Goal: Information Seeking & Learning: Compare options

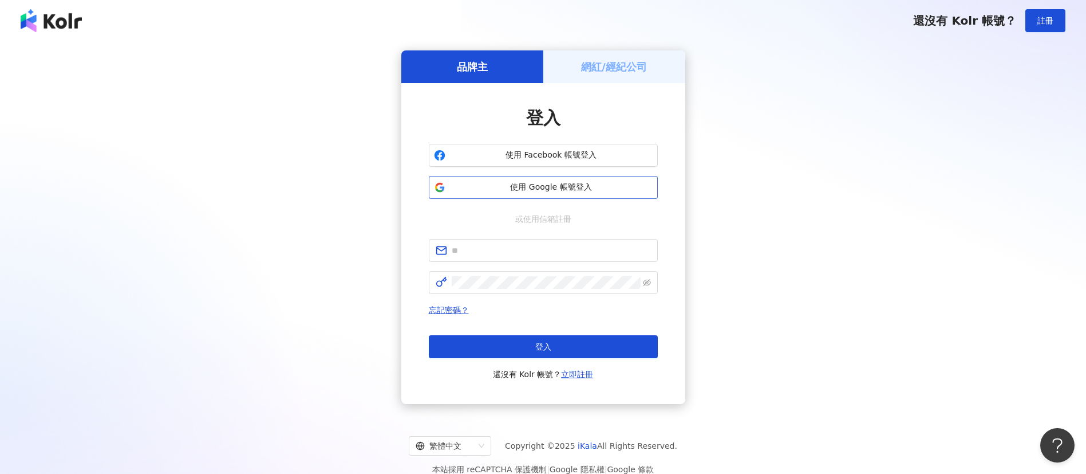
click at [577, 191] on span "使用 Google 帳號登入" at bounding box center [551, 187] width 203 height 11
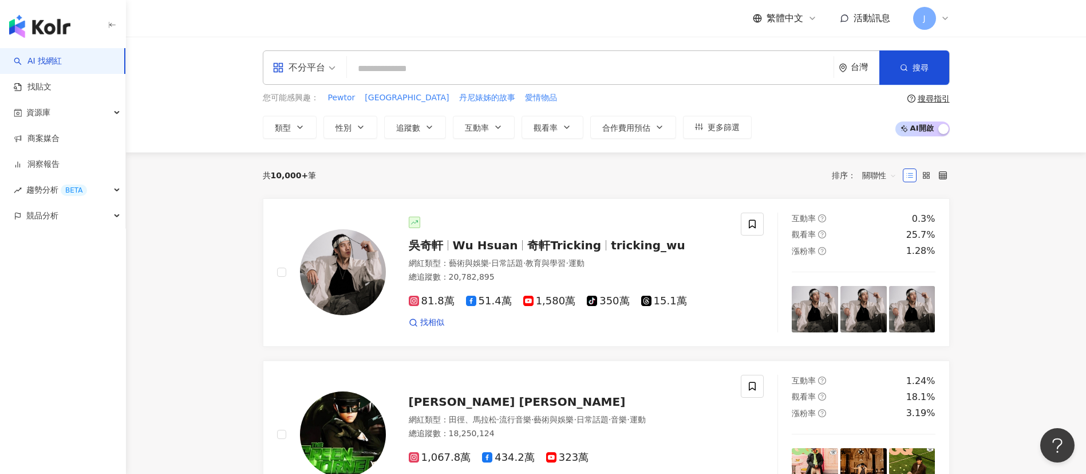
click at [588, 69] on input "search" at bounding box center [591, 69] width 478 height 22
paste input "***"
type input "***"
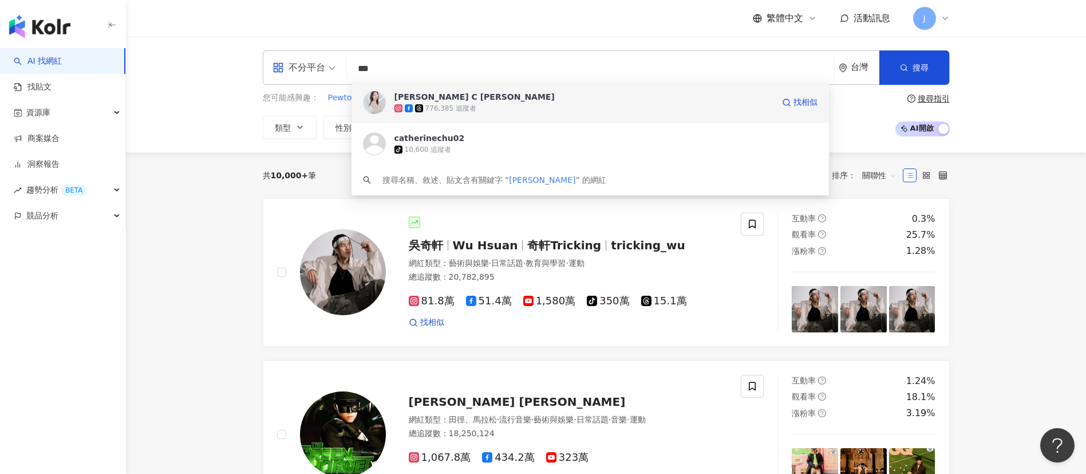
click at [537, 97] on span "Catherine C 朱琦郁" at bounding box center [584, 96] width 379 height 11
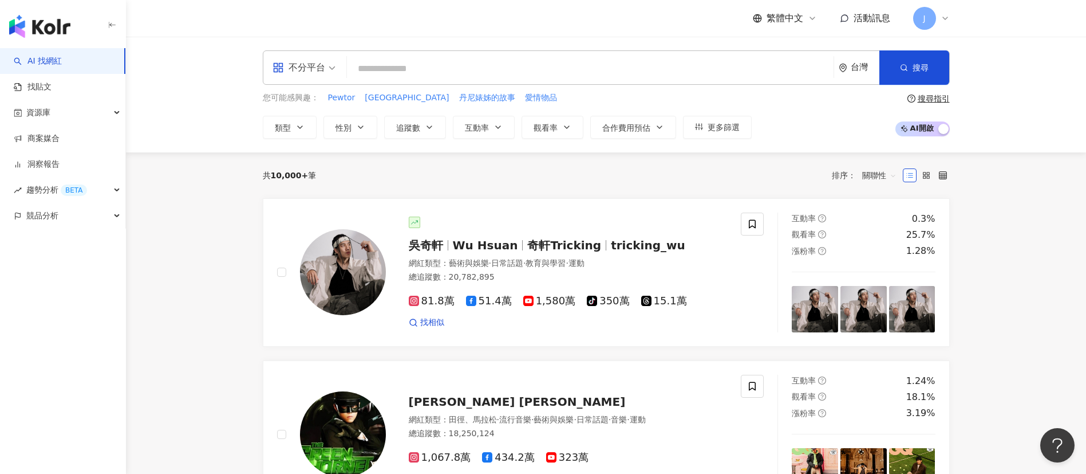
click at [494, 62] on input "search" at bounding box center [591, 69] width 478 height 22
paste input "**"
drag, startPoint x: 362, startPoint y: 72, endPoint x: 355, endPoint y: 72, distance: 7.4
click at [355, 72] on input "**" at bounding box center [591, 69] width 478 height 22
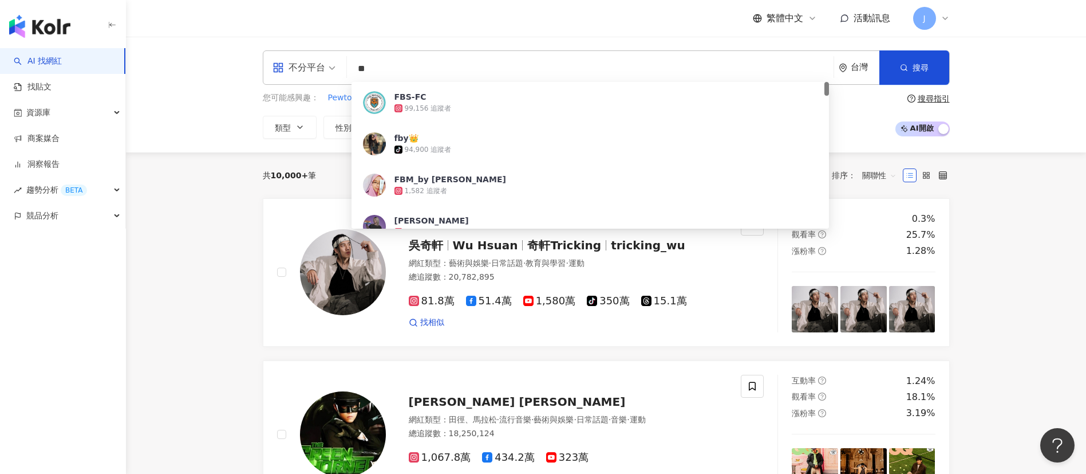
paste input "**"
type input "****"
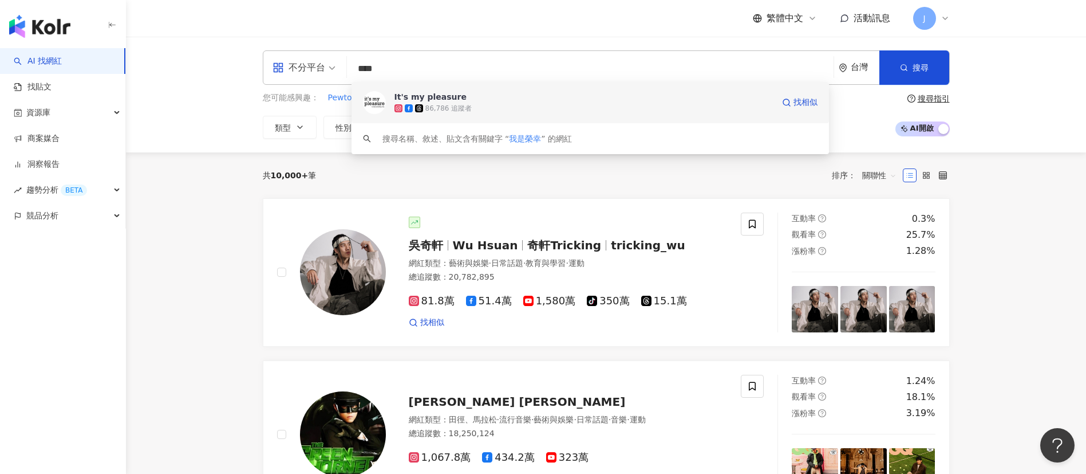
click at [511, 107] on div "86,786 追蹤者" at bounding box center [584, 107] width 379 height 11
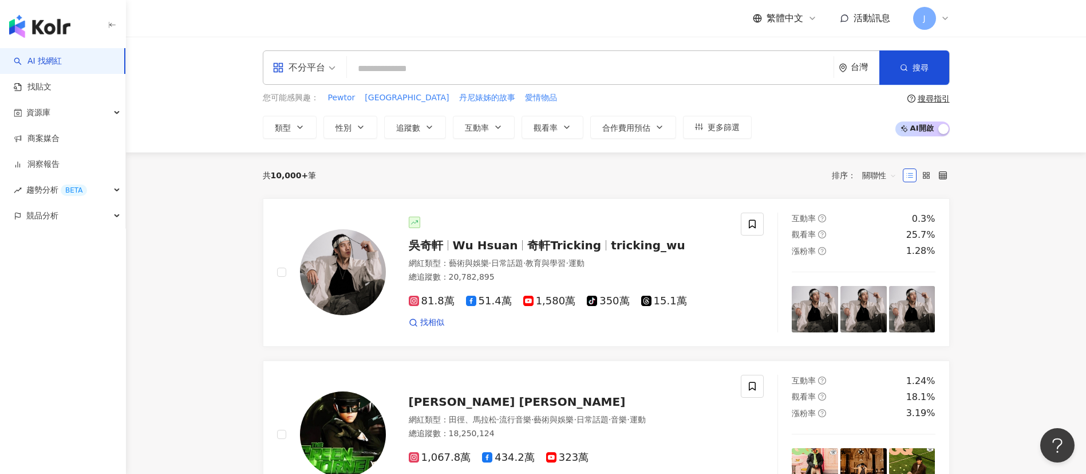
click at [369, 69] on input "search" at bounding box center [591, 69] width 478 height 22
paste input "**********"
type input "**********"
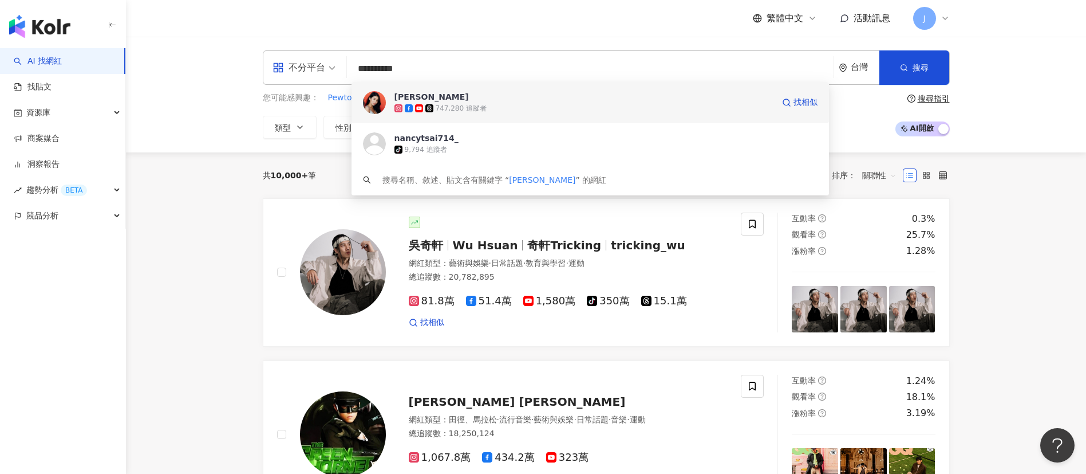
click at [497, 112] on div "747,280 追蹤者" at bounding box center [584, 107] width 379 height 11
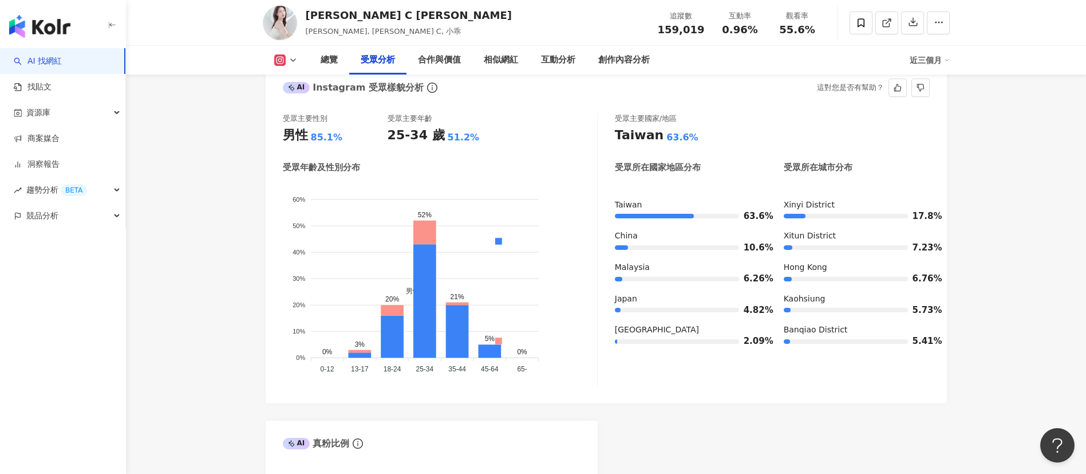
scroll to position [1031, 0]
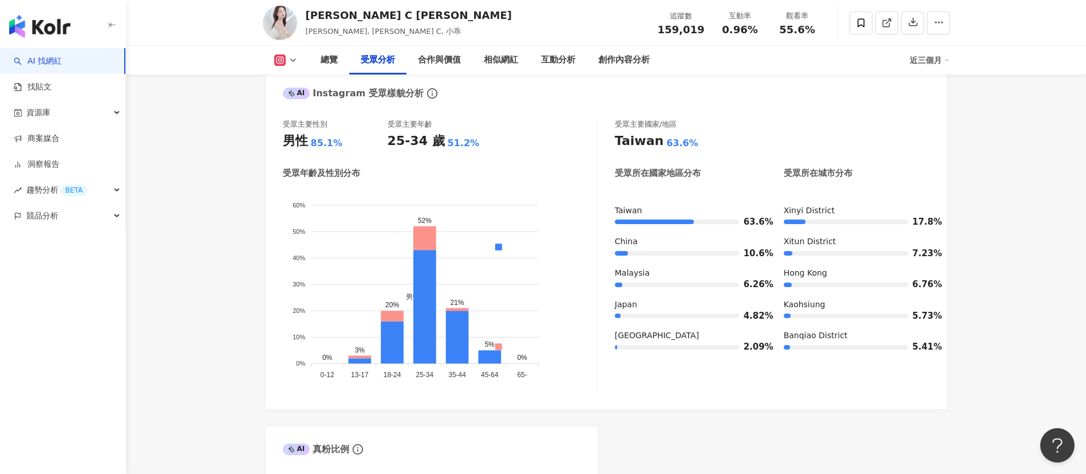
click at [295, 60] on icon at bounding box center [293, 60] width 9 height 9
click at [305, 113] on button "Facebook" at bounding box center [304, 108] width 69 height 16
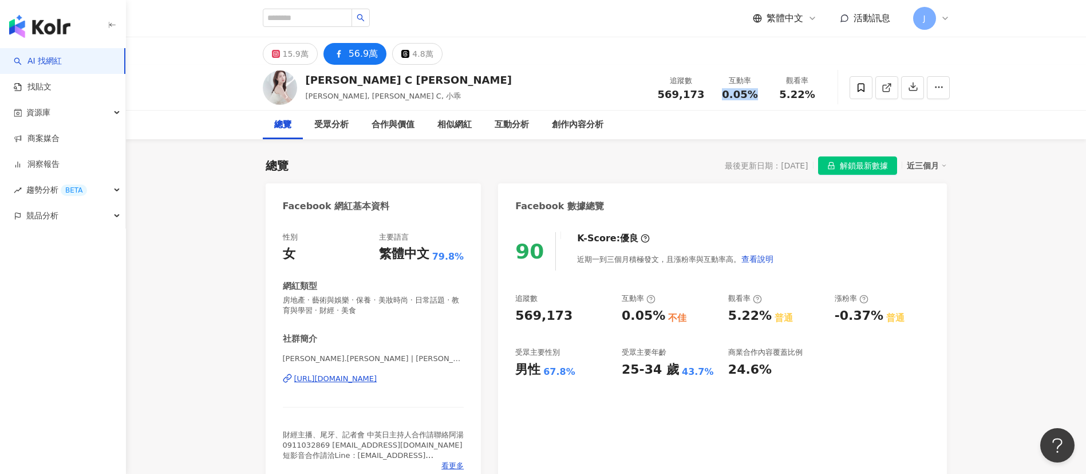
drag, startPoint x: 724, startPoint y: 95, endPoint x: 761, endPoint y: 97, distance: 36.7
click at [761, 97] on div "0.05%" at bounding box center [741, 94] width 44 height 11
copy span "0.05%"
drag, startPoint x: 782, startPoint y: 94, endPoint x: 817, endPoint y: 96, distance: 35.5
click at [817, 96] on div "5.22%" at bounding box center [798, 94] width 44 height 11
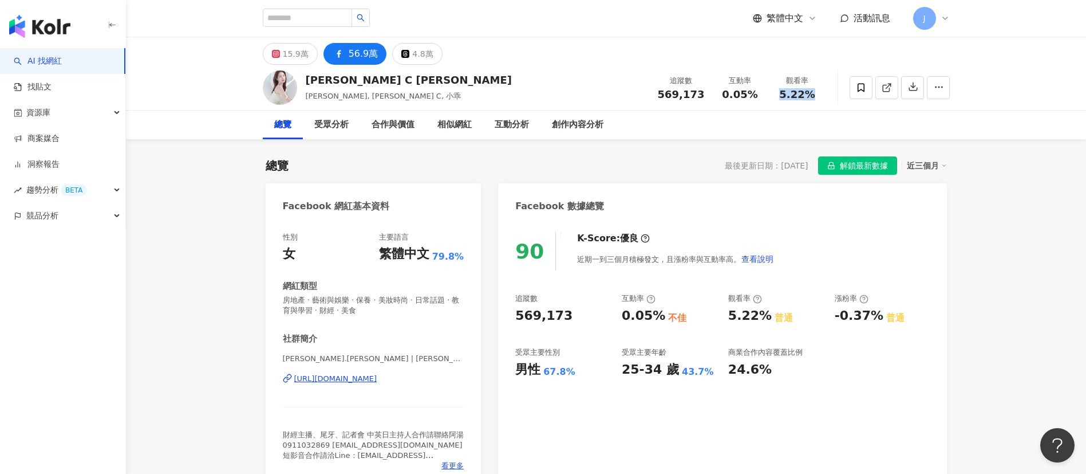
copy span "5.22%"
click at [326, 17] on input "search" at bounding box center [307, 18] width 89 height 18
paste input "****"
type input "****"
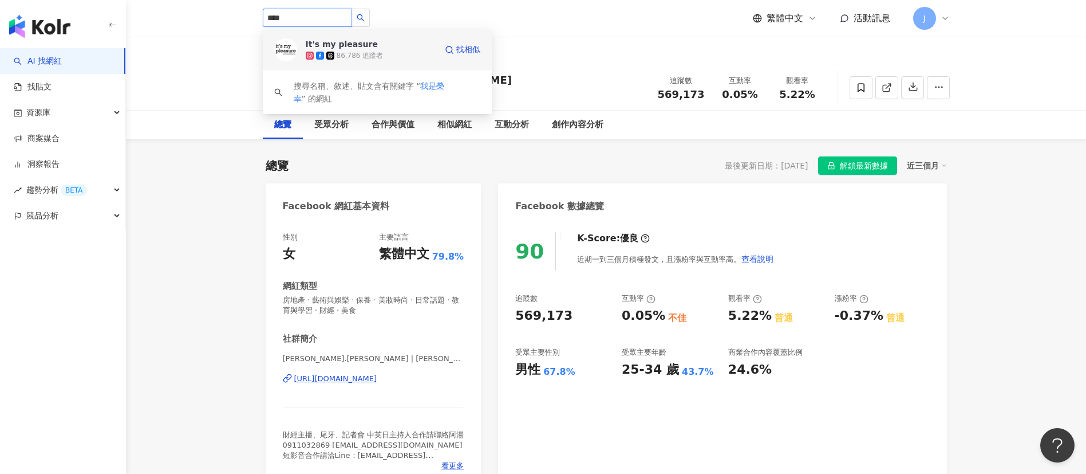
click at [392, 44] on div "It's my pleasure 86,786 追蹤者" at bounding box center [371, 49] width 131 height 23
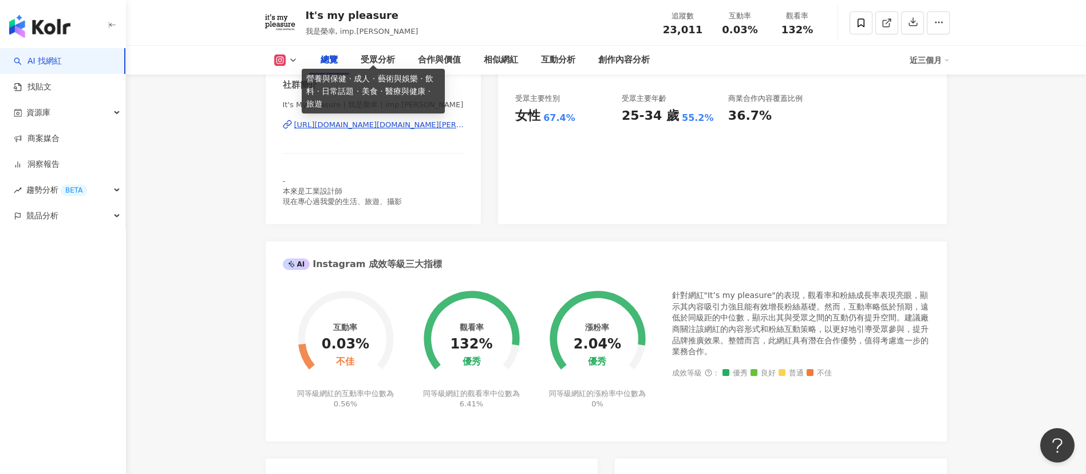
scroll to position [945, 0]
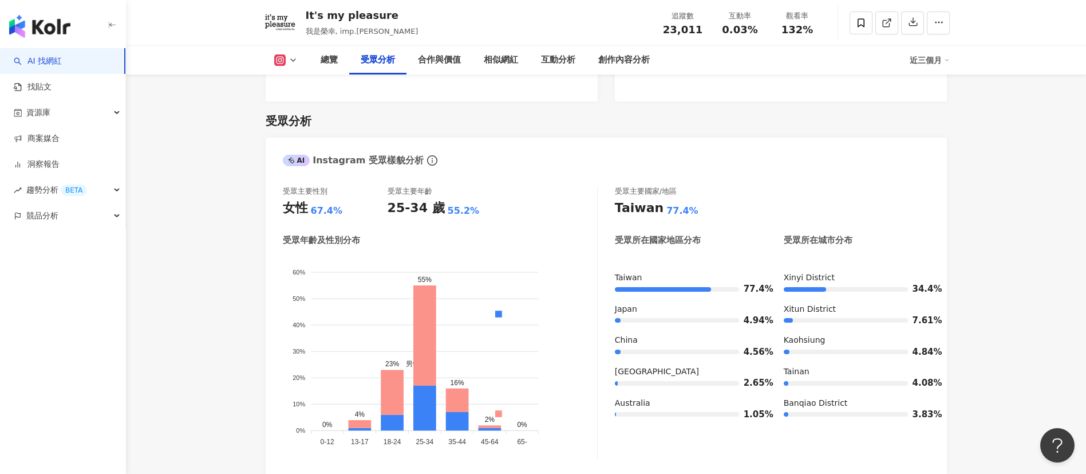
click at [293, 62] on icon at bounding box center [293, 60] width 9 height 9
click at [298, 107] on button "Facebook" at bounding box center [304, 108] width 69 height 16
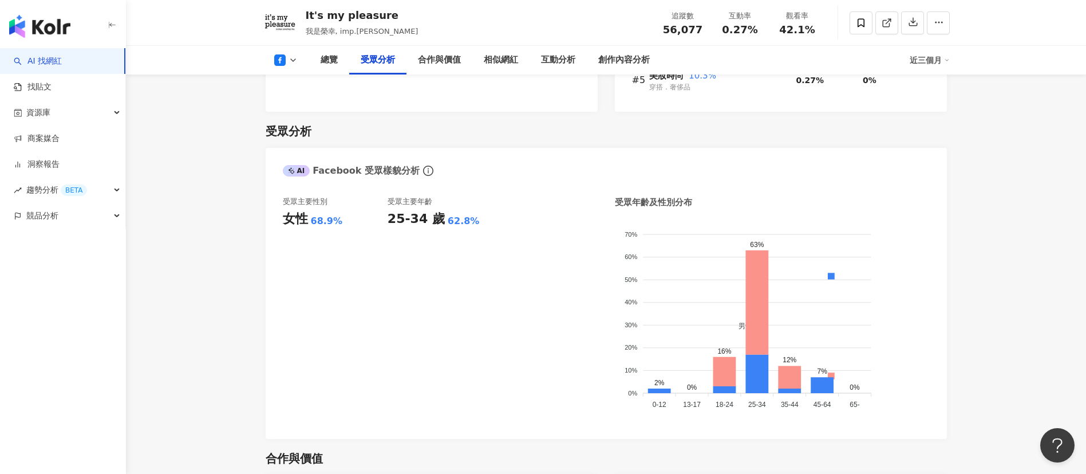
scroll to position [955, 0]
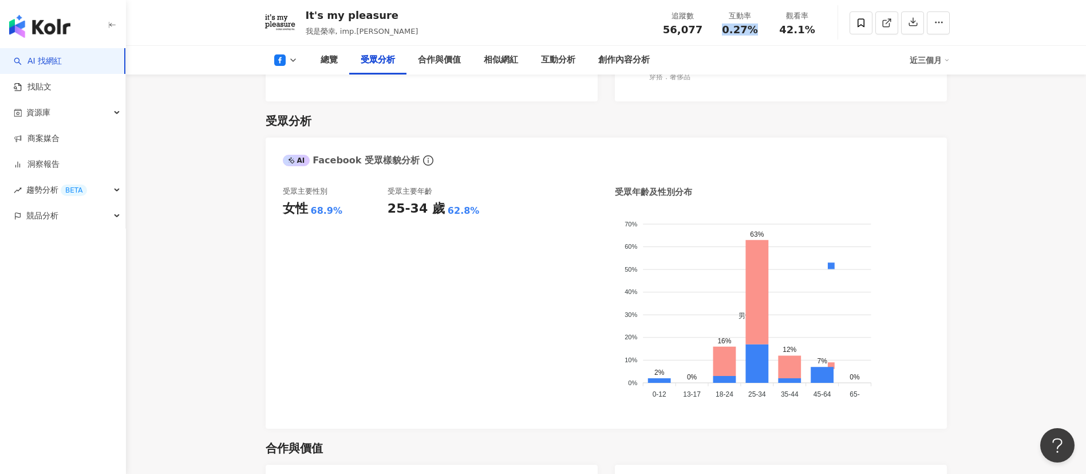
drag, startPoint x: 723, startPoint y: 33, endPoint x: 758, endPoint y: 35, distance: 35.0
click at [758, 35] on div "追蹤數 56,077 互動率 0.27% 觀看率 42.1%" at bounding box center [740, 23] width 172 height 34
copy span "0.27%"
drag, startPoint x: 781, startPoint y: 31, endPoint x: 819, endPoint y: 31, distance: 38.4
click at [819, 31] on div "觀看率 42.1%" at bounding box center [797, 22] width 57 height 25
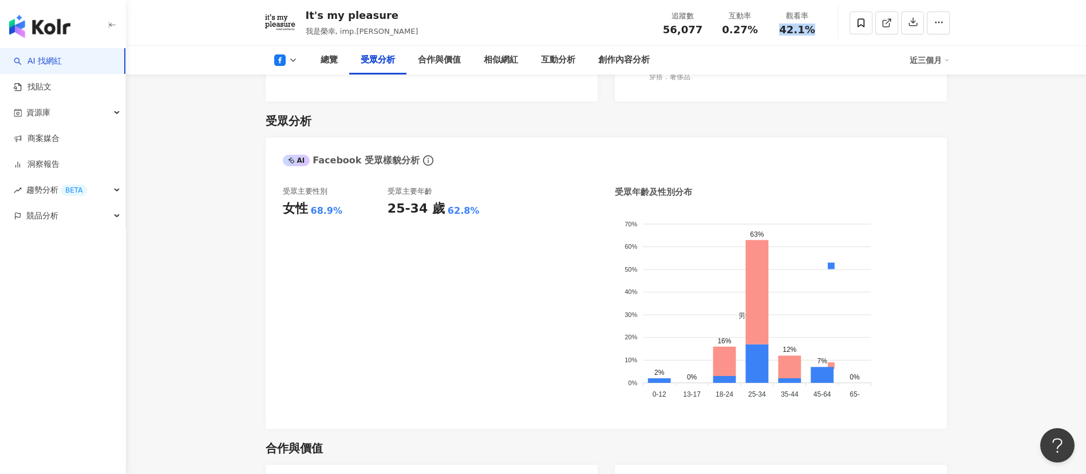
copy span "42.1%"
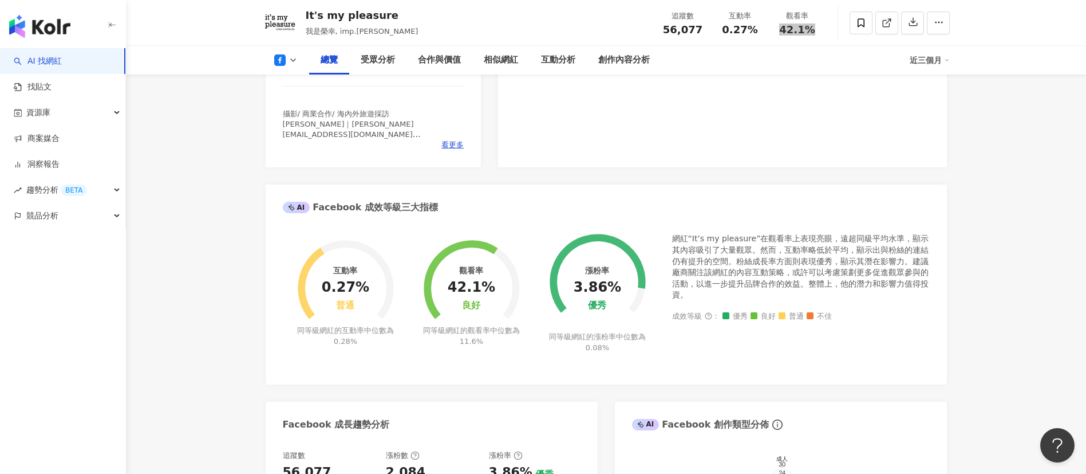
scroll to position [0, 0]
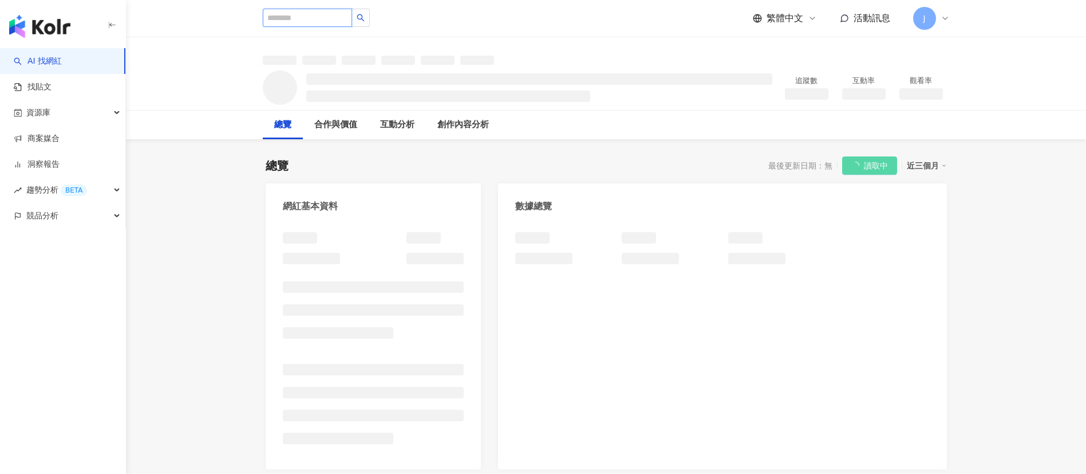
click at [330, 17] on input "search" at bounding box center [307, 18] width 89 height 18
paste input "**********"
type input "**********"
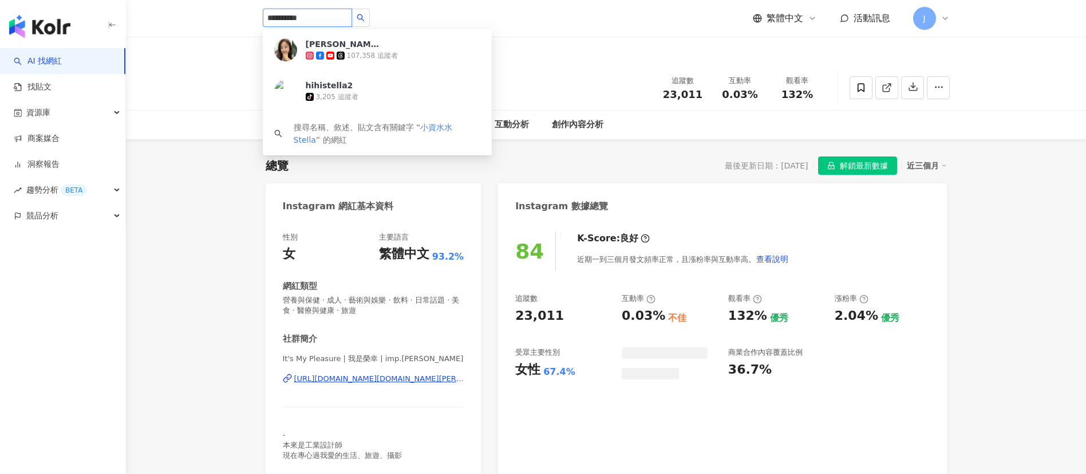
click at [360, 45] on span "Hihi Stella" at bounding box center [343, 43] width 74 height 11
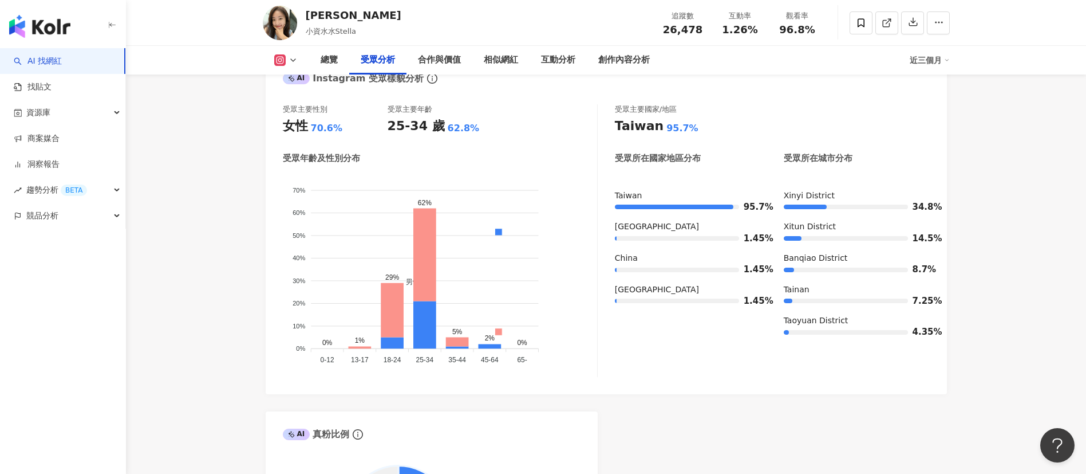
scroll to position [1031, 0]
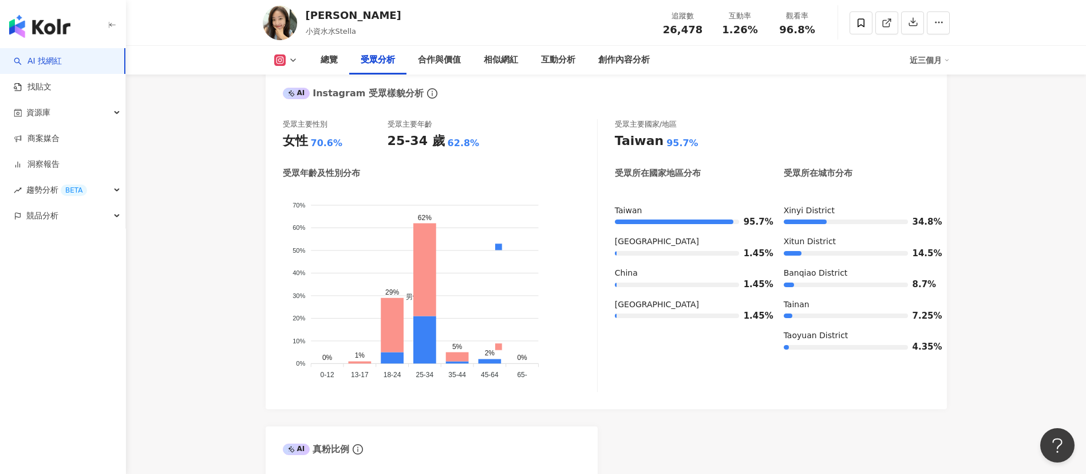
click at [294, 58] on icon at bounding box center [293, 60] width 9 height 9
click at [307, 104] on button "Facebook" at bounding box center [304, 108] width 69 height 16
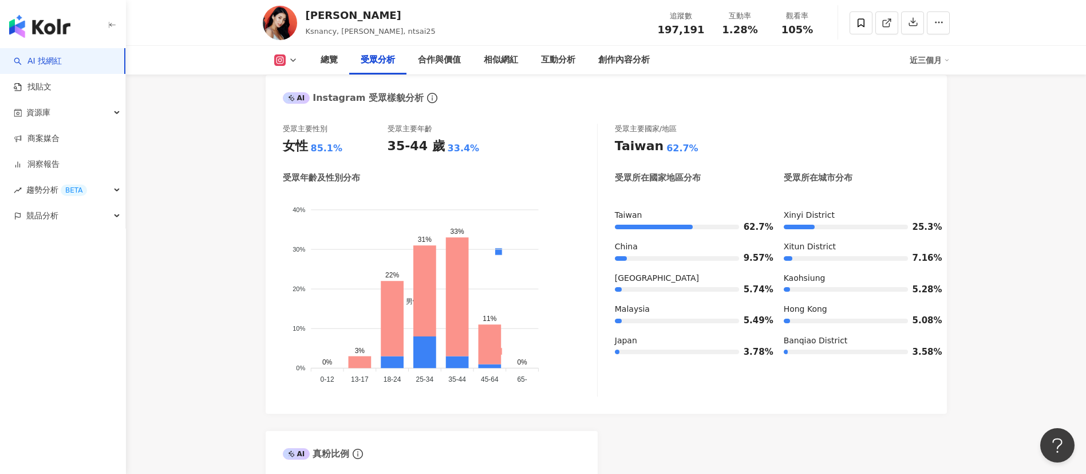
click at [291, 64] on icon at bounding box center [293, 60] width 9 height 9
drag, startPoint x: 310, startPoint y: 113, endPoint x: 352, endPoint y: 163, distance: 65.5
click at [310, 112] on button "Facebook" at bounding box center [304, 108] width 69 height 16
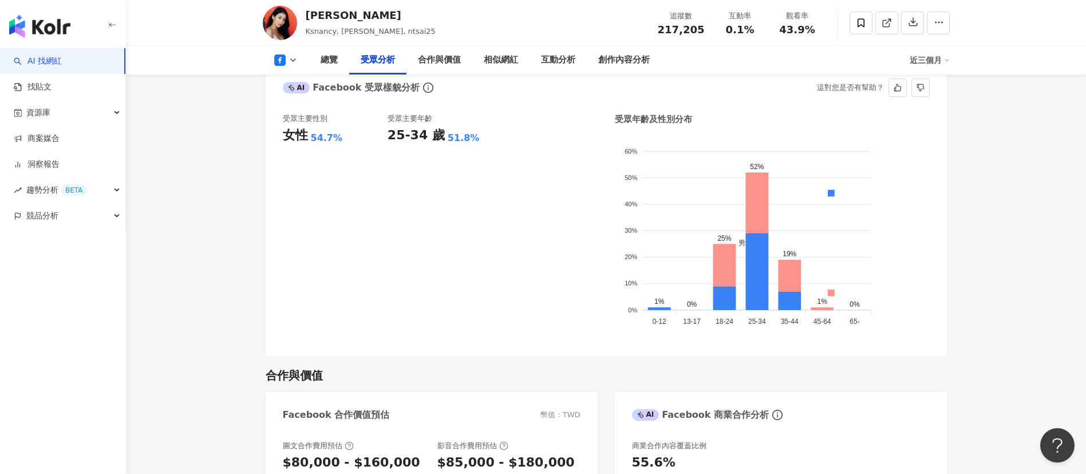
scroll to position [995, 0]
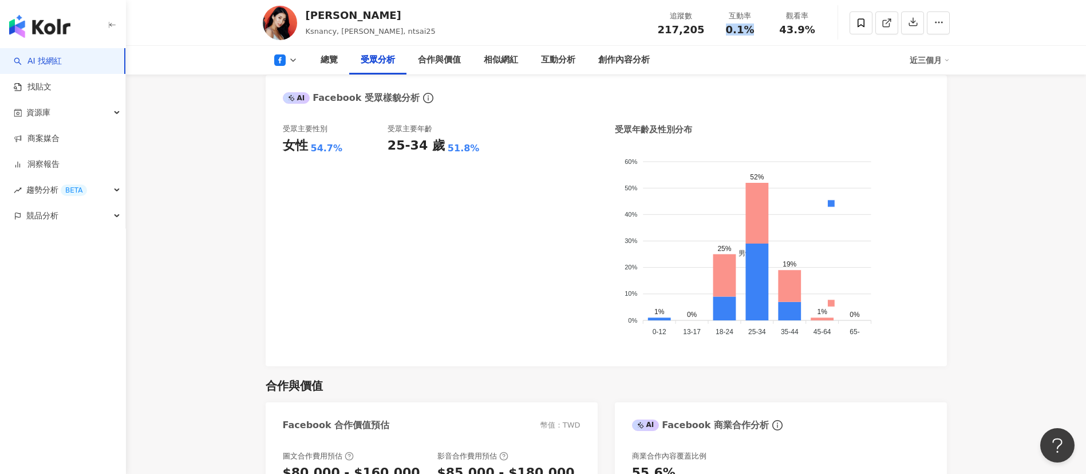
drag, startPoint x: 729, startPoint y: 31, endPoint x: 762, endPoint y: 33, distance: 32.7
click at [724, 33] on div "0.1%" at bounding box center [741, 29] width 44 height 11
copy span "0.1%"
drag, startPoint x: 784, startPoint y: 29, endPoint x: 820, endPoint y: 29, distance: 36.1
click at [724, 29] on div "觀看率 43.9%" at bounding box center [797, 22] width 57 height 25
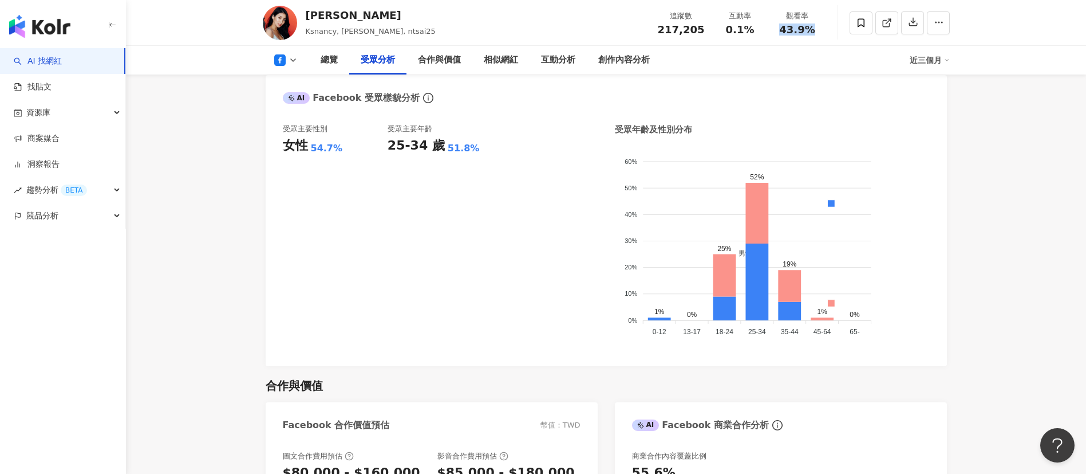
copy span "43.9%"
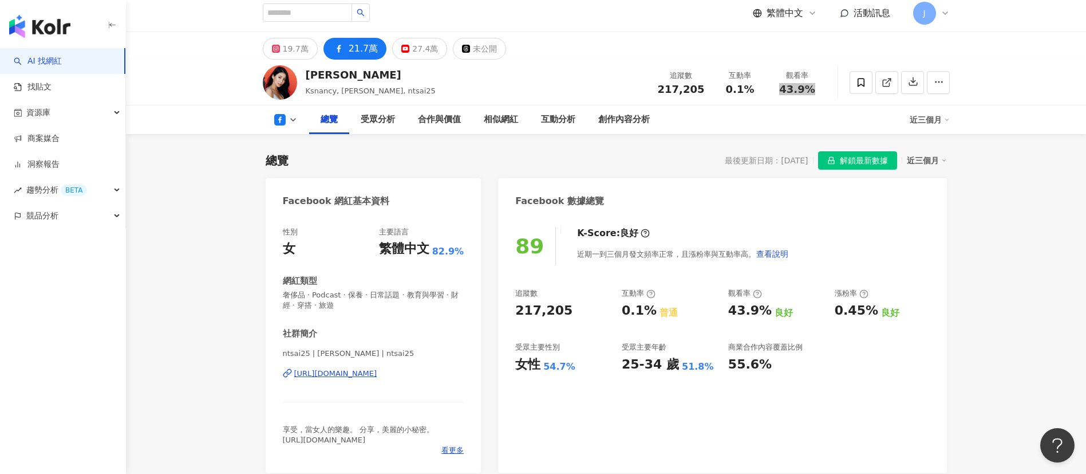
scroll to position [0, 0]
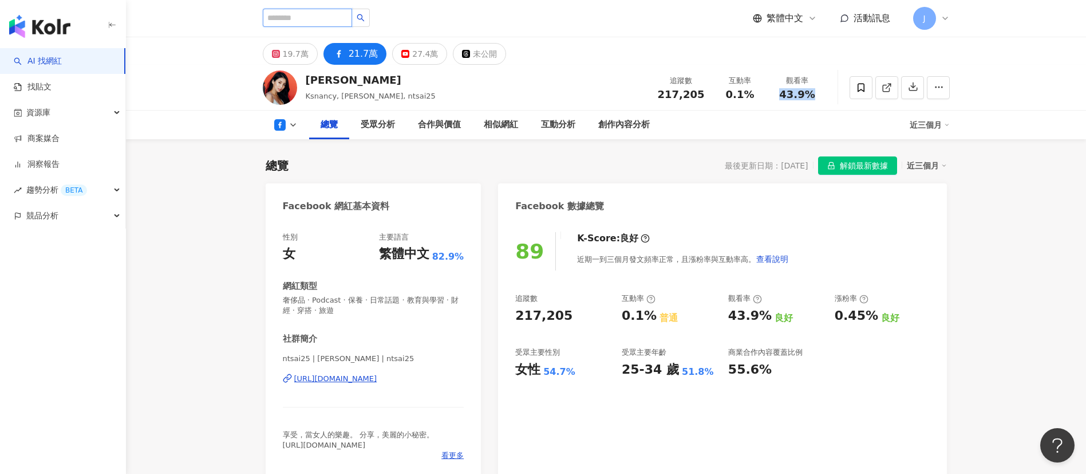
click at [291, 20] on input "search" at bounding box center [307, 18] width 89 height 18
paste input "********"
type input "********"
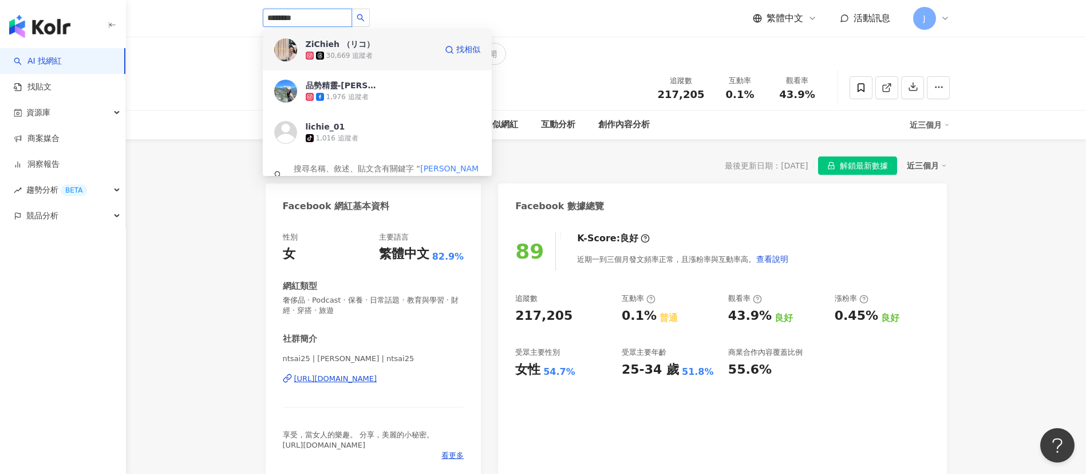
click at [374, 50] on div "30,669 追蹤者" at bounding box center [371, 55] width 131 height 11
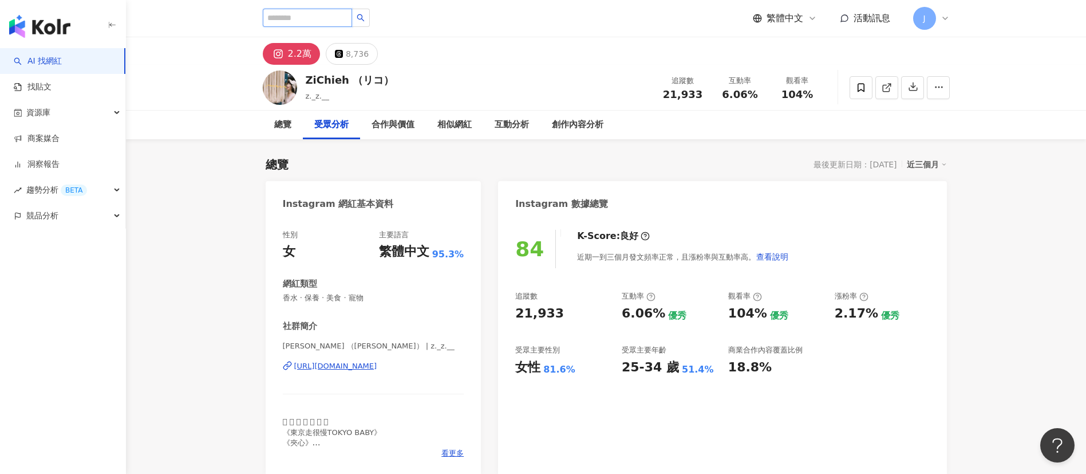
click at [313, 11] on input "search" at bounding box center [307, 18] width 89 height 18
paste input "***"
type input "***"
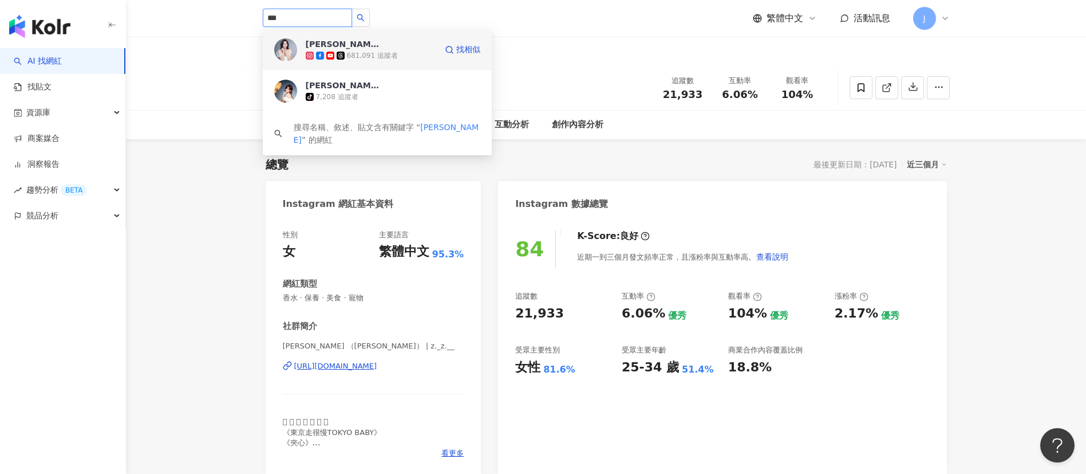
click at [401, 46] on div "鍾欣怡 Cathy Chung 681,091 追蹤者" at bounding box center [371, 49] width 131 height 23
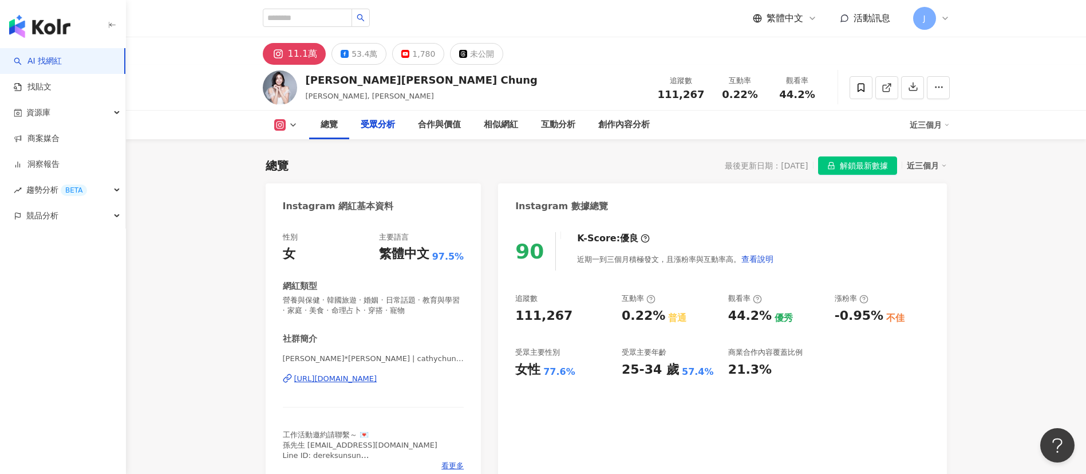
scroll to position [1031, 0]
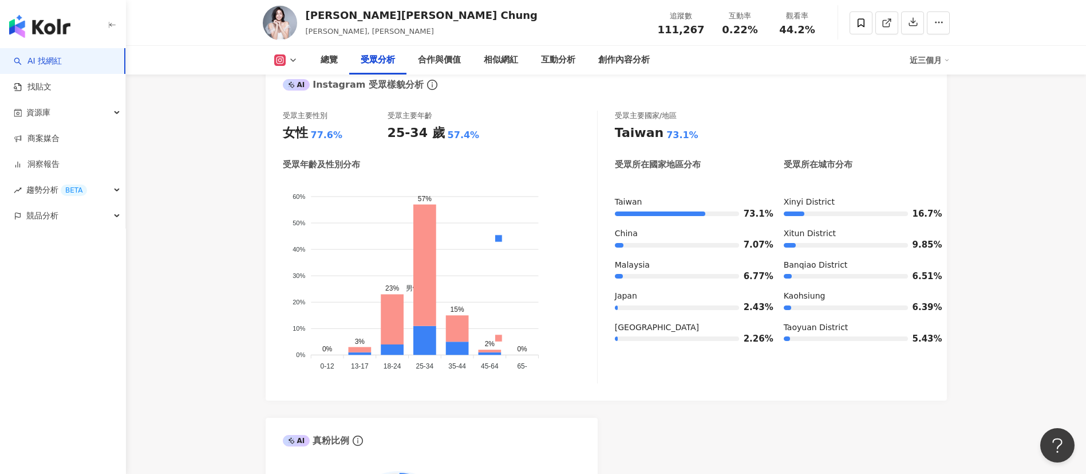
click at [786, 31] on span "44.2%" at bounding box center [797, 29] width 36 height 11
drag, startPoint x: 780, startPoint y: 30, endPoint x: 819, endPoint y: 33, distance: 38.5
click at [819, 33] on div "44.2%" at bounding box center [798, 29] width 44 height 11
copy span "44.2%"
drag, startPoint x: 722, startPoint y: 29, endPoint x: 760, endPoint y: 30, distance: 38.4
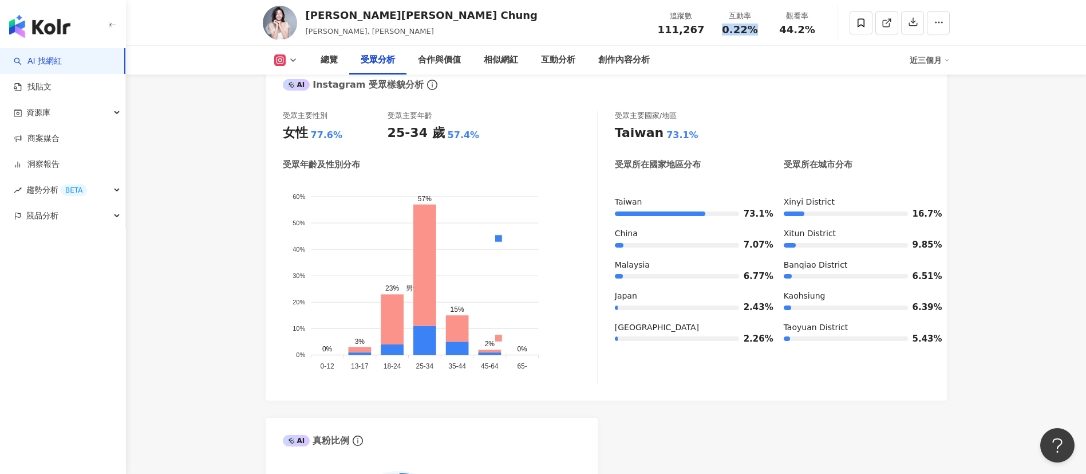
click at [760, 30] on div "0.22%" at bounding box center [741, 29] width 44 height 11
copy span "0.22%"
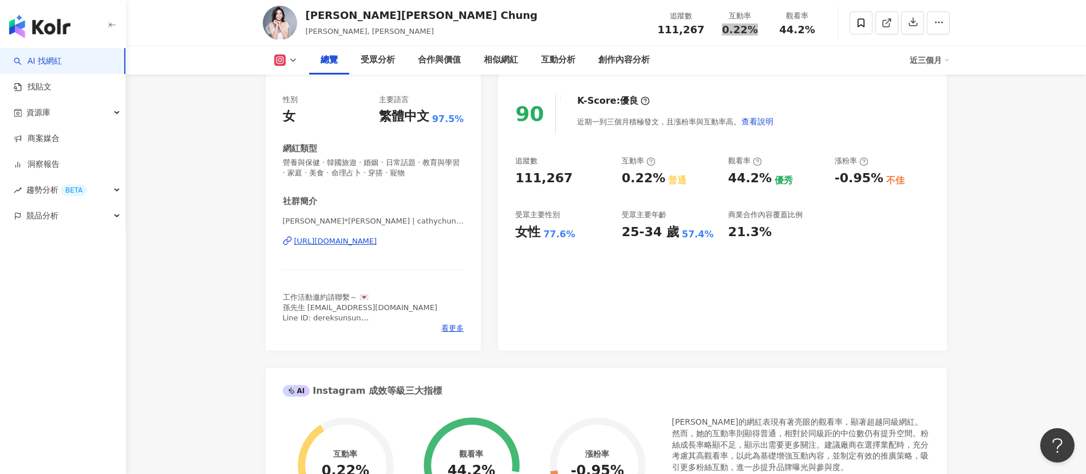
scroll to position [0, 0]
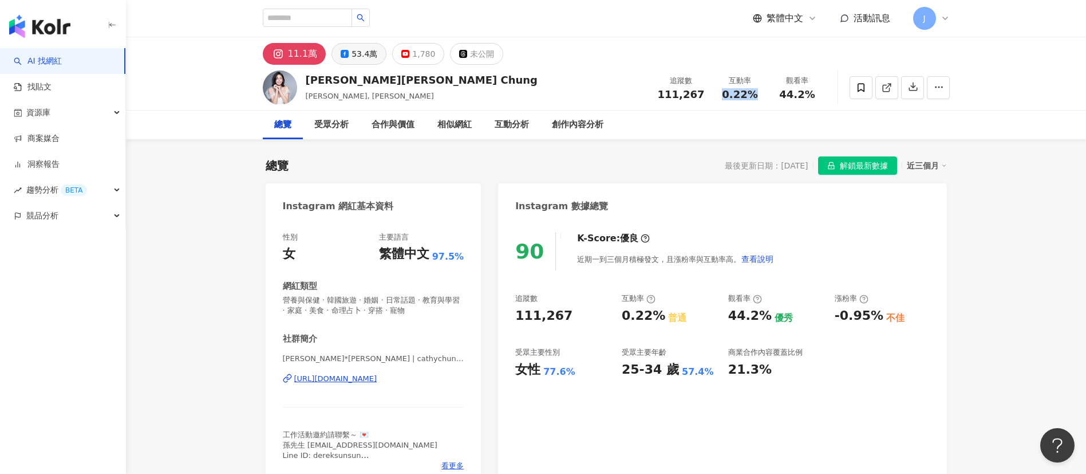
click at [352, 57] on div "53.4萬" at bounding box center [365, 54] width 26 height 16
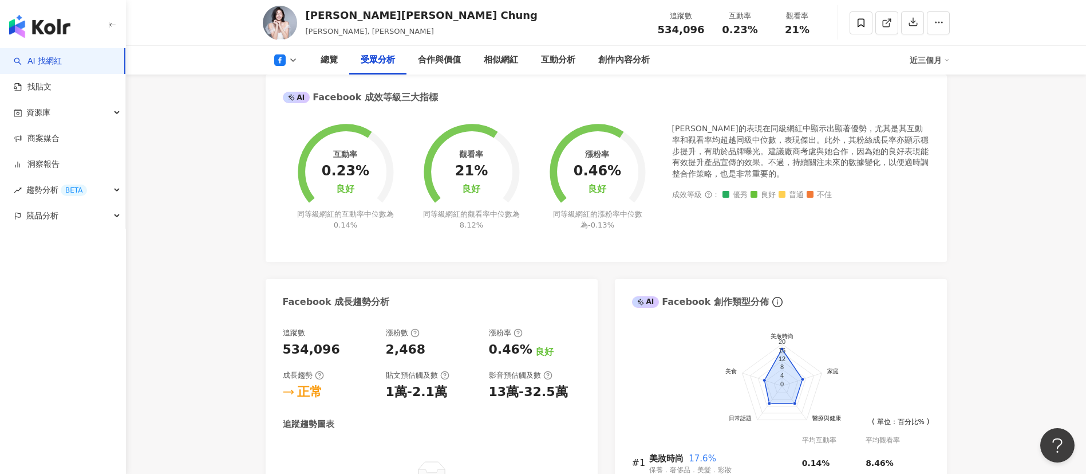
scroll to position [945, 0]
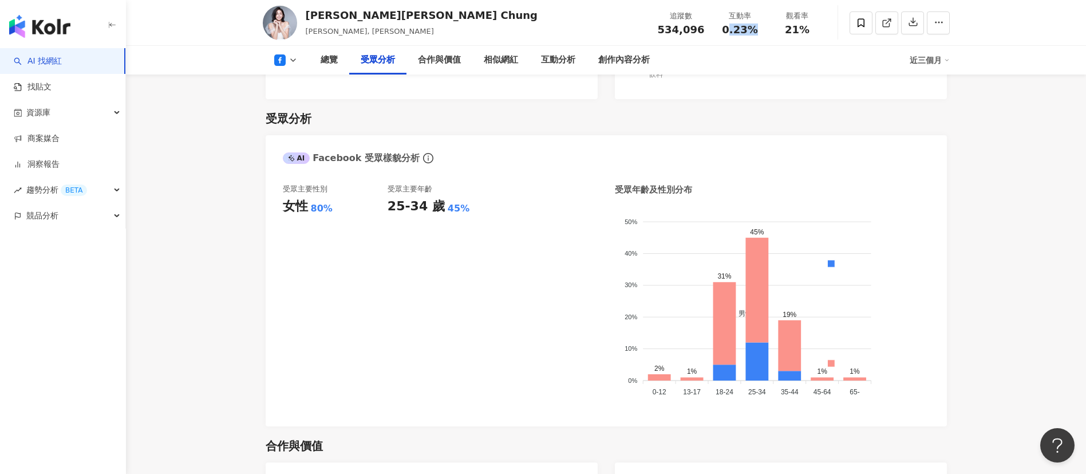
drag, startPoint x: 728, startPoint y: 30, endPoint x: 755, endPoint y: 31, distance: 27.5
click at [755, 31] on span "0.23%" at bounding box center [740, 29] width 36 height 11
drag, startPoint x: 726, startPoint y: 26, endPoint x: 759, endPoint y: 27, distance: 33.2
click at [759, 27] on div "0.23%" at bounding box center [741, 29] width 44 height 11
copy span "0.23%"
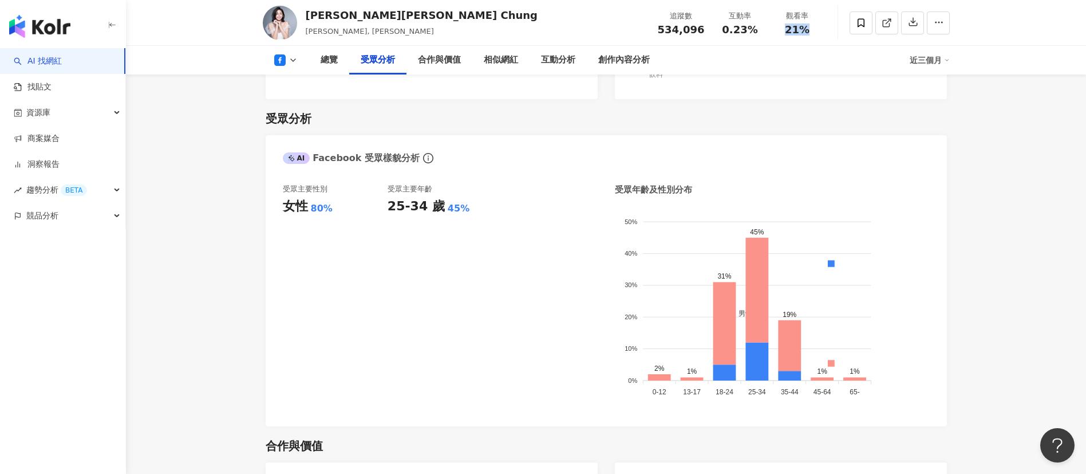
drag, startPoint x: 788, startPoint y: 29, endPoint x: 823, endPoint y: 30, distance: 35.5
click at [823, 30] on div "觀看率 21%" at bounding box center [797, 22] width 57 height 25
copy span "21%"
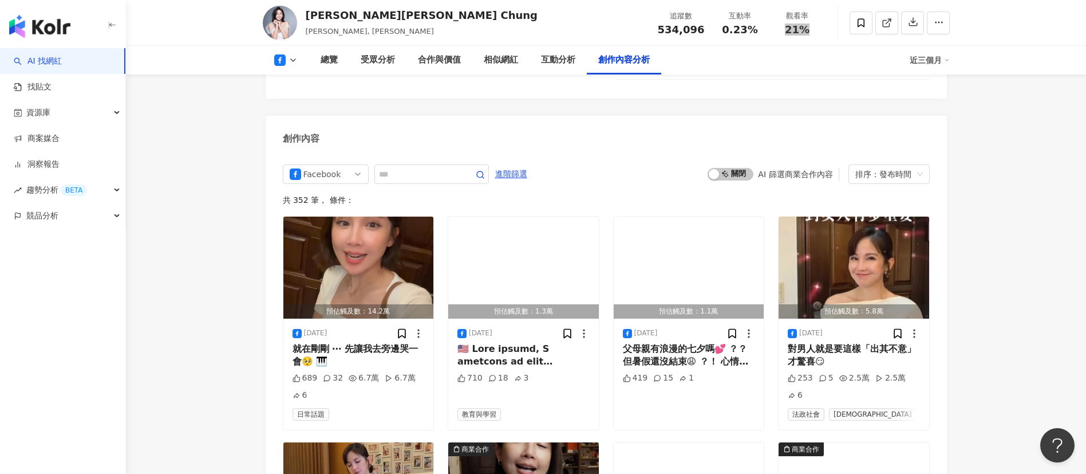
scroll to position [2663, 0]
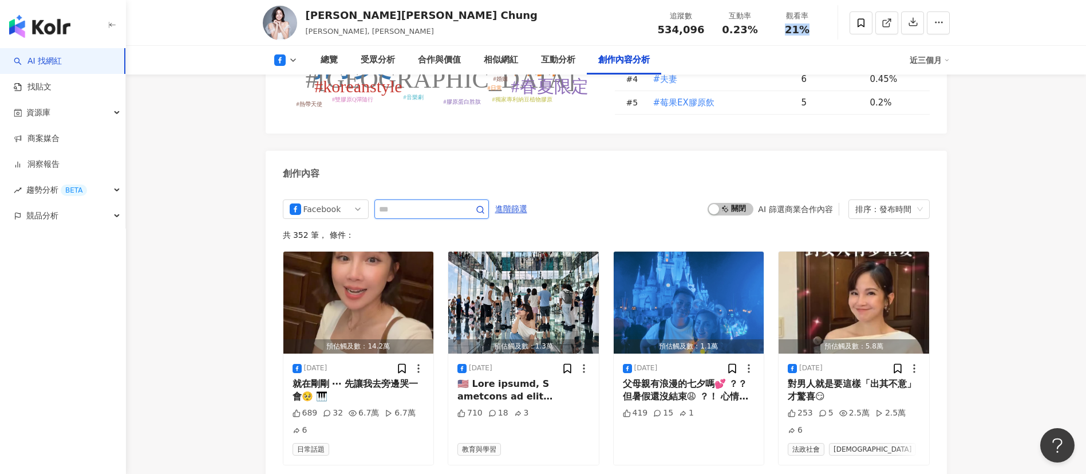
click at [437, 207] on input "text" at bounding box center [419, 209] width 80 height 14
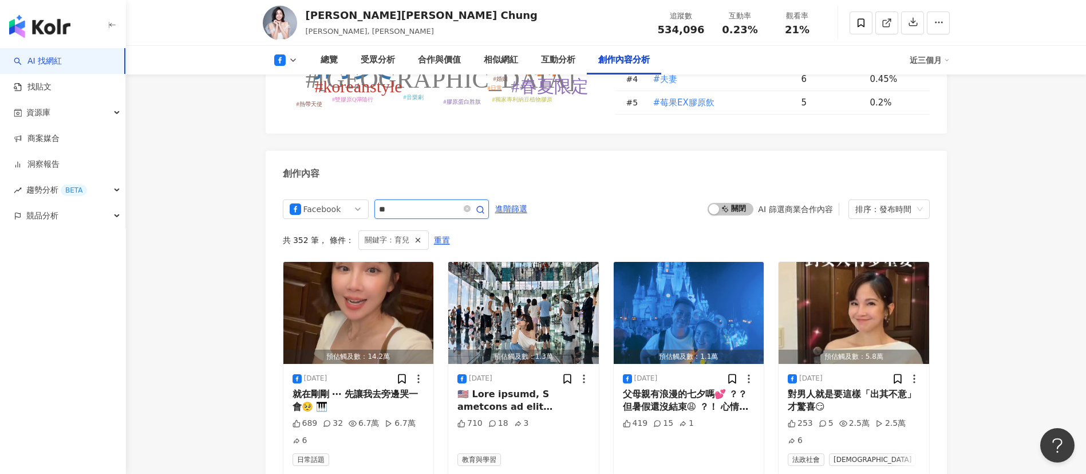
scroll to position [2739, 0]
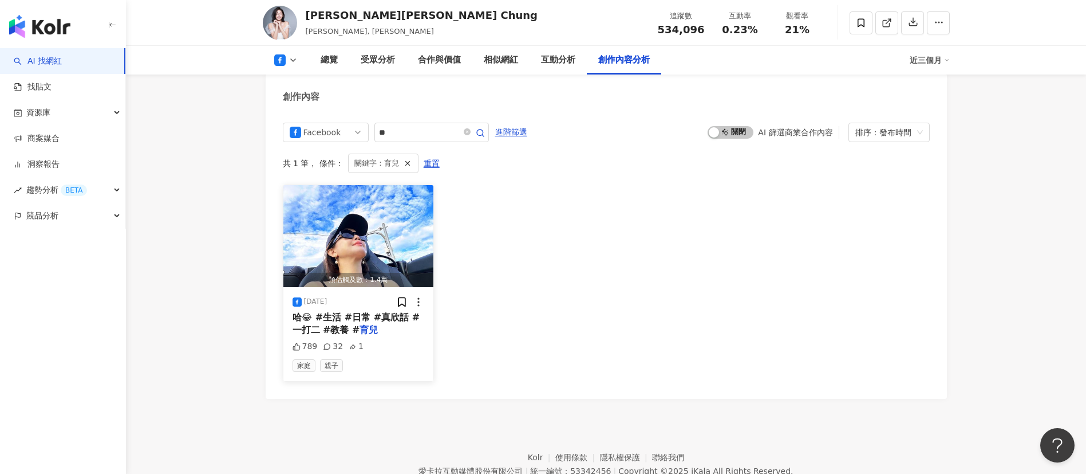
click at [357, 234] on img "button" at bounding box center [358, 236] width 151 height 102
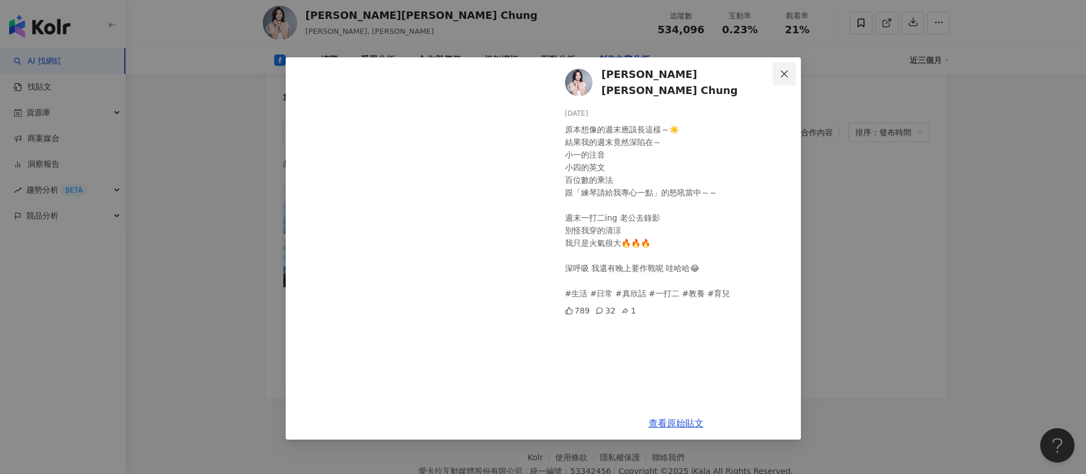
click at [784, 73] on icon "close" at bounding box center [784, 73] width 7 height 7
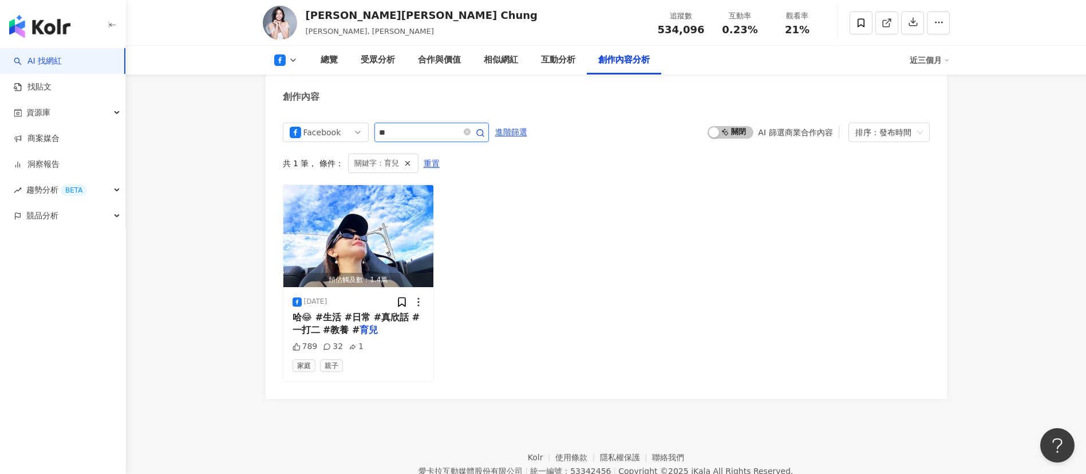
click at [410, 131] on input "**" at bounding box center [419, 132] width 80 height 14
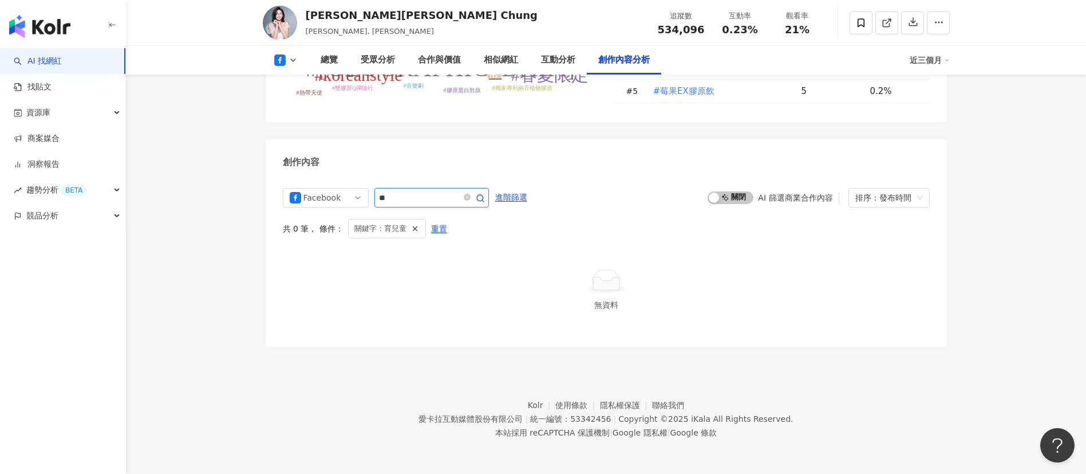
scroll to position [2675, 0]
type input "**"
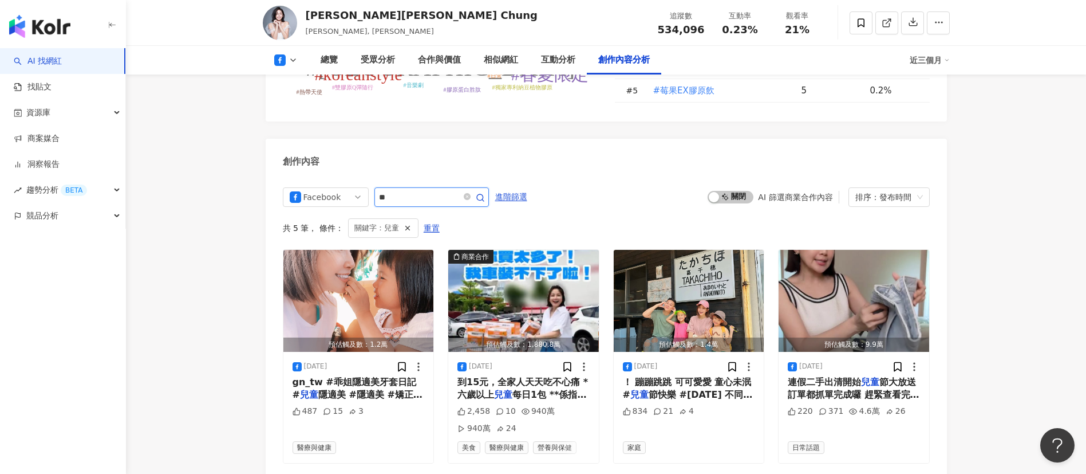
scroll to position [2739, 0]
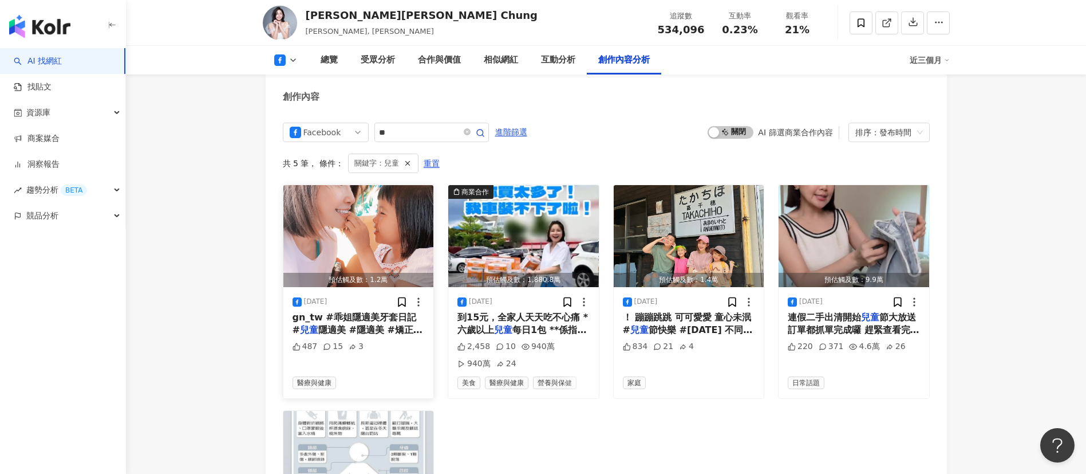
click at [350, 228] on img "button" at bounding box center [358, 236] width 151 height 102
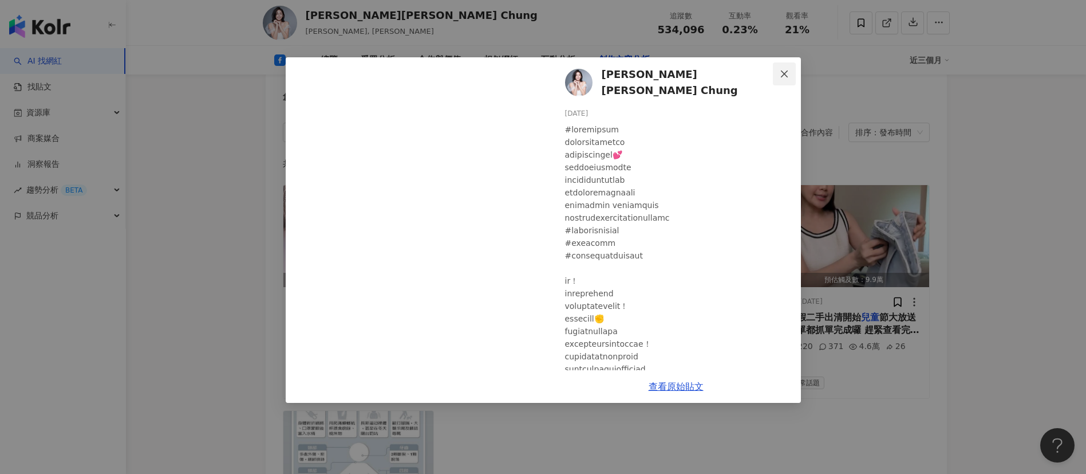
click at [782, 72] on icon "close" at bounding box center [784, 73] width 9 height 9
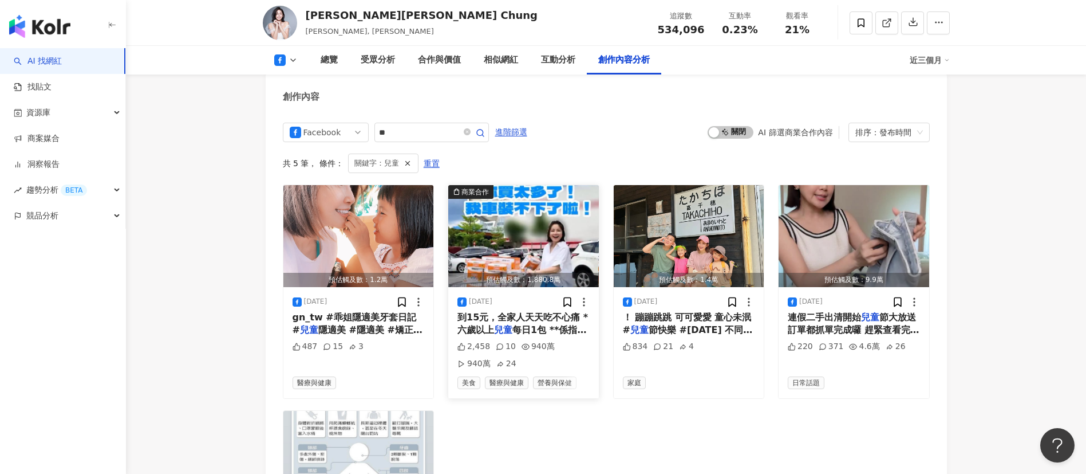
click at [530, 316] on span "到15元，全家人天天吃不心痛 *六歲以上" at bounding box center [523, 323] width 131 height 23
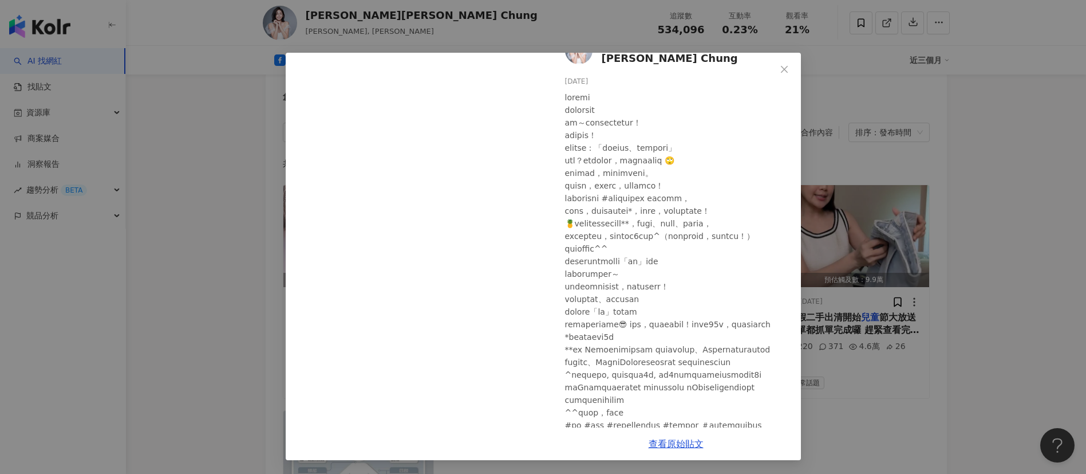
scroll to position [0, 0]
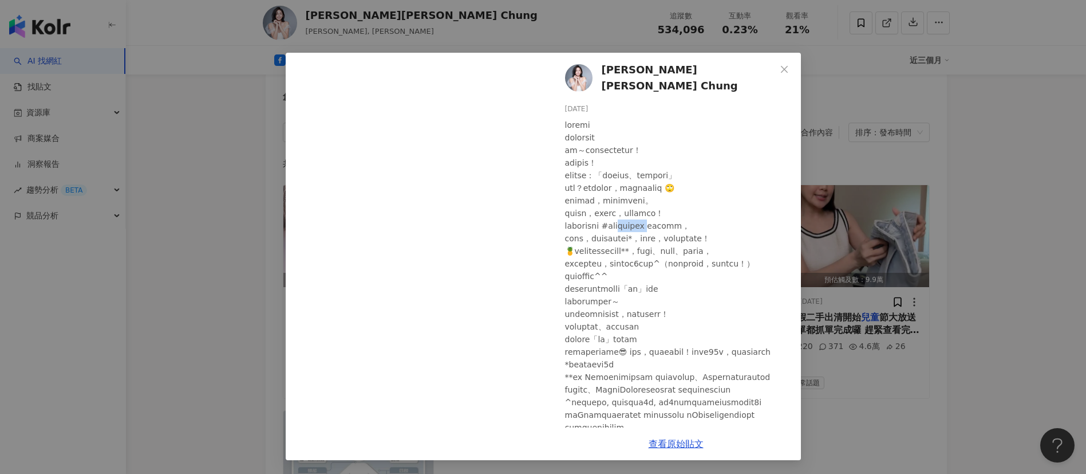
drag, startPoint x: 650, startPoint y: 219, endPoint x: 708, endPoint y: 219, distance: 57.3
click at [708, 219] on div at bounding box center [678, 301] width 227 height 365
click at [650, 228] on div at bounding box center [678, 301] width 227 height 365
drag, startPoint x: 653, startPoint y: 221, endPoint x: 636, endPoint y: 220, distance: 17.2
click at [661, 221] on div at bounding box center [678, 301] width 227 height 365
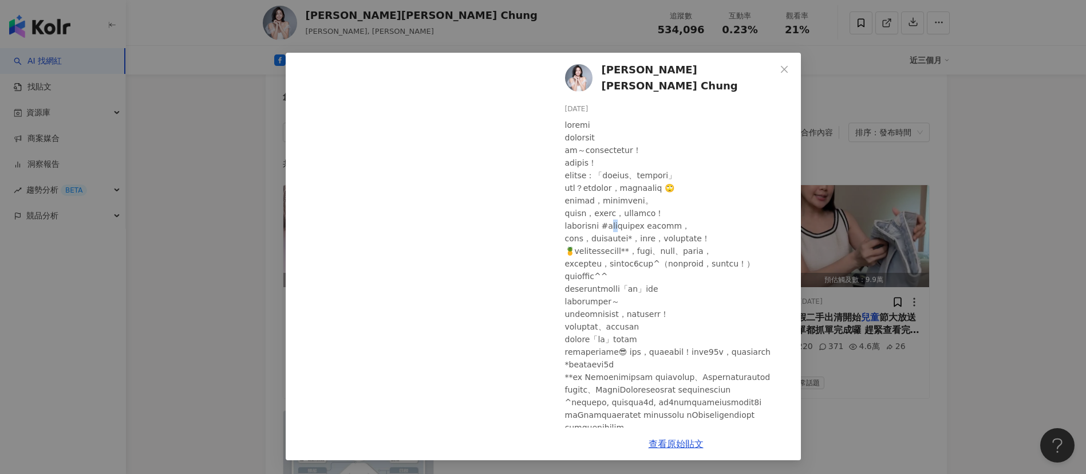
drag, startPoint x: 635, startPoint y: 219, endPoint x: 653, endPoint y: 219, distance: 17.8
click at [653, 219] on div at bounding box center [678, 301] width 227 height 365
click at [643, 219] on div at bounding box center [678, 301] width 227 height 365
drag, startPoint x: 641, startPoint y: 219, endPoint x: 708, endPoint y: 219, distance: 67.0
click at [708, 219] on div at bounding box center [678, 301] width 227 height 365
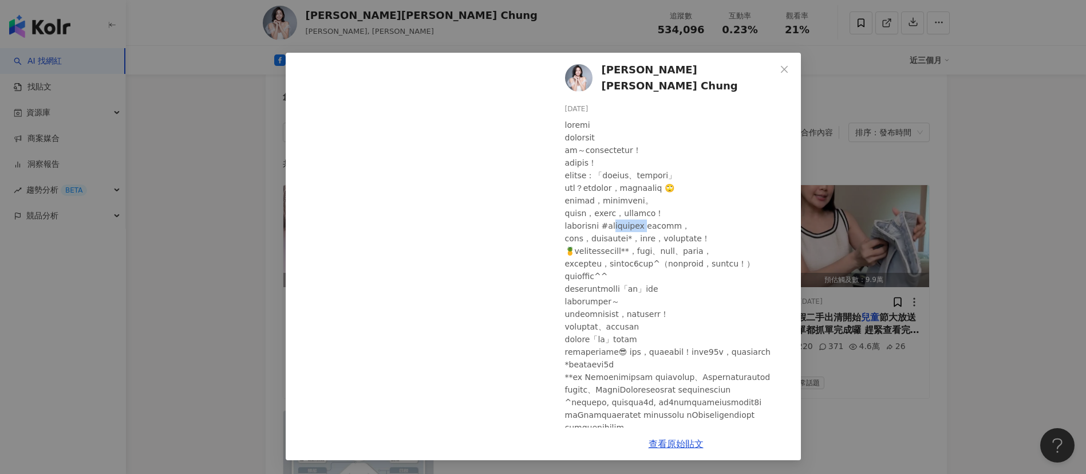
copy div "三效順暢益生菌"
click at [781, 70] on icon "close" at bounding box center [784, 68] width 7 height 7
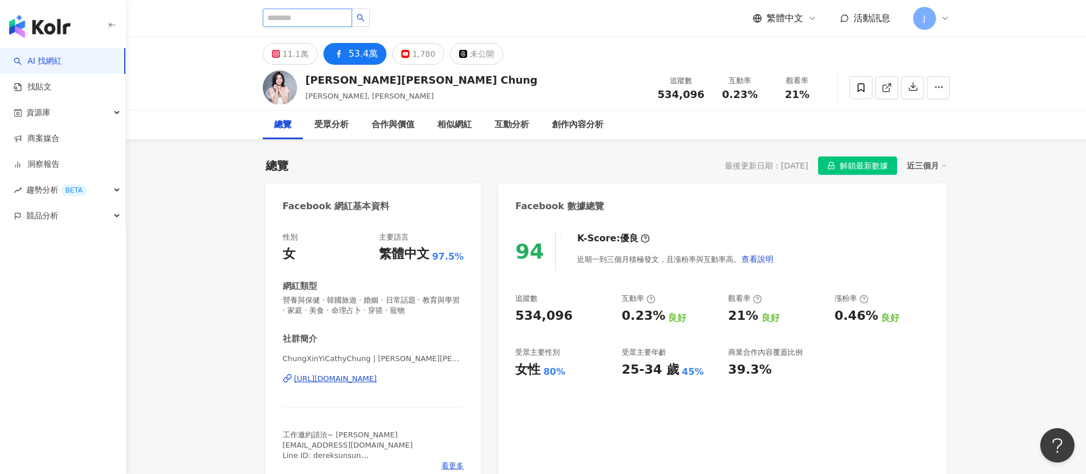
click at [334, 22] on input "search" at bounding box center [307, 18] width 89 height 18
paste input "***"
type input "***"
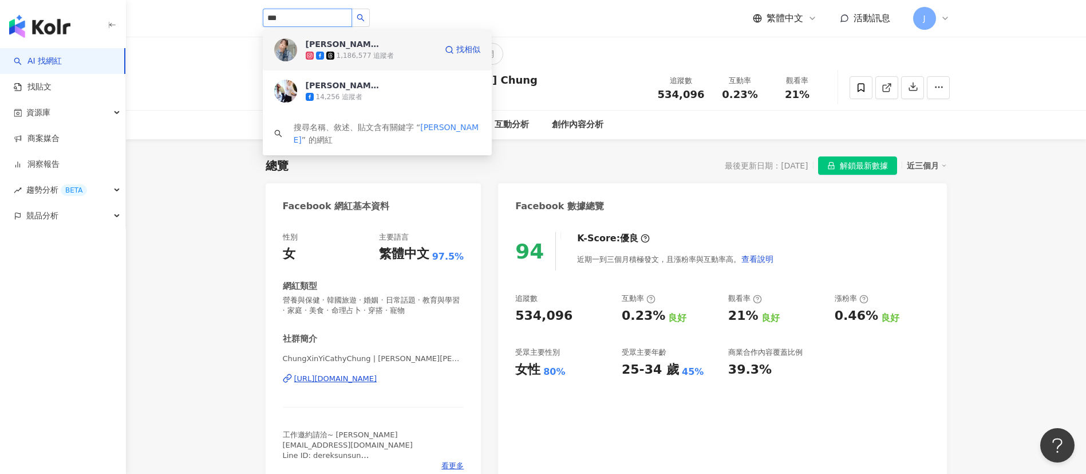
click at [388, 56] on div "1,186,577 追蹤者" at bounding box center [366, 56] width 58 height 10
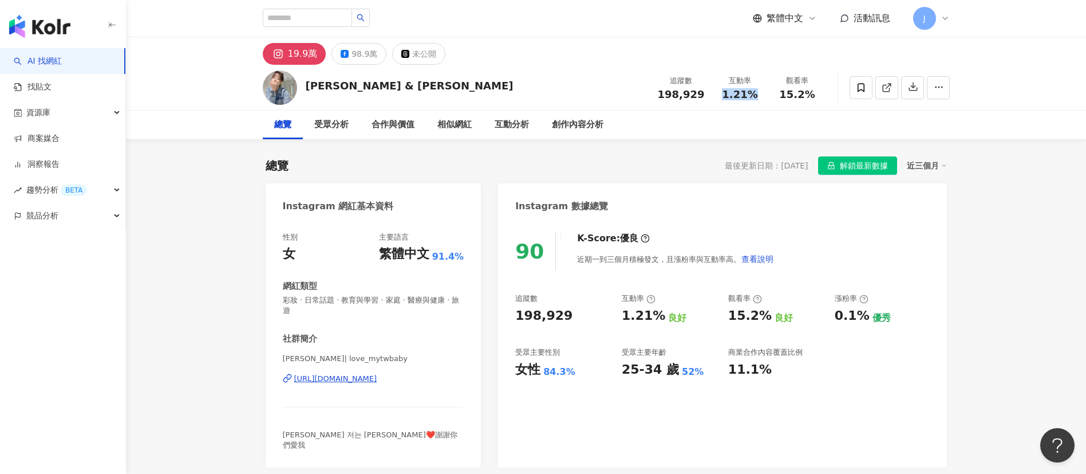
drag, startPoint x: 724, startPoint y: 93, endPoint x: 760, endPoint y: 92, distance: 36.1
click at [760, 92] on div "1.21%" at bounding box center [741, 94] width 44 height 11
copy span "1.21%"
drag, startPoint x: 781, startPoint y: 97, endPoint x: 818, endPoint y: 97, distance: 37.2
click at [818, 97] on div "15.2%" at bounding box center [798, 94] width 44 height 11
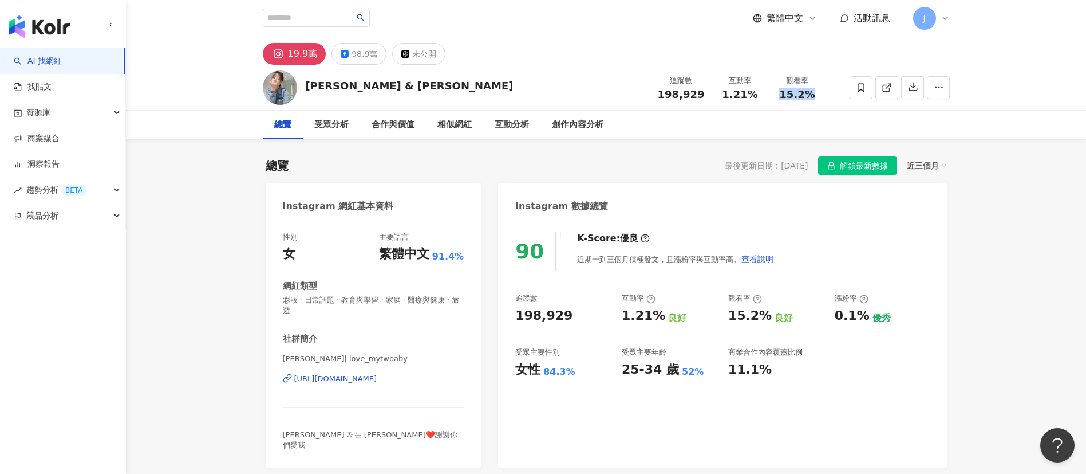
copy span "15.2%"
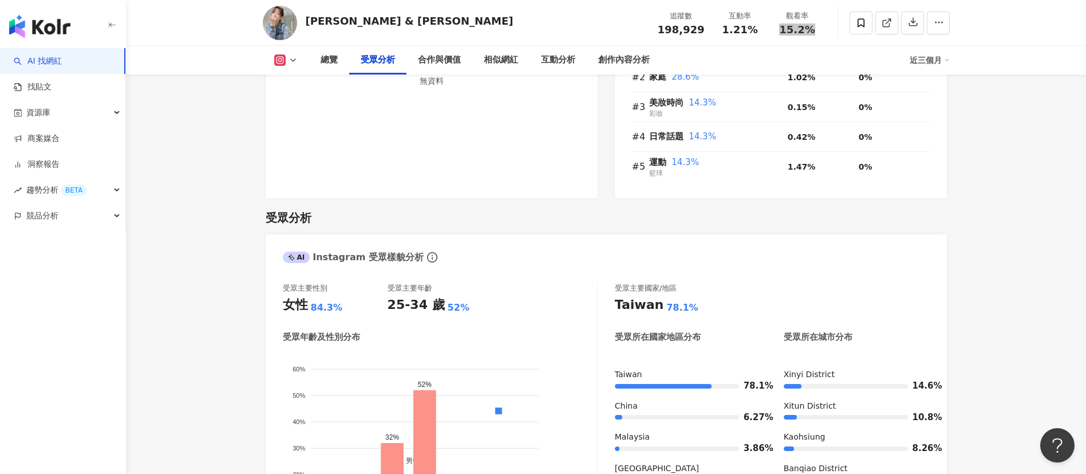
scroll to position [1031, 0]
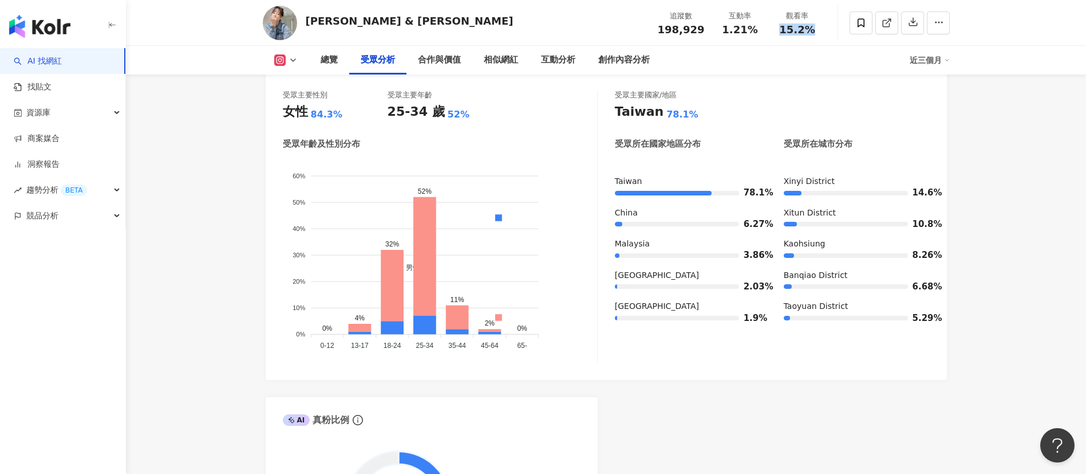
click at [294, 58] on icon at bounding box center [293, 60] width 9 height 9
click at [291, 109] on button "Facebook" at bounding box center [304, 108] width 69 height 16
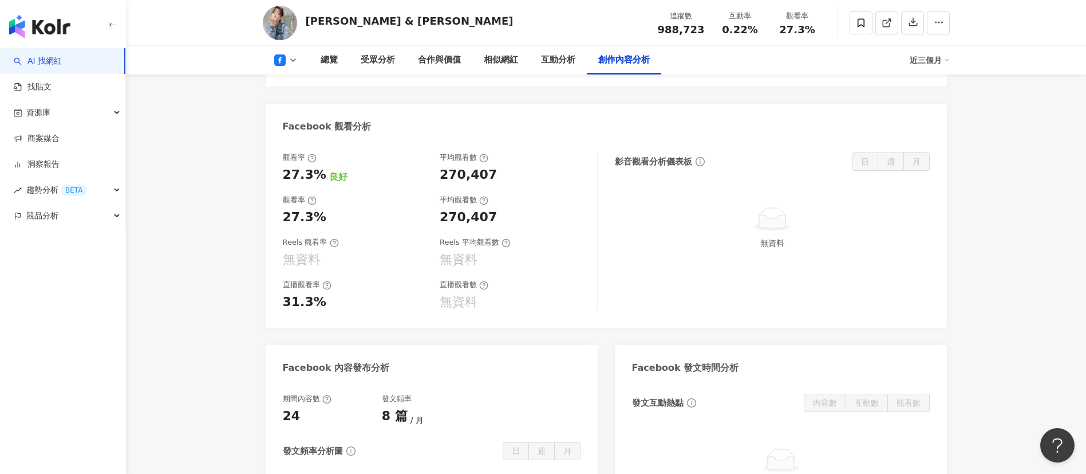
scroll to position [2522, 0]
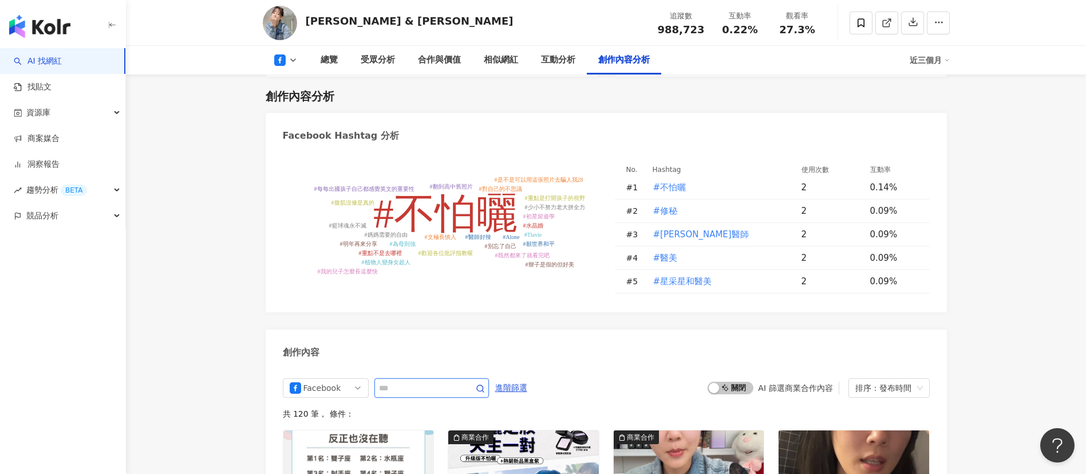
click at [390, 381] on input "text" at bounding box center [419, 388] width 80 height 14
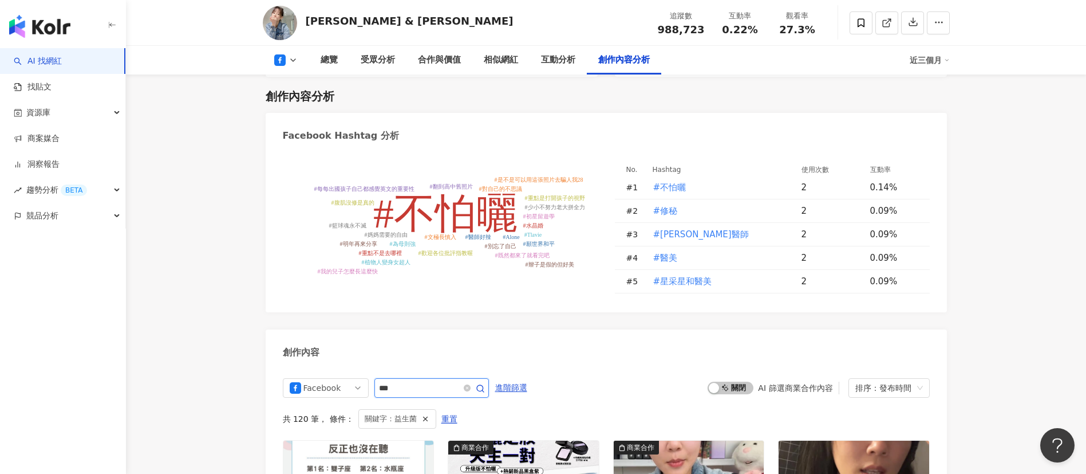
scroll to position [2739, 0]
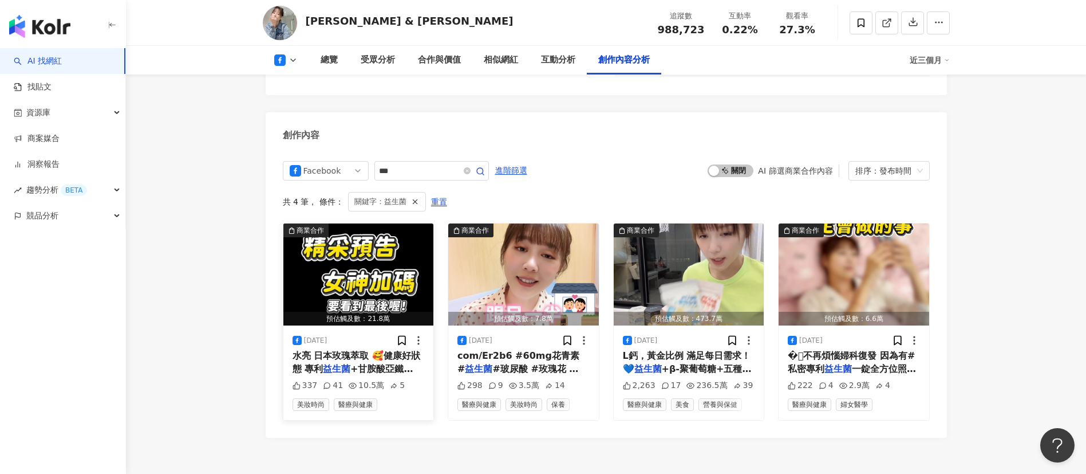
click at [367, 350] on span "水亮 日本玫瑰萃取 🥰健康好狀態 專利" at bounding box center [357, 361] width 128 height 23
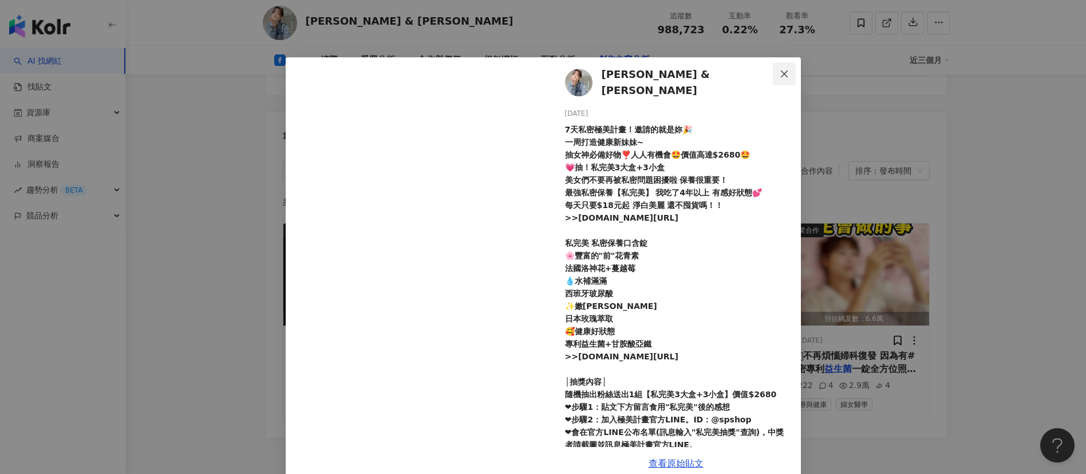
click at [780, 74] on icon "close" at bounding box center [784, 73] width 9 height 9
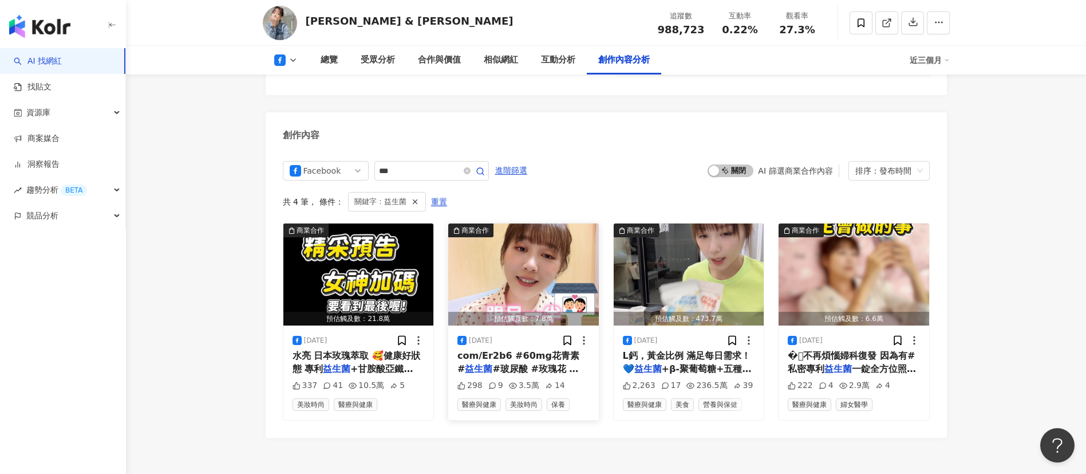
click at [527, 350] on span "com/Er2b6 #60mg花青素 #" at bounding box center [519, 361] width 122 height 23
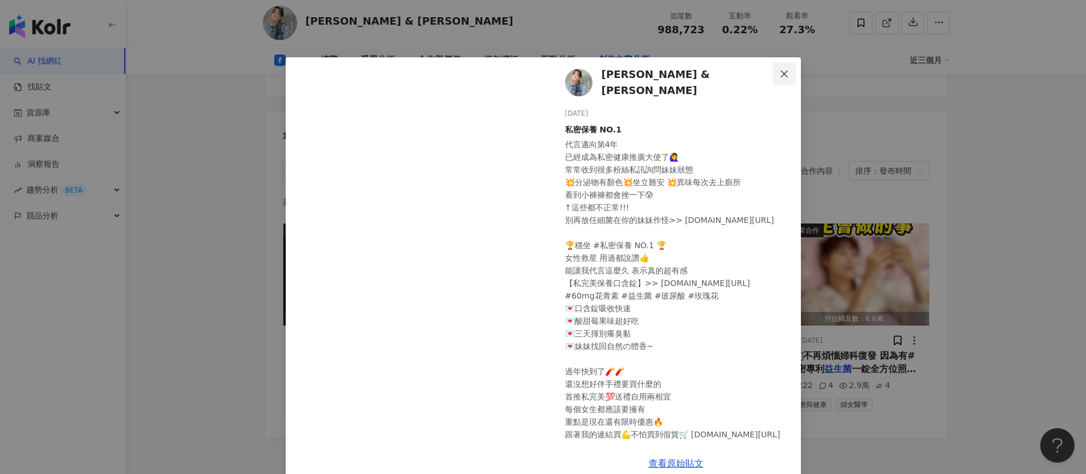
click at [780, 74] on icon "close" at bounding box center [784, 73] width 9 height 9
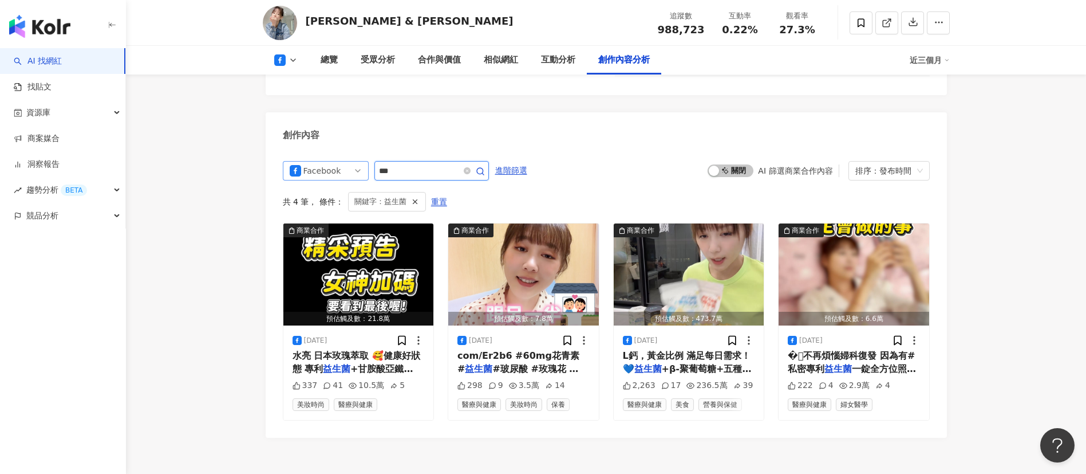
drag, startPoint x: 411, startPoint y: 133, endPoint x: 295, endPoint y: 131, distance: 115.1
click at [295, 161] on div "Facebook ***" at bounding box center [386, 170] width 206 height 19
click at [527, 161] on span "進階篩選" at bounding box center [511, 170] width 32 height 18
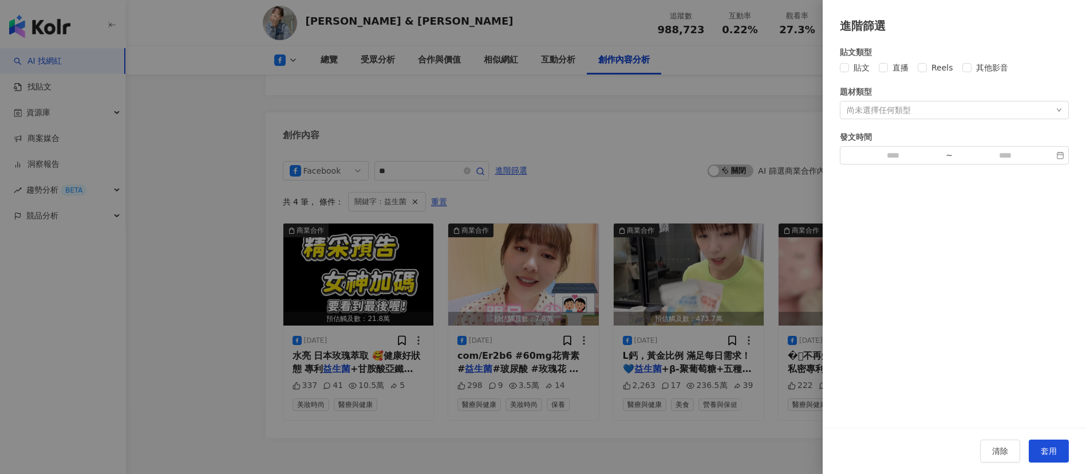
click at [443, 133] on div at bounding box center [543, 237] width 1086 height 474
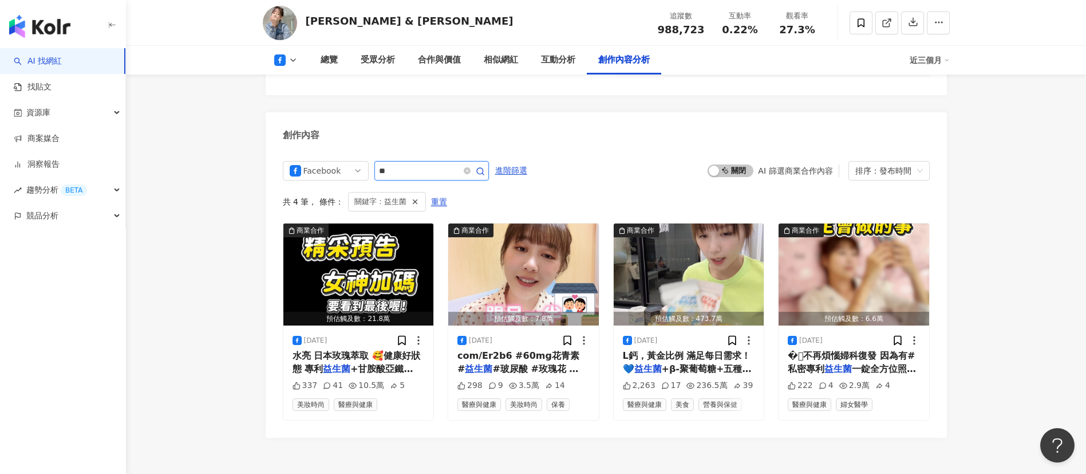
click at [433, 164] on input "**" at bounding box center [419, 171] width 80 height 14
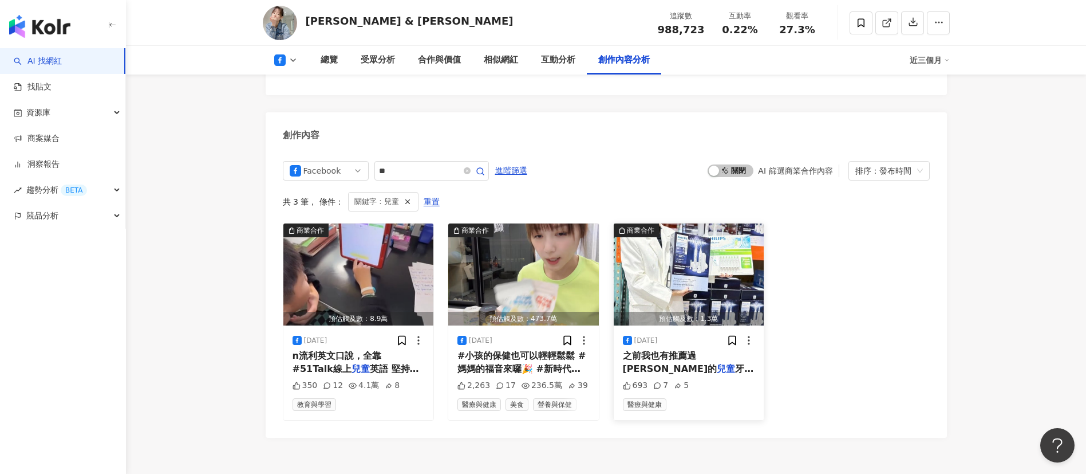
click at [699, 350] on span "之前我也有推薦過飛利浦Sonicare的" at bounding box center [670, 361] width 94 height 23
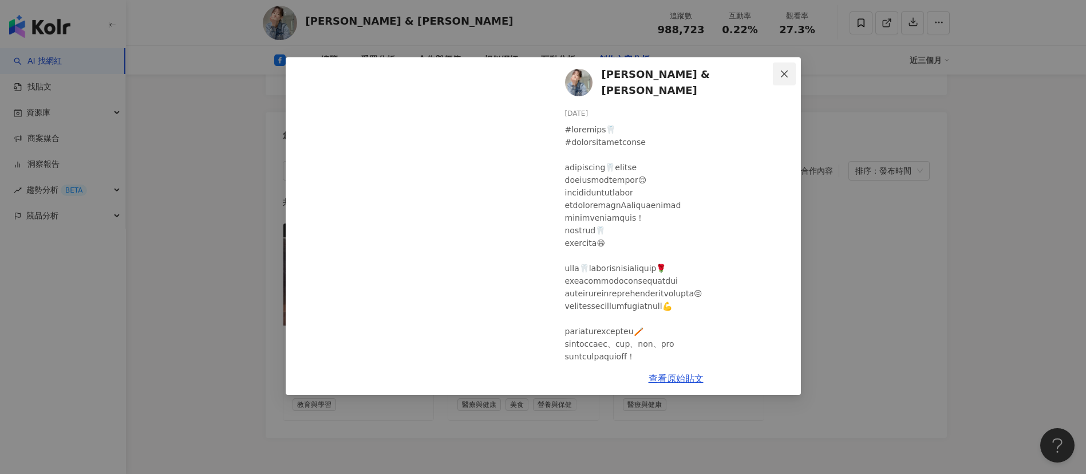
click at [786, 69] on icon "close" at bounding box center [784, 73] width 9 height 9
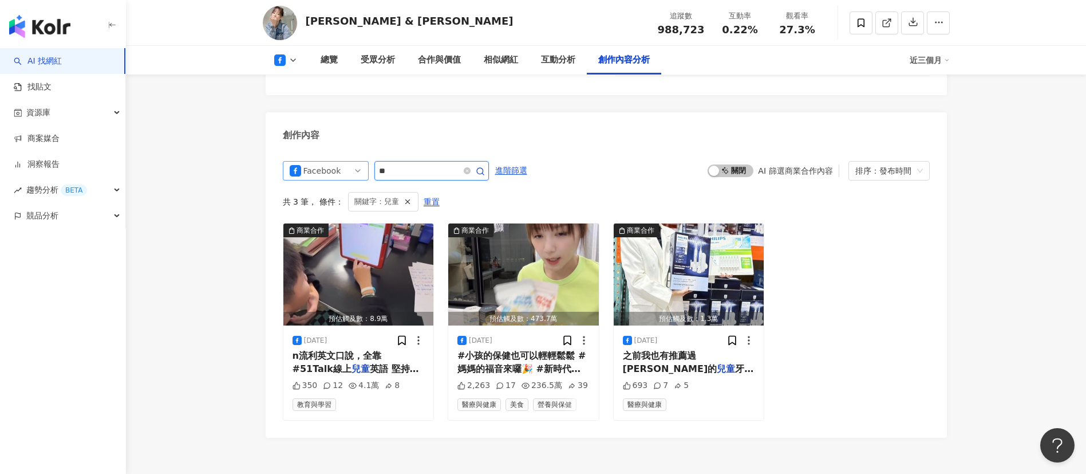
drag, startPoint x: 397, startPoint y: 135, endPoint x: 368, endPoint y: 131, distance: 28.8
click at [368, 161] on div "Facebook **" at bounding box center [386, 170] width 206 height 19
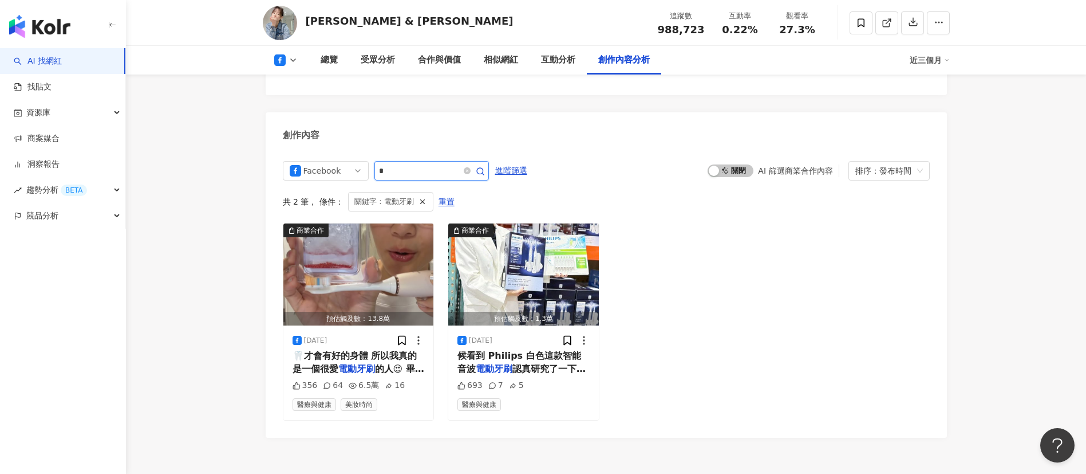
type input "*"
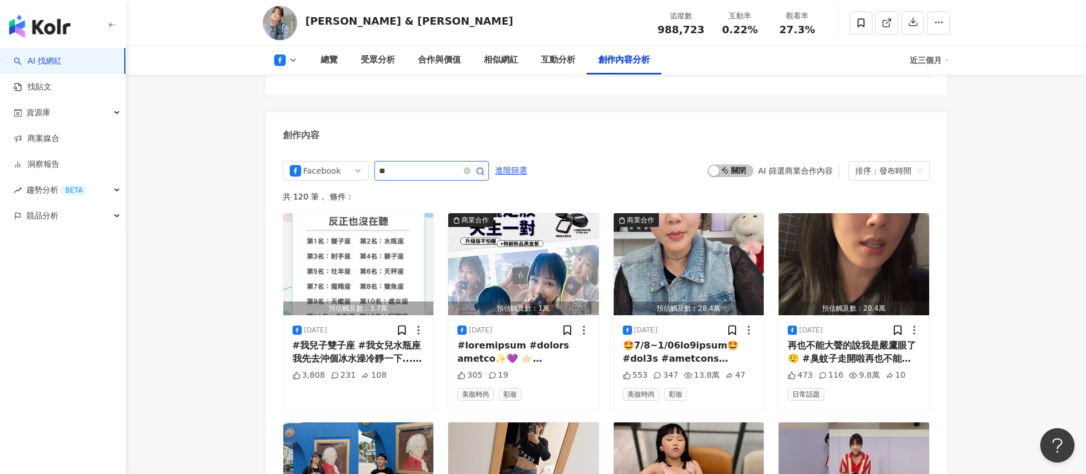
type input "**"
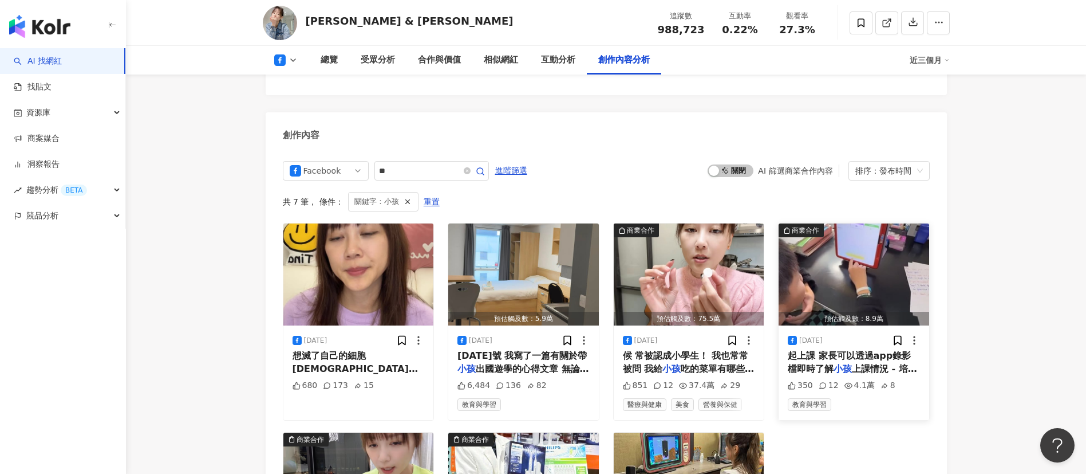
click at [880, 350] on span "起上課 家長可以透過app錄影檔即時了解" at bounding box center [849, 361] width 123 height 23
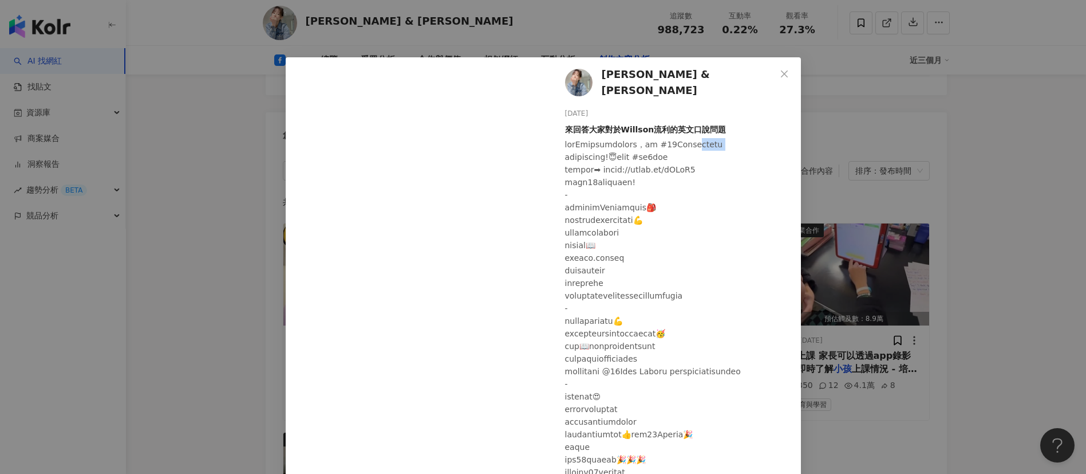
drag, startPoint x: 712, startPoint y: 140, endPoint x: 768, endPoint y: 140, distance: 56.1
copy div "線上兒童英語"
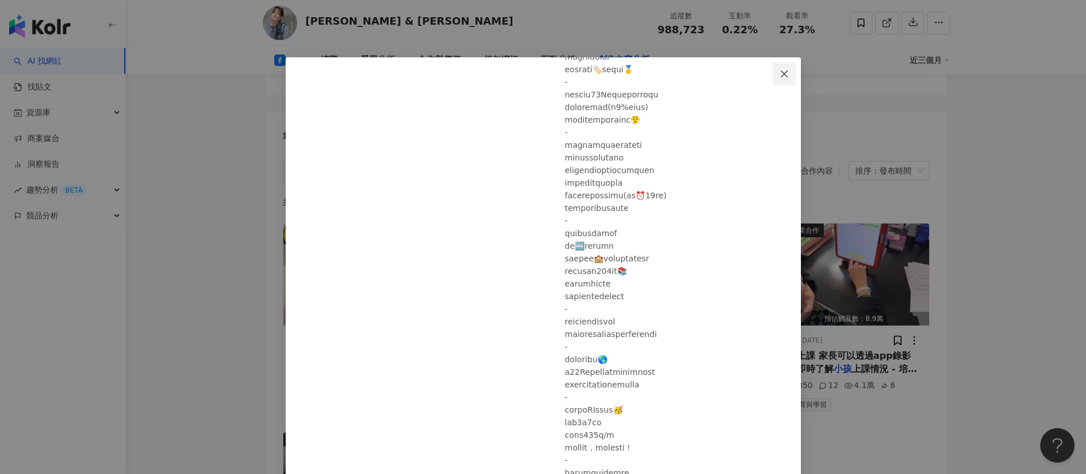
click at [781, 72] on icon "close" at bounding box center [784, 73] width 7 height 7
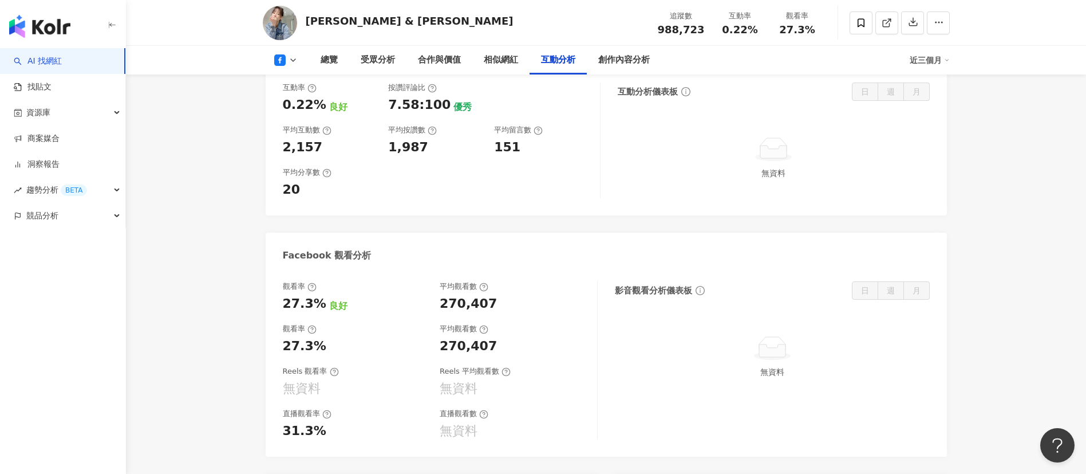
scroll to position [1794, 0]
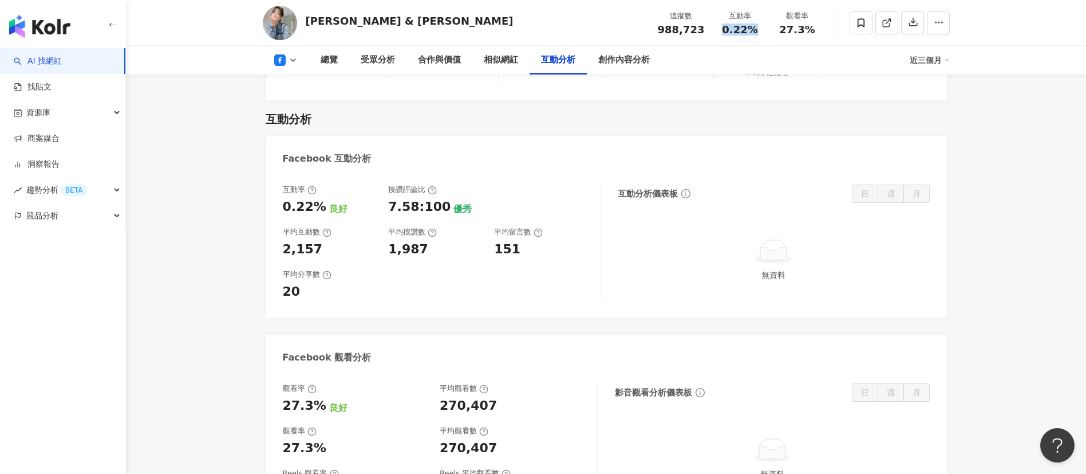
drag, startPoint x: 724, startPoint y: 31, endPoint x: 759, endPoint y: 30, distance: 35.5
click at [759, 30] on div "0.22%" at bounding box center [741, 29] width 44 height 11
copy span "0.22%"
drag, startPoint x: 780, startPoint y: 27, endPoint x: 821, endPoint y: 34, distance: 40.7
click at [821, 34] on div "觀看率 27.3%" at bounding box center [797, 22] width 57 height 25
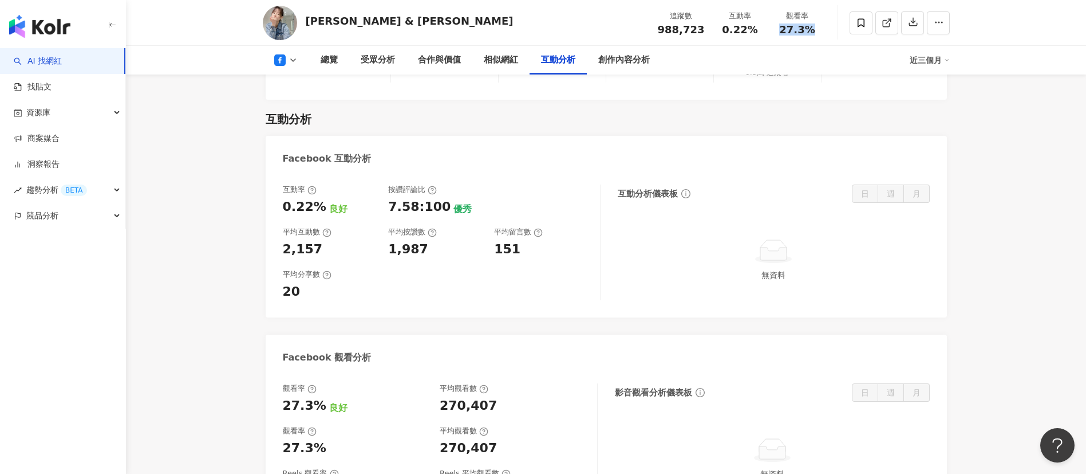
copy span "27.3%"
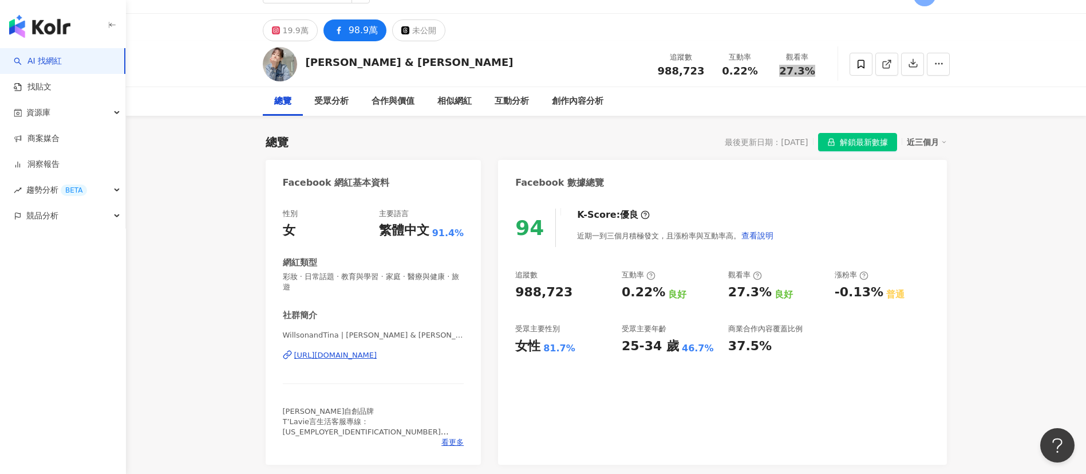
scroll to position [0, 0]
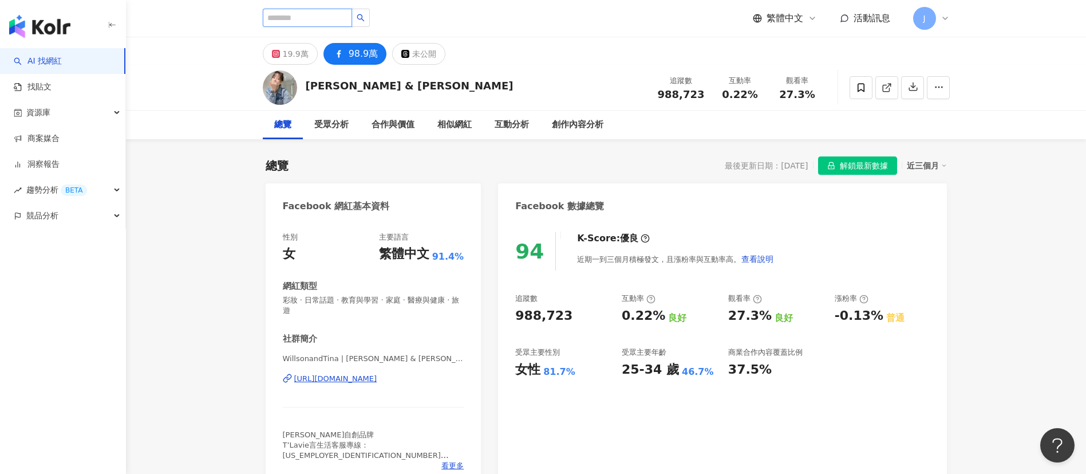
click at [316, 19] on input "search" at bounding box center [307, 18] width 89 height 18
paste input "****"
type input "****"
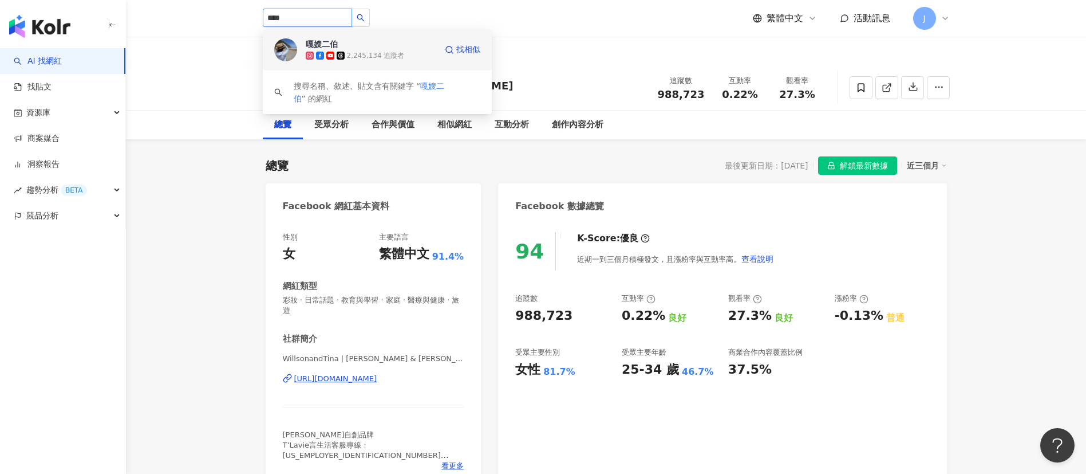
click at [346, 49] on span "嘎嫂二伯" at bounding box center [343, 43] width 74 height 11
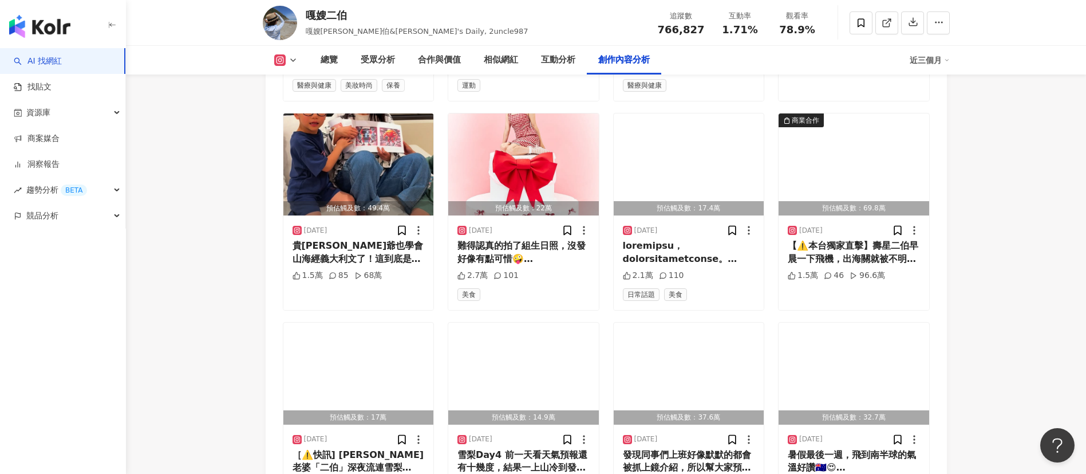
scroll to position [3436, 0]
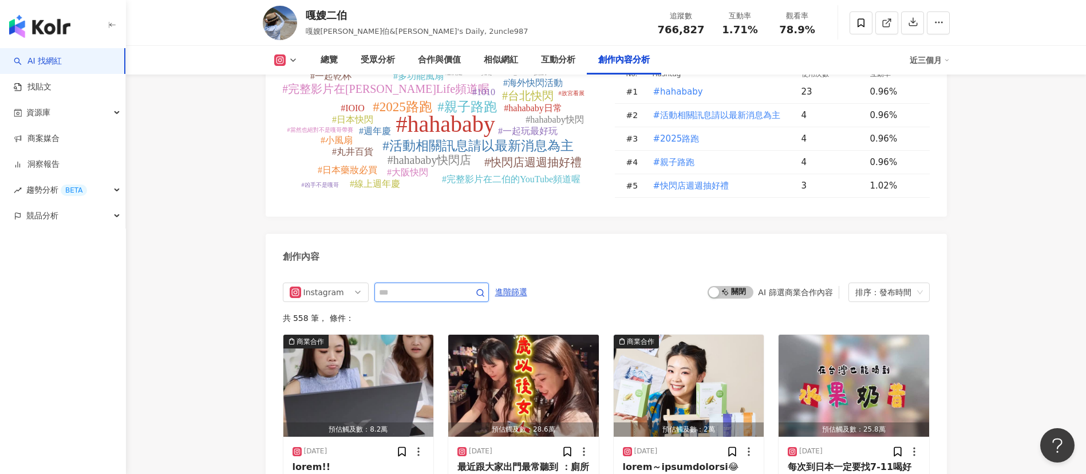
click at [424, 285] on input "text" at bounding box center [419, 292] width 80 height 14
type input "***"
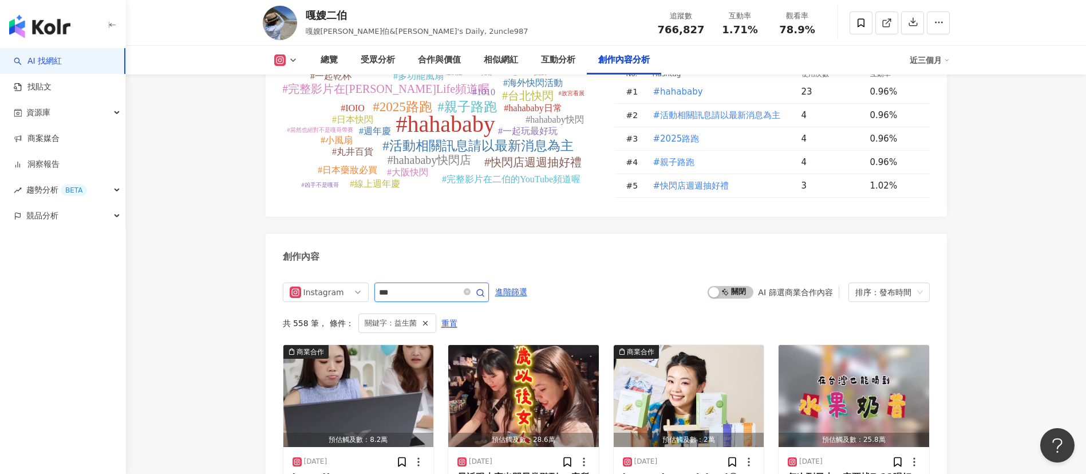
scroll to position [3526, 0]
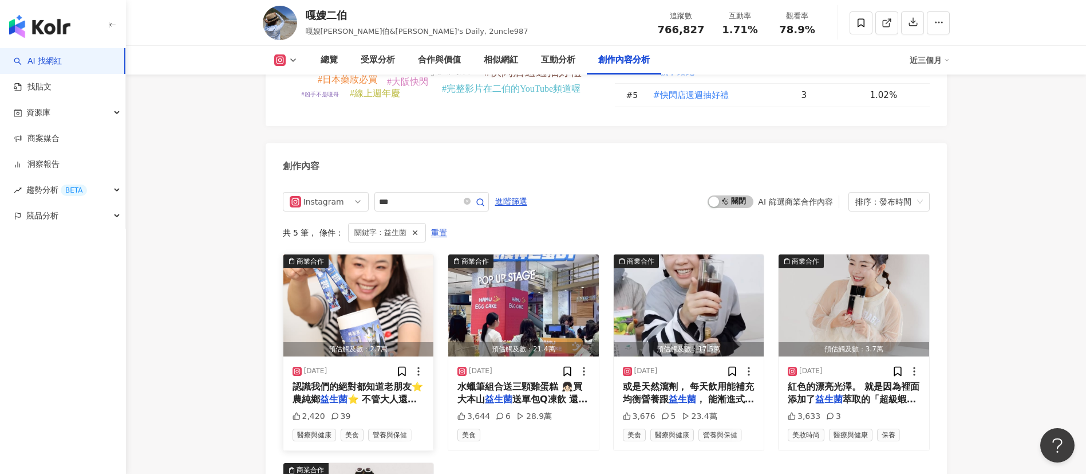
click at [381, 381] on span "認識我們的絕對都知道老朋友⭐️農純鄉" at bounding box center [358, 392] width 131 height 23
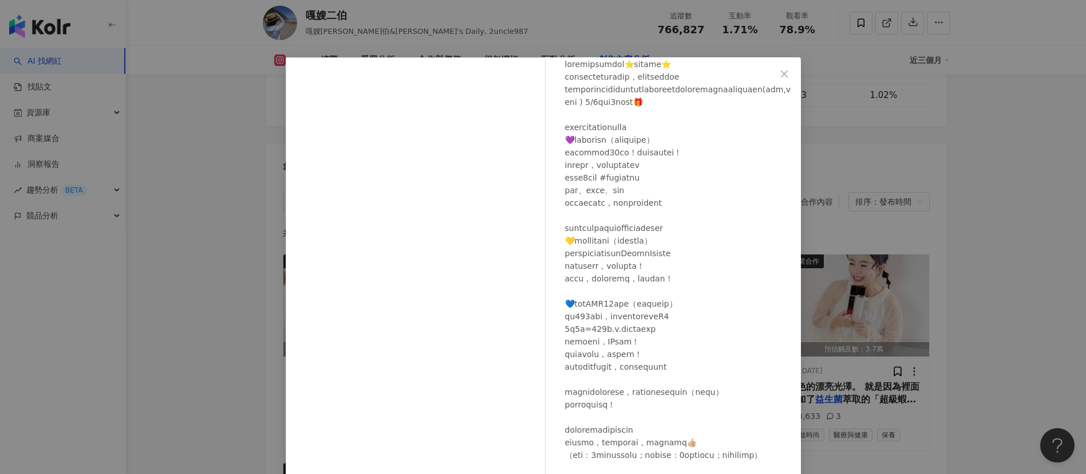
scroll to position [0, 0]
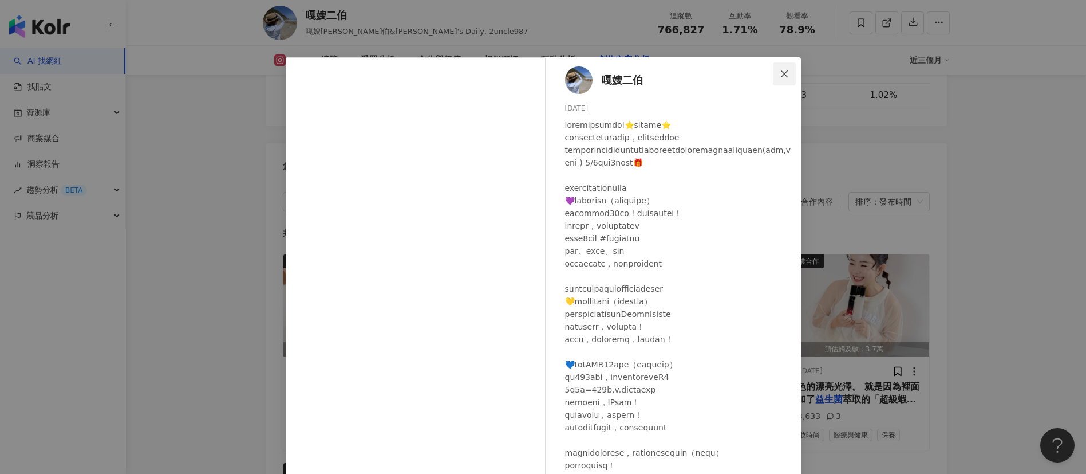
click at [783, 72] on span "Close" at bounding box center [784, 73] width 23 height 9
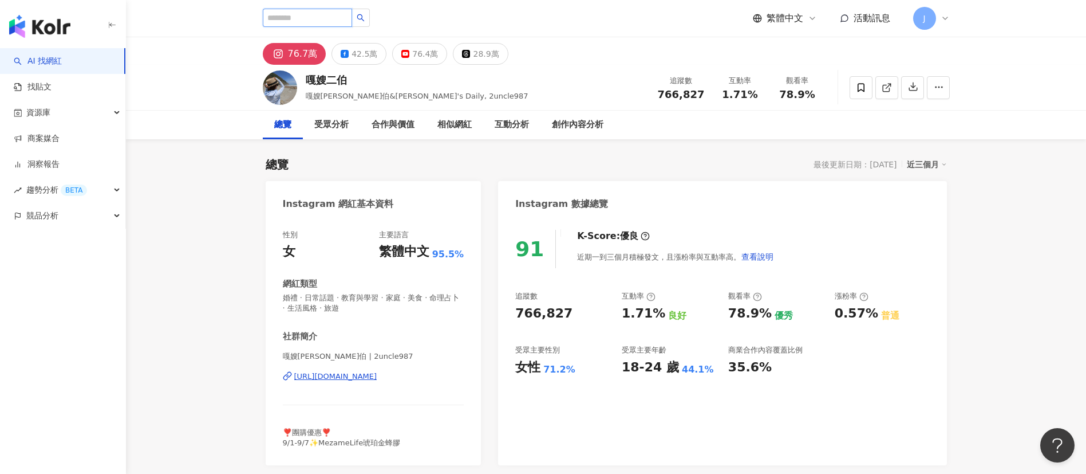
click at [328, 16] on input "search" at bounding box center [307, 18] width 89 height 18
paste input "****"
type input "****"
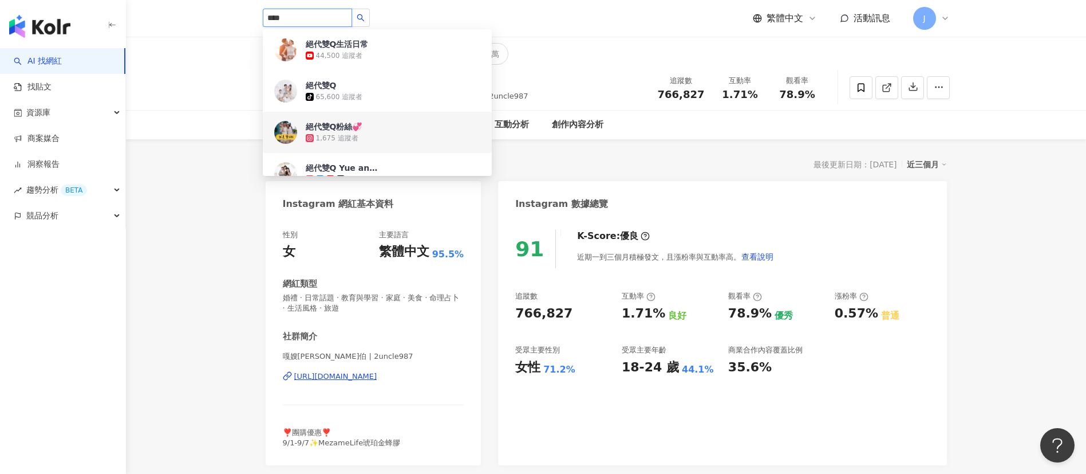
scroll to position [86, 0]
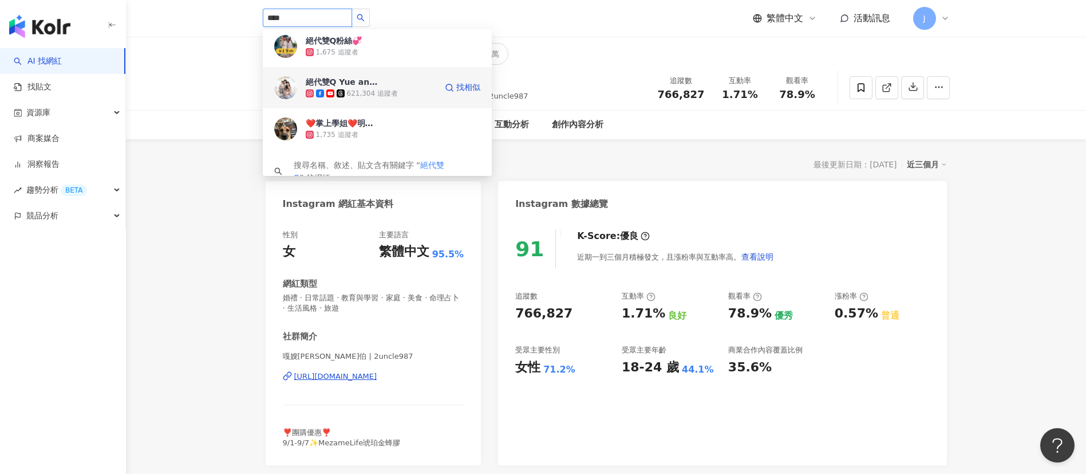
click at [385, 86] on div "絕代雙Q Yue and Wei 621,304 追蹤者" at bounding box center [371, 87] width 131 height 23
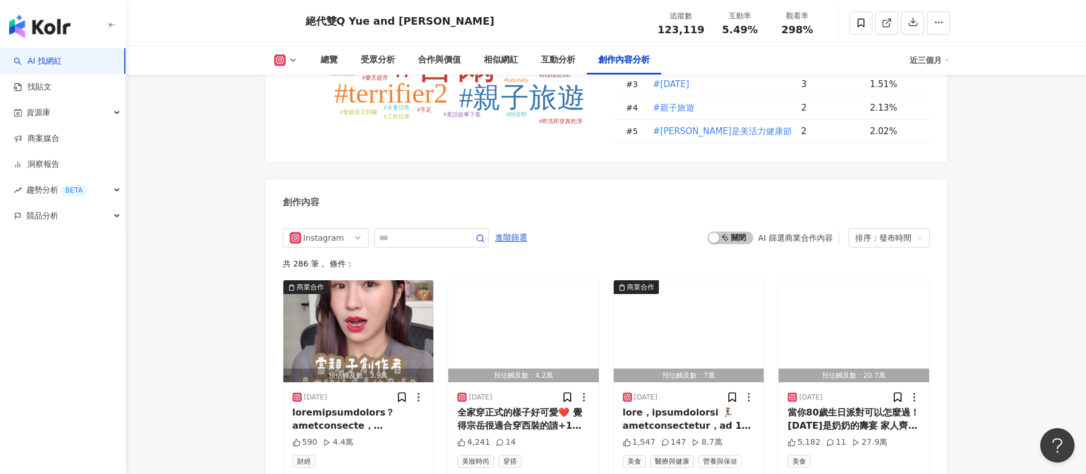
scroll to position [3092, 0]
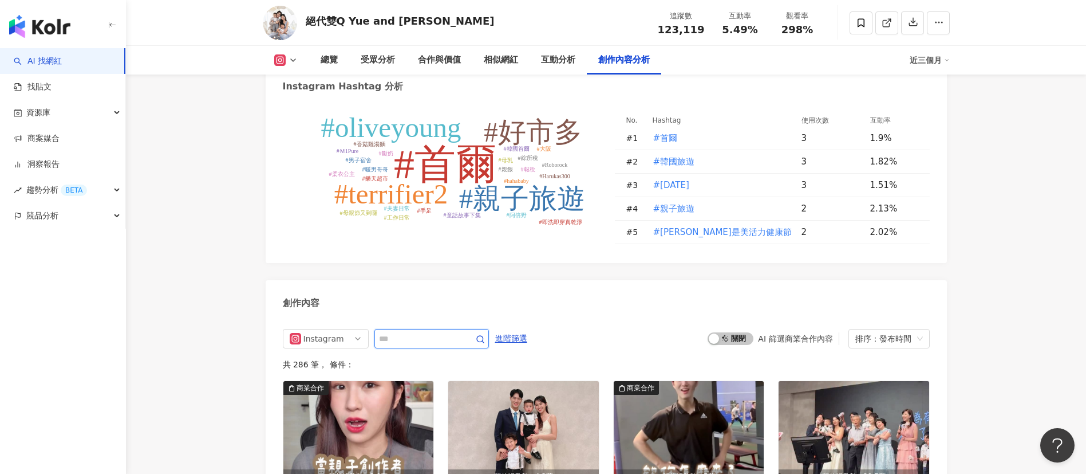
click at [404, 332] on input "text" at bounding box center [419, 339] width 80 height 14
type input "***"
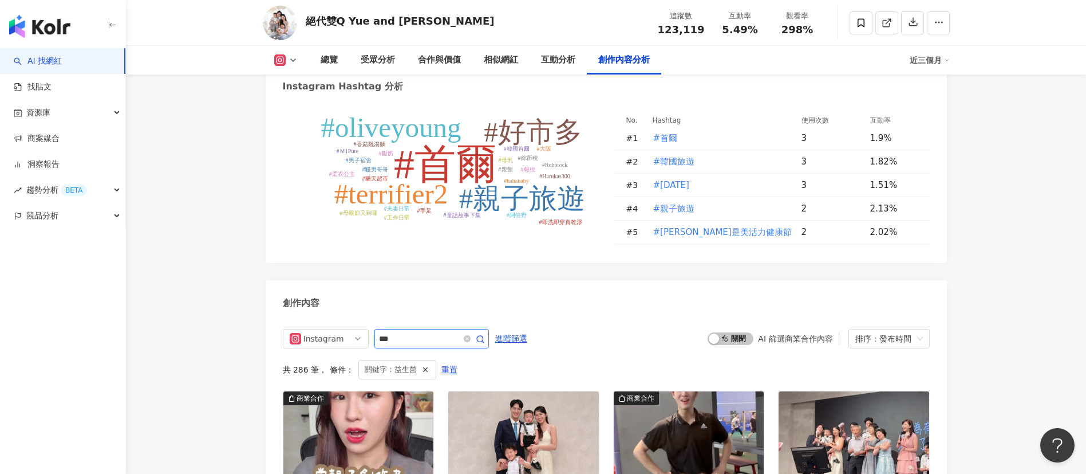
scroll to position [3234, 0]
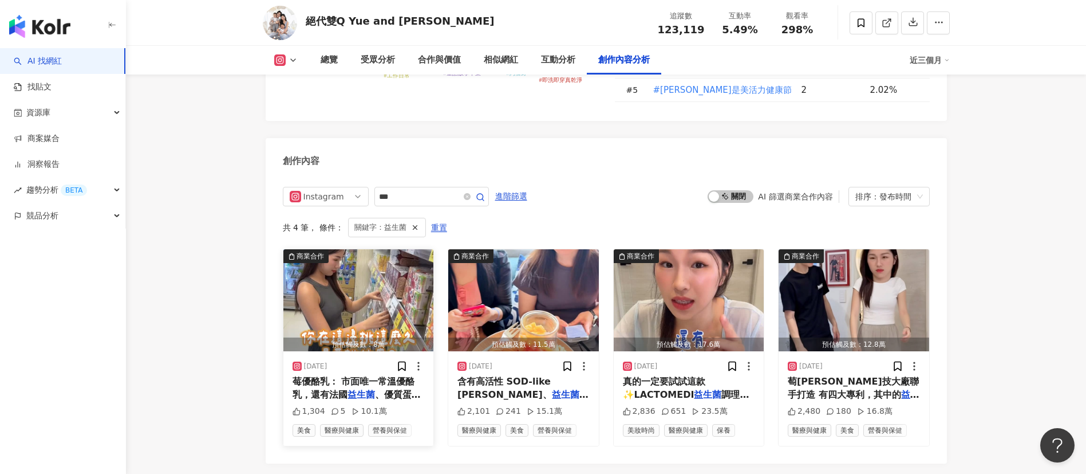
click at [390, 376] on span "莓優酪乳： 市面唯一常溫優酪乳，還有法國" at bounding box center [354, 387] width 123 height 23
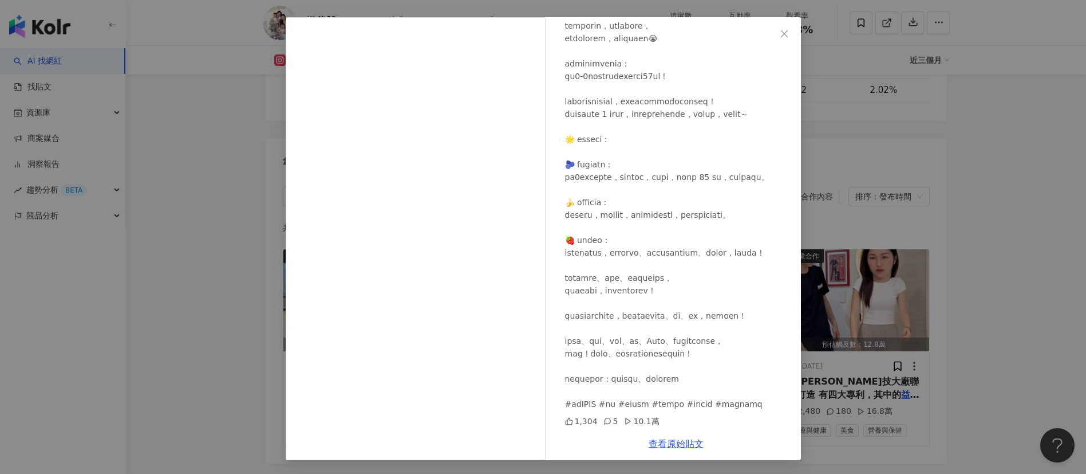
scroll to position [0, 0]
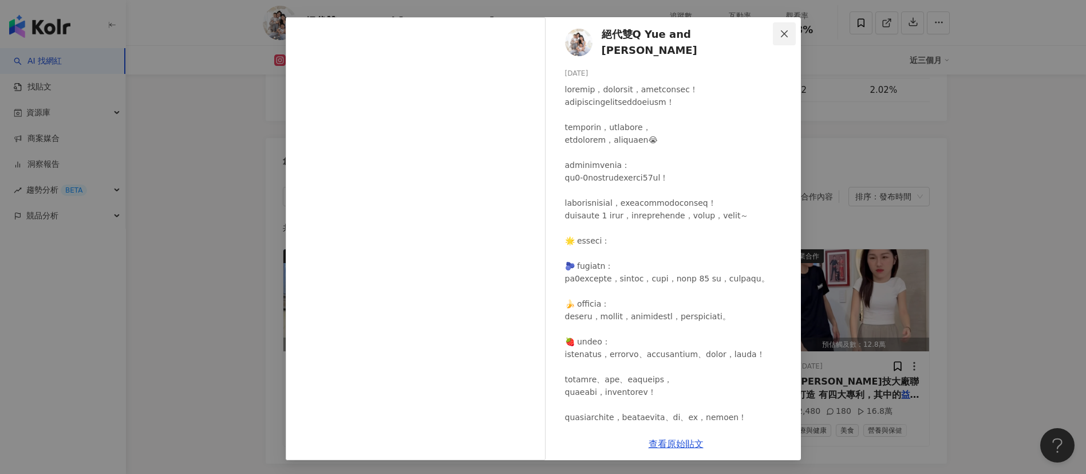
click at [780, 34] on icon "close" at bounding box center [784, 33] width 9 height 9
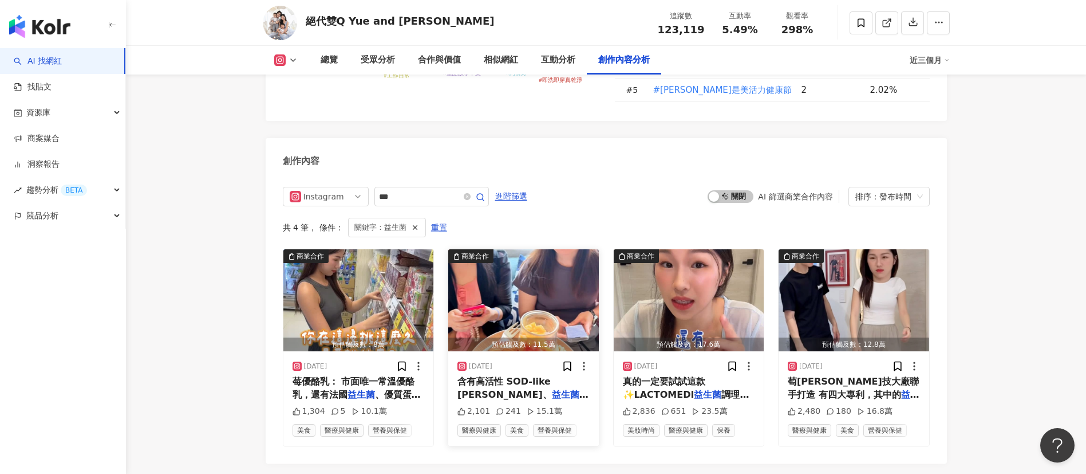
click at [516, 376] on span "含有高活性 SOD-like [PERSON_NAME]、" at bounding box center [505, 387] width 94 height 23
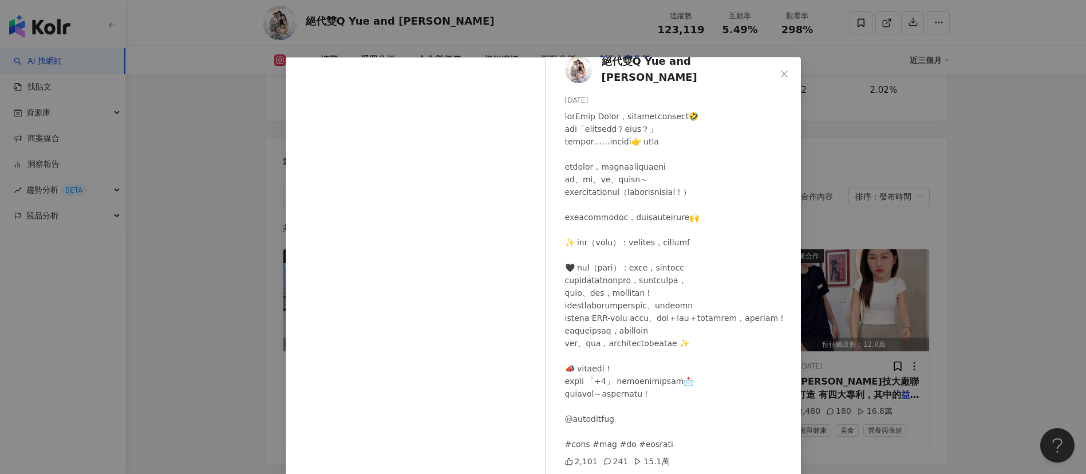
scroll to position [59, 0]
click at [780, 74] on icon "close" at bounding box center [784, 73] width 9 height 9
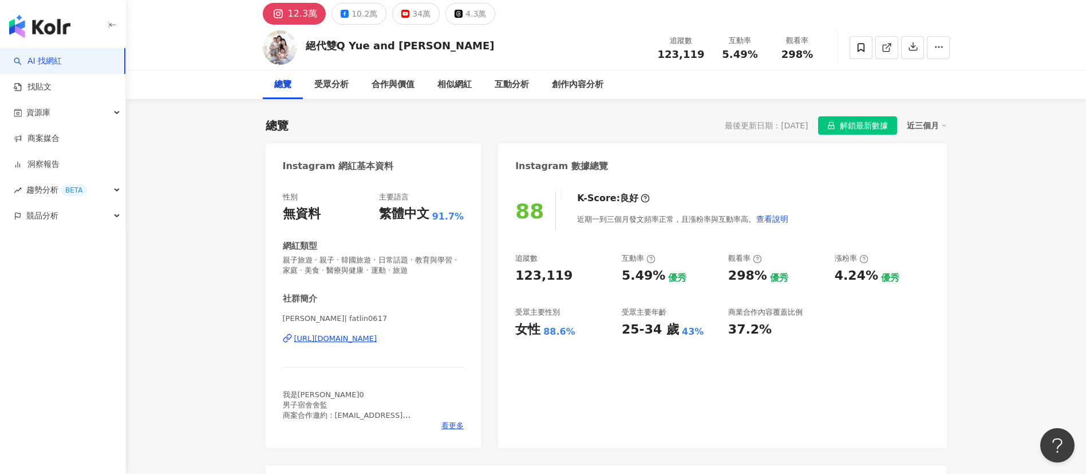
scroll to position [0, 0]
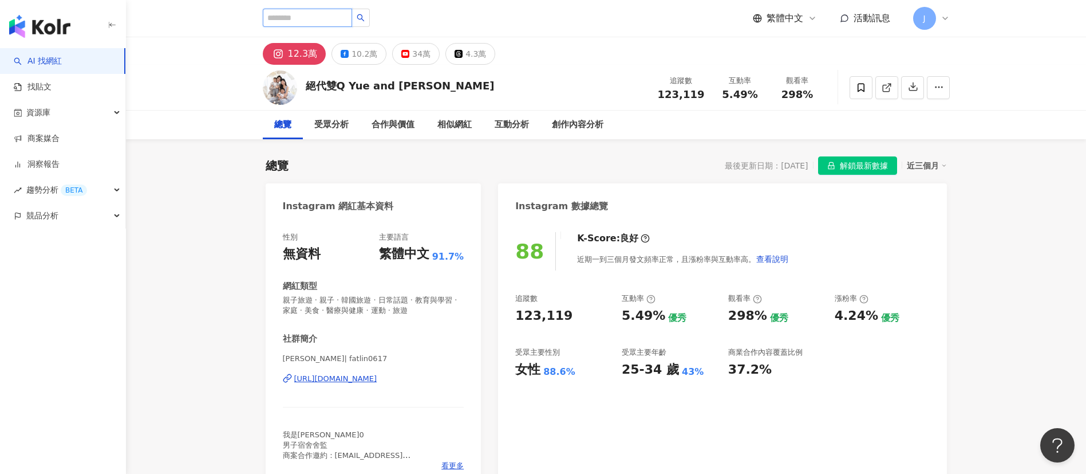
click at [287, 19] on input "search" at bounding box center [307, 18] width 89 height 18
paste input "***"
type input "***"
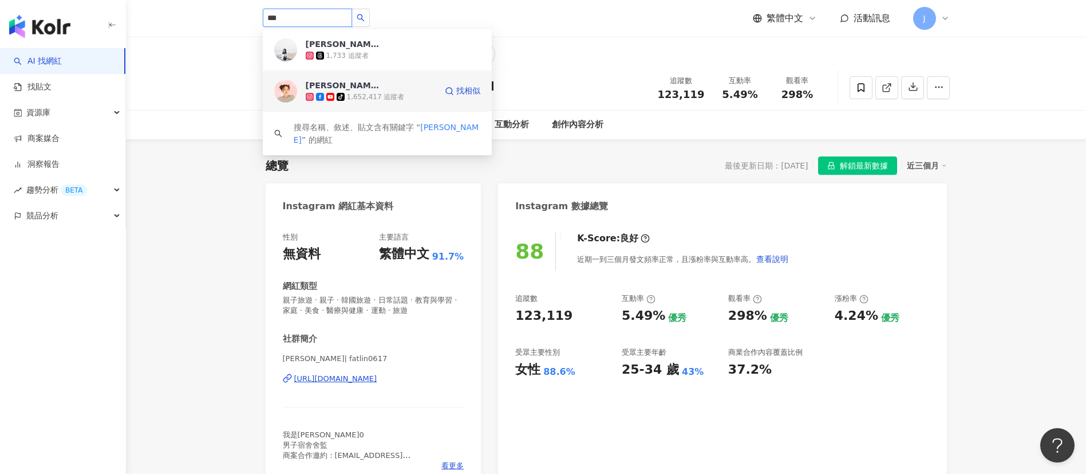
click at [369, 87] on span "[PERSON_NAME]" at bounding box center [343, 85] width 74 height 11
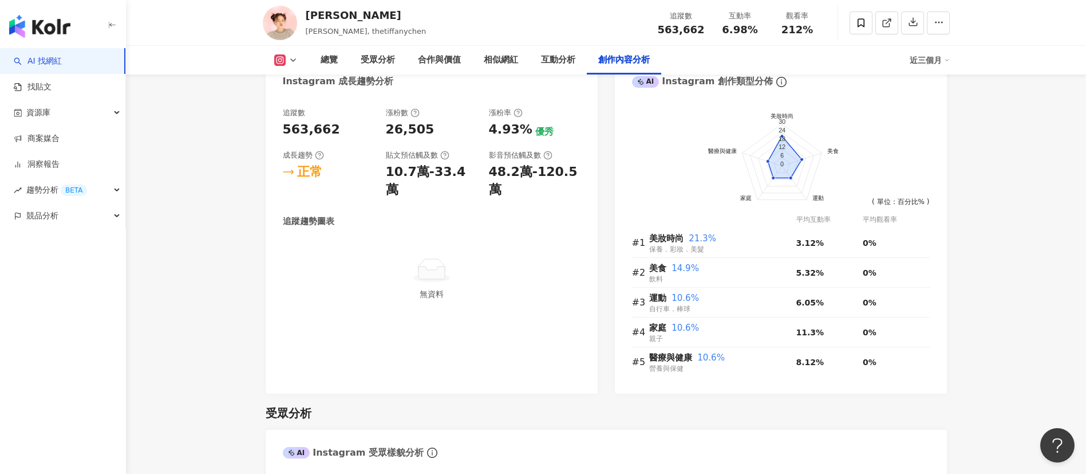
scroll to position [3046, 0]
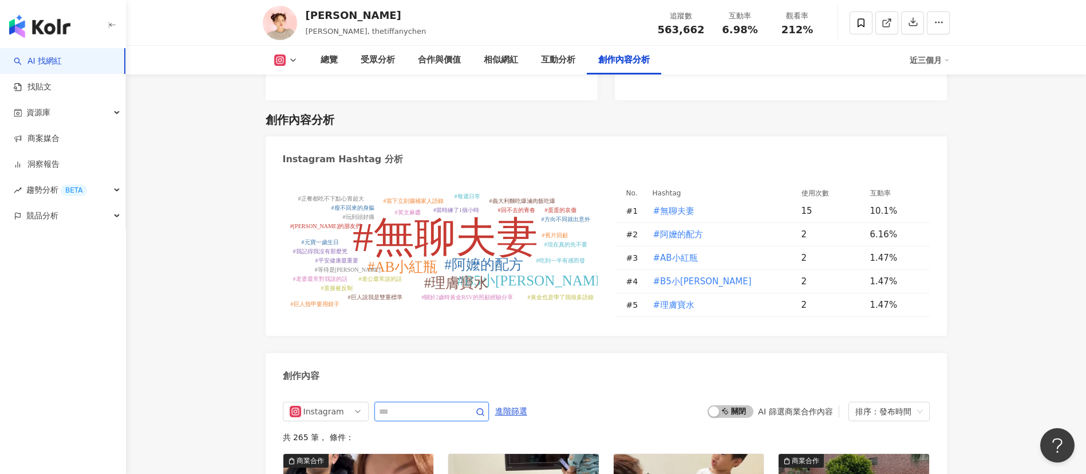
click at [403, 404] on input "text" at bounding box center [419, 411] width 80 height 14
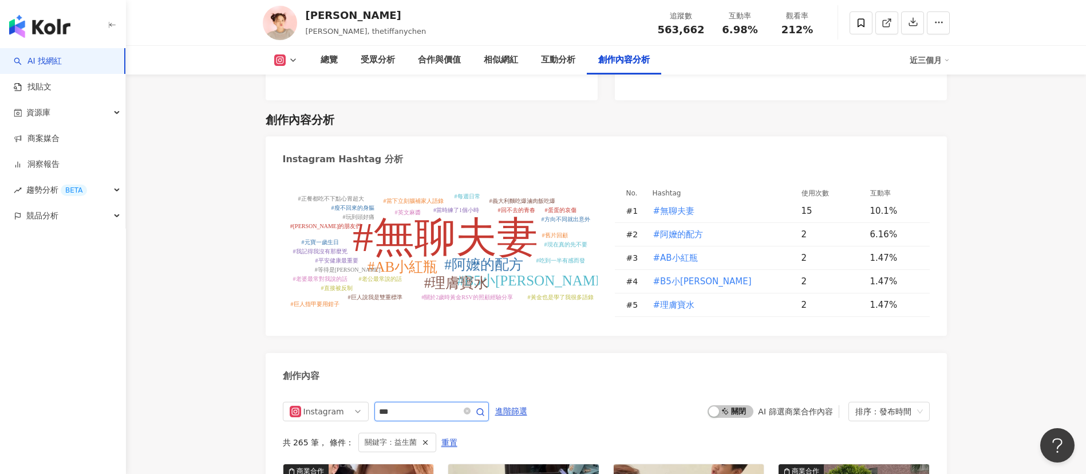
scroll to position [3207, 0]
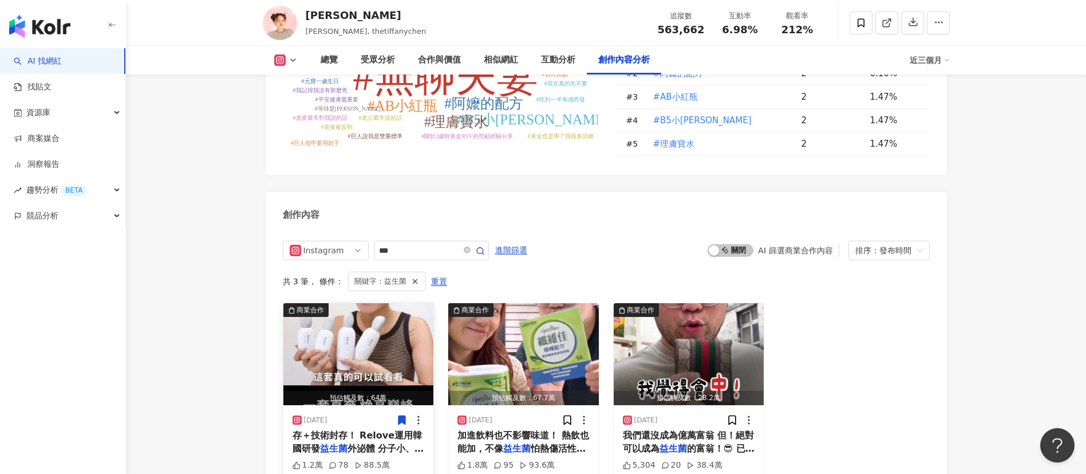
click at [352, 443] on span "外泌體 分子小、2000億顆濃度！" at bounding box center [359, 454] width 132 height 23
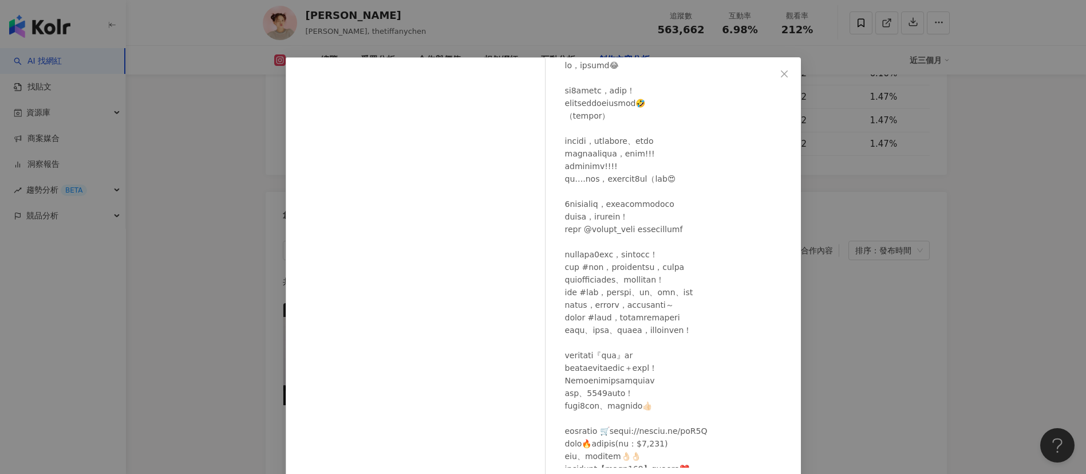
scroll to position [84, 0]
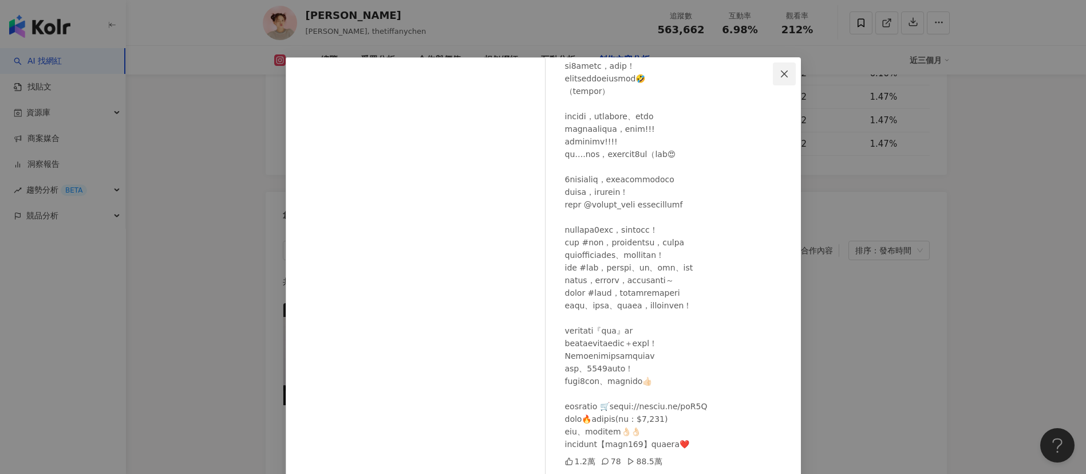
click at [780, 70] on icon "close" at bounding box center [784, 73] width 9 height 9
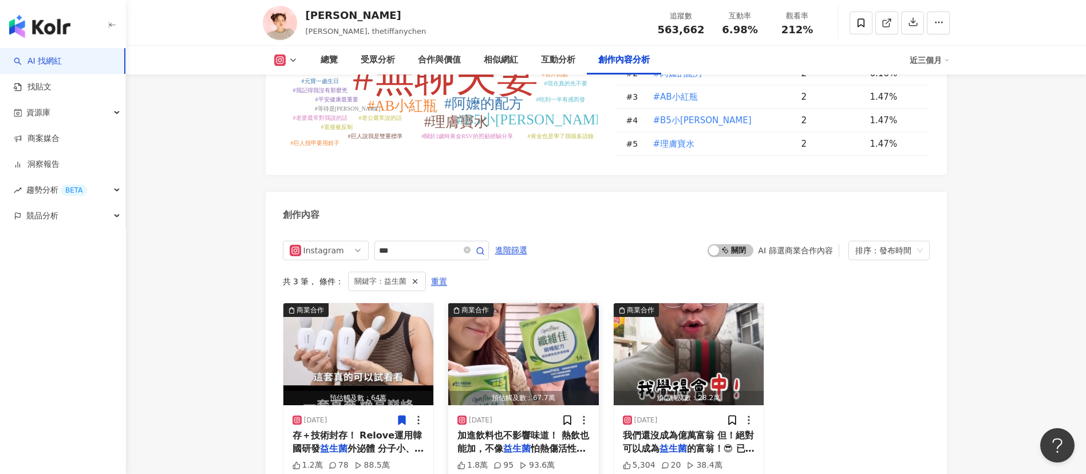
click at [538, 429] on span "加進飲料也不影響味道！ 熱飲也能加，不像" at bounding box center [524, 440] width 132 height 23
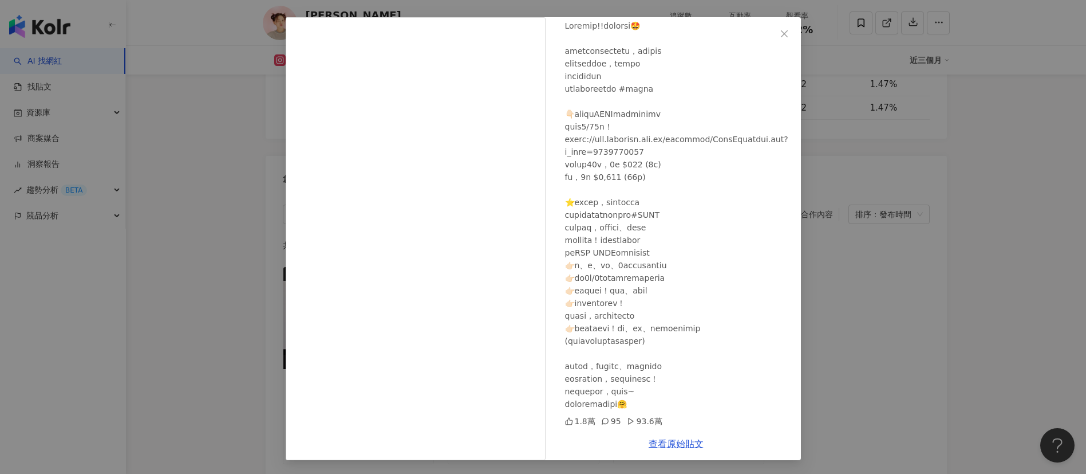
scroll to position [3274, 0]
click at [773, 33] on span "Close" at bounding box center [784, 33] width 23 height 9
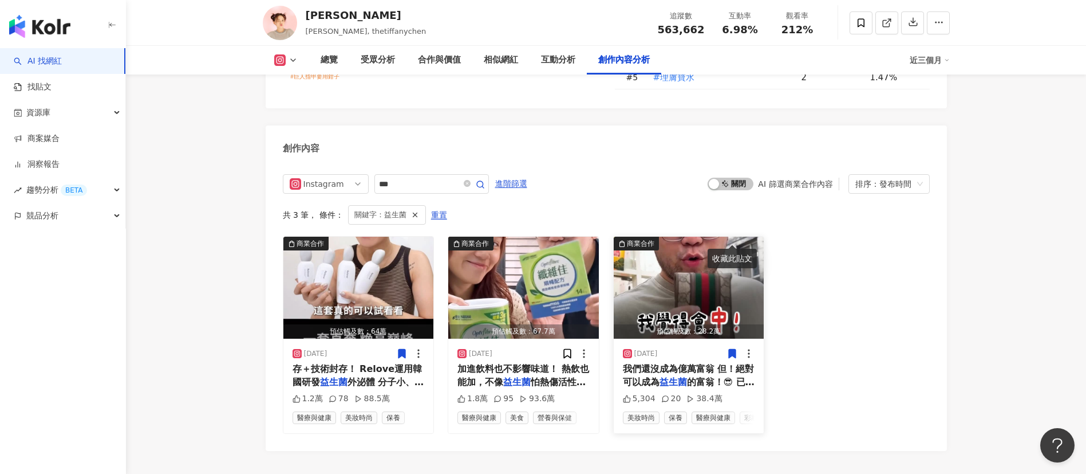
click at [678, 376] on mark "益生菌" at bounding box center [673, 381] width 27 height 11
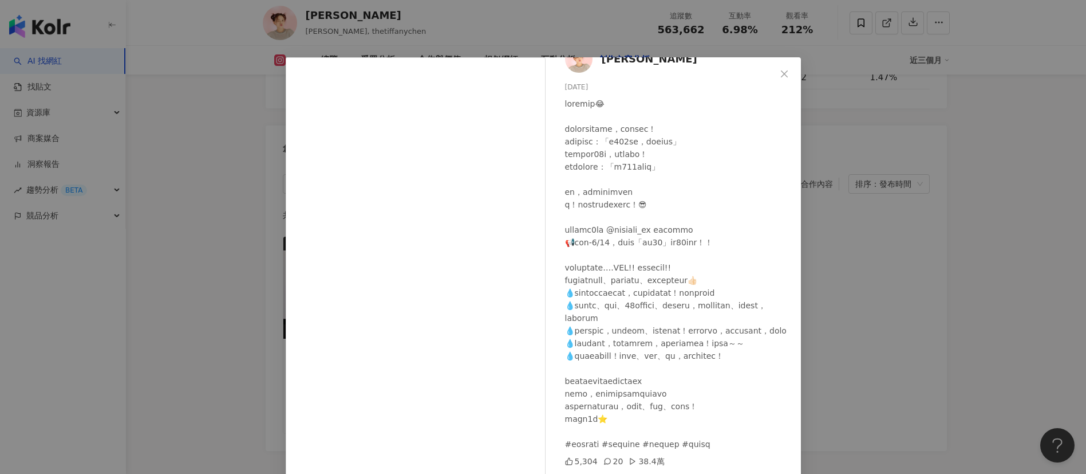
scroll to position [0, 0]
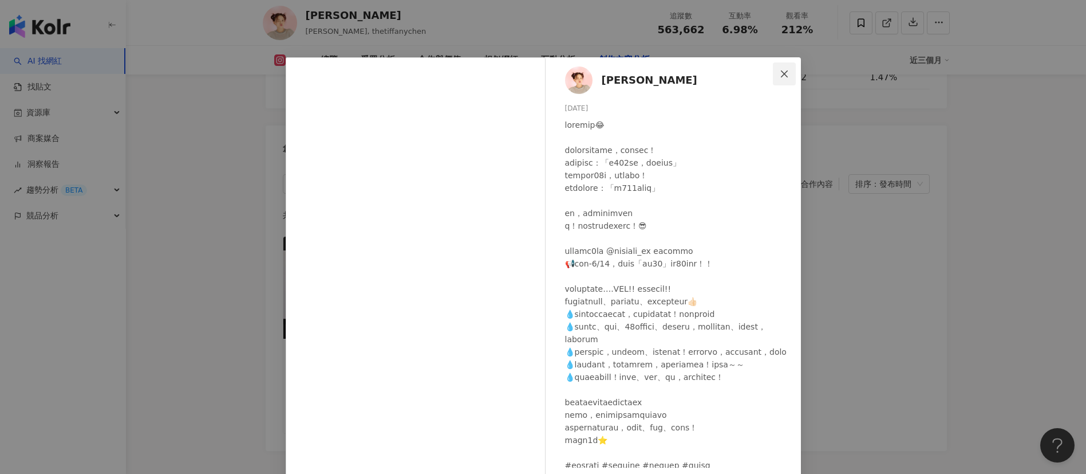
click at [781, 72] on icon "close" at bounding box center [784, 73] width 7 height 7
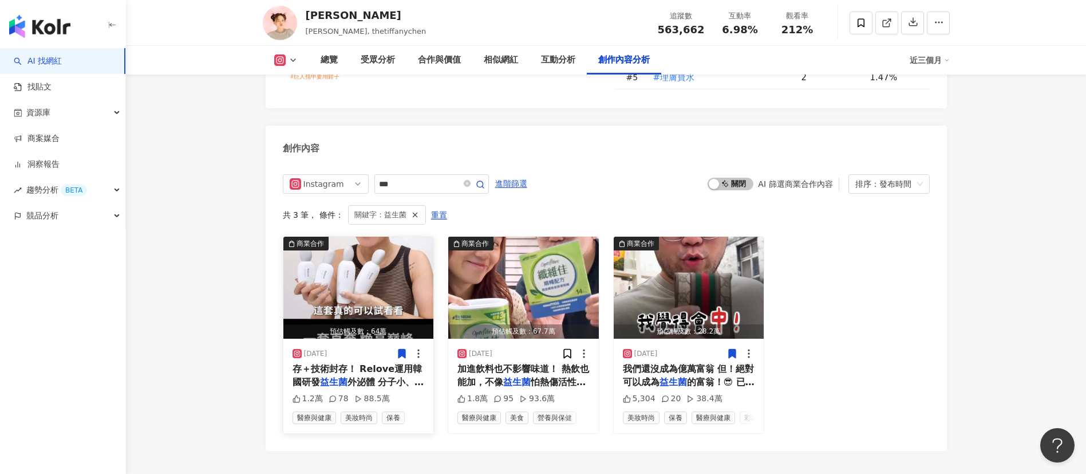
click at [385, 376] on span "外泌體 分子小、2000億顆濃度！" at bounding box center [359, 387] width 132 height 23
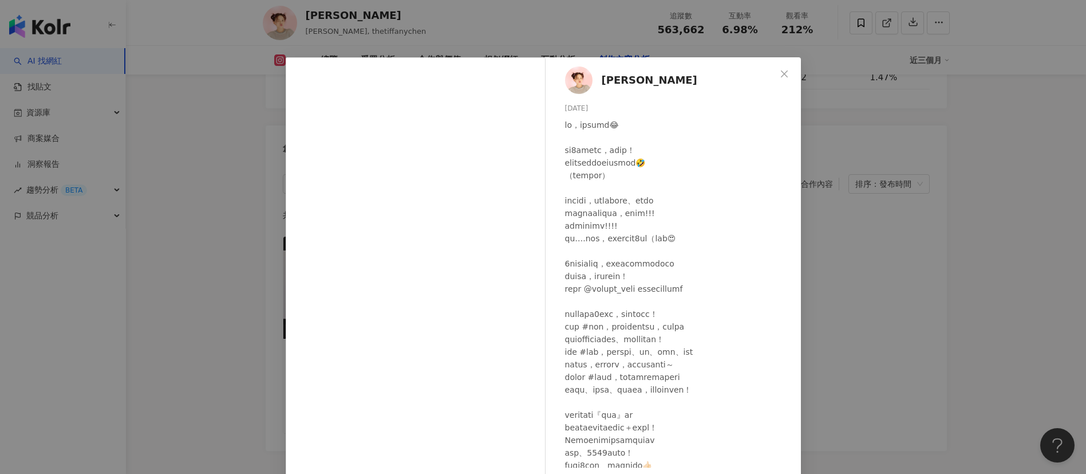
click at [898, 399] on div "陳彥婷 tiffany 2025/8/7 1.2萬 78 88.5萬 查看原始貼文" at bounding box center [543, 237] width 1086 height 474
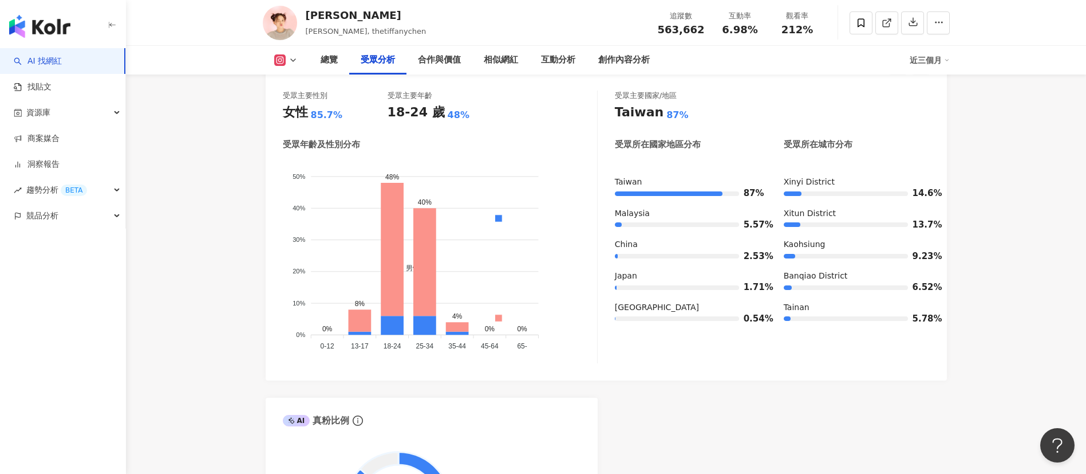
scroll to position [955, 0]
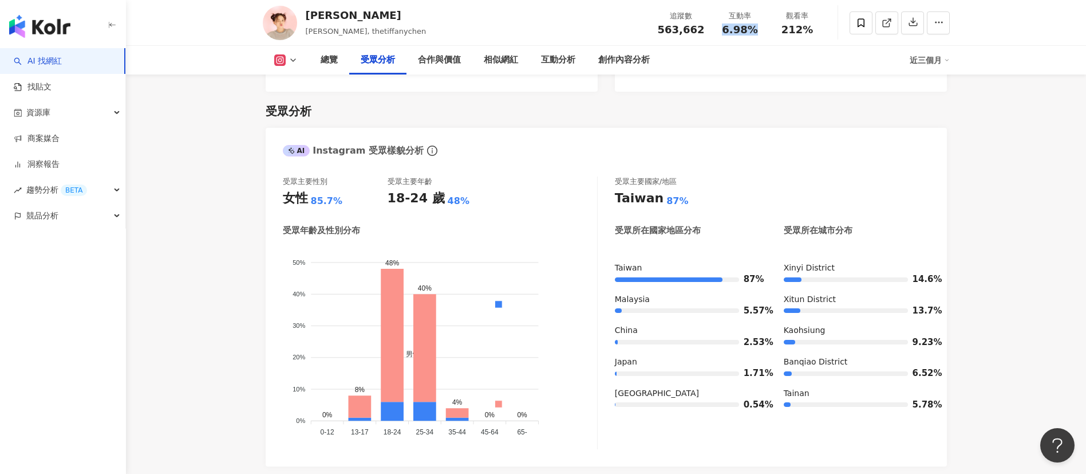
drag, startPoint x: 723, startPoint y: 31, endPoint x: 757, endPoint y: 31, distance: 34.4
click at [757, 31] on div "6.98%" at bounding box center [741, 29] width 44 height 11
copy span "6.98%"
drag, startPoint x: 782, startPoint y: 30, endPoint x: 823, endPoint y: 31, distance: 41.3
click at [823, 31] on div "觀看率 212%" at bounding box center [797, 22] width 57 height 25
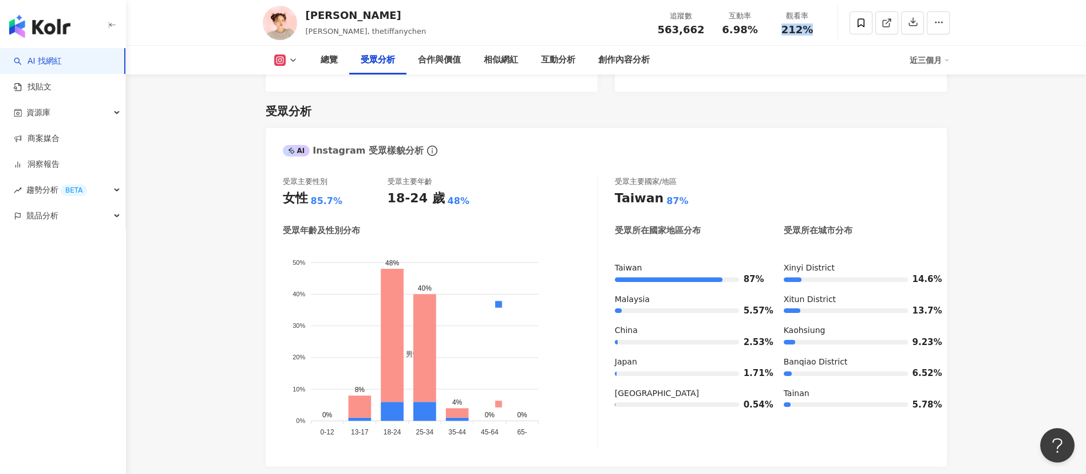
copy span "212%"
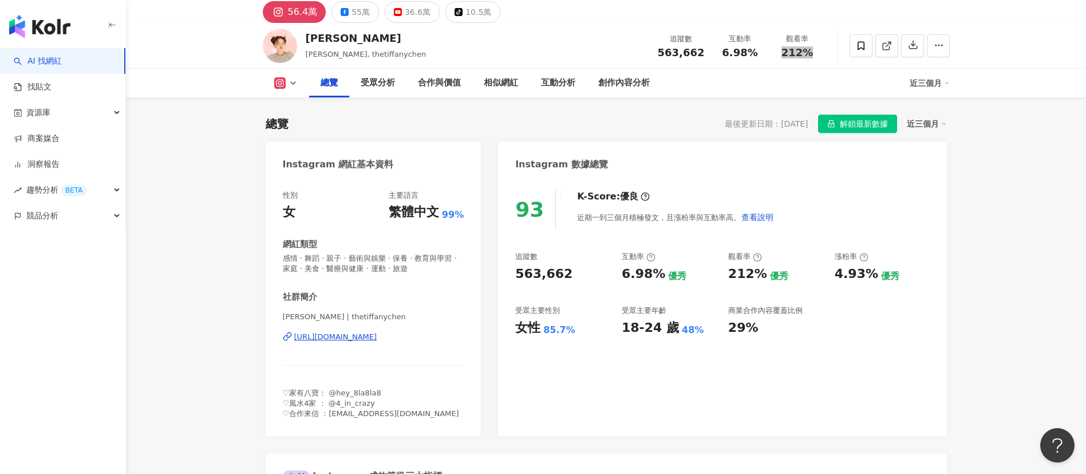
scroll to position [0, 0]
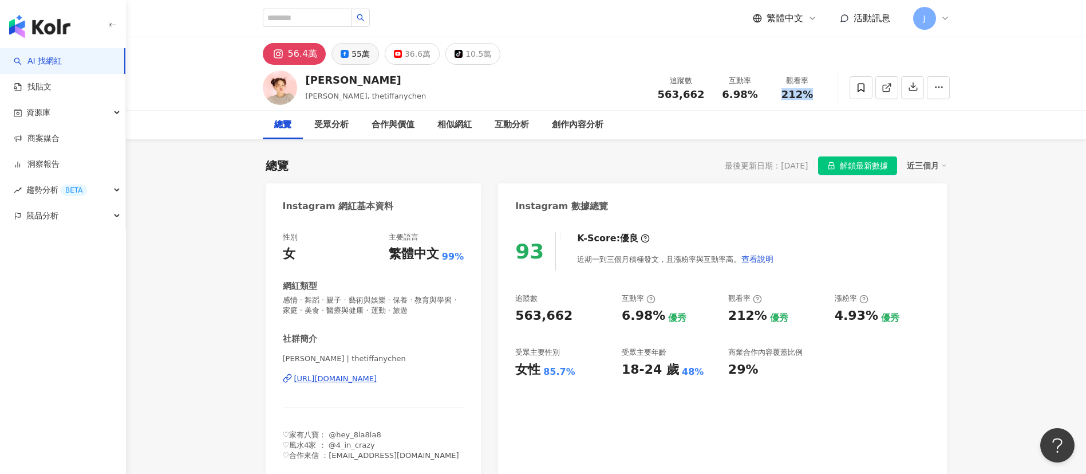
click at [363, 54] on div "55萬" at bounding box center [361, 54] width 18 height 16
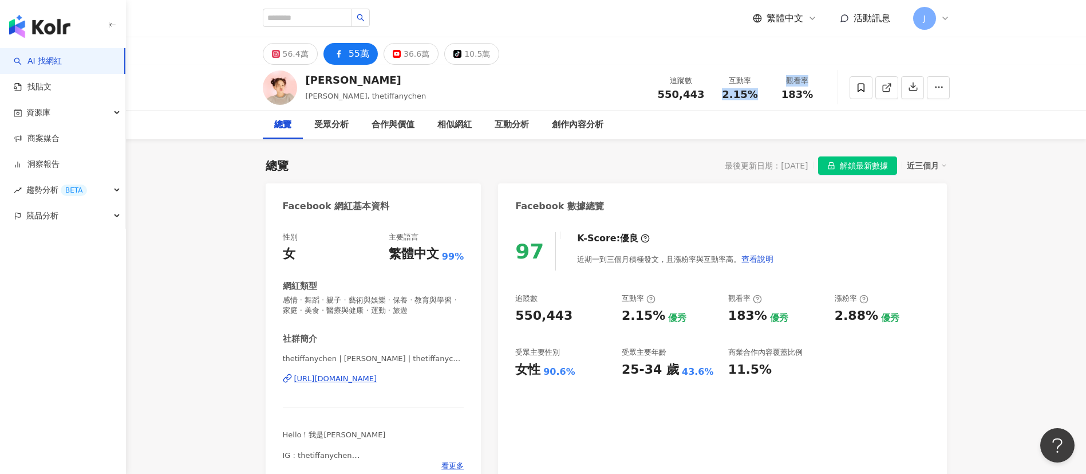
drag, startPoint x: 724, startPoint y: 96, endPoint x: 780, endPoint y: 96, distance: 56.1
click at [780, 96] on div "追蹤數 550,443 互動率 2.15% 觀看率 183%" at bounding box center [738, 87] width 175 height 34
copy div "2.15% 觀看率"
click at [733, 113] on div "總覽 受眾分析 合作與價值 相似網紅 互動分析 創作內容分析" at bounding box center [606, 125] width 687 height 29
drag, startPoint x: 725, startPoint y: 94, endPoint x: 755, endPoint y: 94, distance: 29.2
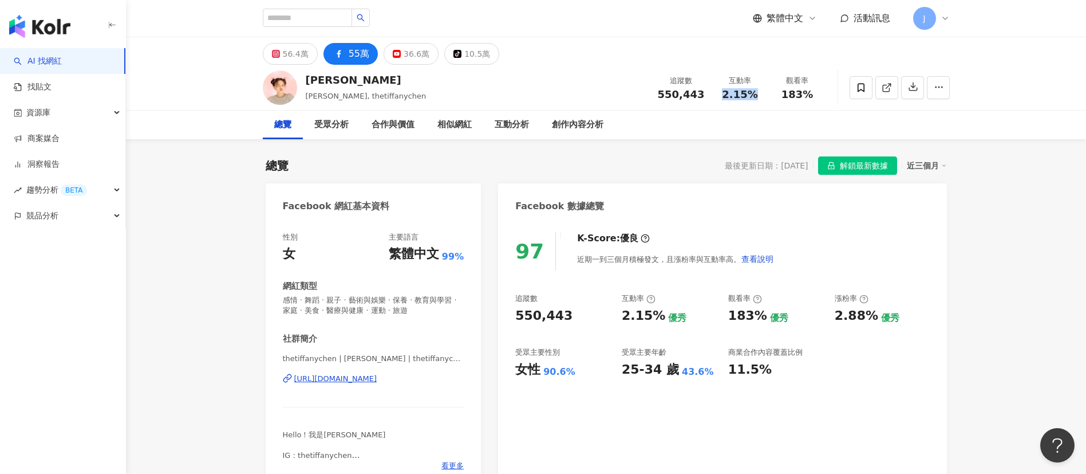
click at [755, 94] on span "2.15%" at bounding box center [740, 94] width 36 height 11
copy span "2.15%"
drag, startPoint x: 783, startPoint y: 95, endPoint x: 827, endPoint y: 95, distance: 44.7
click at [827, 95] on div "陳彥婷 tiffany 陳彥婷, tiffany, thetiffanychen 追蹤數 550,443 互動率 2.15% 觀看率 183%" at bounding box center [606, 87] width 733 height 45
copy span "183%"
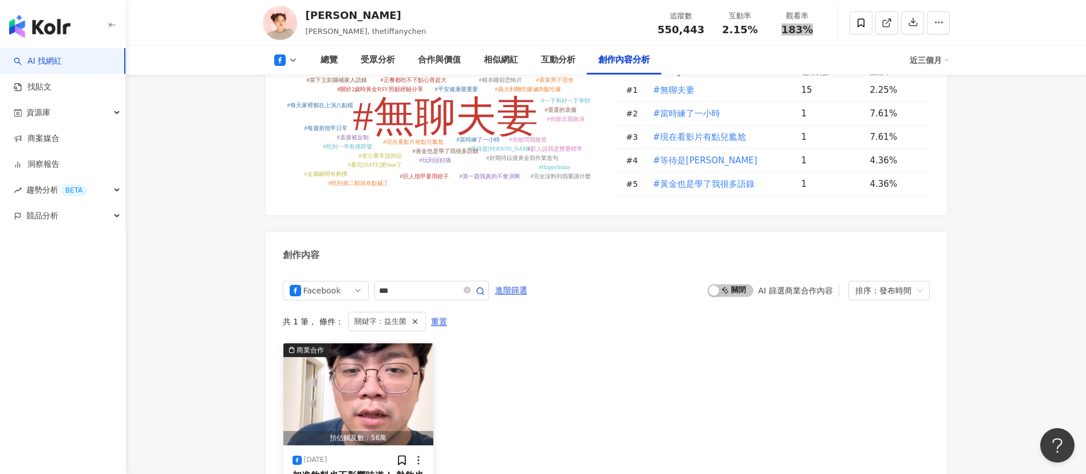
scroll to position [2465, 0]
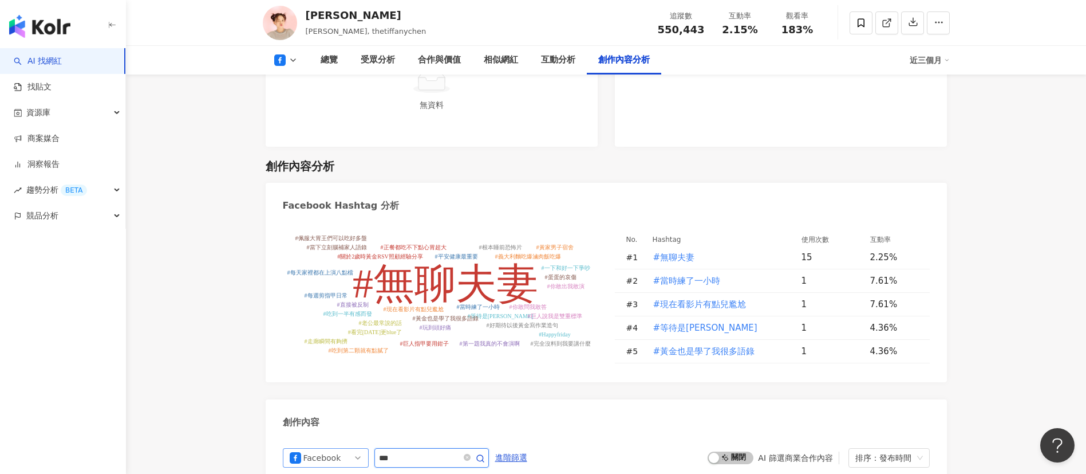
drag, startPoint x: 414, startPoint y: 409, endPoint x: 357, endPoint y: 411, distance: 57.3
click at [357, 448] on div "Facebook ***" at bounding box center [386, 457] width 206 height 19
type input "*"
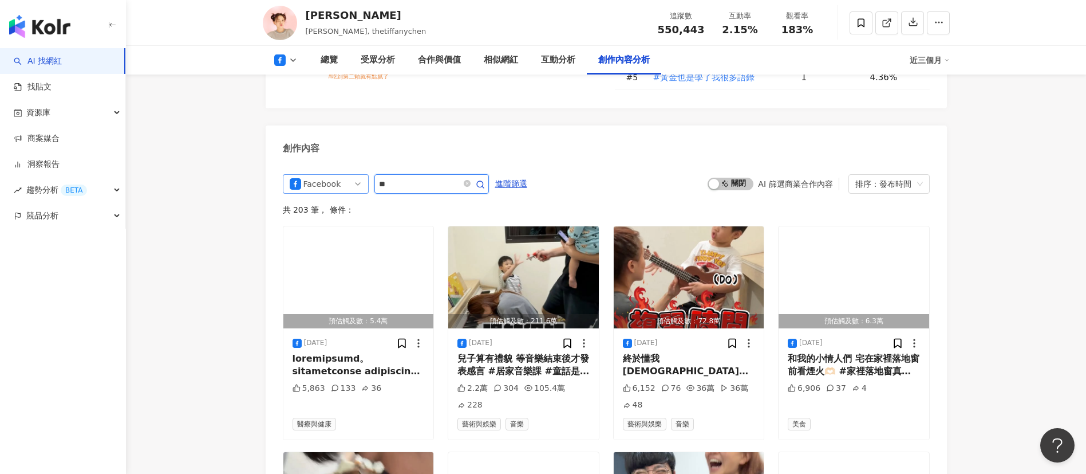
type input "*"
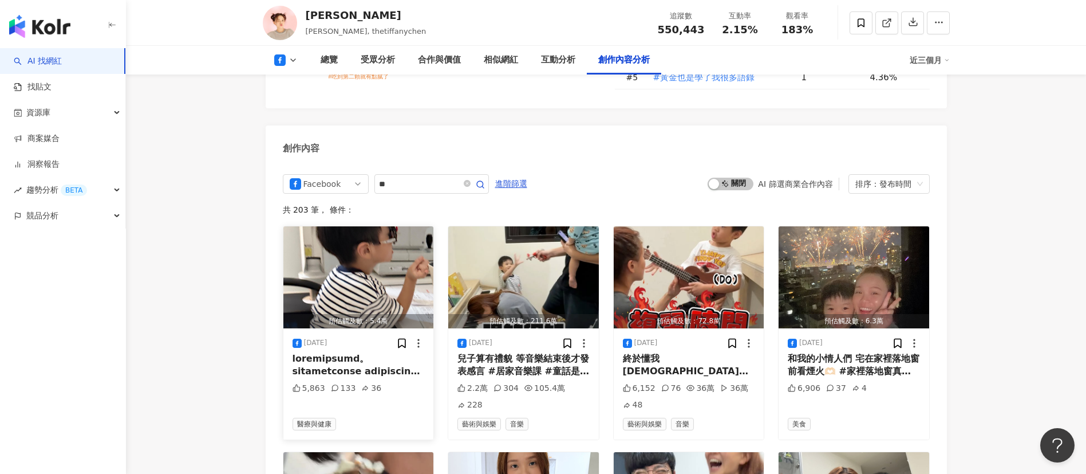
click at [333, 352] on div at bounding box center [359, 365] width 132 height 26
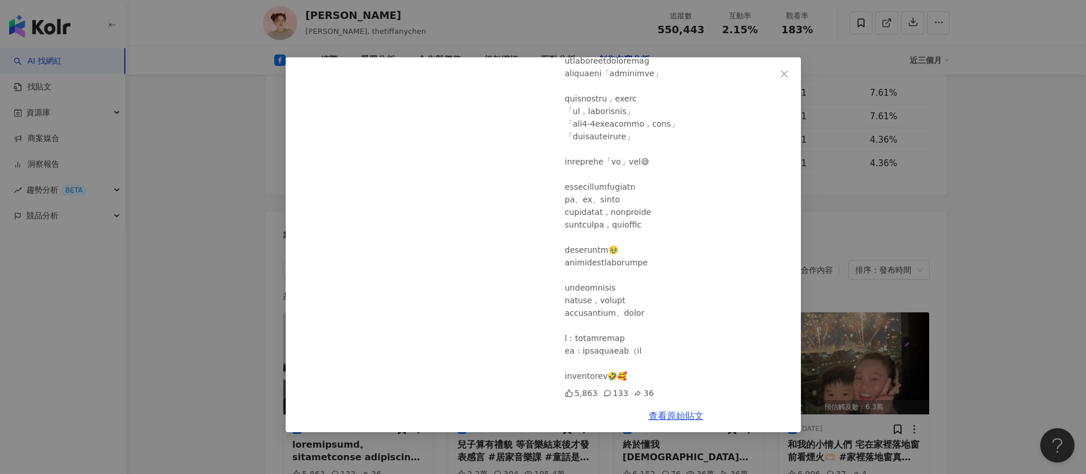
scroll to position [0, 0]
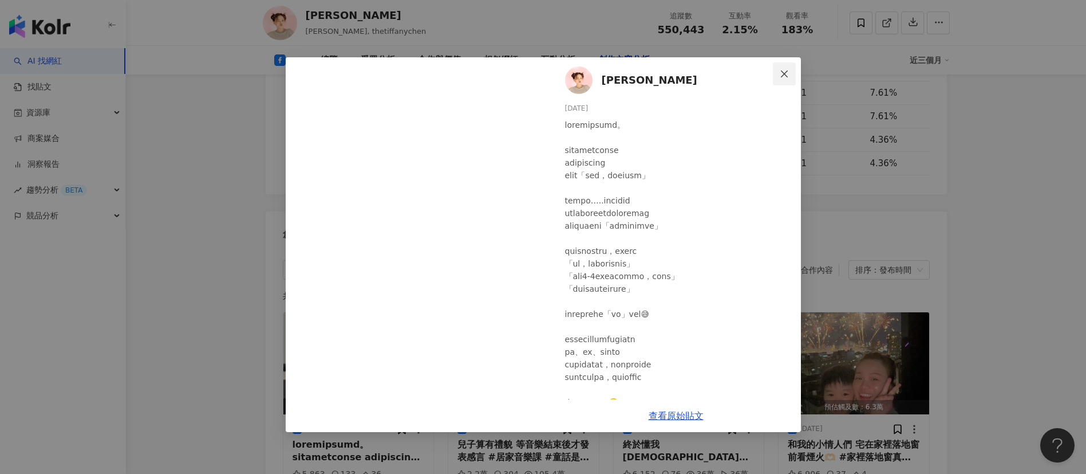
click at [786, 70] on icon "close" at bounding box center [784, 73] width 9 height 9
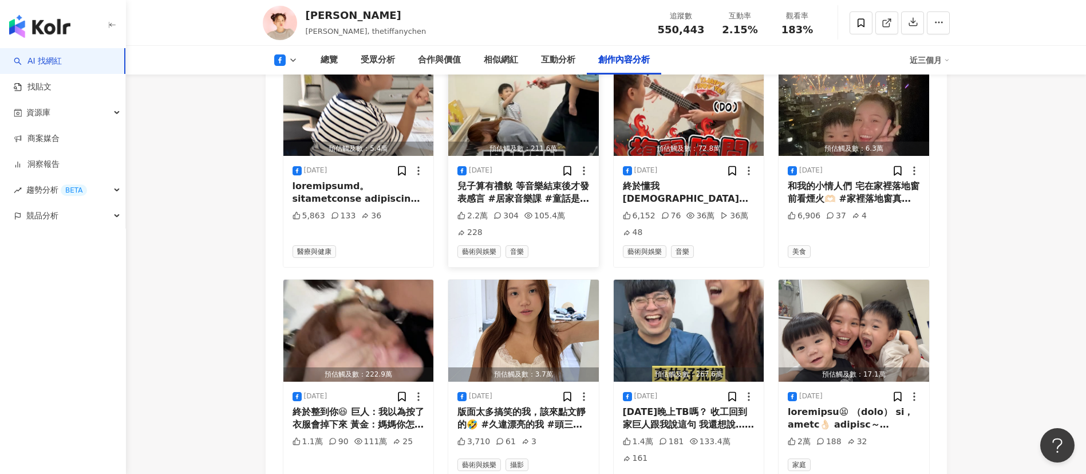
scroll to position [2825, 0]
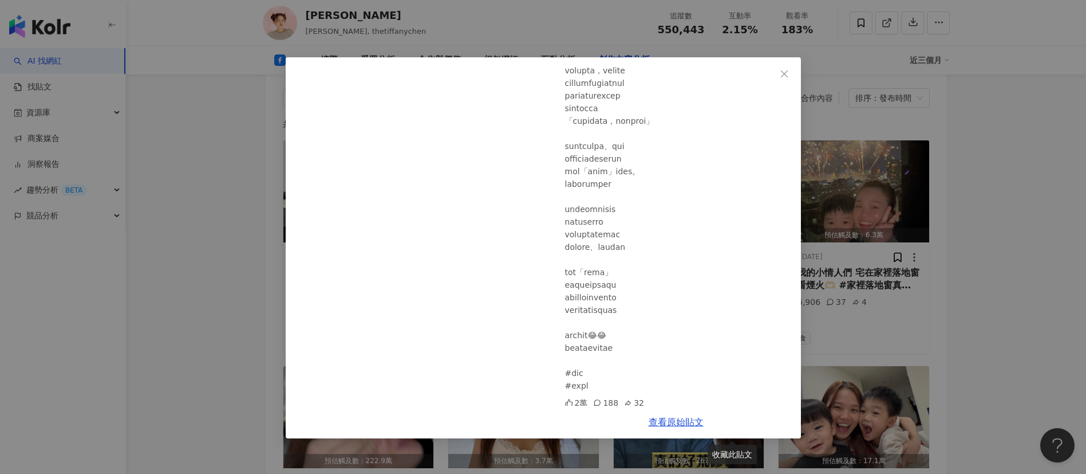
scroll to position [272, 0]
click at [781, 73] on icon "close" at bounding box center [784, 73] width 9 height 9
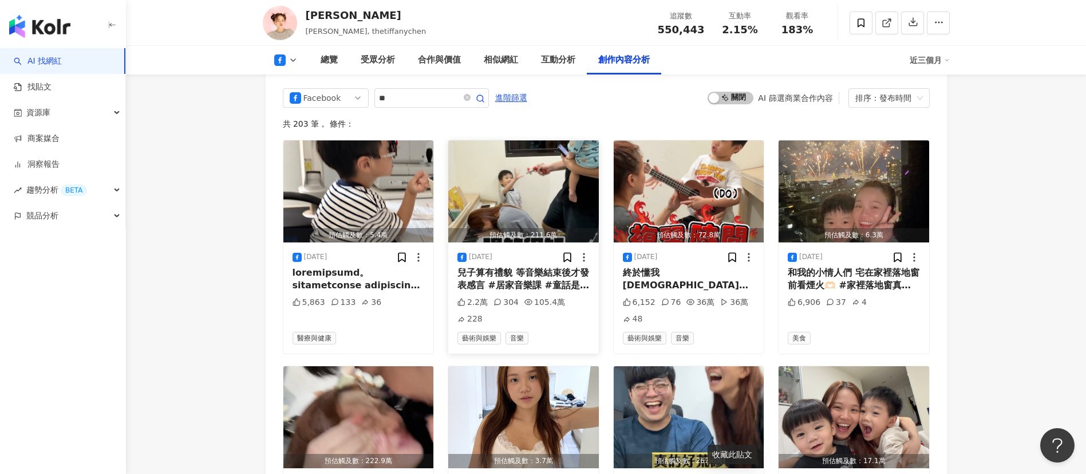
click at [503, 266] on div "兒子算有禮貌 等音樂結束後才發表感言 #居家音樂課 #童話是經典必彈 #唱的很好下次別唱了兒子算有禮貌 等音樂結束後才發表感言 #居家音樂課 #童話是經典必彈…" at bounding box center [524, 279] width 132 height 26
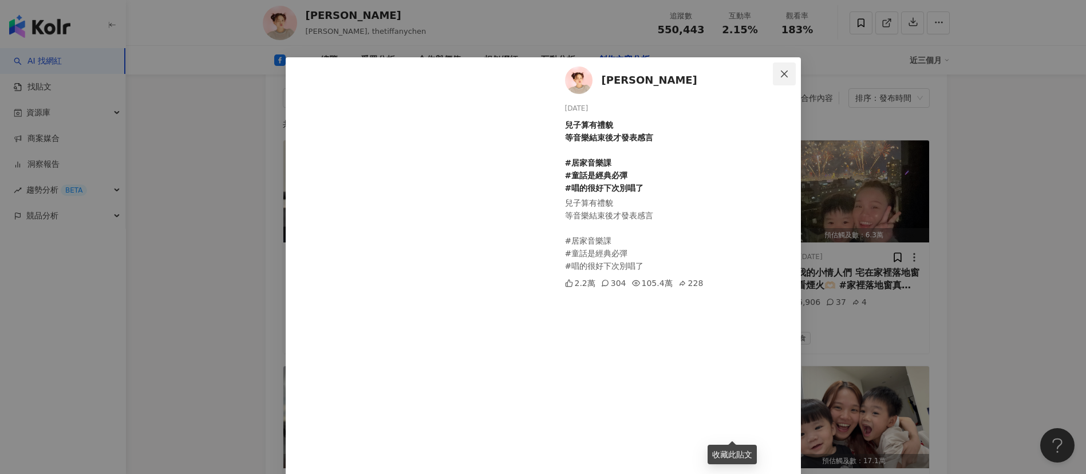
click at [780, 77] on icon "close" at bounding box center [784, 73] width 9 height 9
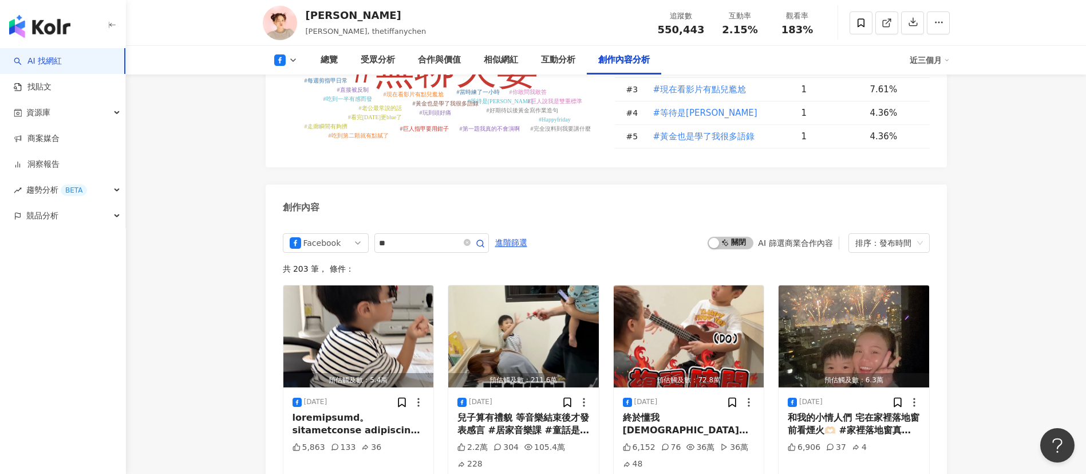
scroll to position [2653, 0]
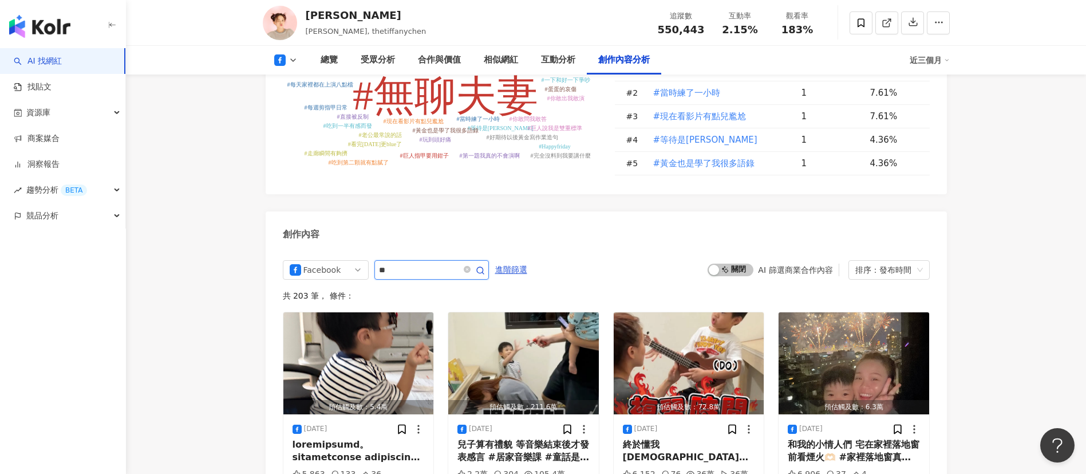
click at [403, 263] on input "**" at bounding box center [419, 270] width 80 height 14
type input "*"
type input "**"
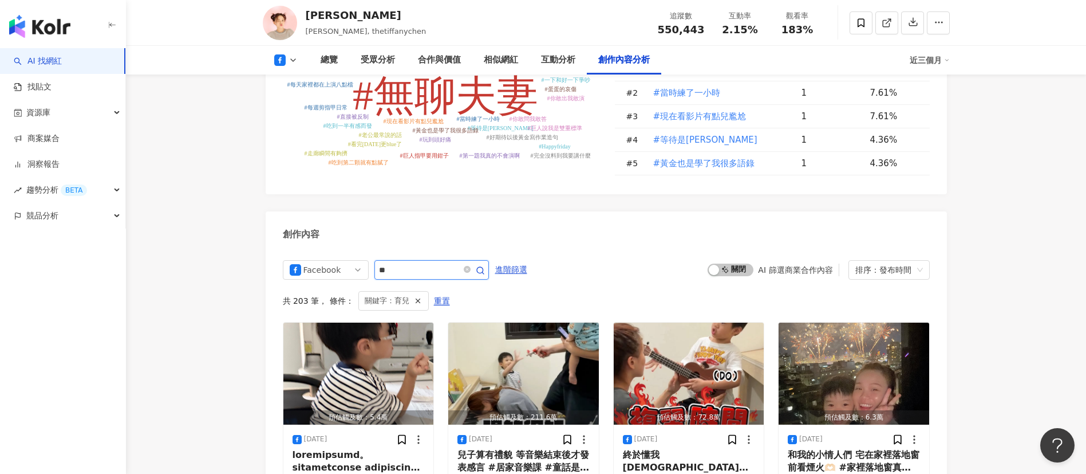
scroll to position [2739, 0]
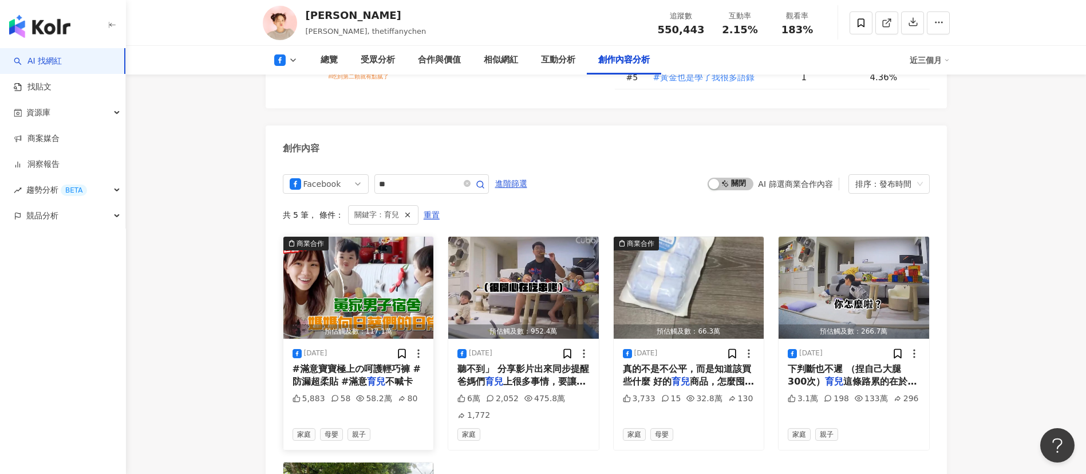
click at [366, 363] on span "#滿意寶寶極上の呵護輕巧褲 #防漏超柔貼 #滿意" at bounding box center [357, 374] width 128 height 23
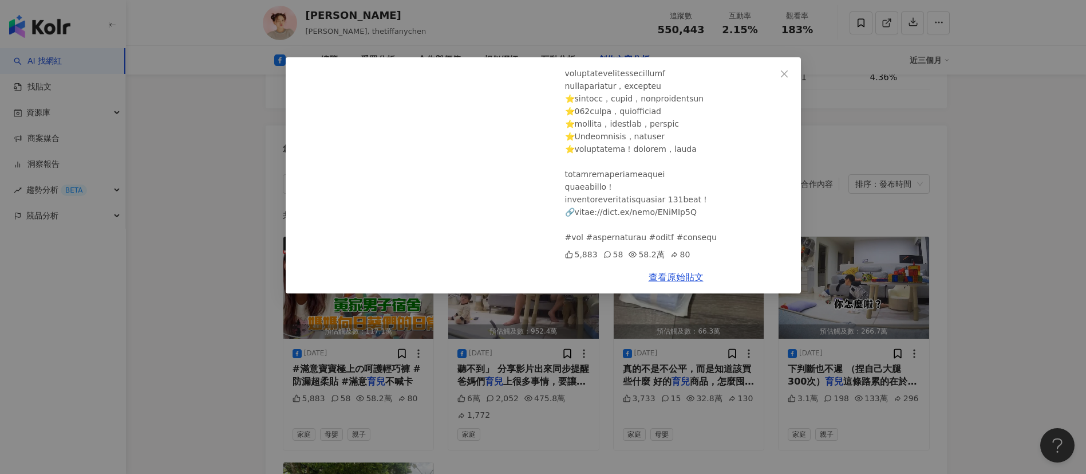
scroll to position [293, 0]
drag, startPoint x: 616, startPoint y: 224, endPoint x: 694, endPoint y: 224, distance: 77.9
click at [694, 224] on div at bounding box center [678, 73] width 227 height 340
copy div "上の呵護輕巧褲 #"
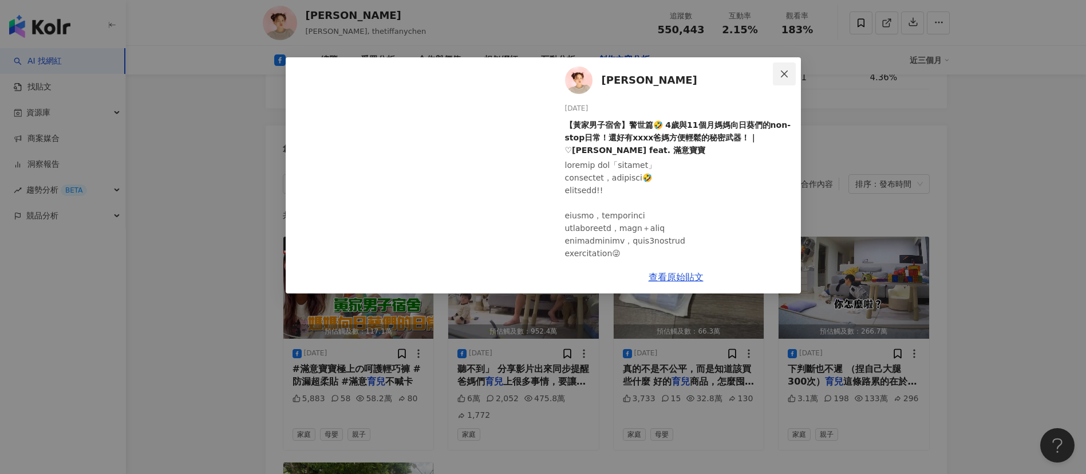
click at [784, 73] on icon "close" at bounding box center [784, 73] width 7 height 7
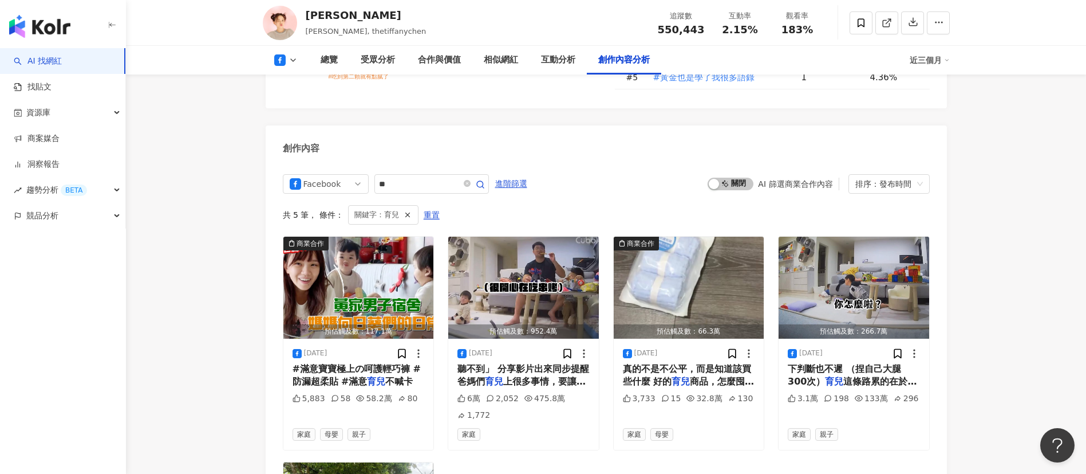
click at [290, 62] on icon at bounding box center [293, 60] width 9 height 9
click at [293, 76] on button "Instagram" at bounding box center [304, 81] width 69 height 16
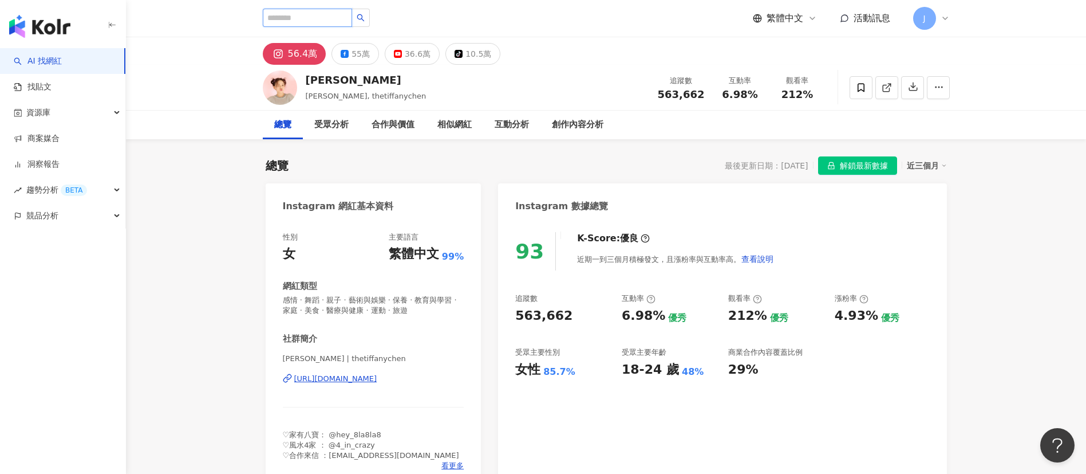
click at [336, 18] on input "search" at bounding box center [307, 18] width 89 height 18
type input "**"
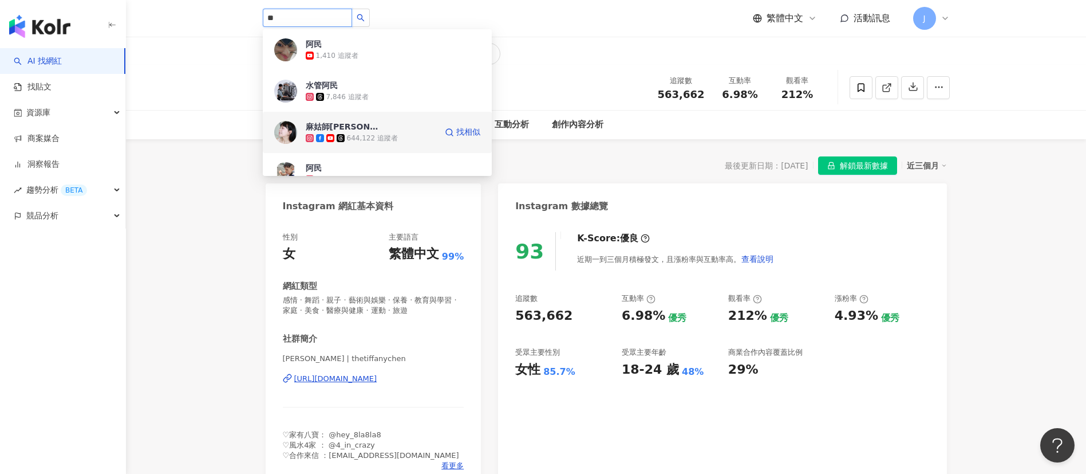
click at [365, 132] on div "644,122 追蹤者" at bounding box center [371, 137] width 131 height 11
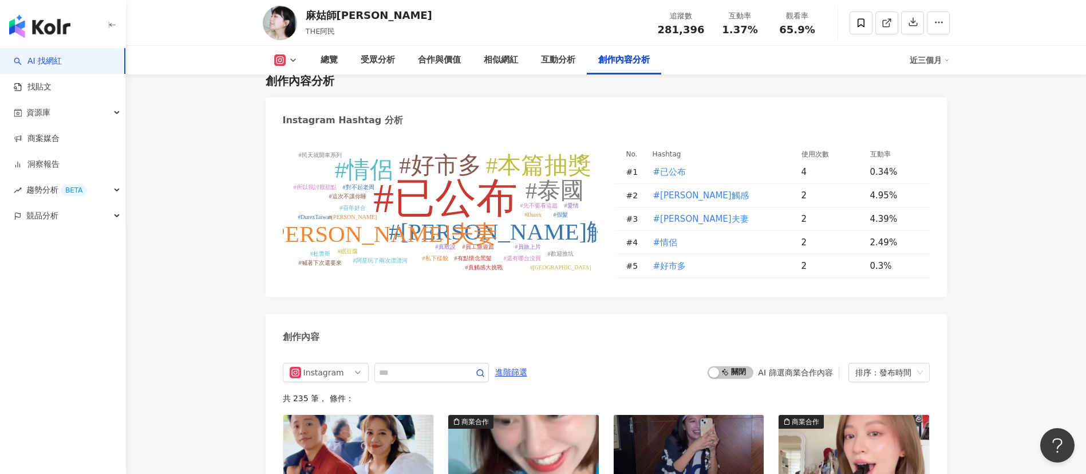
scroll to position [3180, 0]
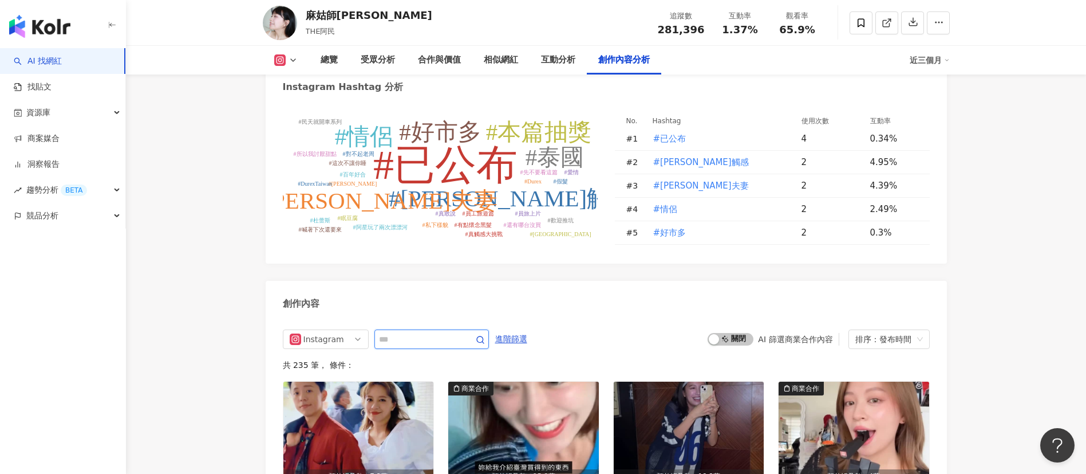
click at [405, 332] on input "text" at bounding box center [419, 339] width 80 height 14
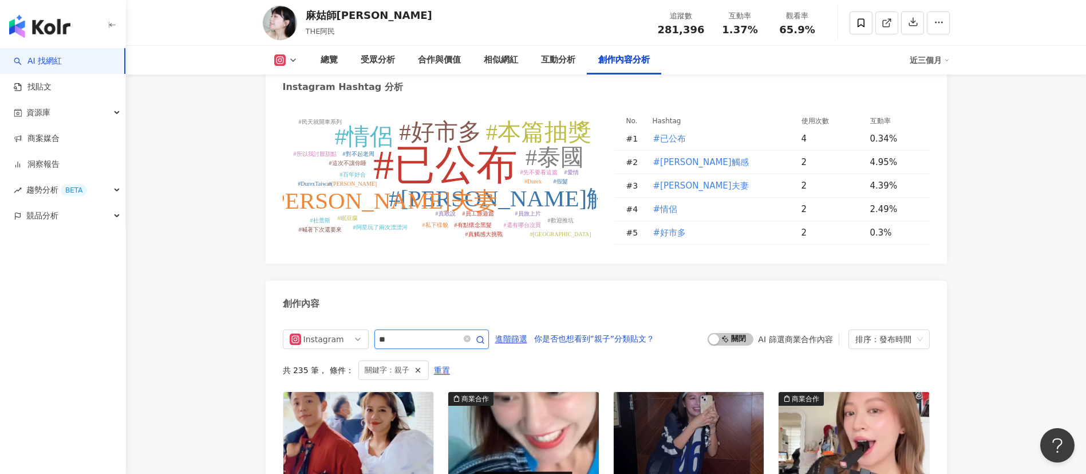
scroll to position [3297, 0]
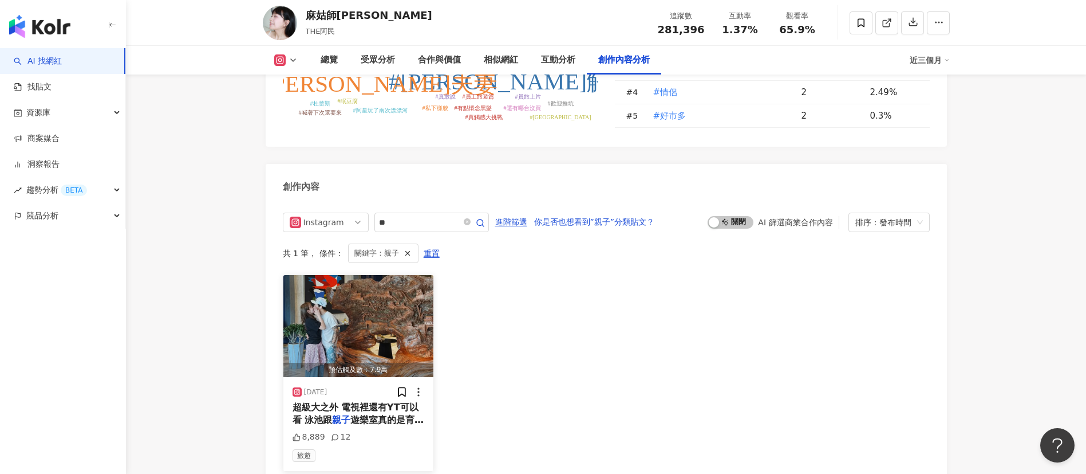
click at [374, 401] on span "超級大之外 電視裡還有YT可以看 泳池跟" at bounding box center [356, 412] width 126 height 23
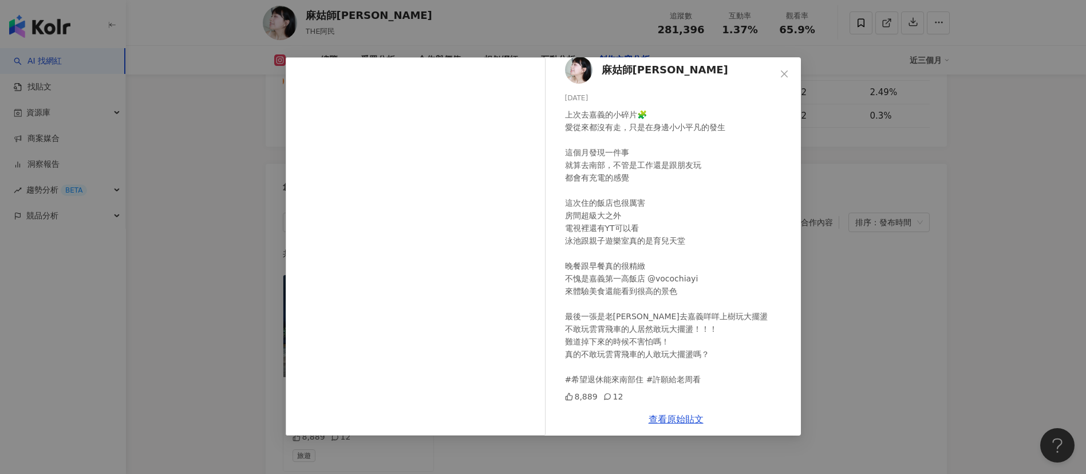
scroll to position [0, 0]
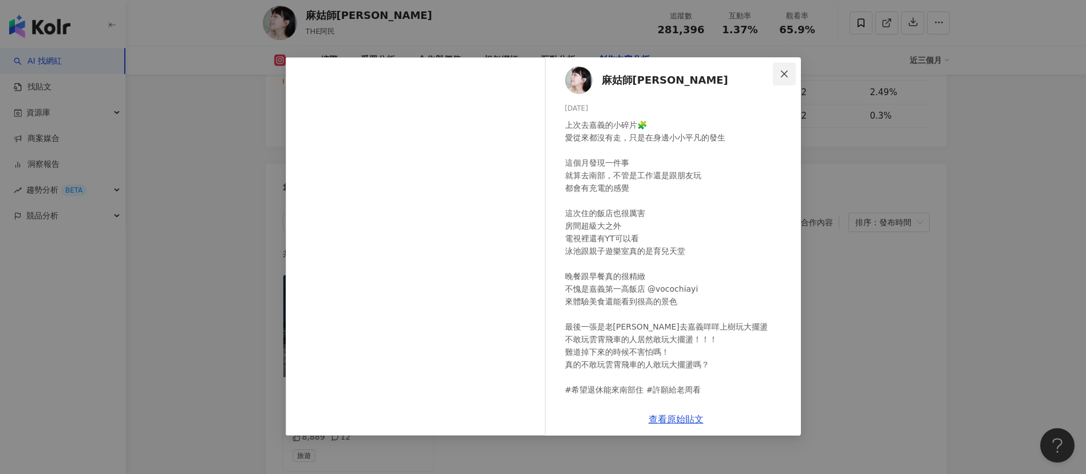
click at [779, 71] on span "Close" at bounding box center [784, 73] width 23 height 9
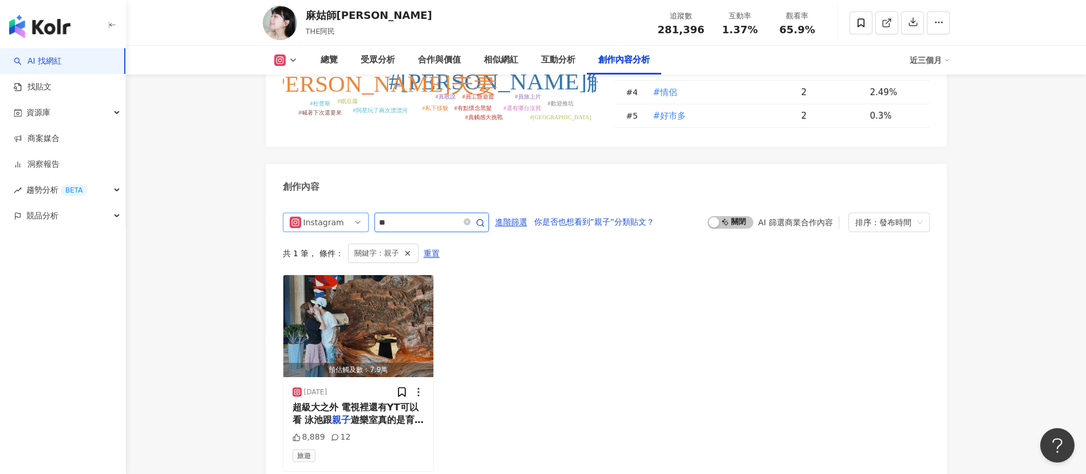
drag, startPoint x: 409, startPoint y: 132, endPoint x: 352, endPoint y: 130, distance: 56.7
click at [352, 212] on div "Instagram **" at bounding box center [386, 221] width 206 height 19
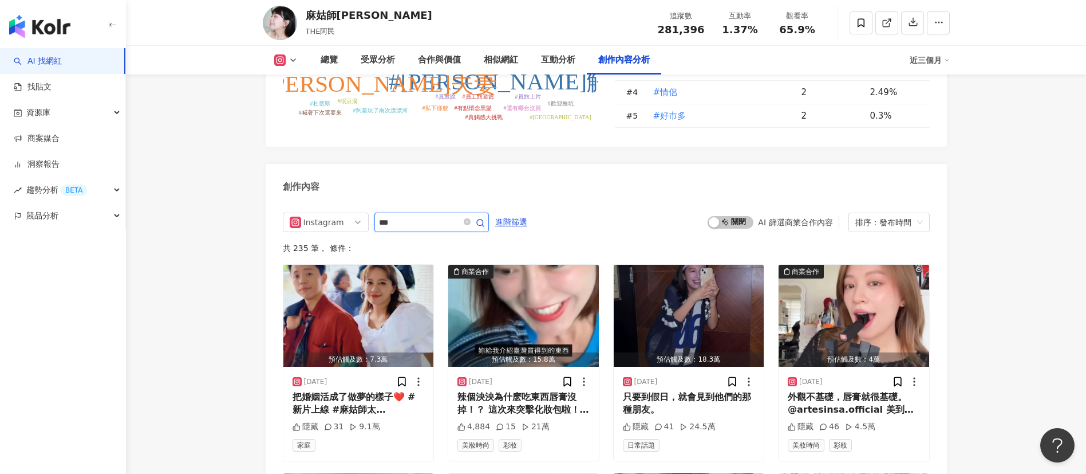
type input "***"
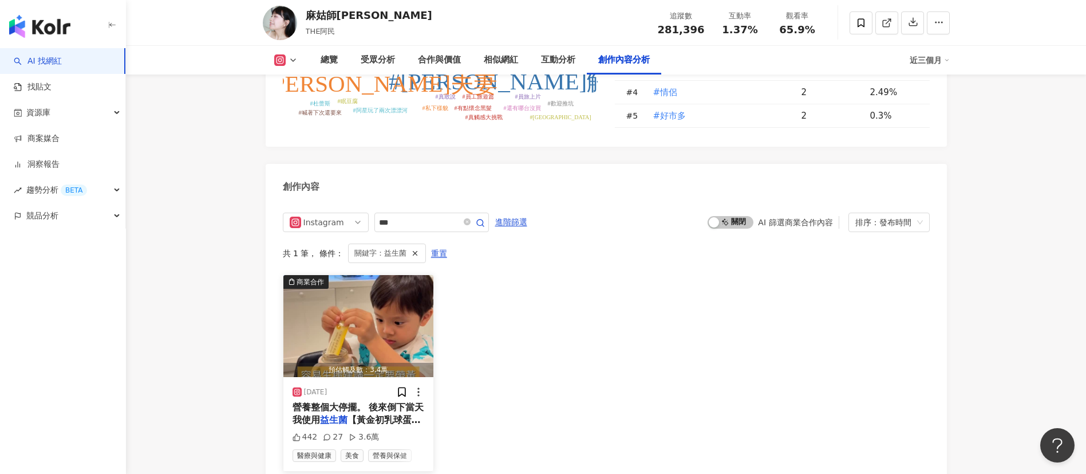
click at [368, 401] on span "營養整個大停擺。 後來倒下當天我使用" at bounding box center [359, 412] width 132 height 23
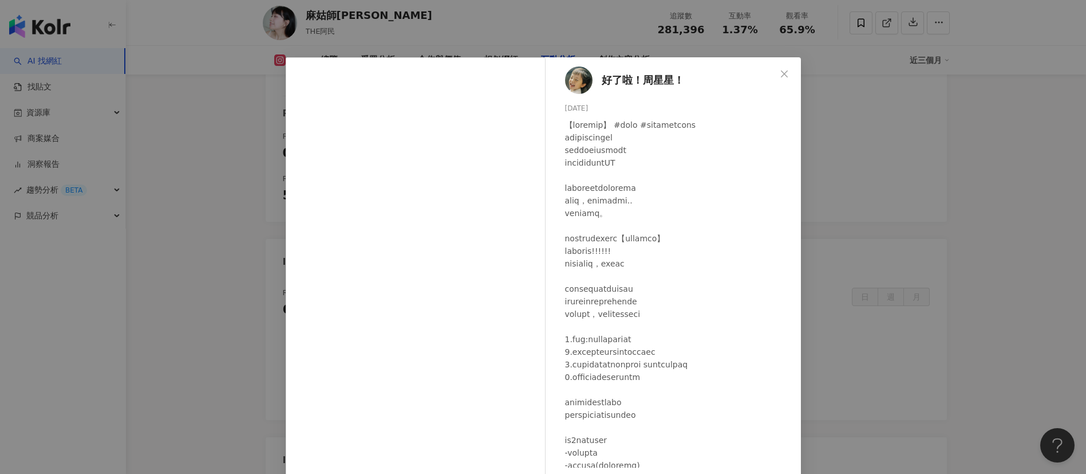
scroll to position [2438, 0]
drag, startPoint x: 567, startPoint y: 123, endPoint x: 592, endPoint y: 123, distance: 25.2
click at [592, 123] on div at bounding box center [678, 358] width 227 height 479
copy div "[PERSON_NAME]"
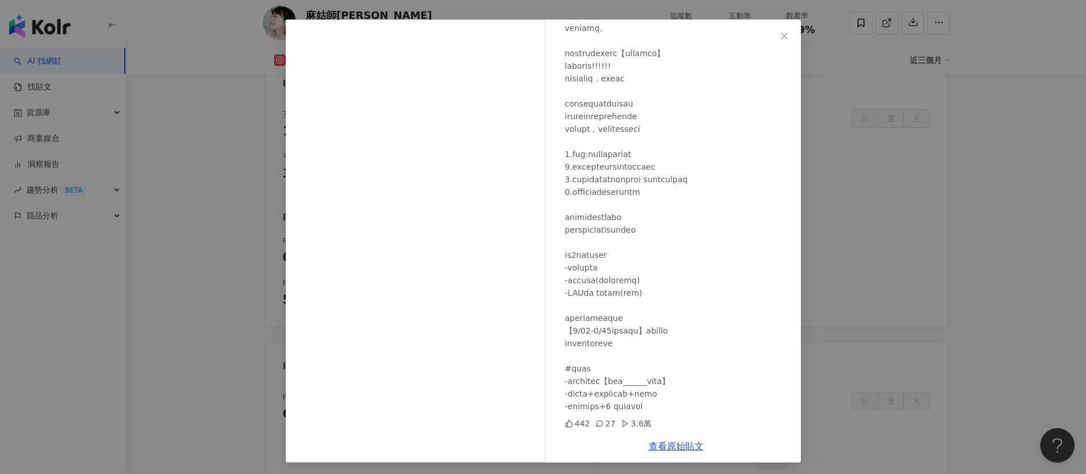
scroll to position [40, 0]
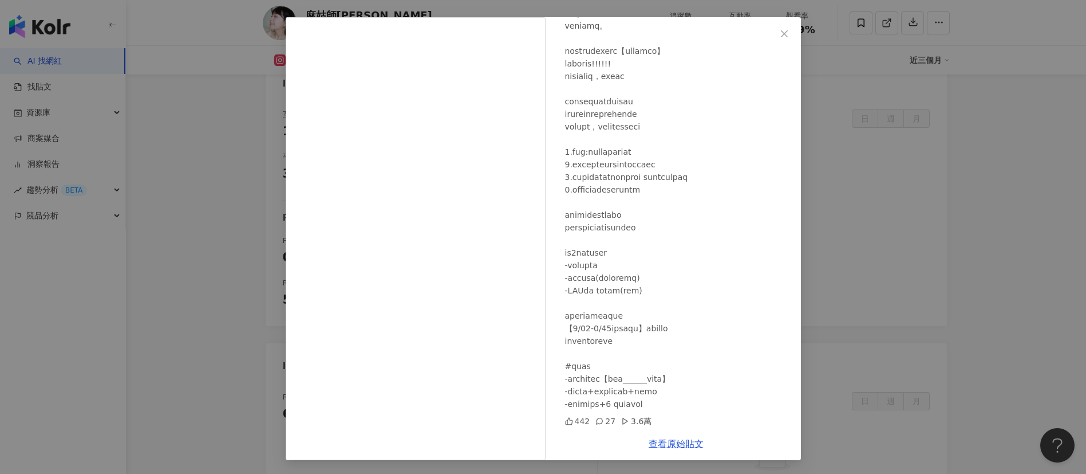
drag, startPoint x: 780, startPoint y: 36, endPoint x: 766, endPoint y: 44, distance: 16.1
click at [781, 36] on icon "close" at bounding box center [784, 33] width 7 height 7
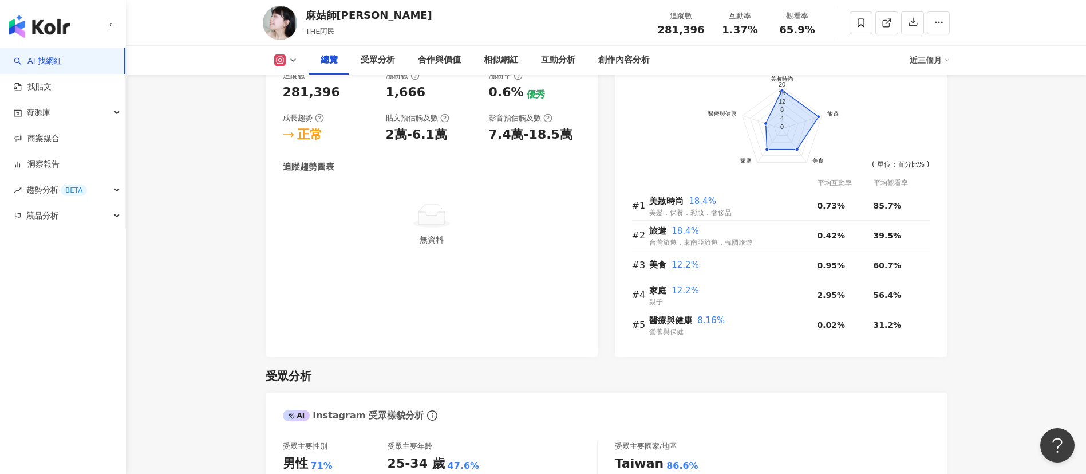
scroll to position [119, 0]
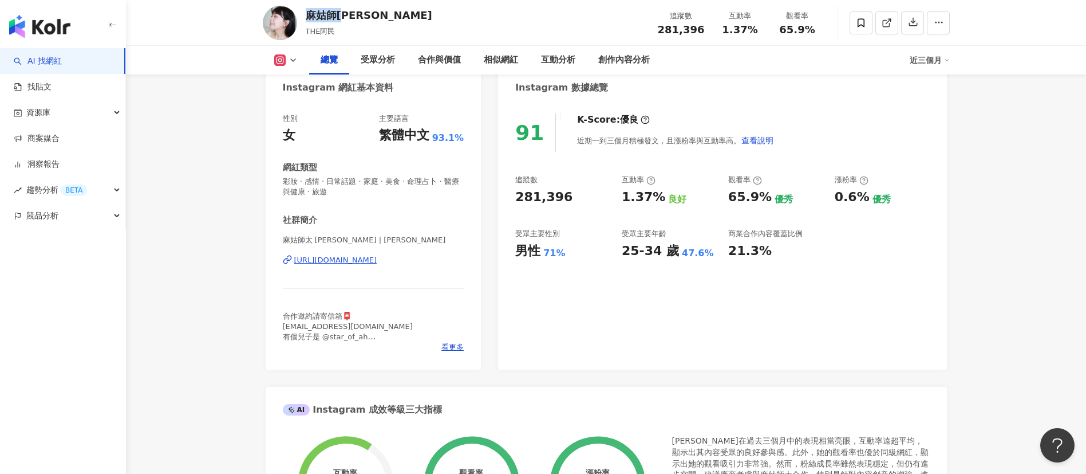
drag, startPoint x: 308, startPoint y: 14, endPoint x: 346, endPoint y: 11, distance: 37.9
click at [346, 11] on div "麻姑師[PERSON_NAME]" at bounding box center [369, 15] width 127 height 14
copy div "麻姑師[PERSON_NAME]"
click at [62, 63] on link "AI 找網紅" at bounding box center [38, 61] width 48 height 11
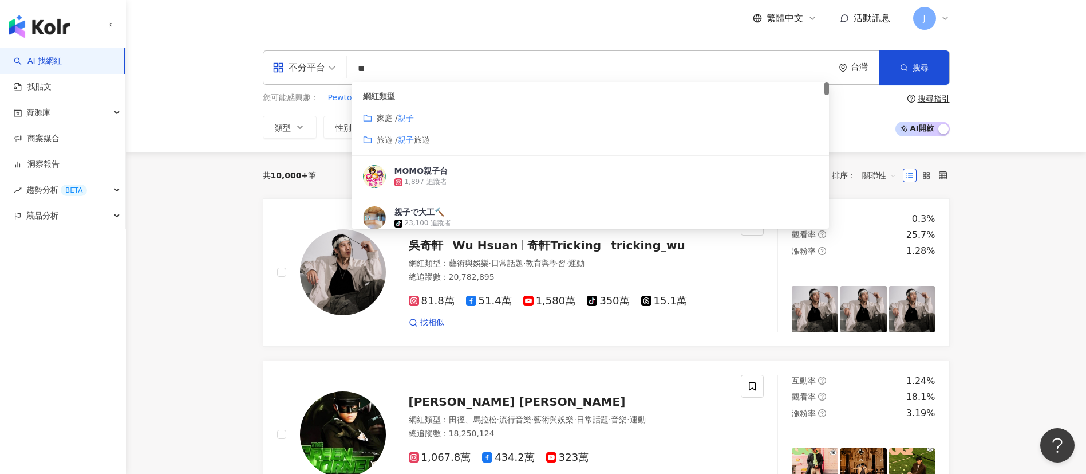
click at [409, 120] on mark "親子" at bounding box center [406, 117] width 16 height 9
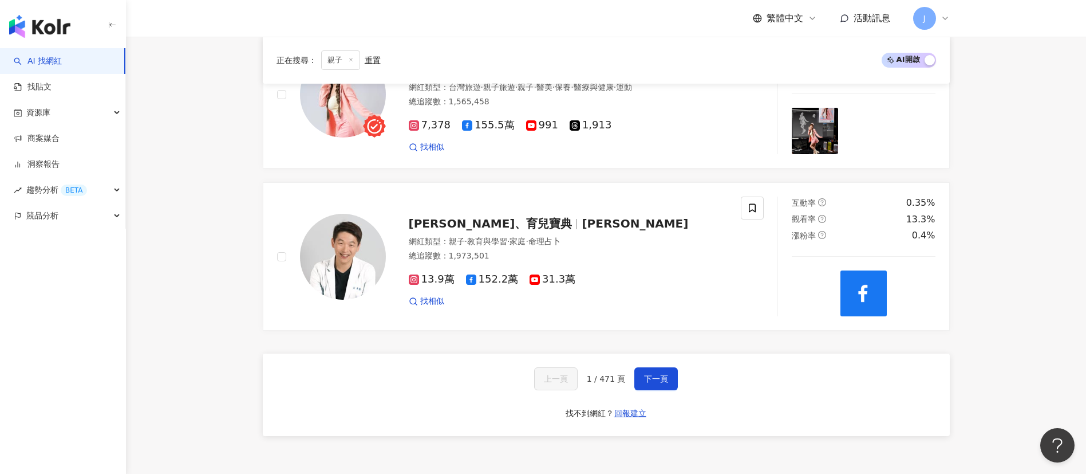
scroll to position [1890, 0]
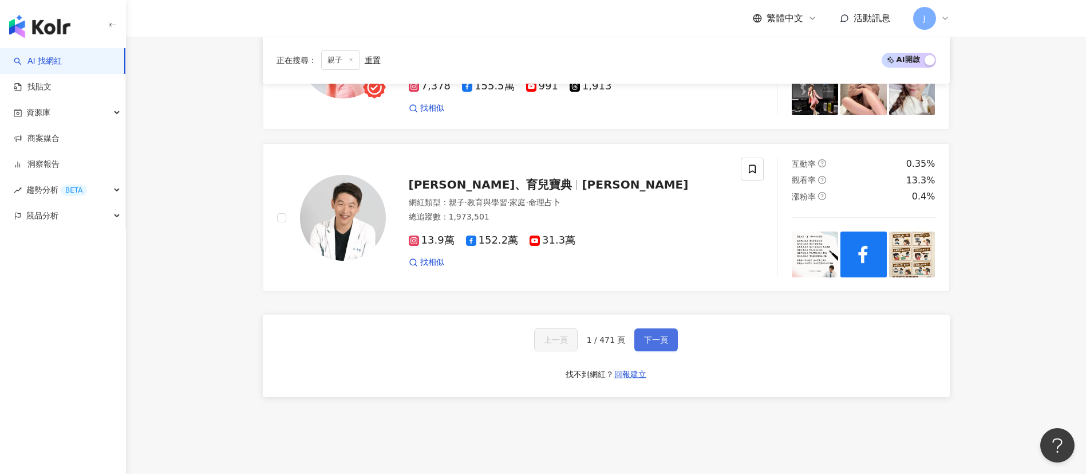
click at [645, 340] on span "下一頁" at bounding box center [656, 339] width 24 height 9
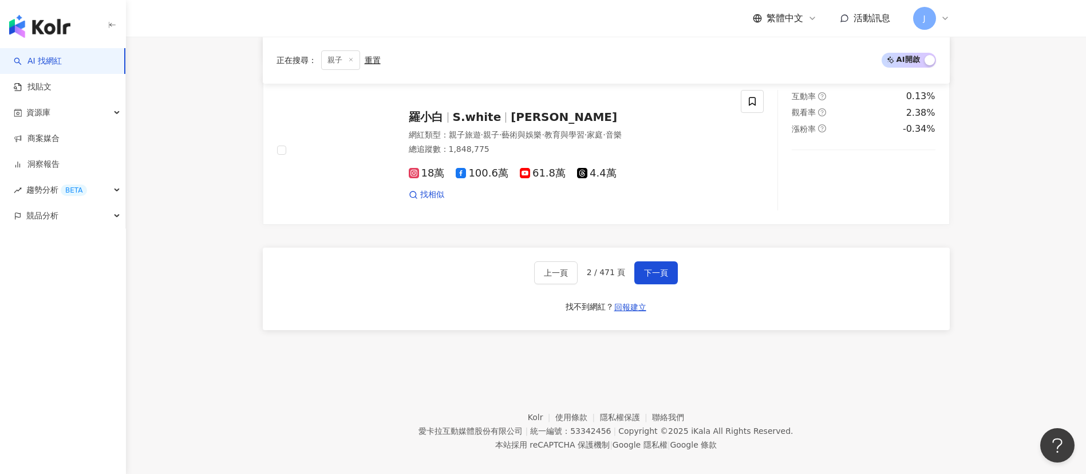
scroll to position [2005, 0]
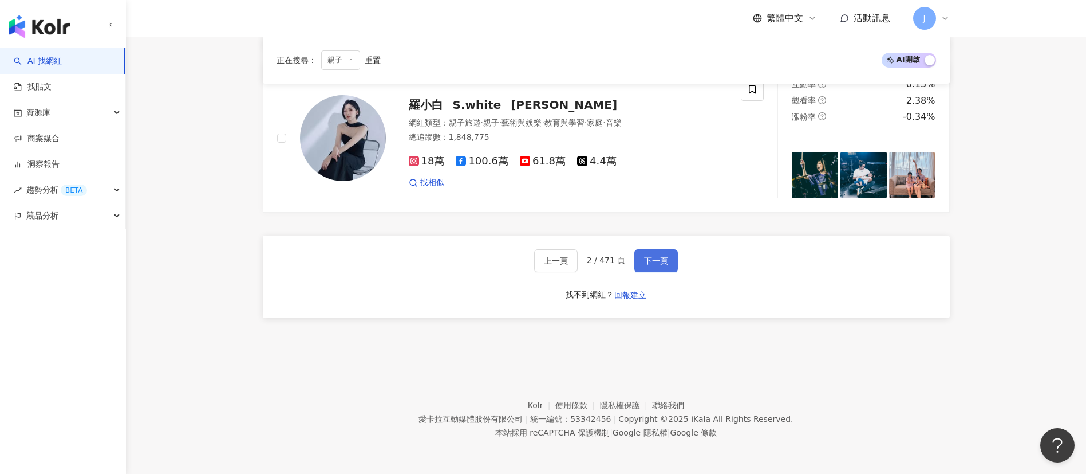
click at [654, 259] on span "下一頁" at bounding box center [656, 260] width 24 height 9
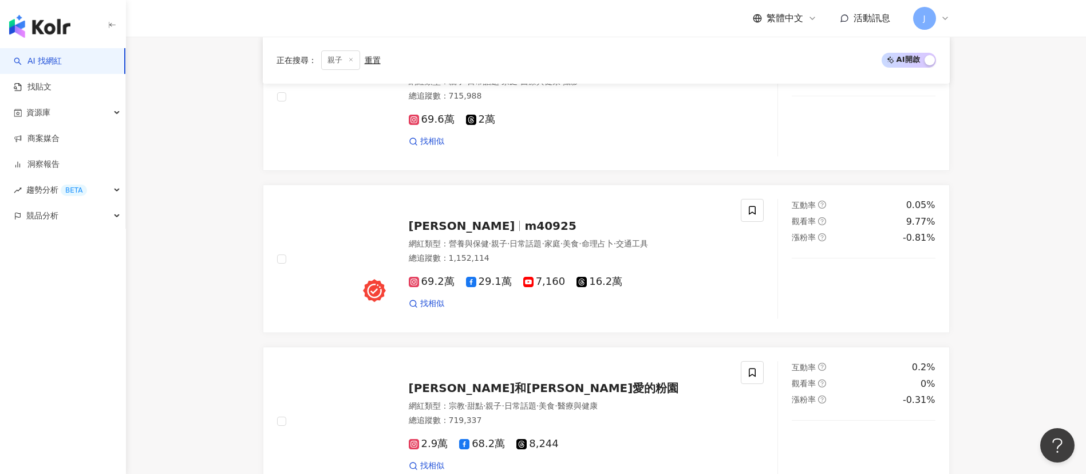
scroll to position [1969, 0]
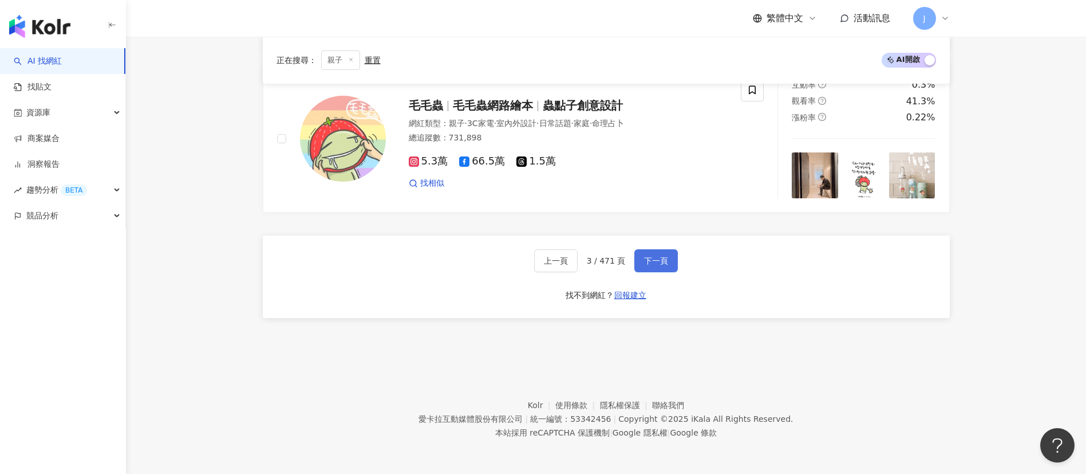
click at [644, 256] on span "下一頁" at bounding box center [656, 260] width 24 height 9
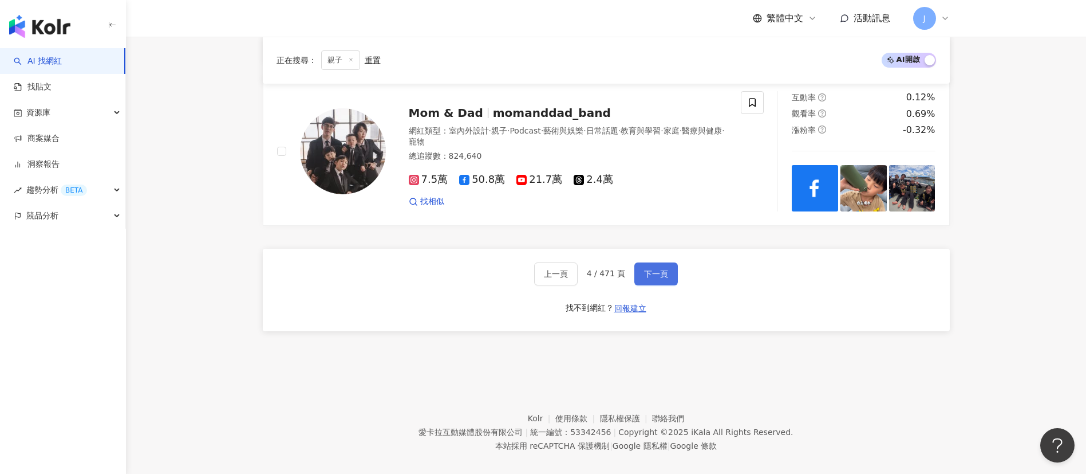
click at [644, 269] on span "下一頁" at bounding box center [656, 273] width 24 height 9
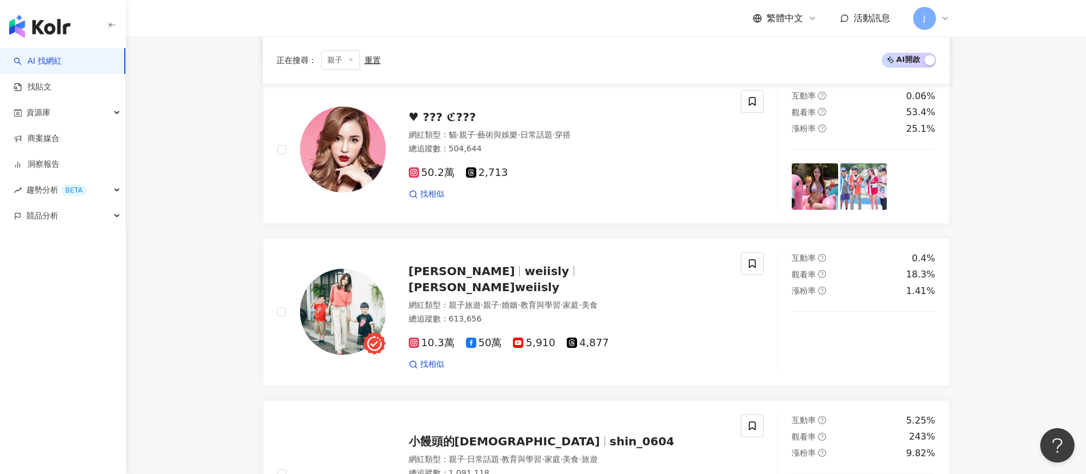
scroll to position [0, 0]
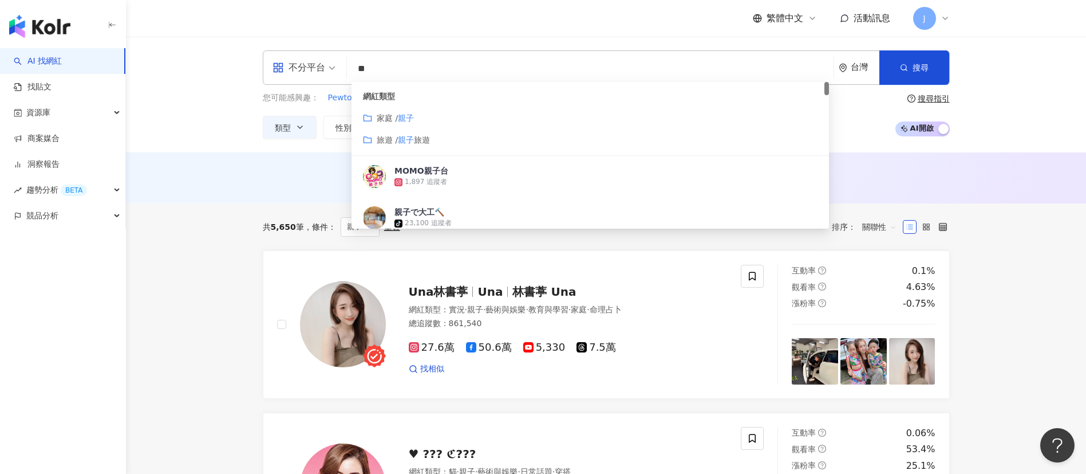
drag, startPoint x: 395, startPoint y: 65, endPoint x: 388, endPoint y: 65, distance: 6.9
click at [388, 65] on input "**" at bounding box center [591, 69] width 478 height 22
type input "*"
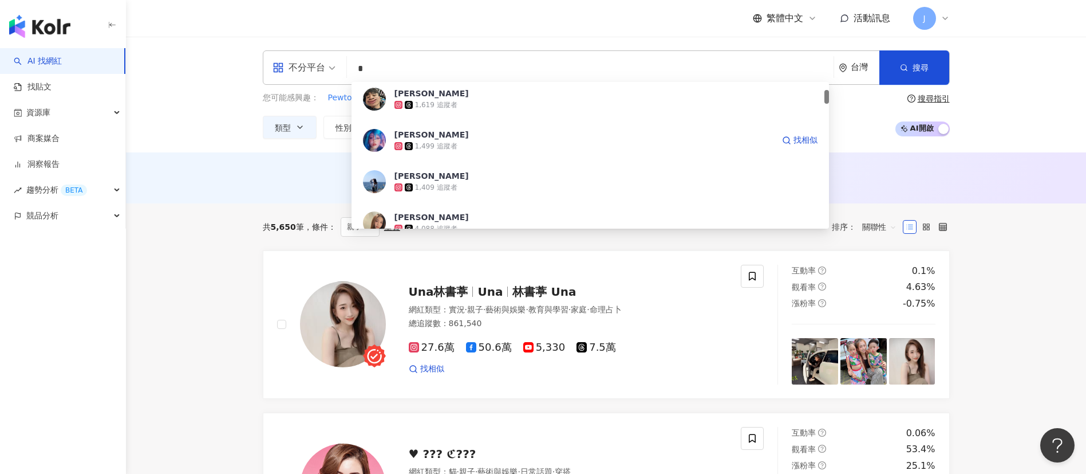
scroll to position [258, 0]
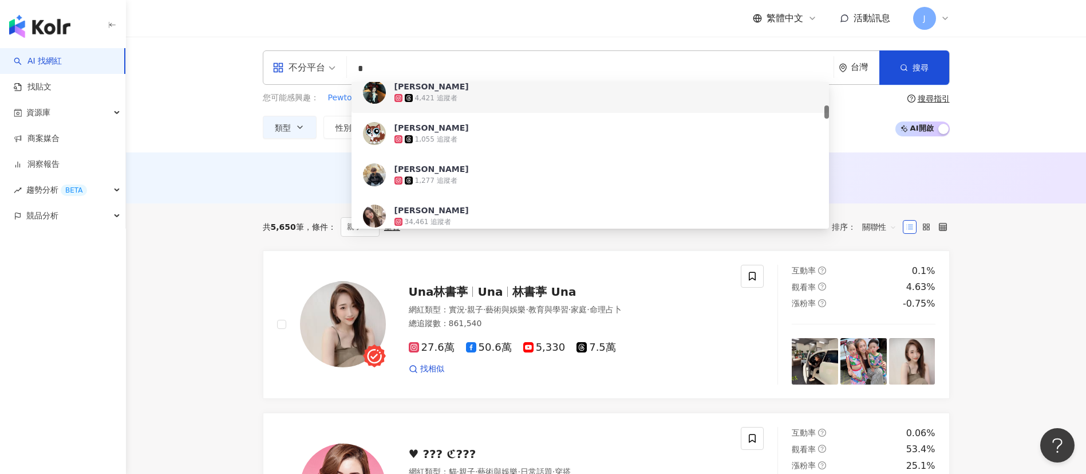
type input "*"
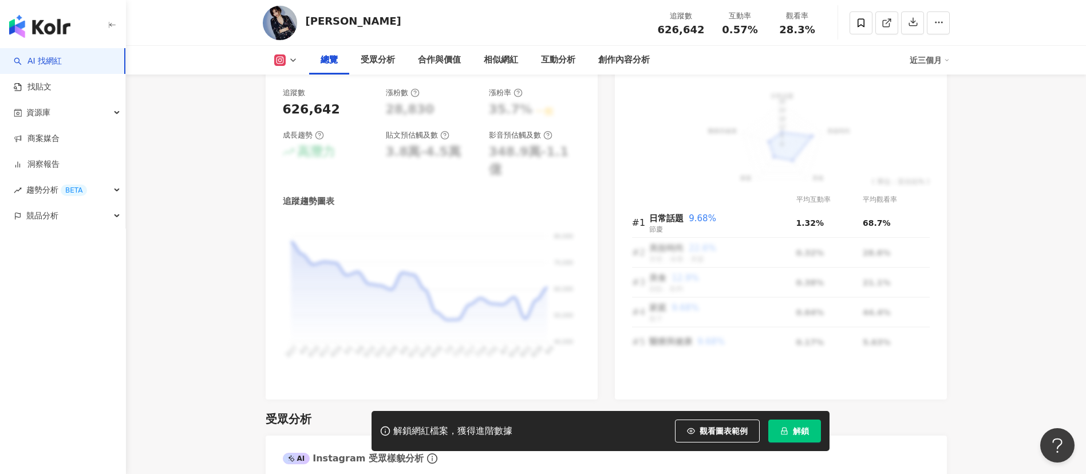
scroll to position [859, 0]
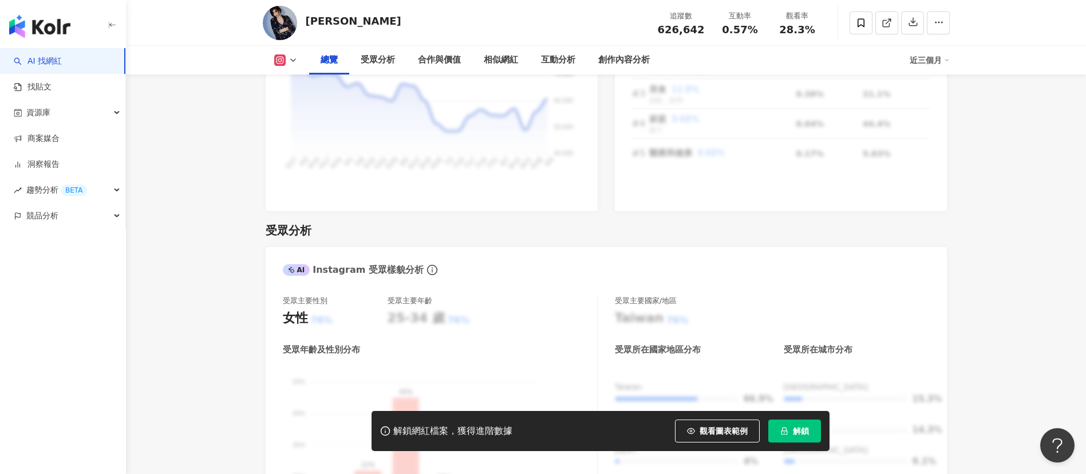
click at [805, 431] on span "解鎖" at bounding box center [801, 430] width 16 height 9
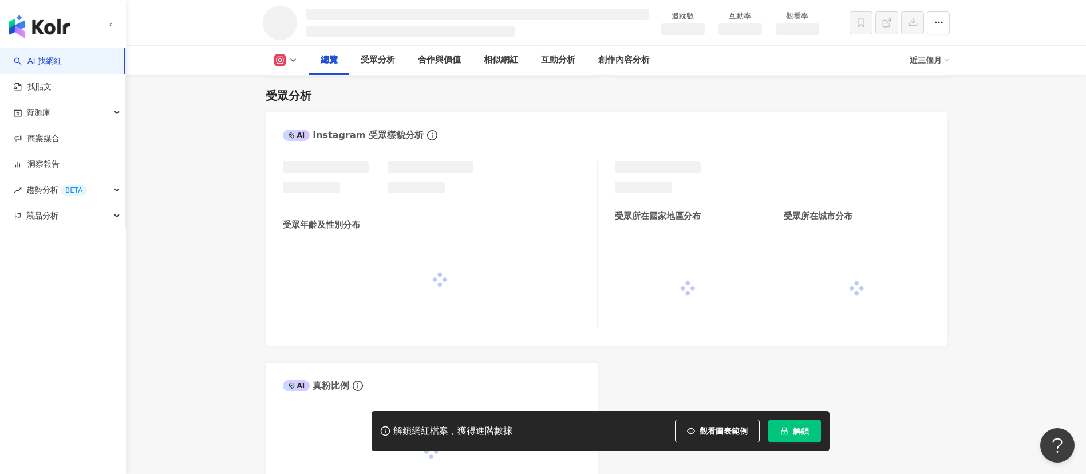
scroll to position [825, 0]
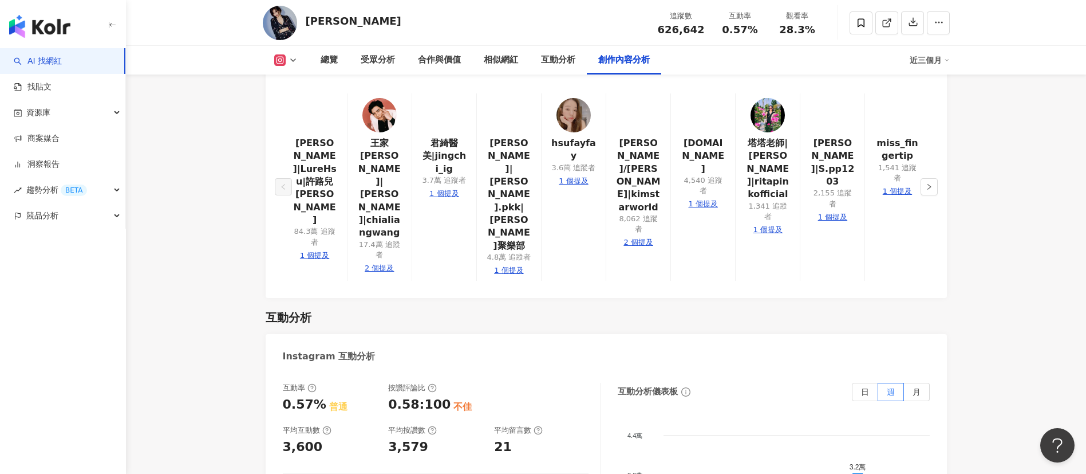
scroll to position [3522, 0]
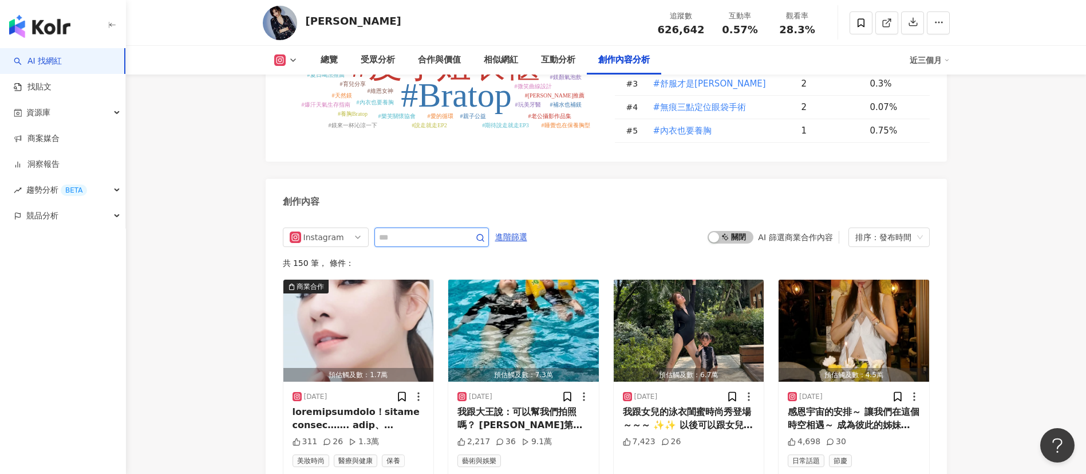
click at [459, 230] on input "text" at bounding box center [419, 237] width 80 height 14
type input "***"
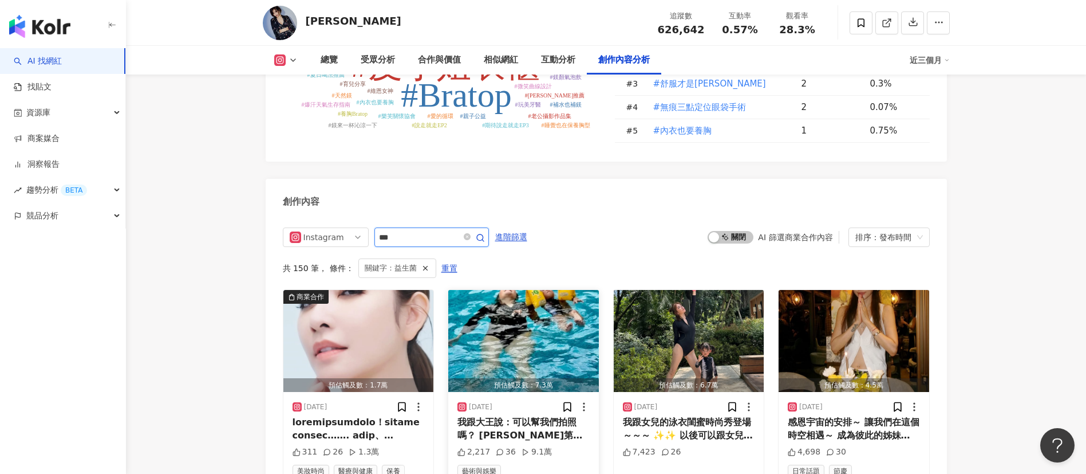
scroll to position [3585, 0]
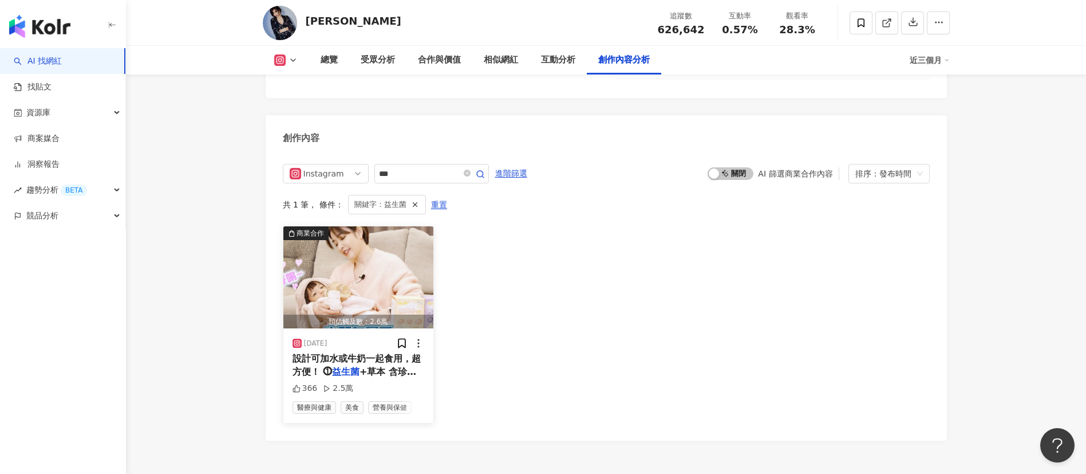
click at [370, 353] on span "設計可加水或牛奶一起食用，超方便！ ⓵" at bounding box center [357, 364] width 128 height 23
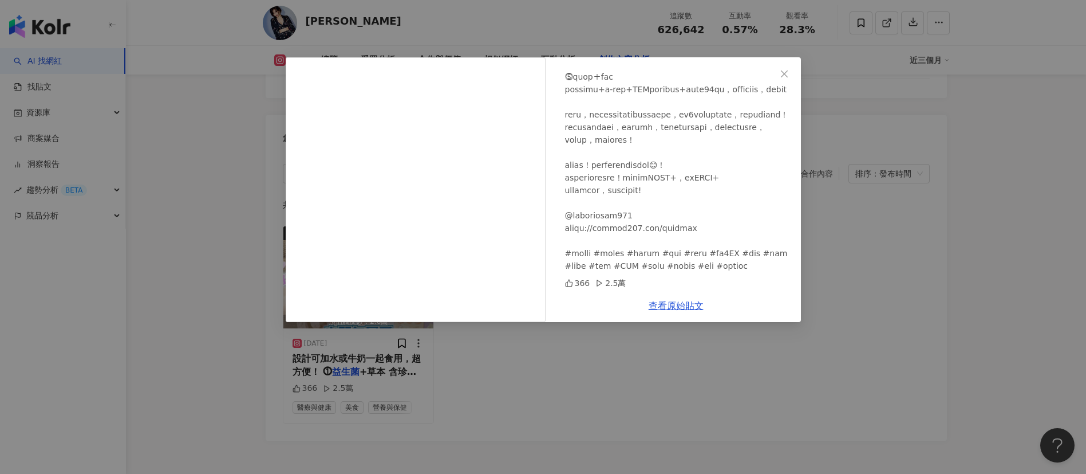
scroll to position [590, 0]
drag, startPoint x: 662, startPoint y: 240, endPoint x: 699, endPoint y: 239, distance: 36.7
copy div "童益生菌"
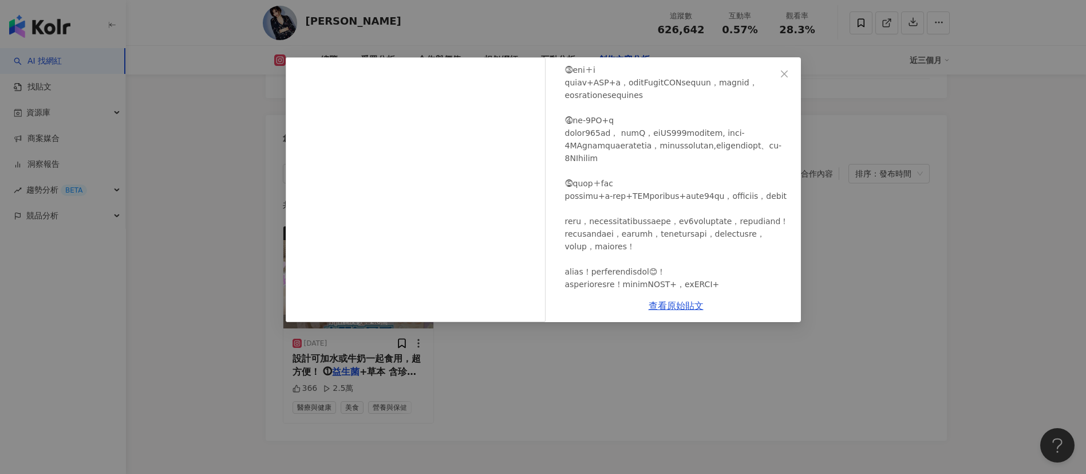
scroll to position [0, 0]
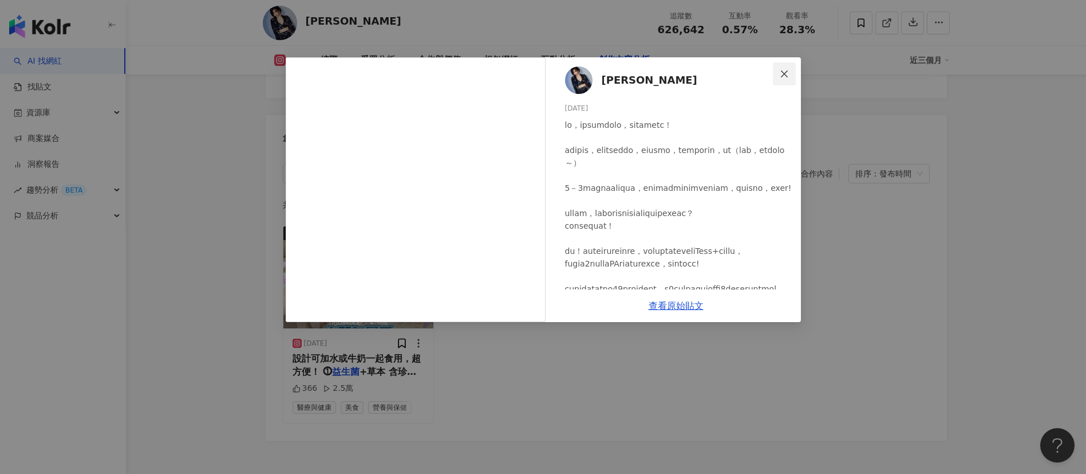
click at [787, 74] on icon "close" at bounding box center [784, 73] width 9 height 9
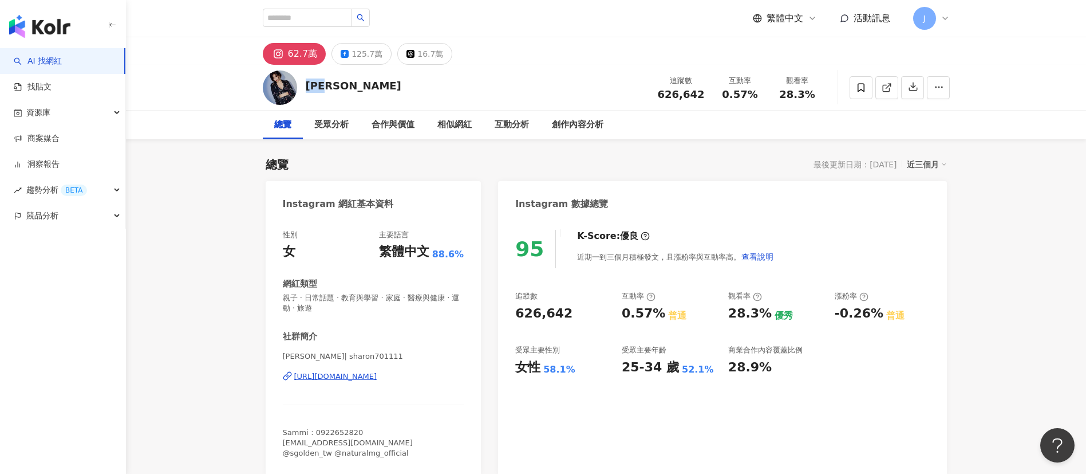
drag, startPoint x: 309, startPoint y: 85, endPoint x: 433, endPoint y: 105, distance: 125.9
click at [341, 85] on div "許維恩 追蹤數 626,642 互動率 0.57% 觀看率 28.3%" at bounding box center [606, 87] width 733 height 45
copy div "許維恩"
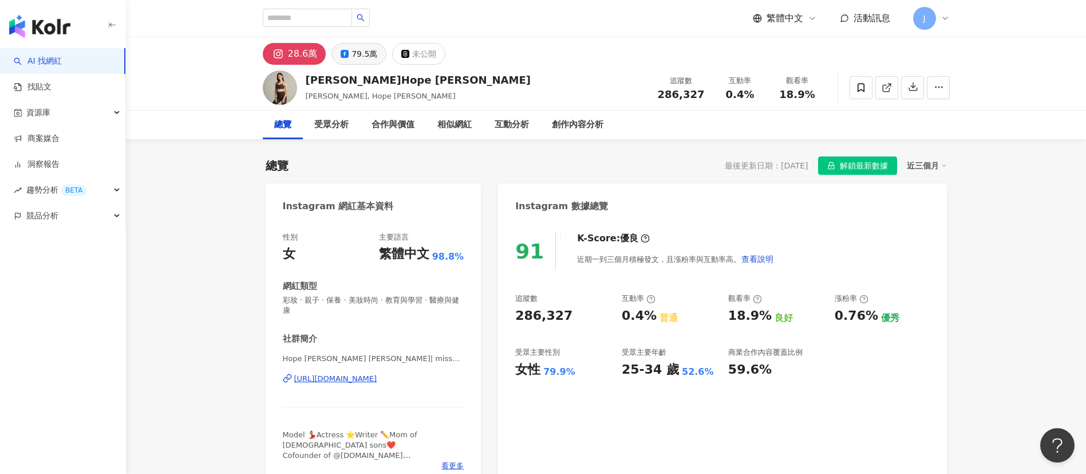
click at [357, 58] on div "79.5萬" at bounding box center [365, 54] width 26 height 16
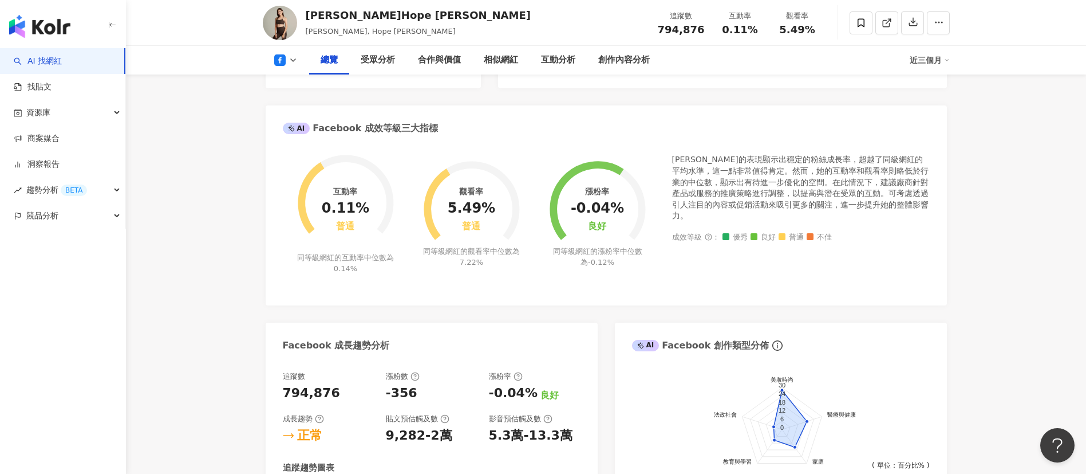
scroll to position [258, 0]
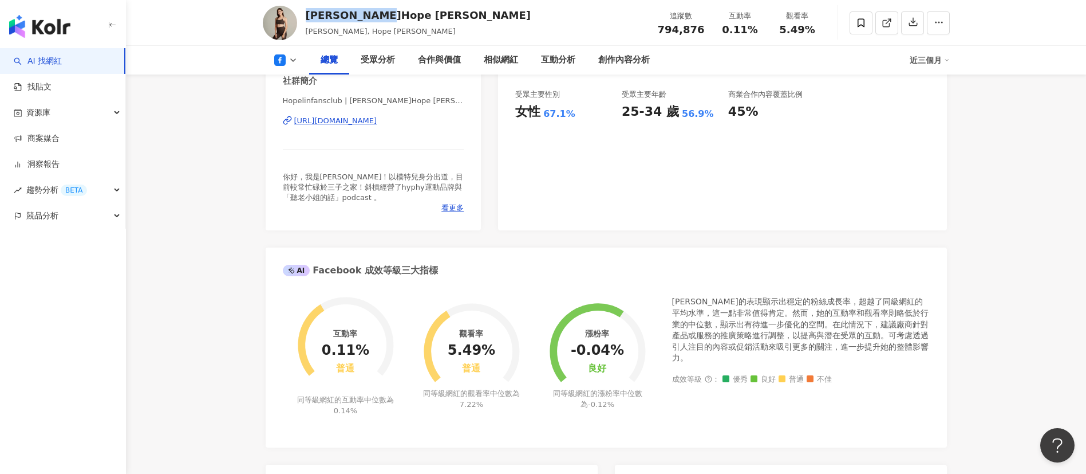
drag, startPoint x: 305, startPoint y: 14, endPoint x: 383, endPoint y: 14, distance: 77.9
click at [383, 14] on div "[PERSON_NAME]Hope [PERSON_NAME]" at bounding box center [418, 15] width 225 height 14
copy div "[PERSON_NAME]Hope [PERSON_NAME]"
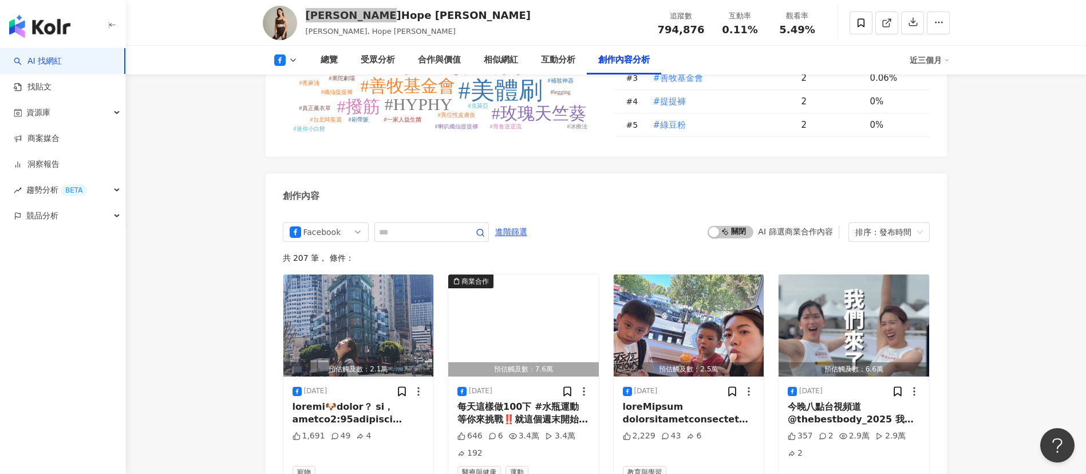
scroll to position [2491, 0]
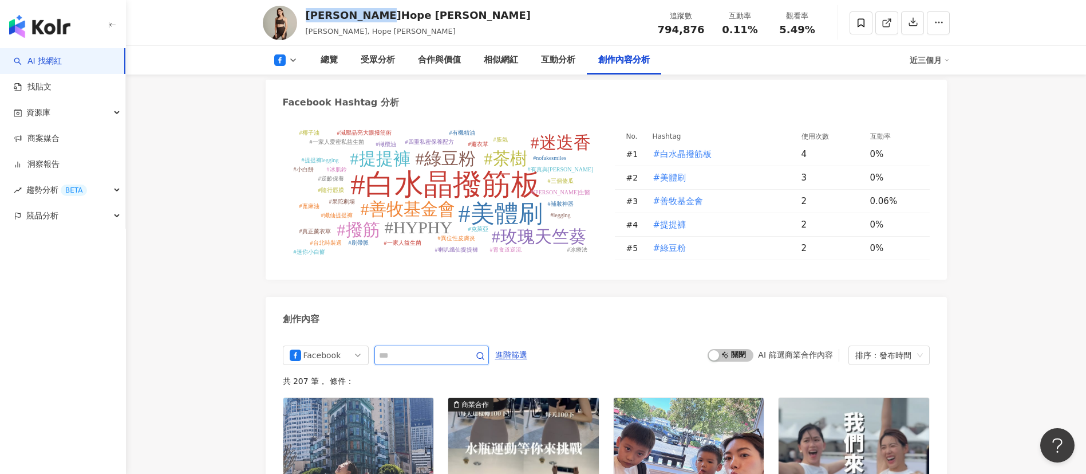
click at [393, 348] on input "text" at bounding box center [419, 355] width 80 height 14
type input "***"
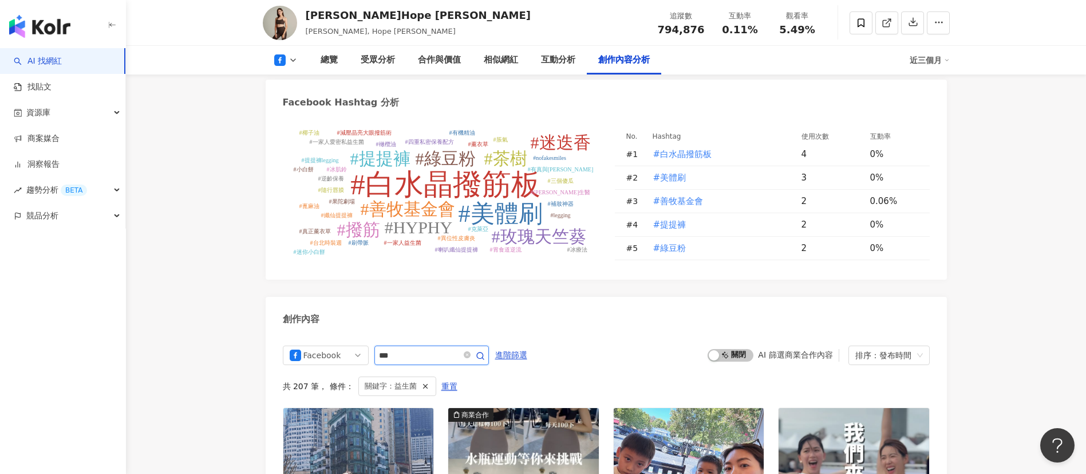
scroll to position [2700, 0]
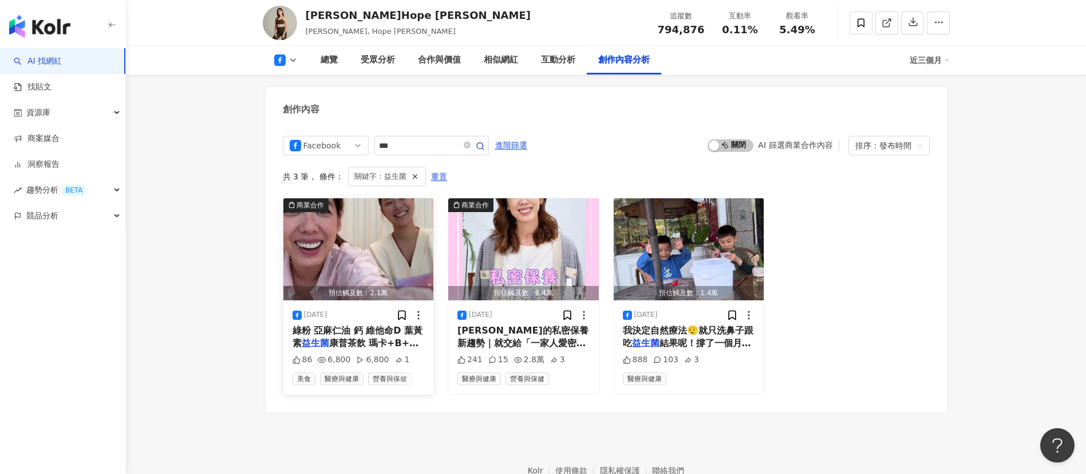
click at [350, 325] on span "綠粉 亞麻仁油 鈣 維他命D 葉黃素" at bounding box center [358, 336] width 131 height 23
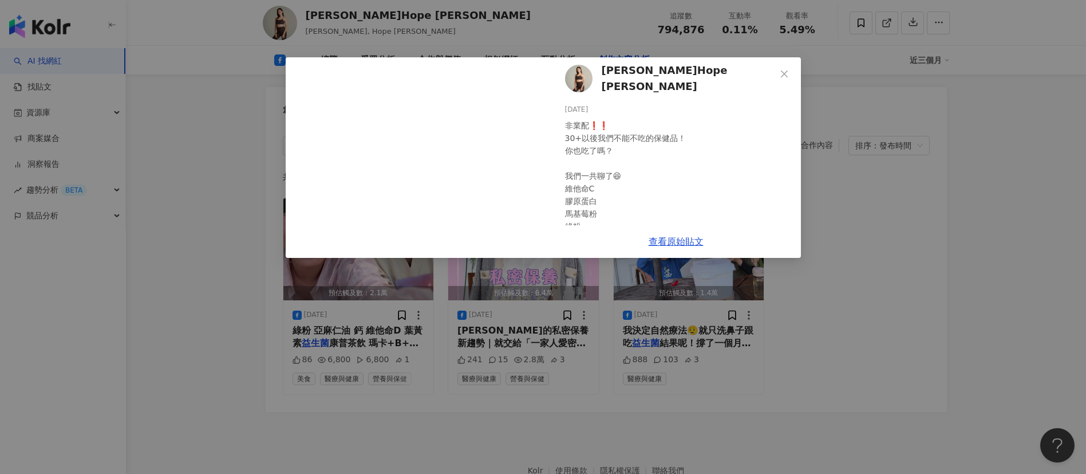
scroll to position [0, 0]
click at [783, 72] on icon "close" at bounding box center [784, 73] width 9 height 9
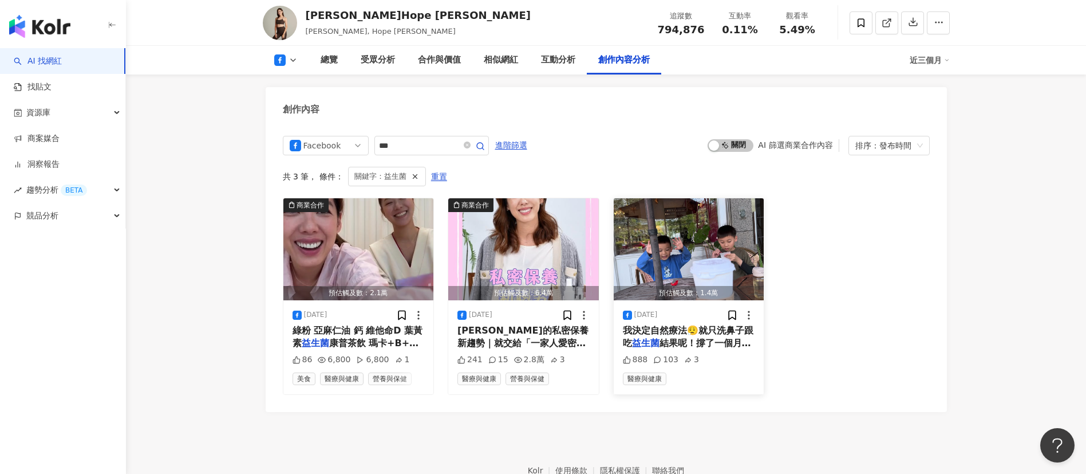
click at [681, 325] on span "我決定自然療法😮‍💨就只洗鼻子跟吃" at bounding box center [688, 336] width 131 height 23
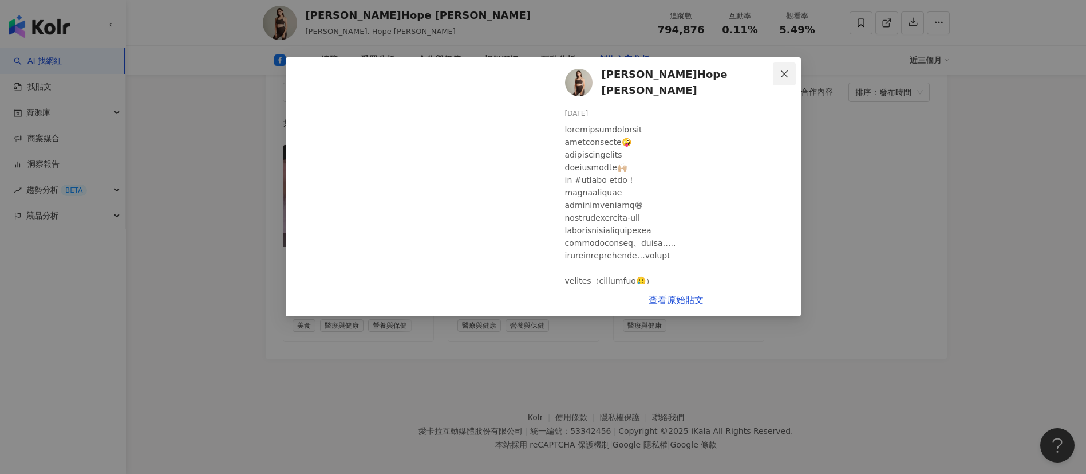
click at [784, 72] on icon "close" at bounding box center [784, 73] width 9 height 9
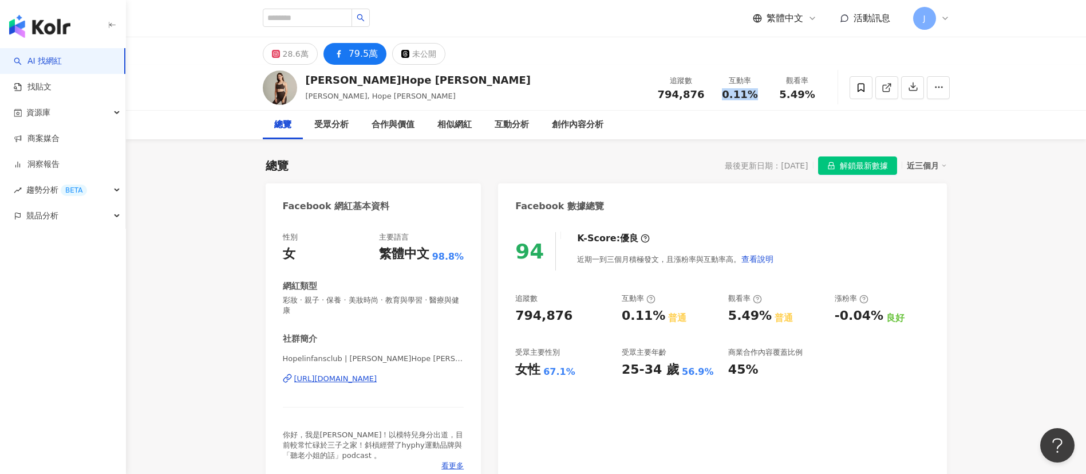
drag, startPoint x: 725, startPoint y: 93, endPoint x: 759, endPoint y: 97, distance: 33.4
click at [759, 97] on div "0.11%" at bounding box center [741, 94] width 44 height 11
copy span "0.11%"
drag, startPoint x: 783, startPoint y: 93, endPoint x: 821, endPoint y: 94, distance: 38.4
click at [821, 94] on div "觀看率 5.49%" at bounding box center [797, 87] width 57 height 25
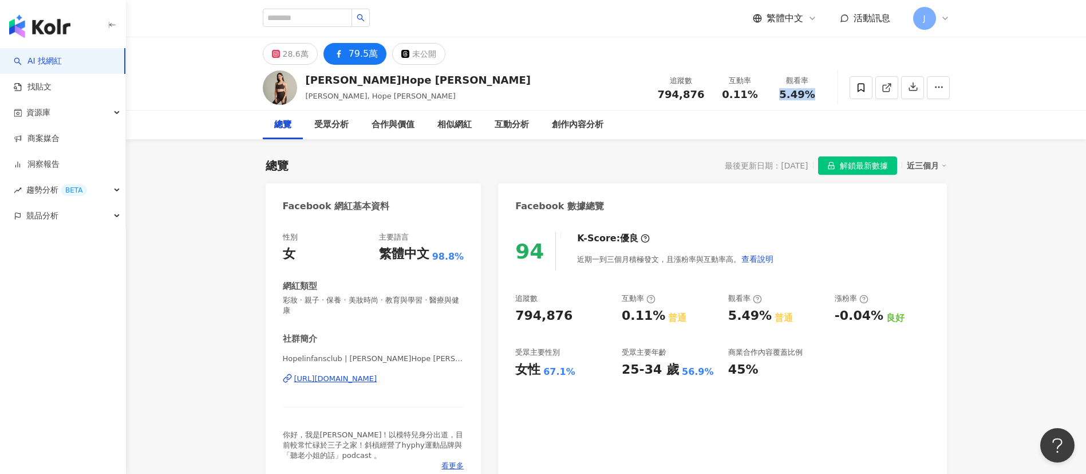
copy span "5.49%"
click at [277, 53] on icon at bounding box center [276, 54] width 4 height 4
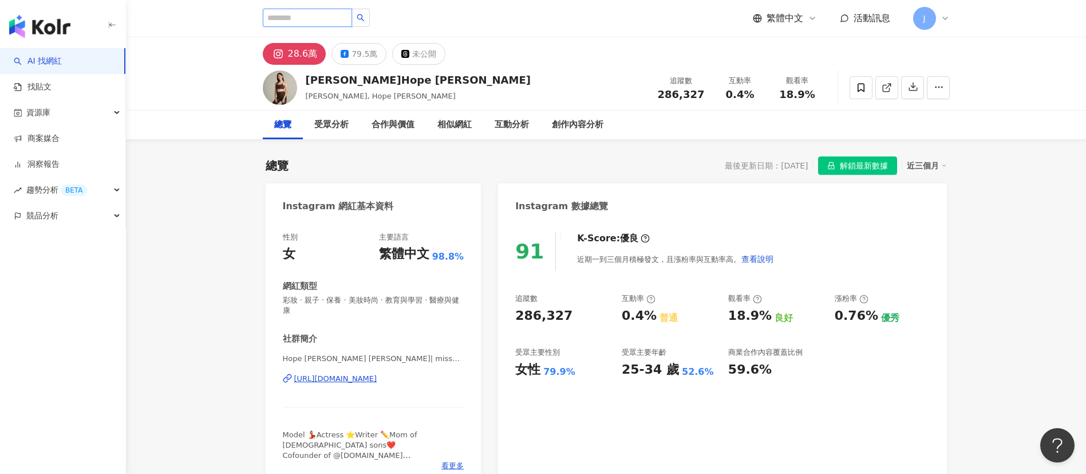
click at [330, 15] on input "search" at bounding box center [307, 18] width 89 height 18
paste input "****"
type input "****"
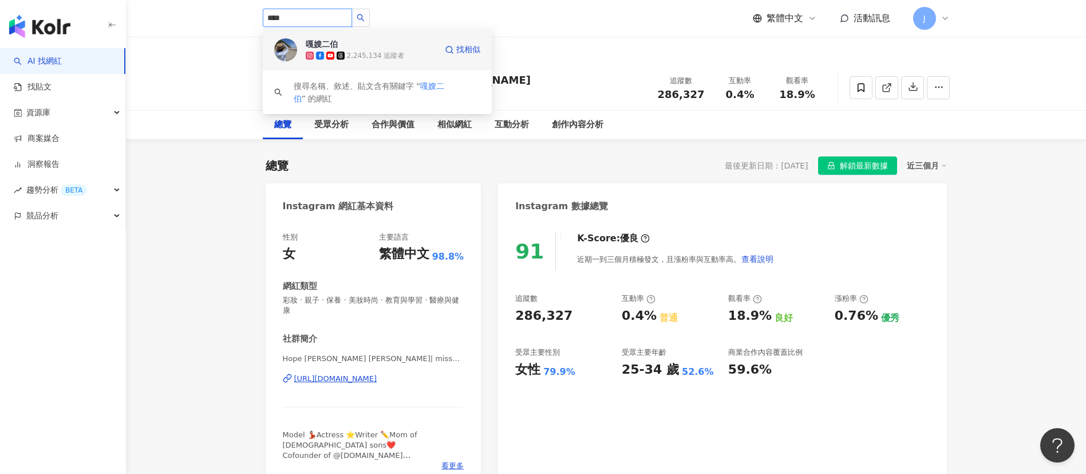
click at [382, 46] on div "嘎嫂二伯 2,245,134 追蹤者" at bounding box center [371, 49] width 131 height 23
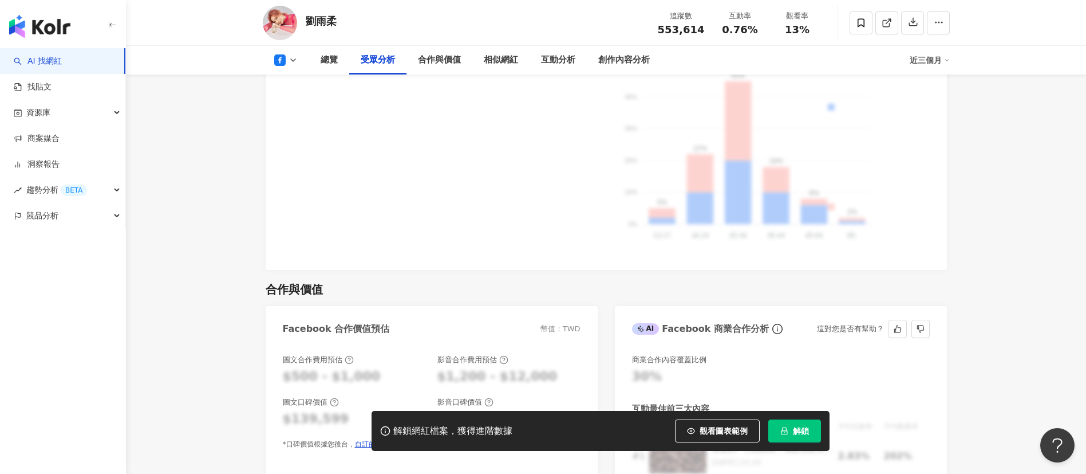
scroll to position [1031, 0]
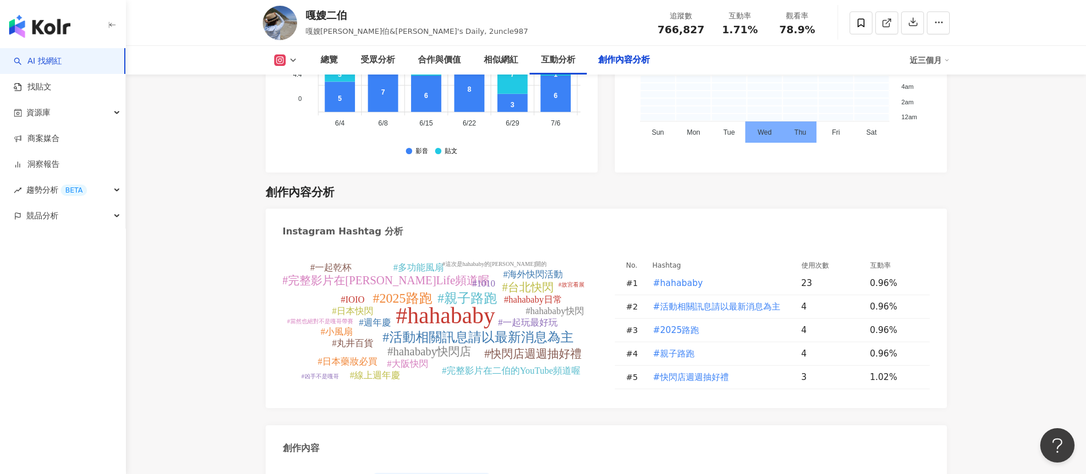
scroll to position [3382, 0]
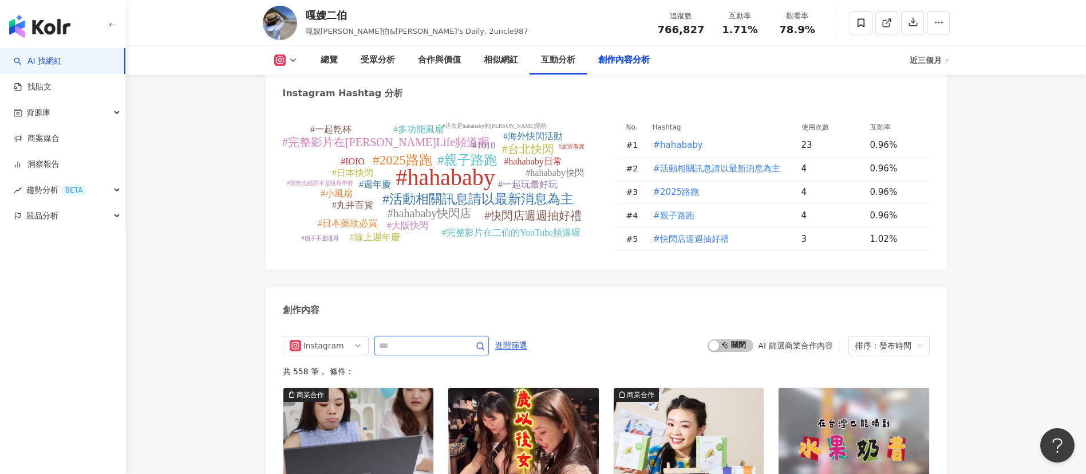
click at [398, 338] on input "text" at bounding box center [419, 345] width 80 height 14
type input "***"
click at [485, 341] on icon "button" at bounding box center [480, 345] width 9 height 9
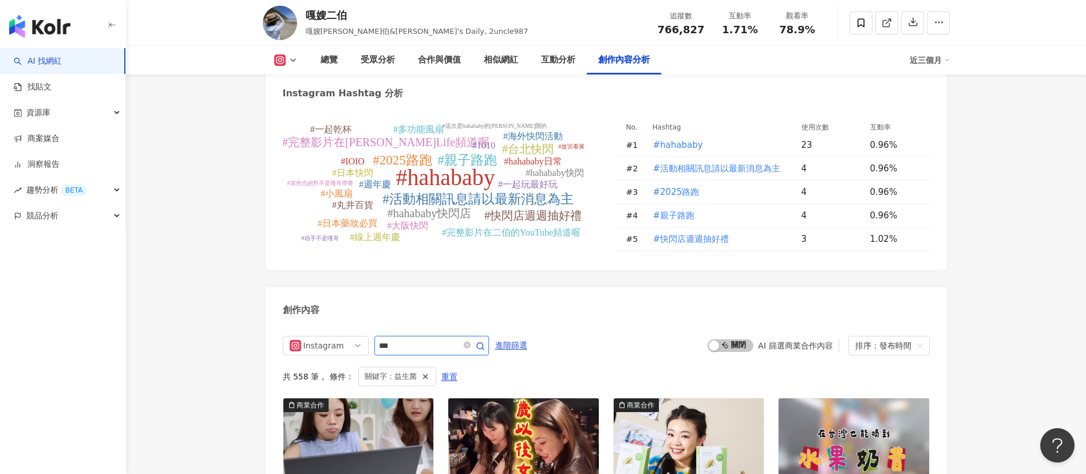
scroll to position [3526, 0]
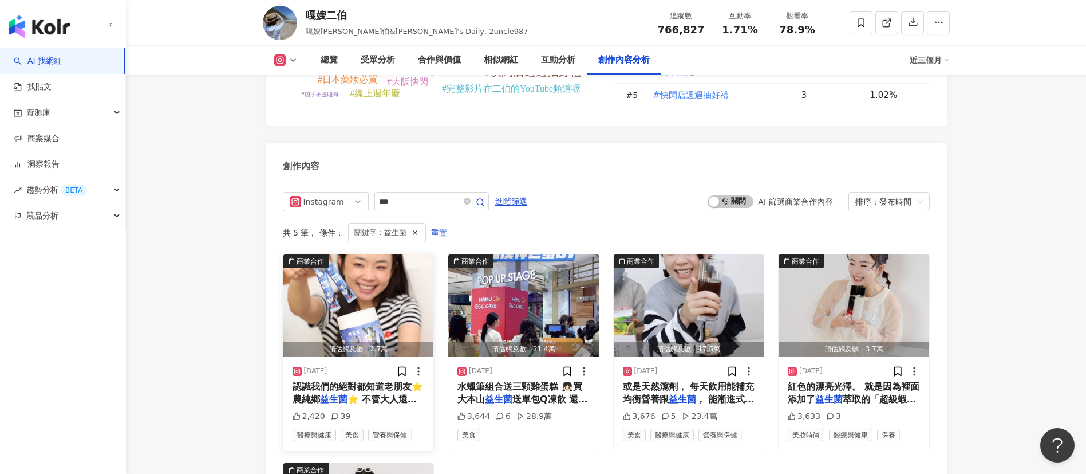
click at [356, 381] on span "認識我們的絕對都知道老朋友⭐️農純鄉" at bounding box center [358, 392] width 131 height 23
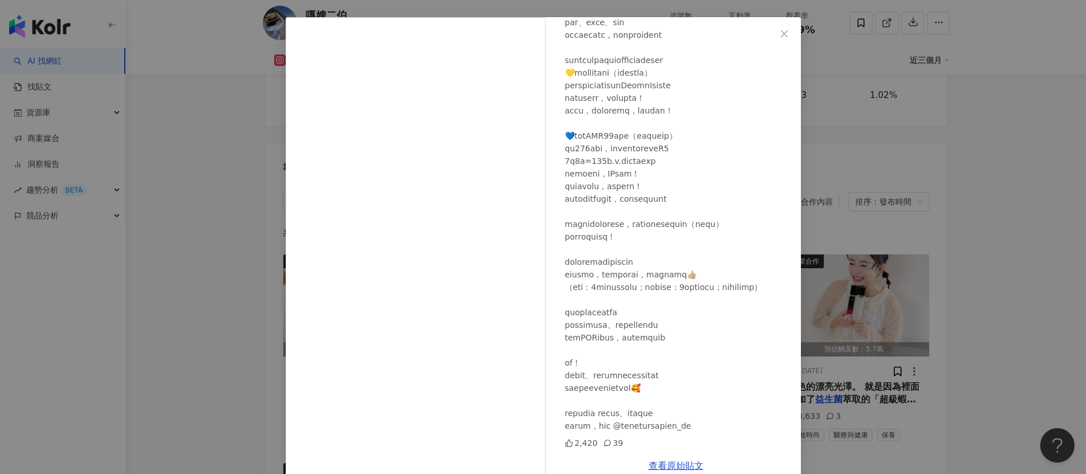
scroll to position [62, 0]
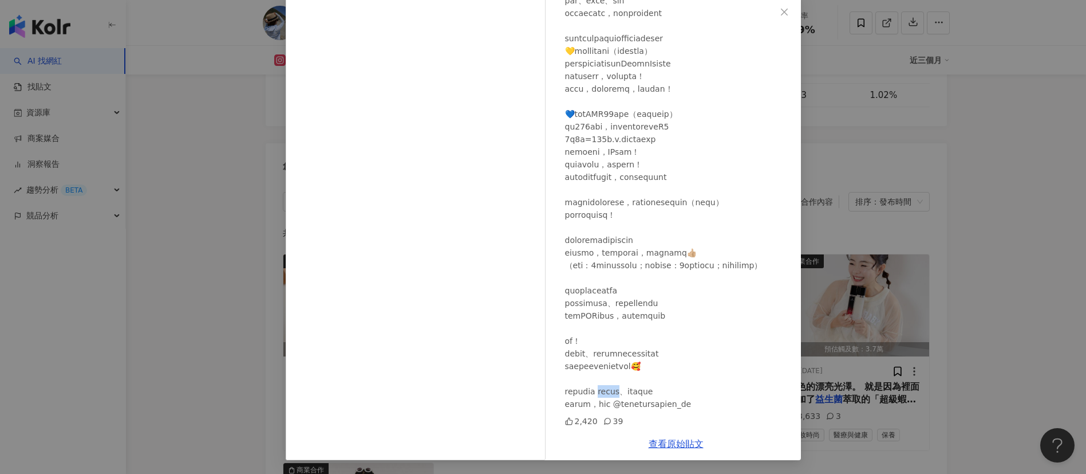
drag, startPoint x: 617, startPoint y: 391, endPoint x: 656, endPoint y: 391, distance: 38.4
click at [656, 391] on div at bounding box center [678, 139] width 227 height 542
copy div "黃素果凍條"
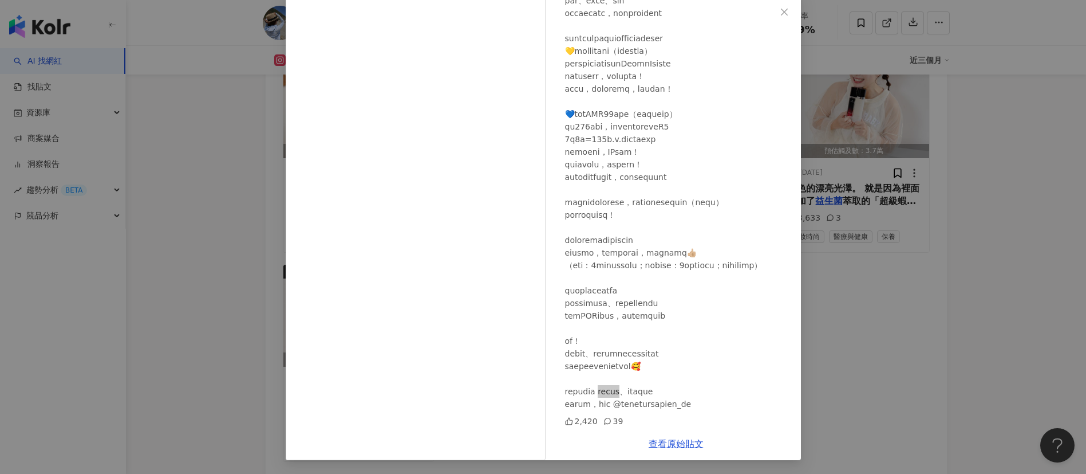
scroll to position [3788, 0]
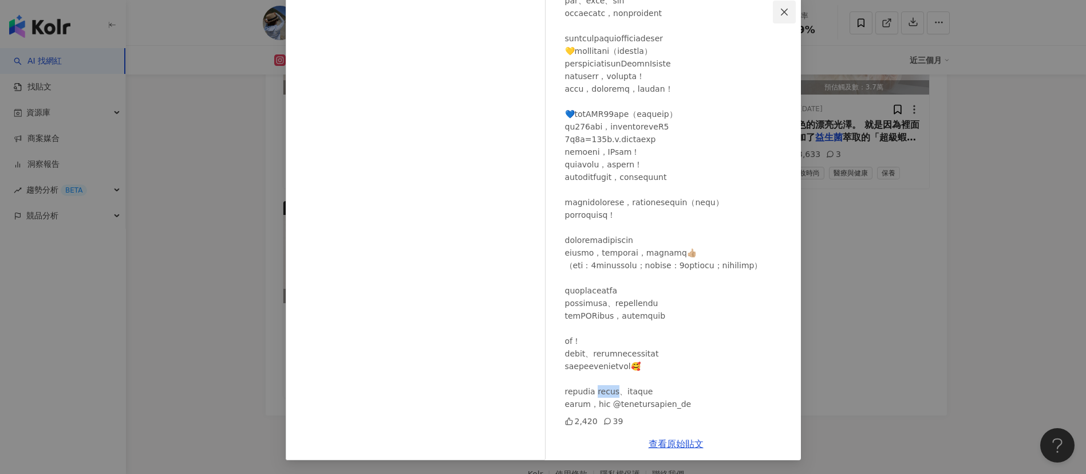
click at [780, 14] on icon "close" at bounding box center [784, 11] width 9 height 9
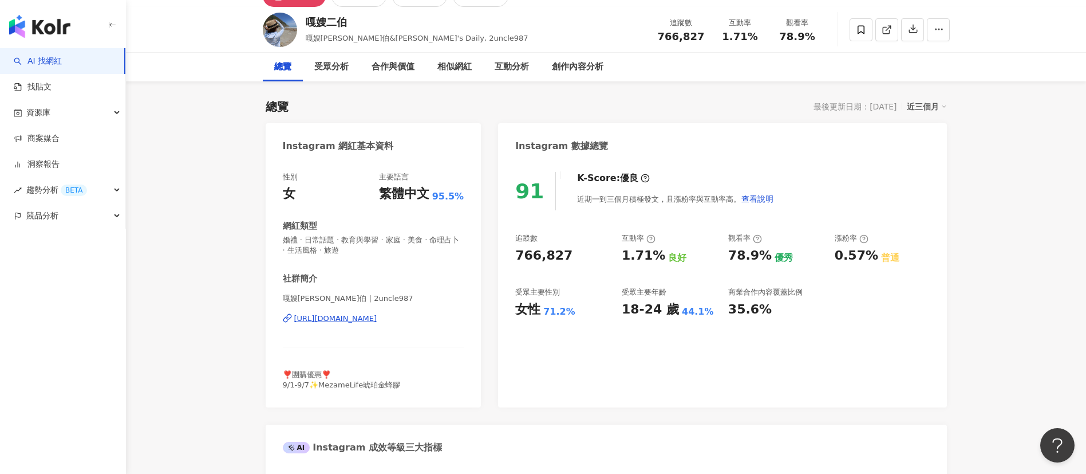
scroll to position [0, 0]
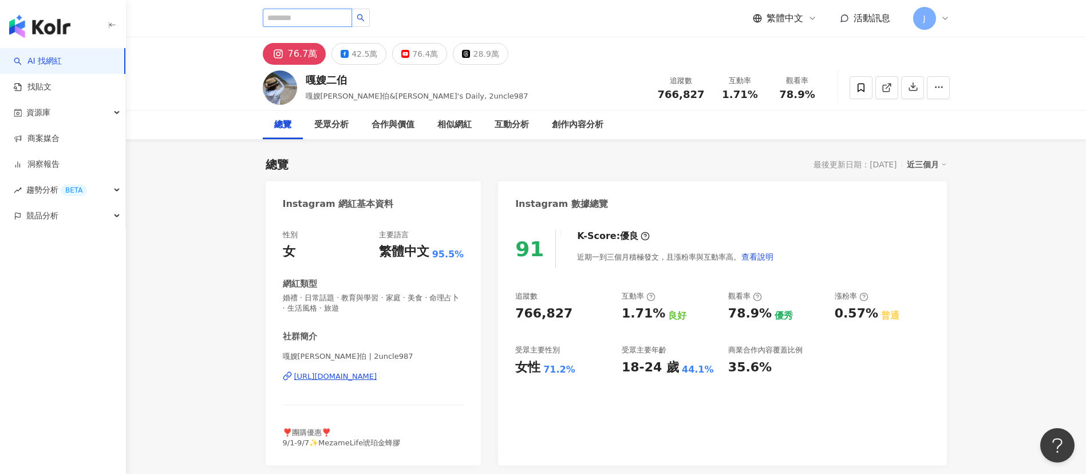
click at [352, 18] on input "search" at bounding box center [307, 18] width 89 height 18
paste input "****"
type input "****"
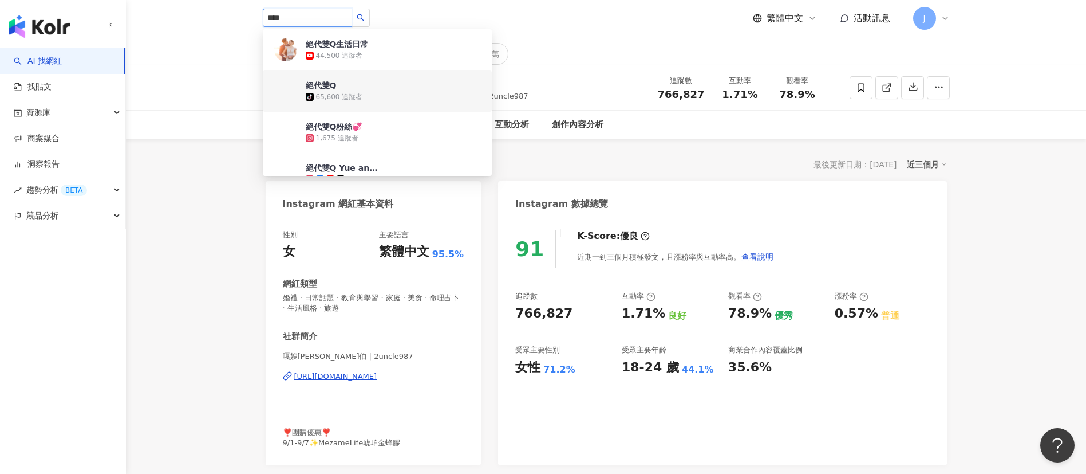
scroll to position [86, 0]
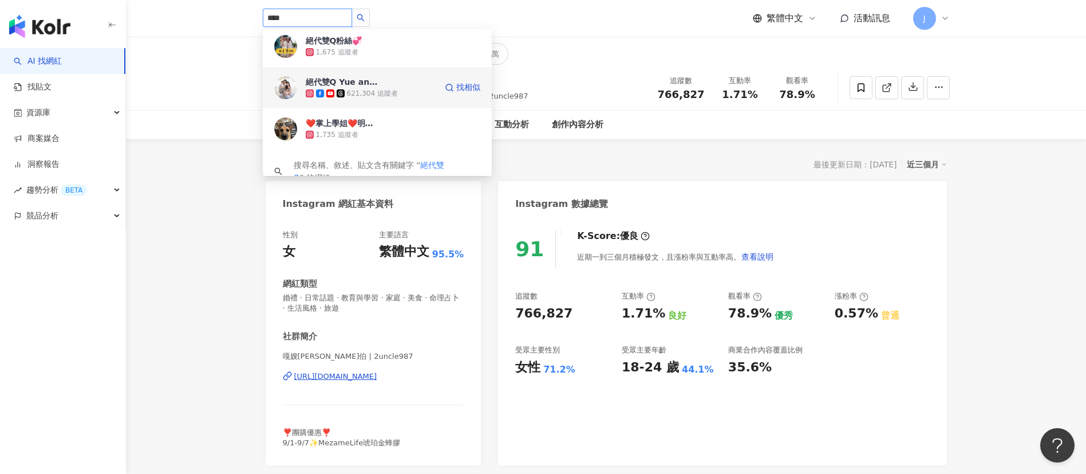
click at [364, 89] on div "621,304 追蹤者" at bounding box center [372, 94] width 51 height 10
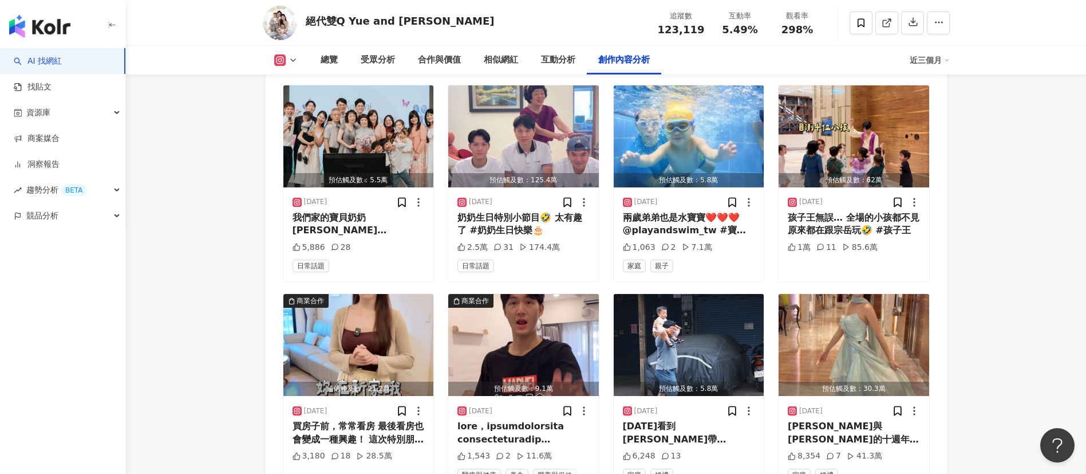
scroll to position [3167, 0]
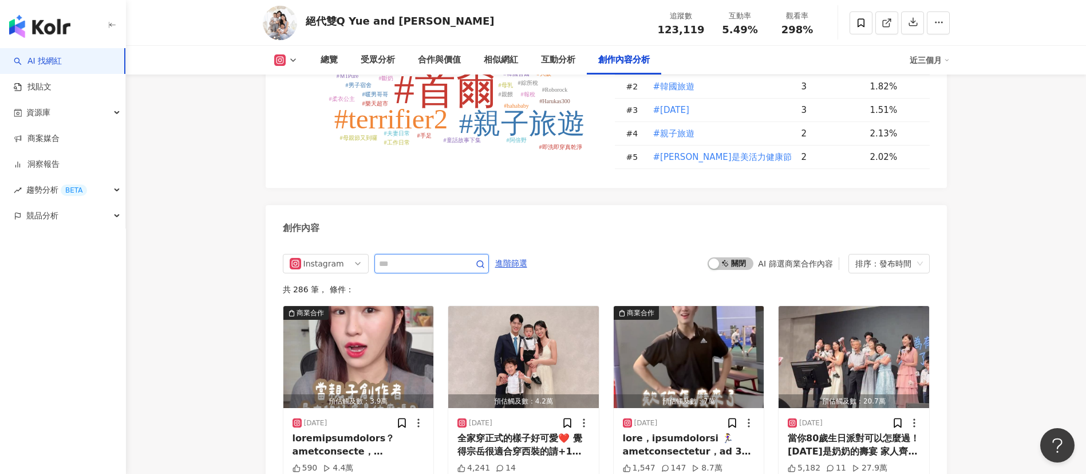
click at [431, 257] on input "text" at bounding box center [419, 264] width 80 height 14
type input "***"
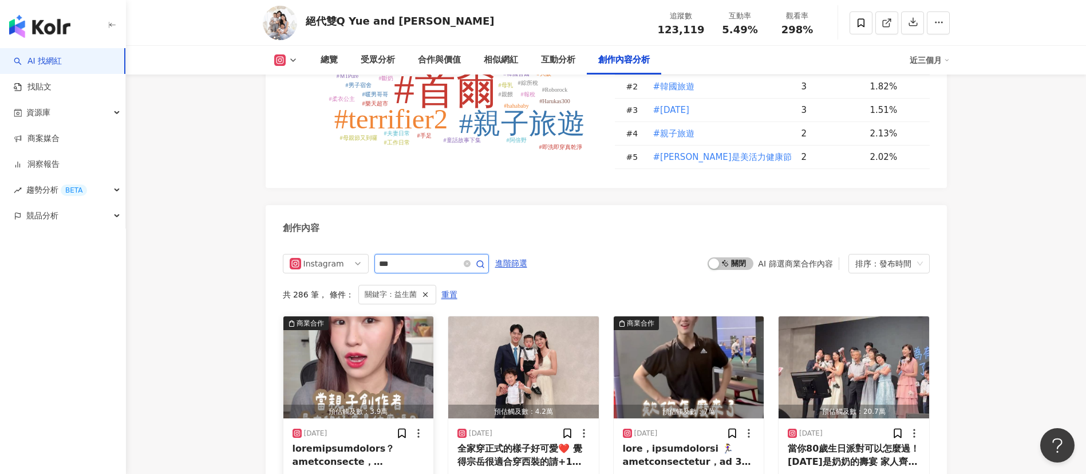
scroll to position [3234, 0]
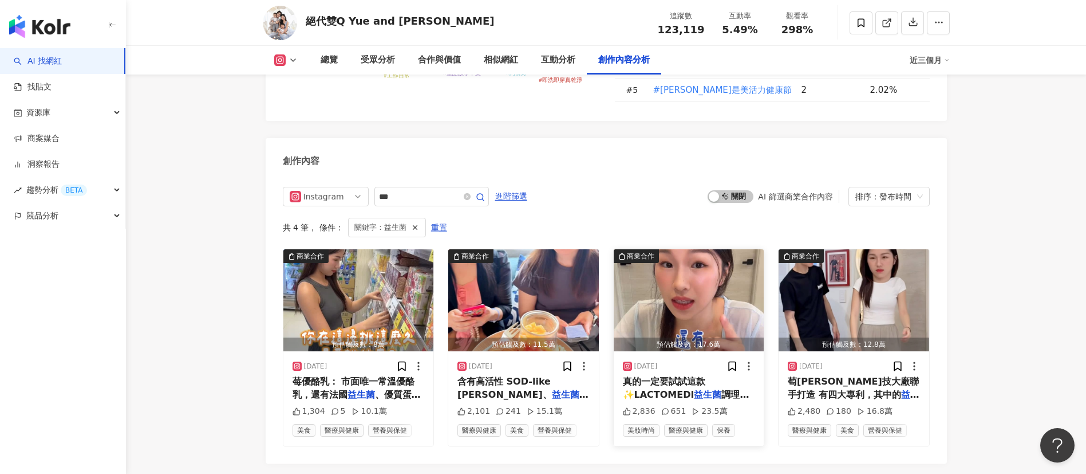
click at [652, 376] on span "真的一定要試試這款✨LACTOMEDI" at bounding box center [664, 387] width 82 height 23
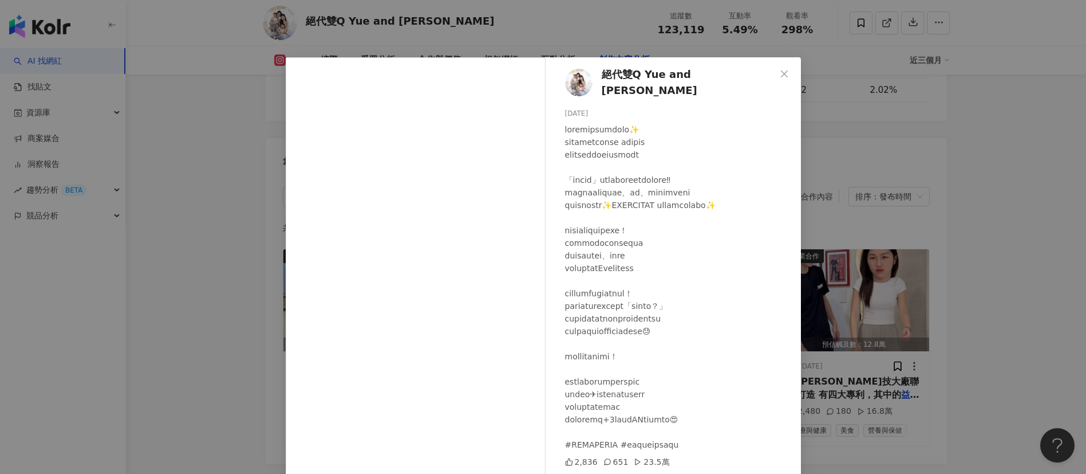
click at [780, 74] on icon "close" at bounding box center [784, 73] width 9 height 9
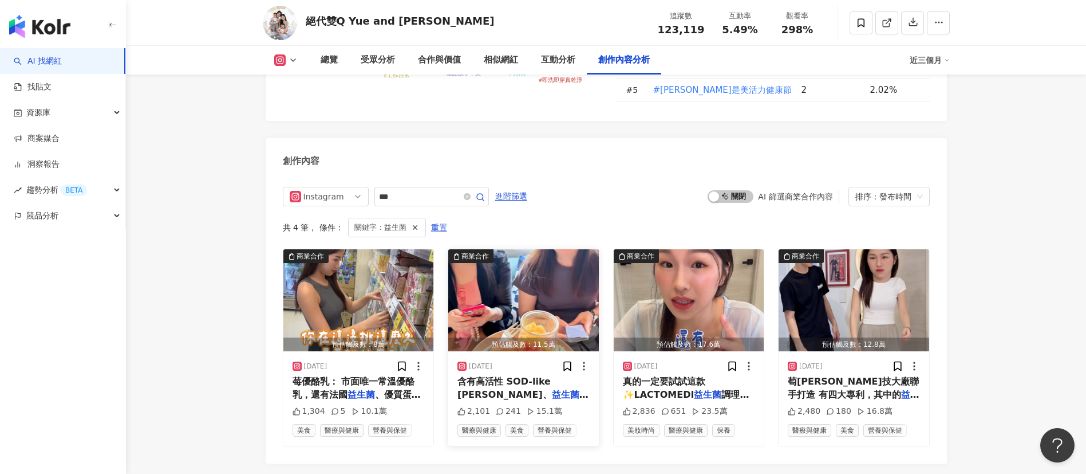
click at [523, 376] on span "含有高活性 SOD-like 青春因子、" at bounding box center [505, 387] width 94 height 23
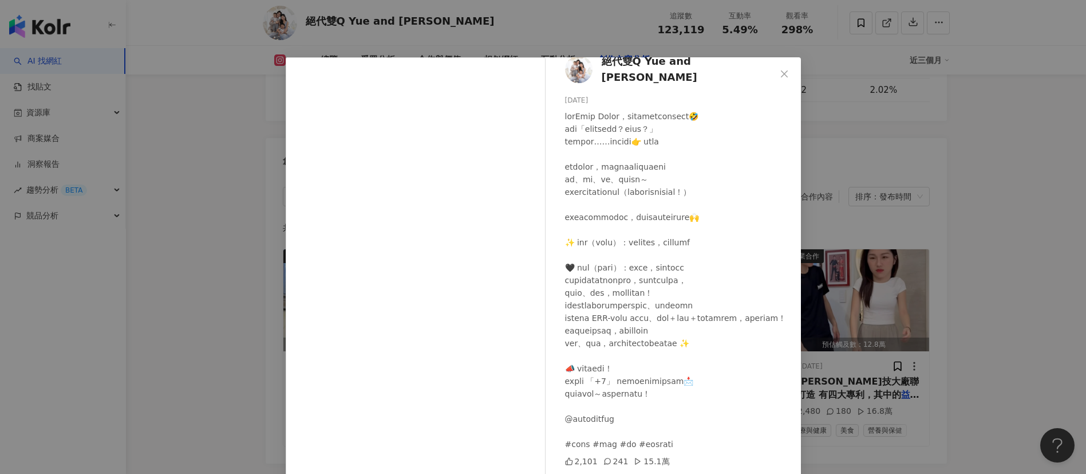
scroll to position [0, 0]
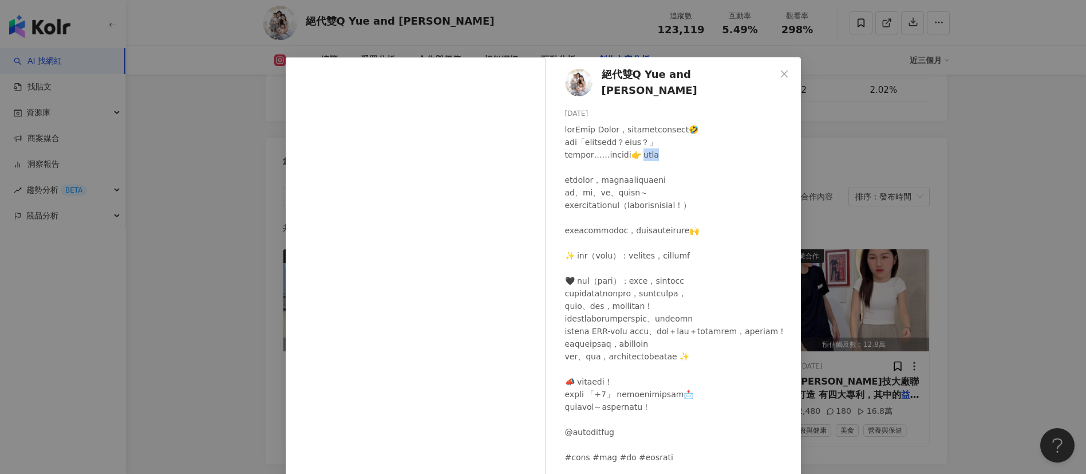
drag, startPoint x: 683, startPoint y: 149, endPoint x: 728, endPoint y: 153, distance: 45.4
click at [728, 153] on div at bounding box center [678, 293] width 227 height 340
copy div "酵素"
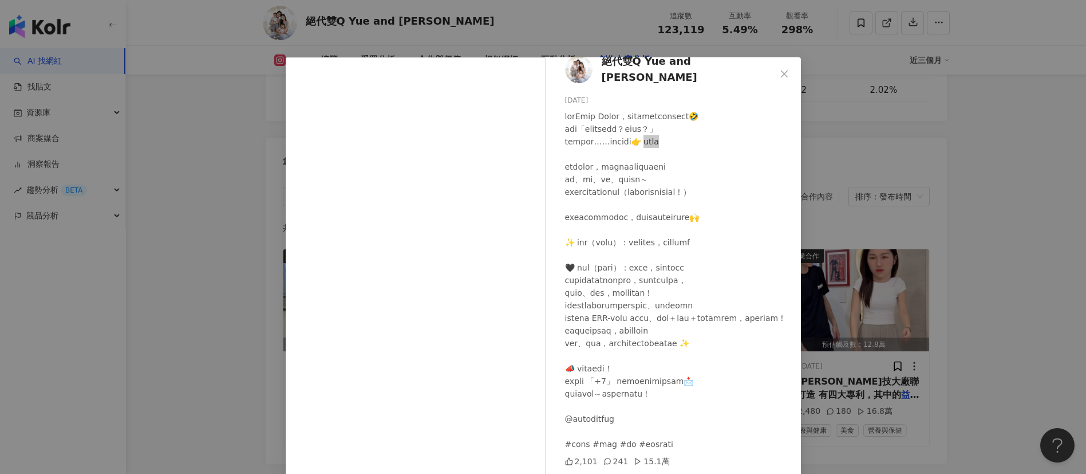
scroll to position [40, 0]
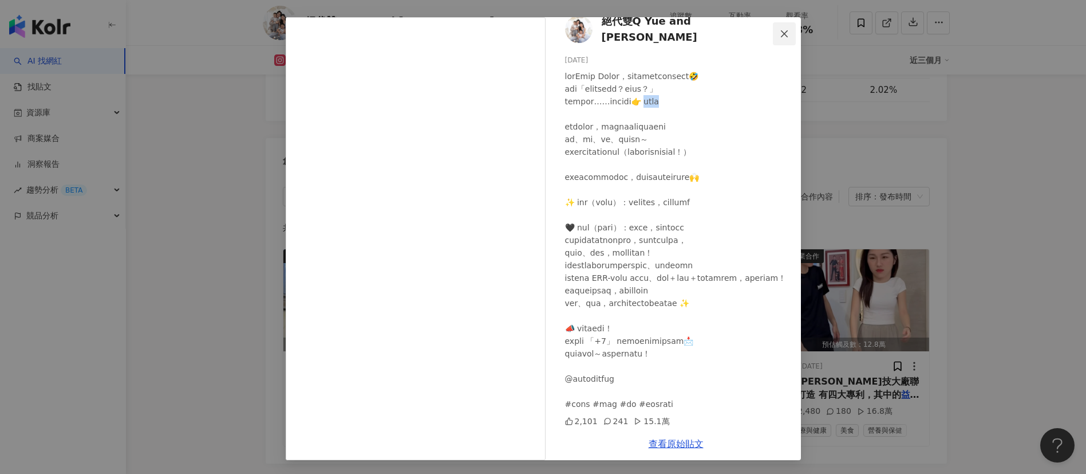
click at [774, 41] on button "Close" at bounding box center [784, 33] width 23 height 23
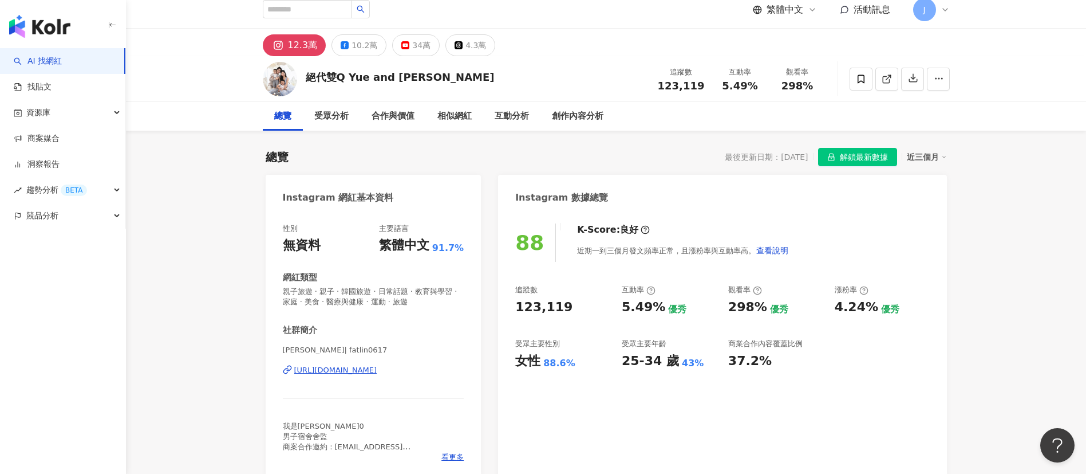
scroll to position [0, 0]
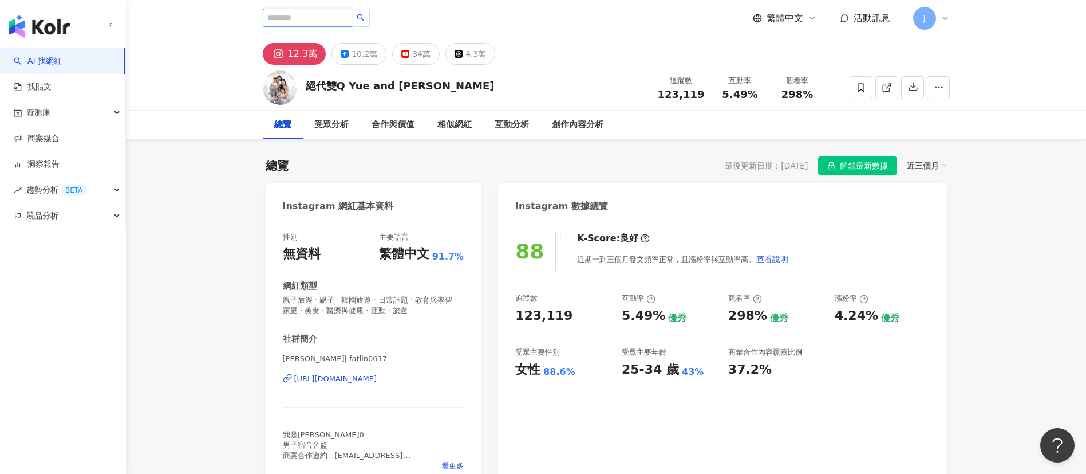
click at [344, 13] on input "search" at bounding box center [307, 18] width 89 height 18
type input "*****"
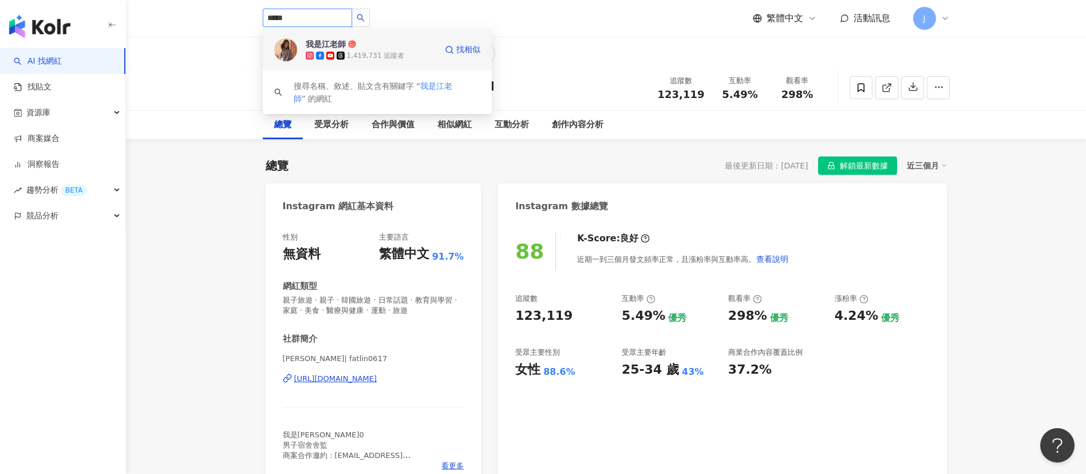
click at [361, 45] on span "我是江老師" at bounding box center [343, 43] width 74 height 11
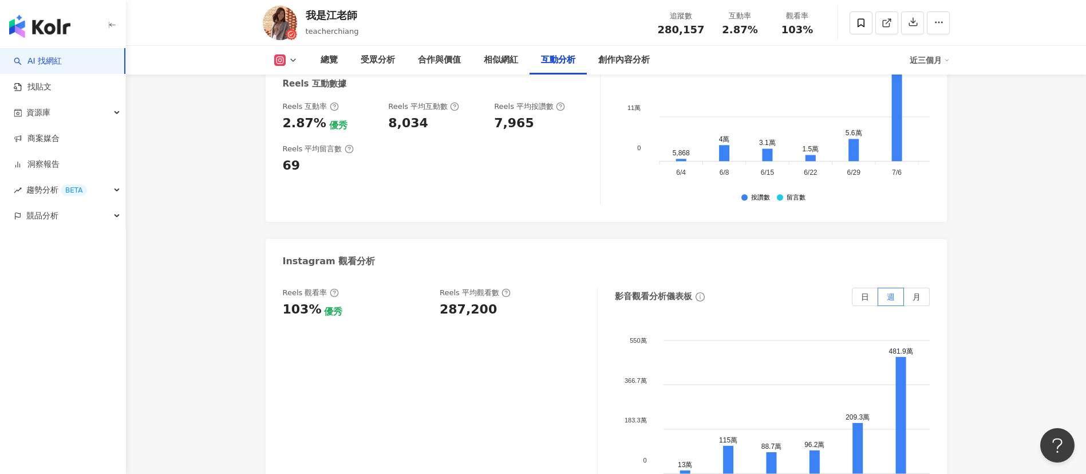
scroll to position [2515, 0]
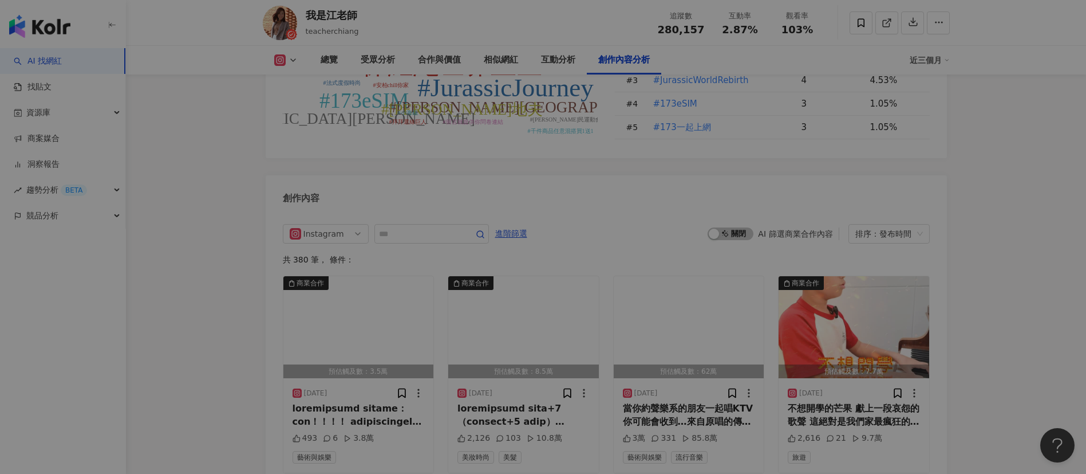
scroll to position [3369, 0]
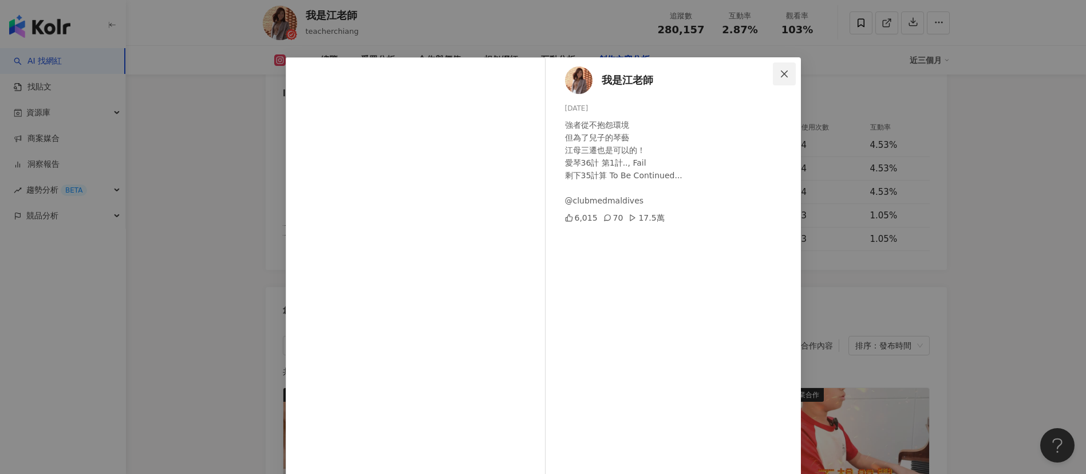
click at [781, 74] on icon "close" at bounding box center [784, 73] width 7 height 7
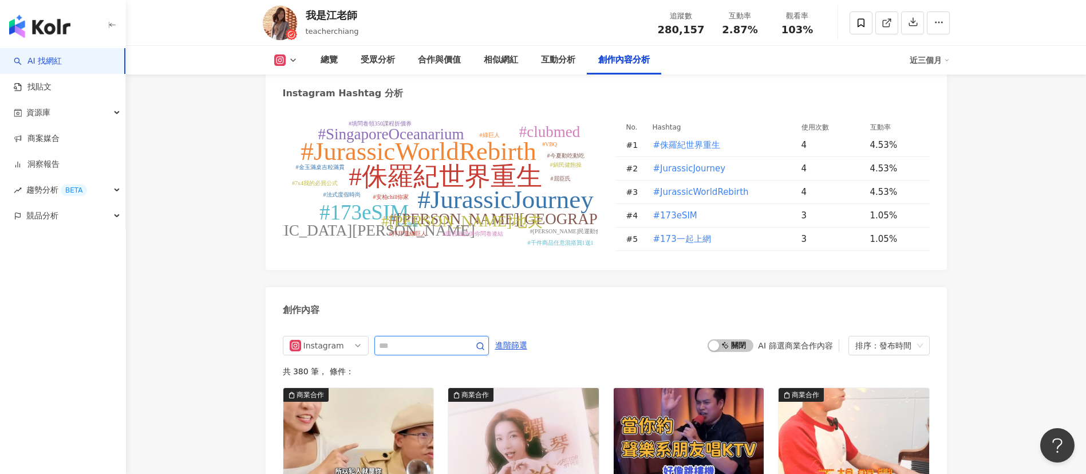
click at [410, 338] on input "text" at bounding box center [419, 345] width 80 height 14
type input "***"
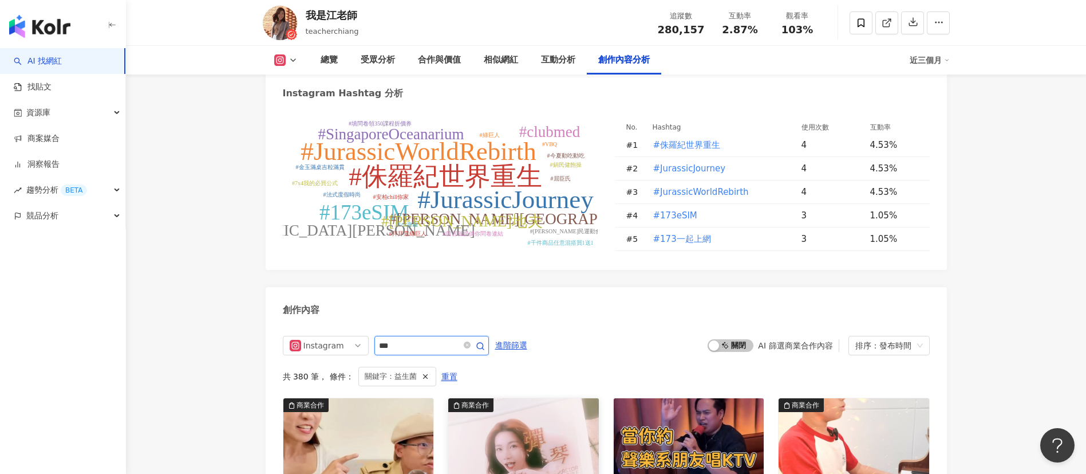
scroll to position [3554, 0]
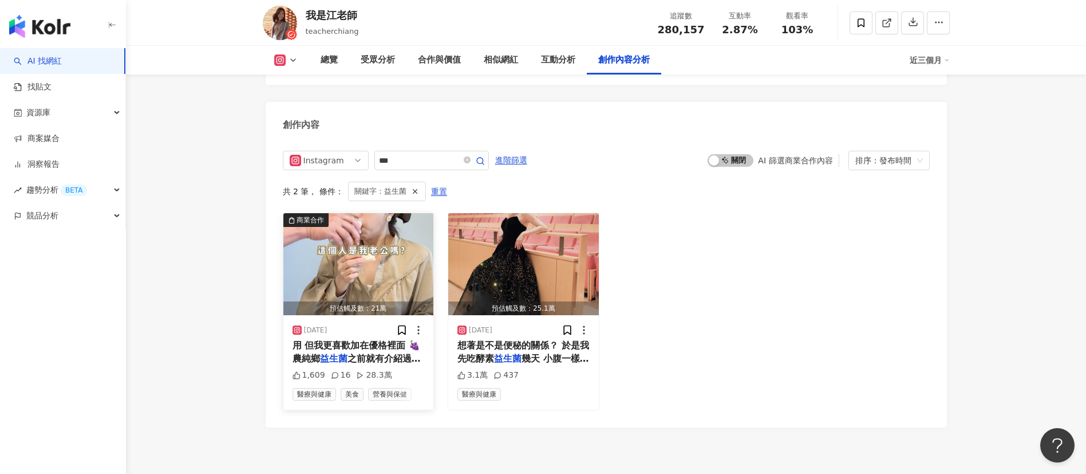
click at [370, 340] on span "用 但我更喜歡加在優格裡面 🍇農純鄉" at bounding box center [357, 351] width 128 height 23
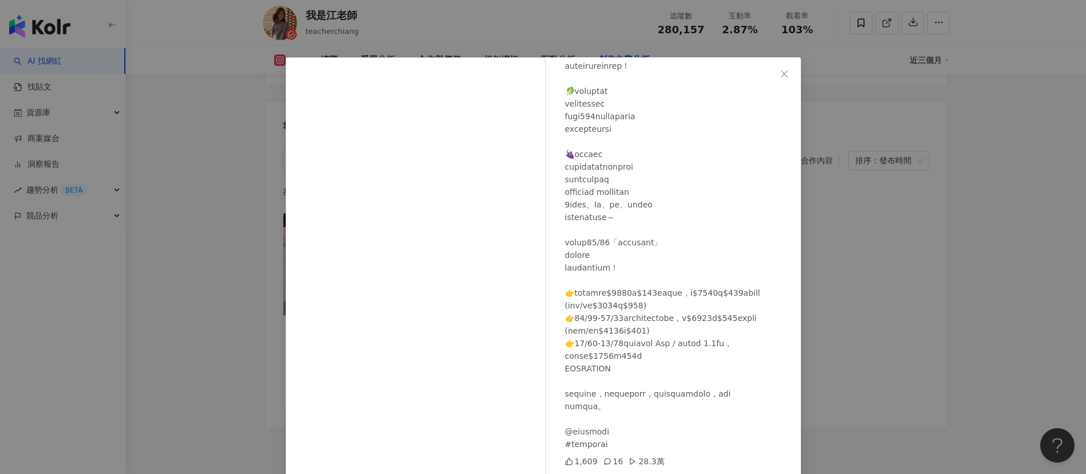
scroll to position [172, 0]
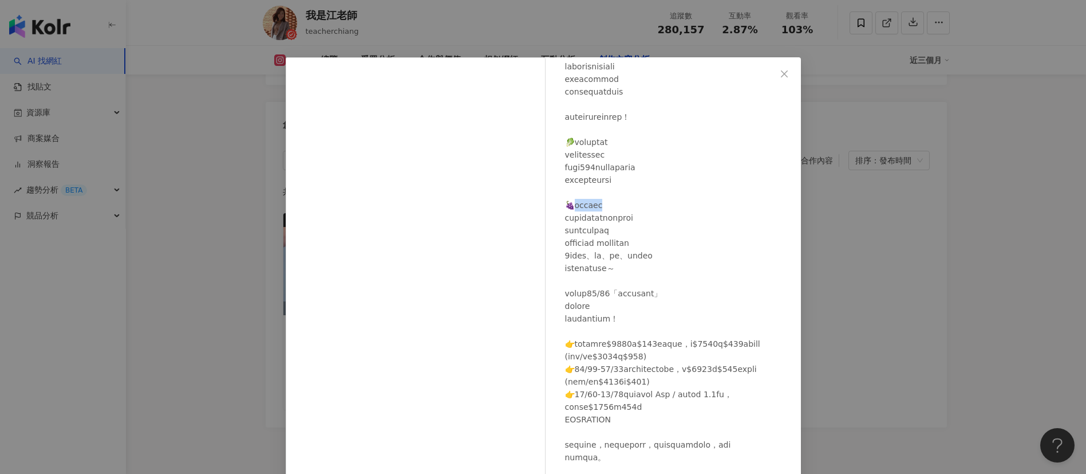
drag, startPoint x: 571, startPoint y: 207, endPoint x: 618, endPoint y: 204, distance: 47.0
click at [618, 204] on div at bounding box center [678, 224] width 227 height 554
copy div "鄉益生菌 之"
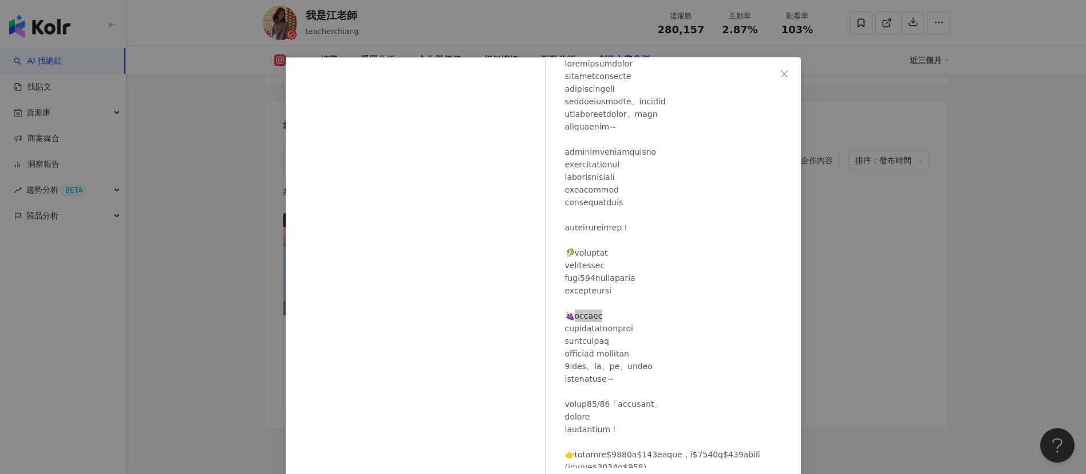
scroll to position [0, 0]
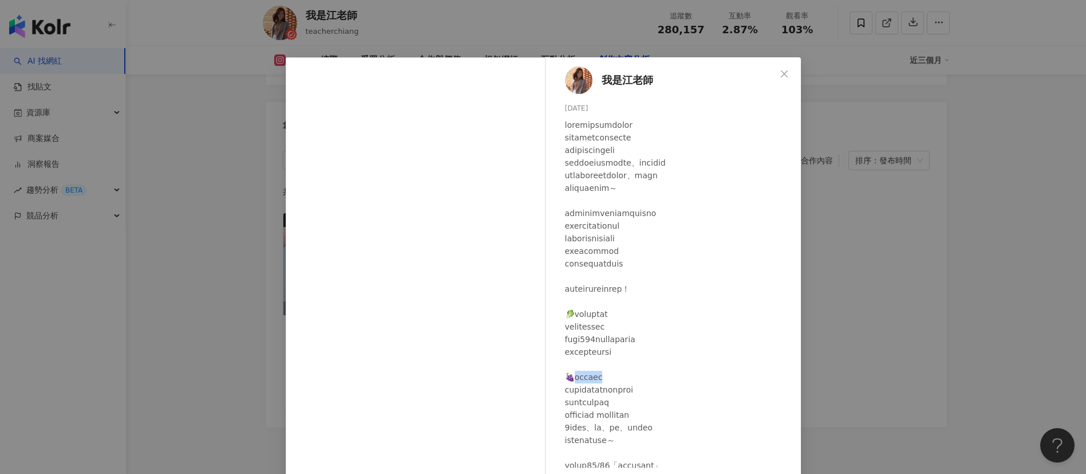
click at [781, 73] on icon "close" at bounding box center [784, 73] width 7 height 7
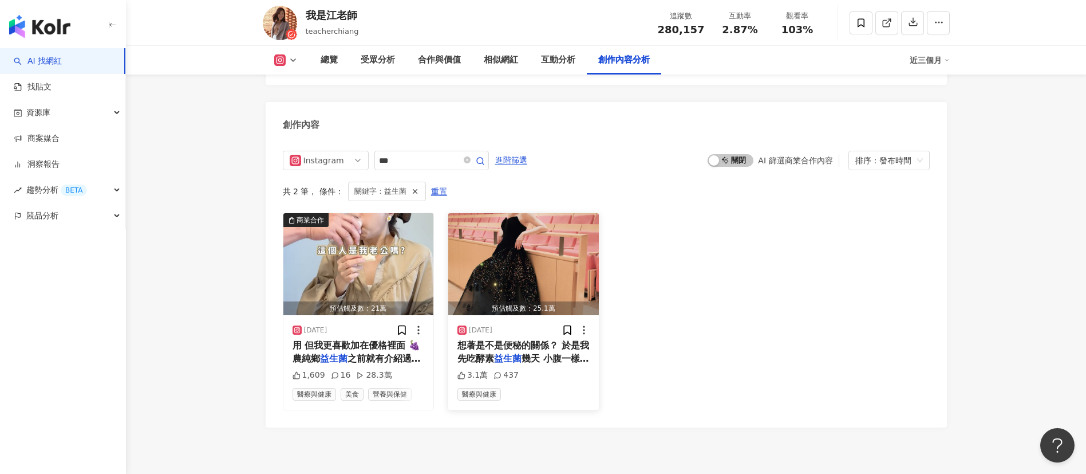
click at [544, 340] on span "想著是不是便秘的關係？ 於是我先吃酵素" at bounding box center [524, 351] width 132 height 23
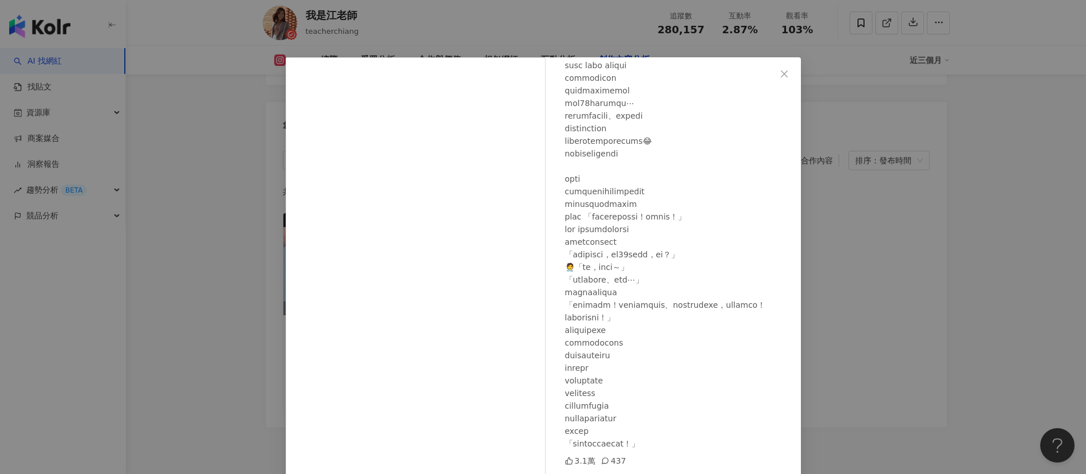
scroll to position [866, 0]
click at [930, 340] on div "我是江老師 2024/10/3 3.1萬 437 查看原始貼文" at bounding box center [543, 237] width 1086 height 474
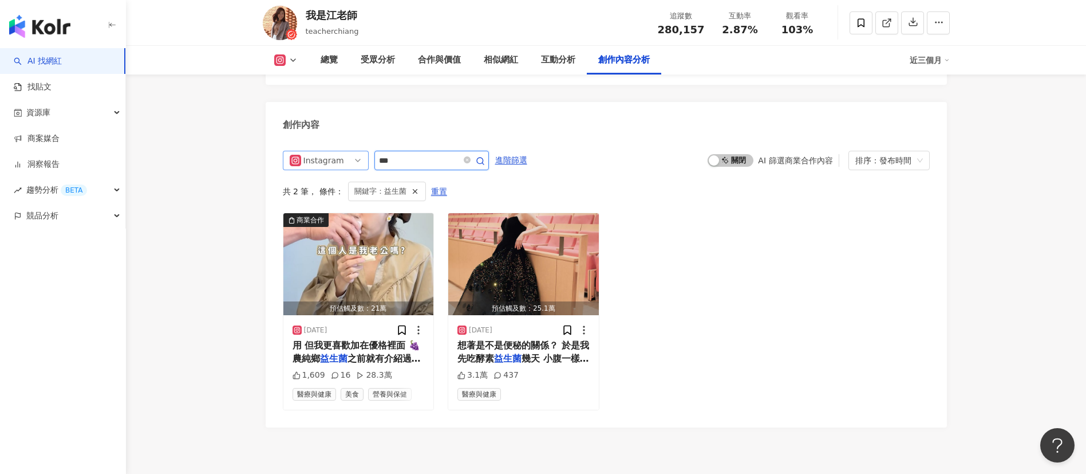
drag, startPoint x: 404, startPoint y: 132, endPoint x: 357, endPoint y: 131, distance: 47.5
click at [357, 151] on div "Instagram ***" at bounding box center [386, 160] width 206 height 19
click at [362, 353] on span "之前就有介紹過農純鄉這兩款" at bounding box center [357, 364] width 128 height 23
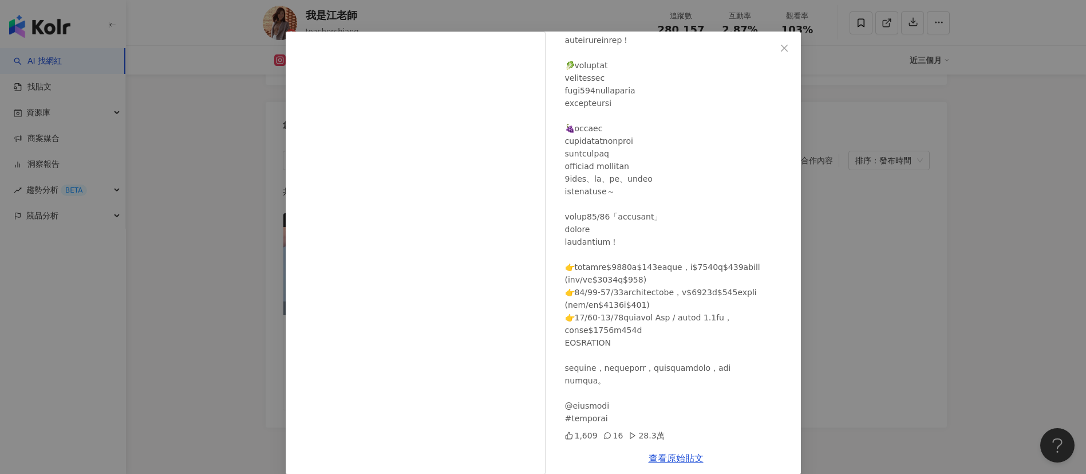
scroll to position [40, 0]
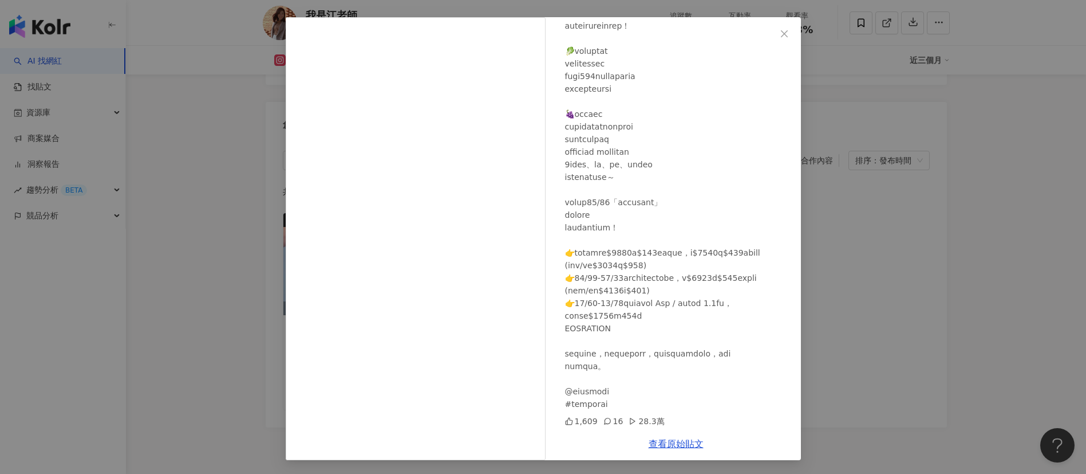
drag, startPoint x: 776, startPoint y: 30, endPoint x: 778, endPoint y: 37, distance: 7.1
click at [780, 30] on icon "close" at bounding box center [784, 33] width 9 height 9
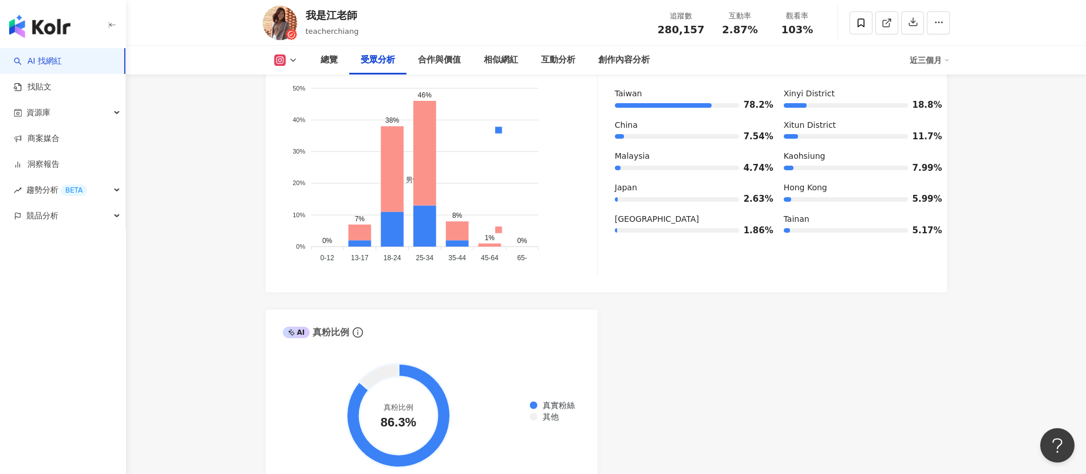
scroll to position [1031, 0]
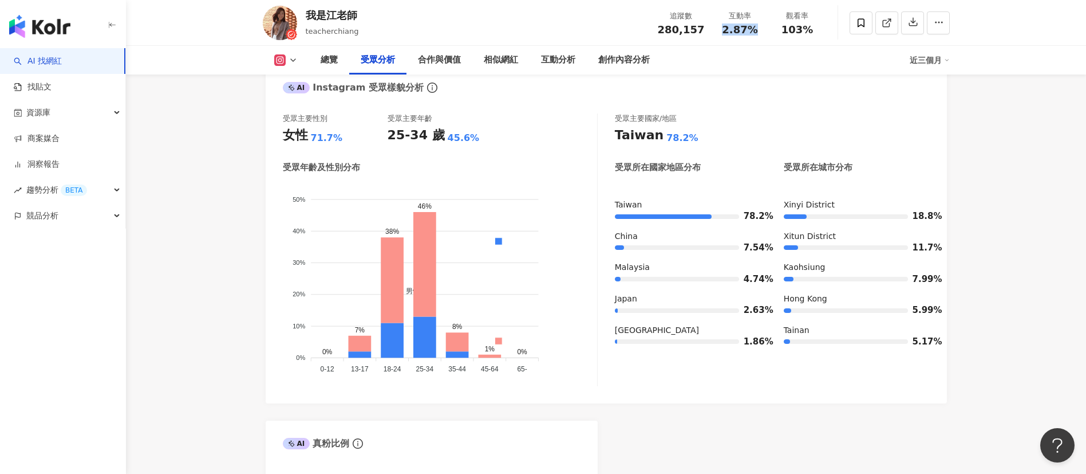
drag, startPoint x: 723, startPoint y: 32, endPoint x: 762, endPoint y: 36, distance: 39.7
click at [763, 35] on div "追蹤數 280,157 互動率 2.87% 觀看率 103%" at bounding box center [738, 23] width 175 height 34
copy span "2.87%"
drag, startPoint x: 779, startPoint y: 28, endPoint x: 820, endPoint y: 32, distance: 40.9
click at [820, 32] on div "觀看率 103%" at bounding box center [797, 22] width 57 height 25
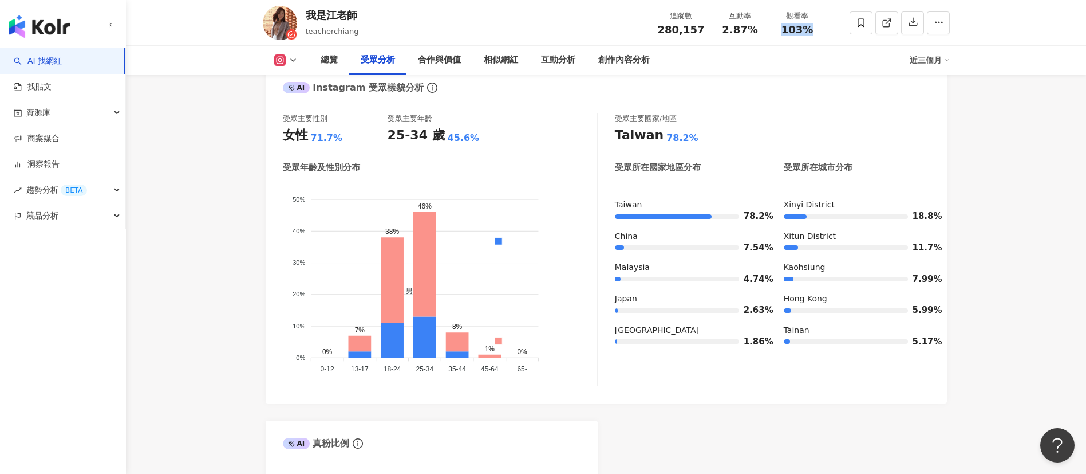
copy span "103%"
drag, startPoint x: 285, startPoint y: 57, endPoint x: 291, endPoint y: 59, distance: 6.2
click at [286, 57] on button at bounding box center [286, 59] width 46 height 11
click at [309, 110] on button "Facebook" at bounding box center [304, 108] width 69 height 16
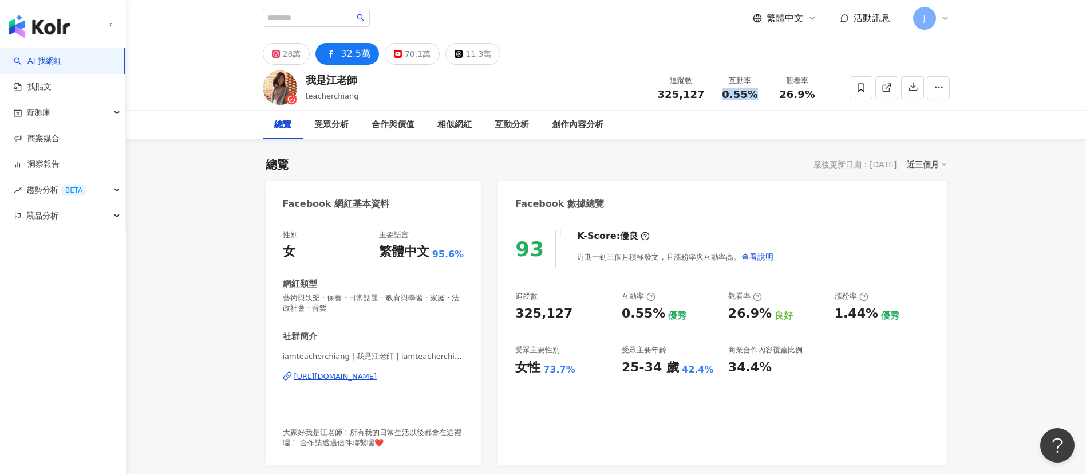
drag, startPoint x: 724, startPoint y: 94, endPoint x: 759, endPoint y: 96, distance: 35.0
click at [759, 96] on div "0.55%" at bounding box center [741, 94] width 44 height 11
copy span "0.55%"
drag, startPoint x: 783, startPoint y: 96, endPoint x: 826, endPoint y: 96, distance: 43.5
click at [826, 96] on div "我是江老師 teacherchiang 追蹤數 325,127 互動率 0.55% 觀看率 26.9%" at bounding box center [606, 87] width 733 height 45
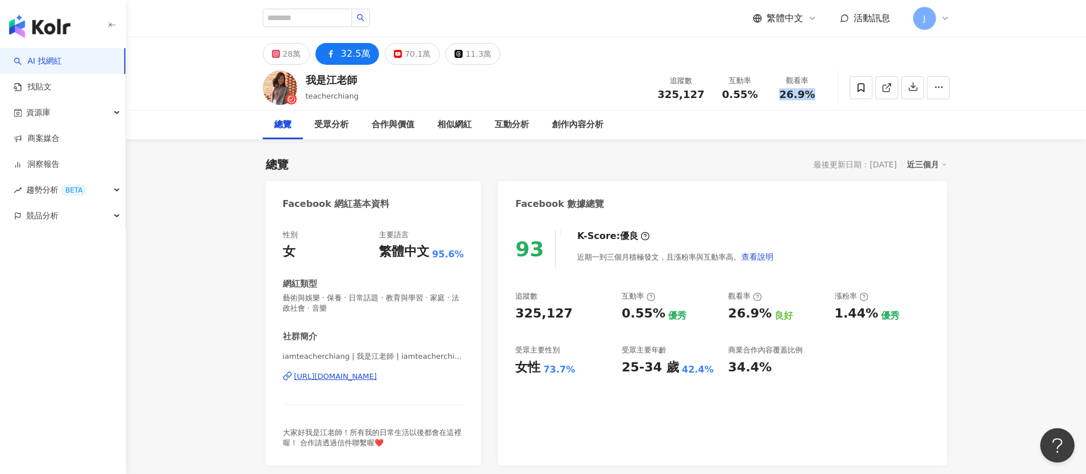
copy span "26.9%"
click at [310, 18] on input "search" at bounding box center [307, 18] width 89 height 18
paste input "***"
type input "***"
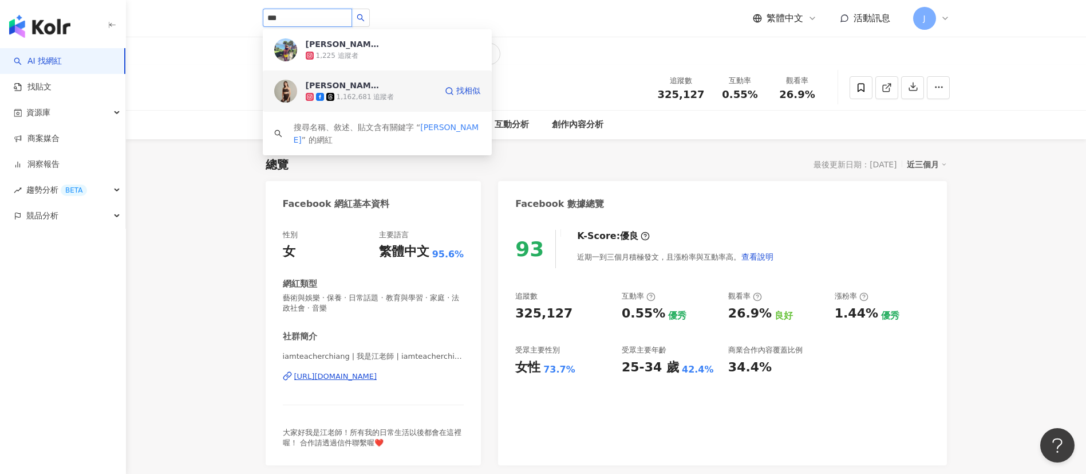
click at [336, 90] on div "林可彤 Hope Lin" at bounding box center [343, 85] width 74 height 11
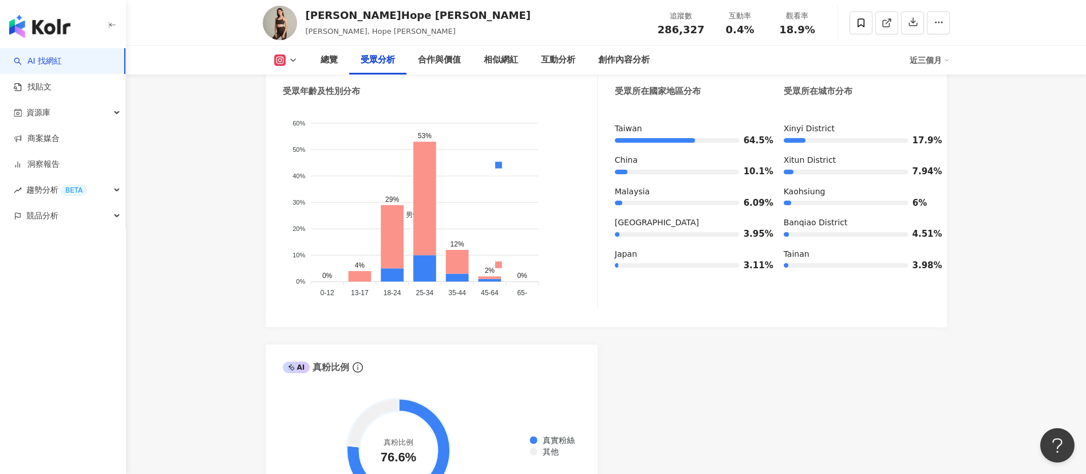
scroll to position [1031, 0]
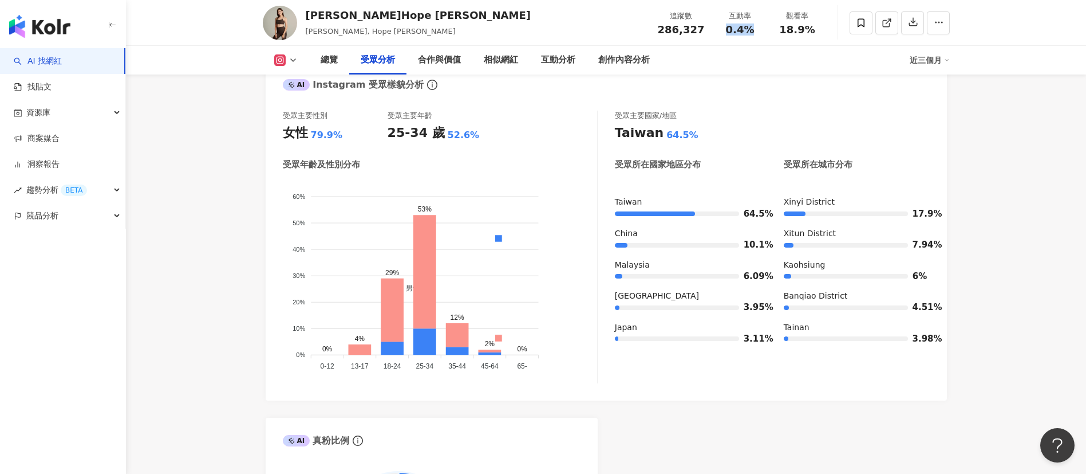
drag, startPoint x: 727, startPoint y: 29, endPoint x: 751, endPoint y: 30, distance: 24.1
click at [751, 30] on span "0.4%" at bounding box center [740, 29] width 29 height 11
copy span "0.4%"
drag, startPoint x: 782, startPoint y: 29, endPoint x: 841, endPoint y: 31, distance: 58.4
click at [841, 31] on div "[PERSON_NAME]Hope [PERSON_NAME] [PERSON_NAME], [PERSON_NAME] 追蹤數 286,327 互動率 0.…" at bounding box center [606, 22] width 733 height 45
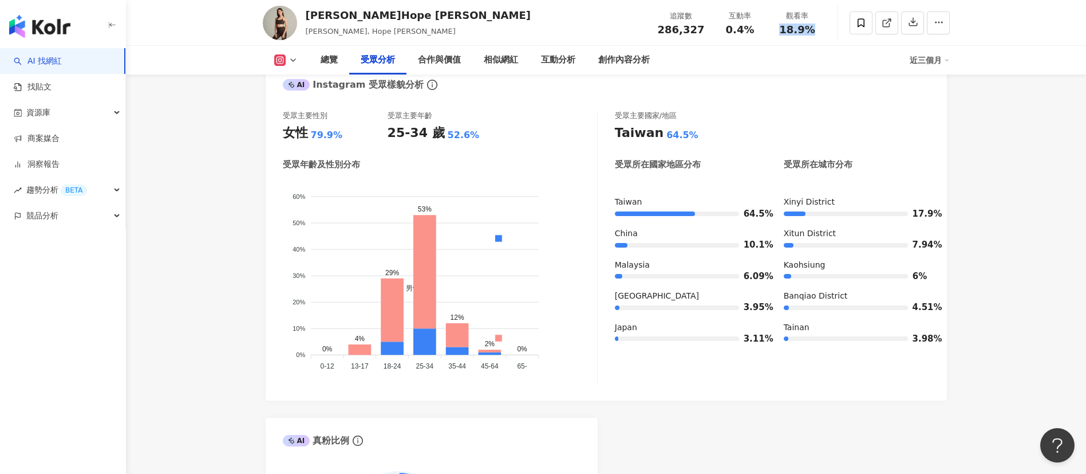
copy span "18.9%"
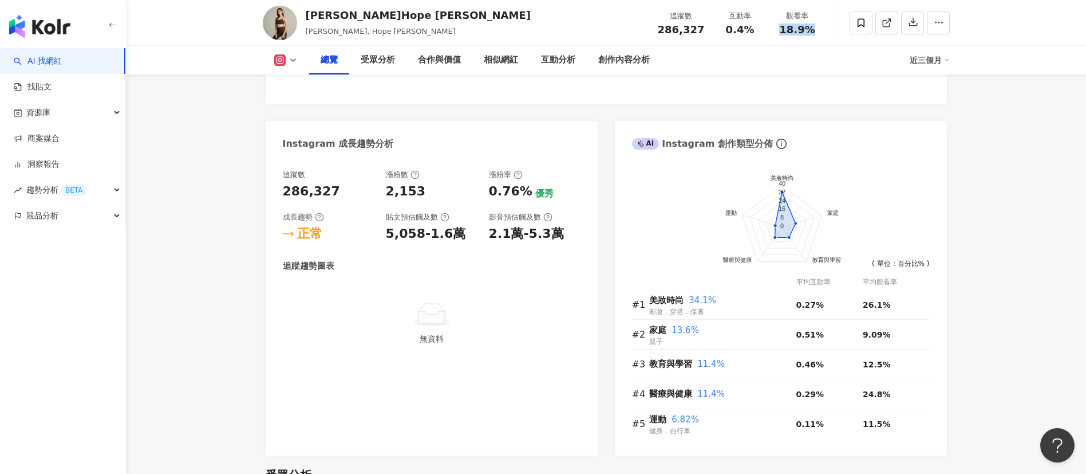
click at [289, 59] on icon at bounding box center [293, 60] width 9 height 9
click at [305, 112] on button "Facebook" at bounding box center [304, 108] width 69 height 16
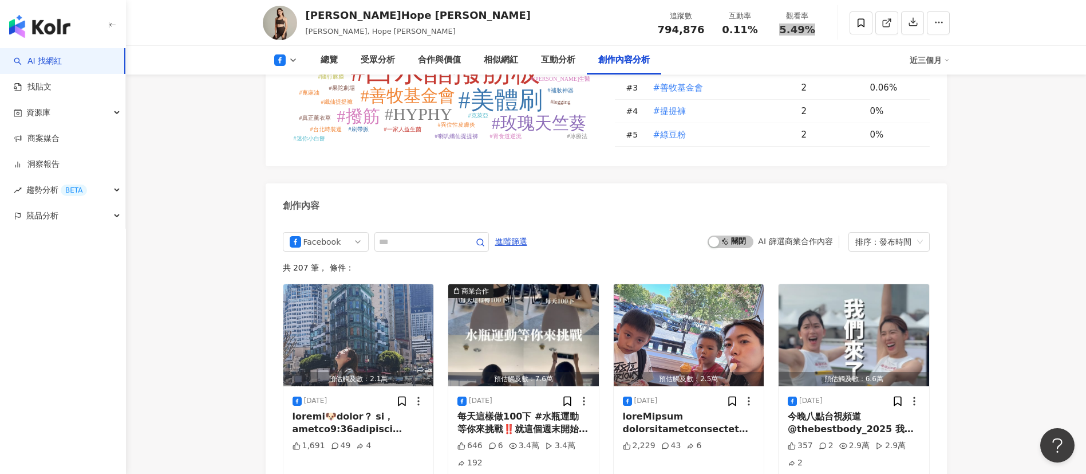
scroll to position [2663, 0]
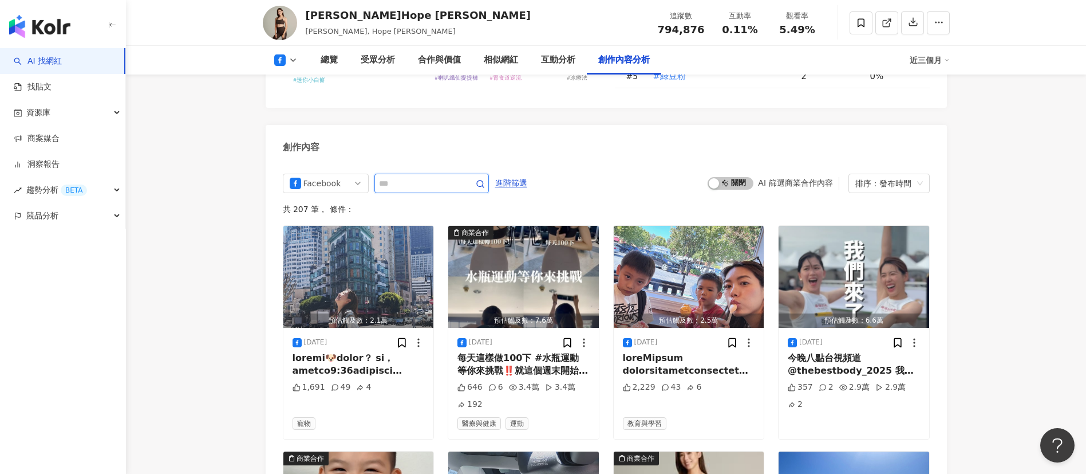
click at [443, 176] on input "text" at bounding box center [419, 183] width 80 height 14
type input "***"
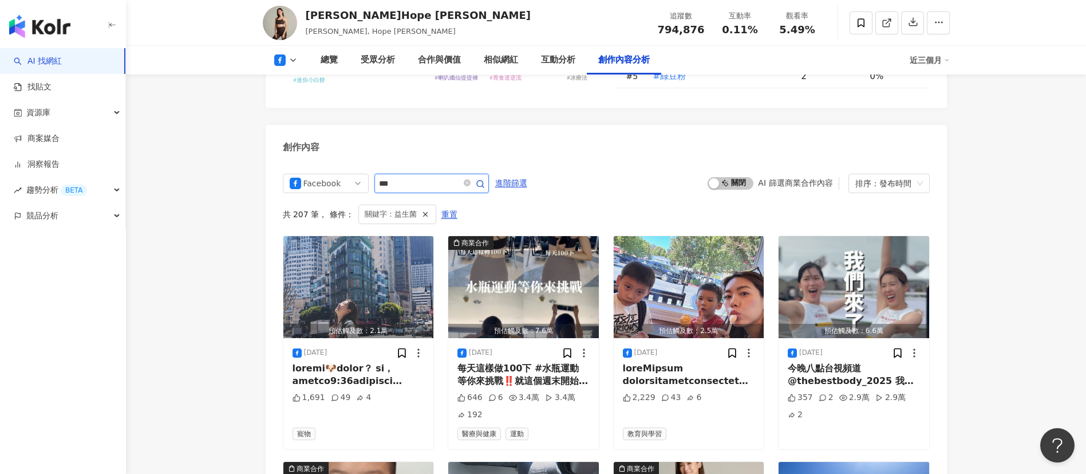
scroll to position [2700, 0]
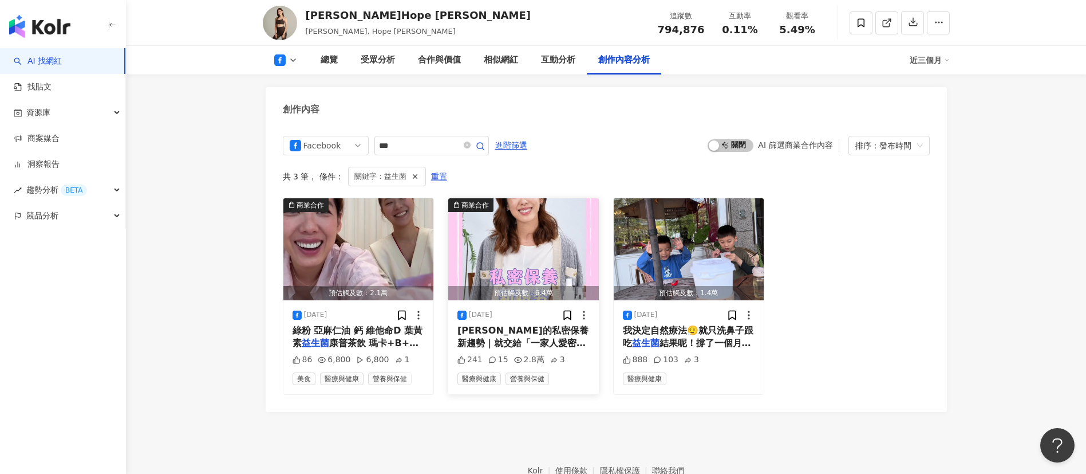
click at [484, 325] on span "林可彤的私密保養新趨勢｜就交給「一家人愛密私" at bounding box center [523, 336] width 131 height 23
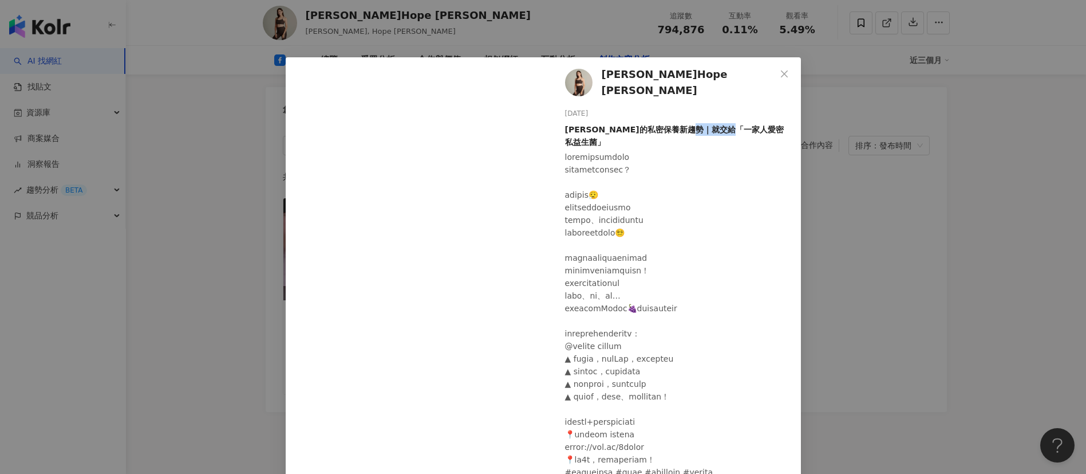
drag, startPoint x: 718, startPoint y: 125, endPoint x: 756, endPoint y: 125, distance: 37.8
click at [756, 125] on div "林可彤的私密保養新趨勢｜就交給「一家人愛密私益生菌」" at bounding box center [678, 135] width 227 height 25
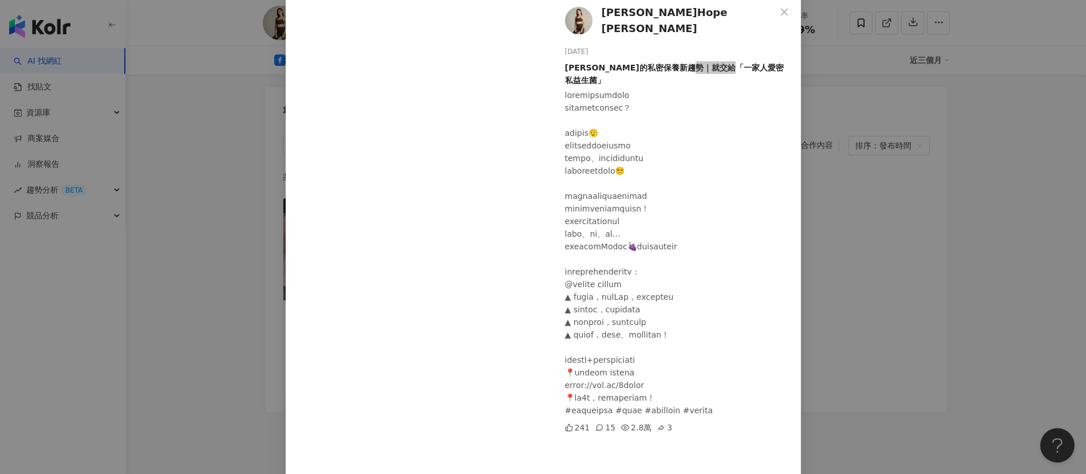
scroll to position [0, 0]
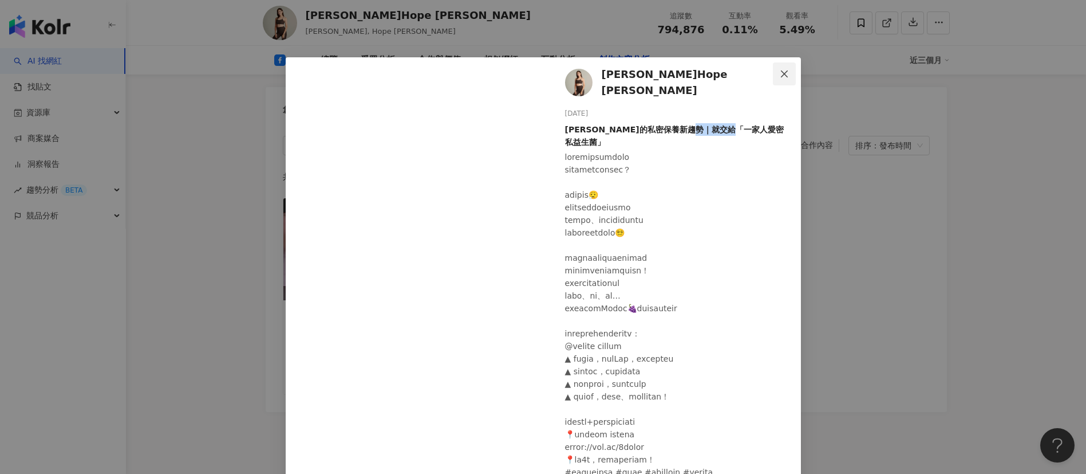
click at [781, 70] on icon "close" at bounding box center [784, 73] width 7 height 7
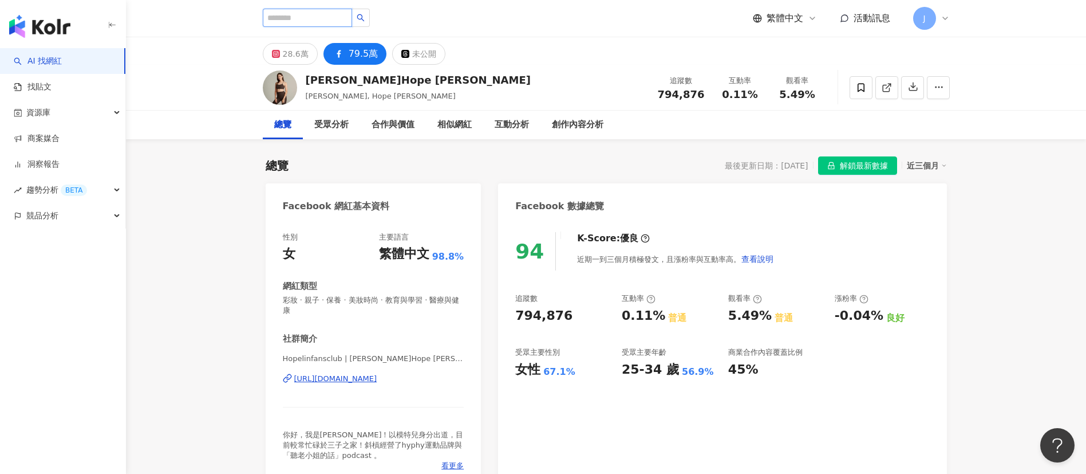
click at [301, 18] on input "search" at bounding box center [307, 18] width 89 height 18
paste input "***"
type input "***"
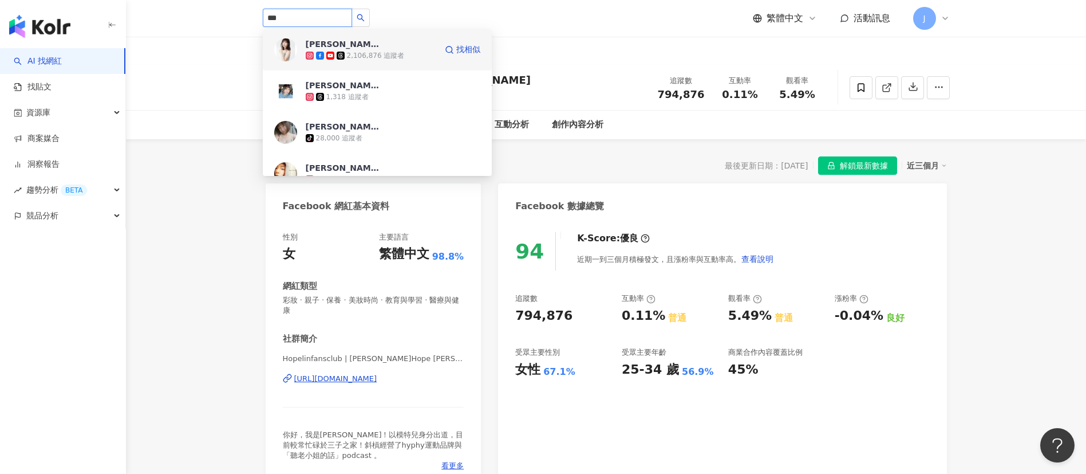
click at [338, 40] on span "[PERSON_NAME]" at bounding box center [343, 43] width 74 height 11
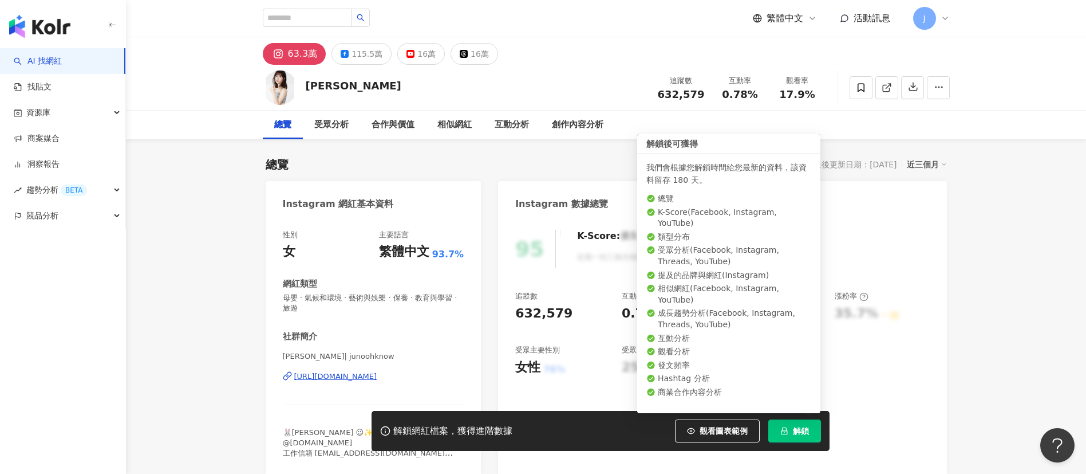
click at [801, 429] on span "解鎖" at bounding box center [801, 430] width 16 height 9
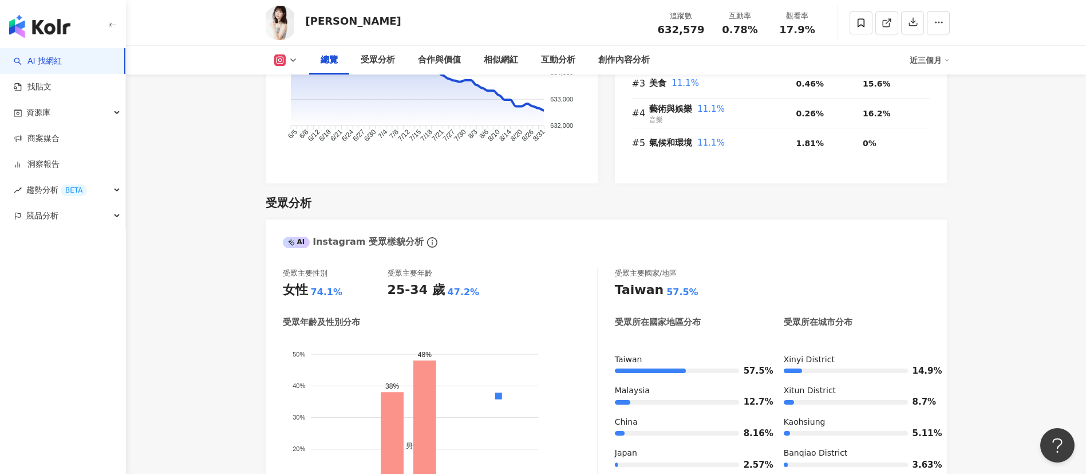
scroll to position [945, 0]
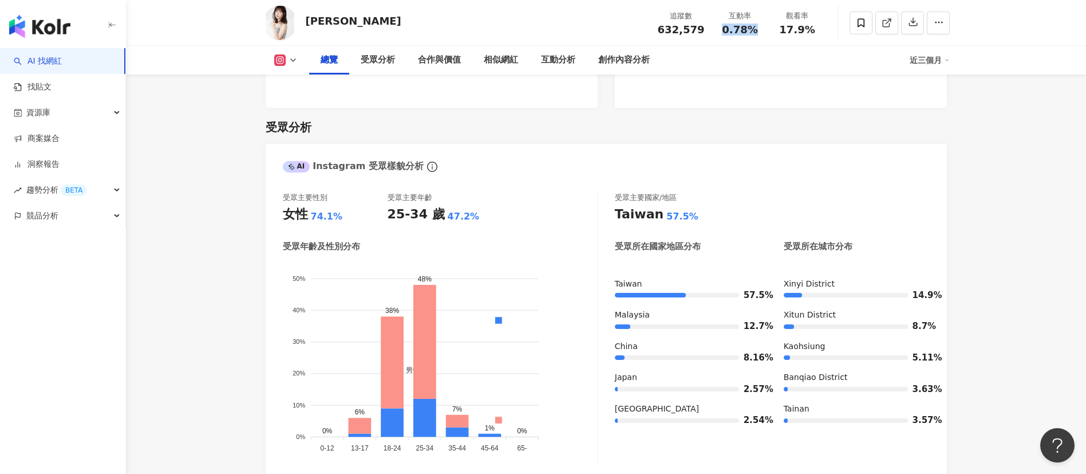
drag, startPoint x: 724, startPoint y: 29, endPoint x: 756, endPoint y: 34, distance: 31.8
click at [756, 34] on span "0.78%" at bounding box center [740, 29] width 36 height 11
copy span "0.78%"
drag, startPoint x: 783, startPoint y: 27, endPoint x: 823, endPoint y: 29, distance: 40.7
click at [823, 29] on div "觀看率 17.9%" at bounding box center [797, 22] width 57 height 25
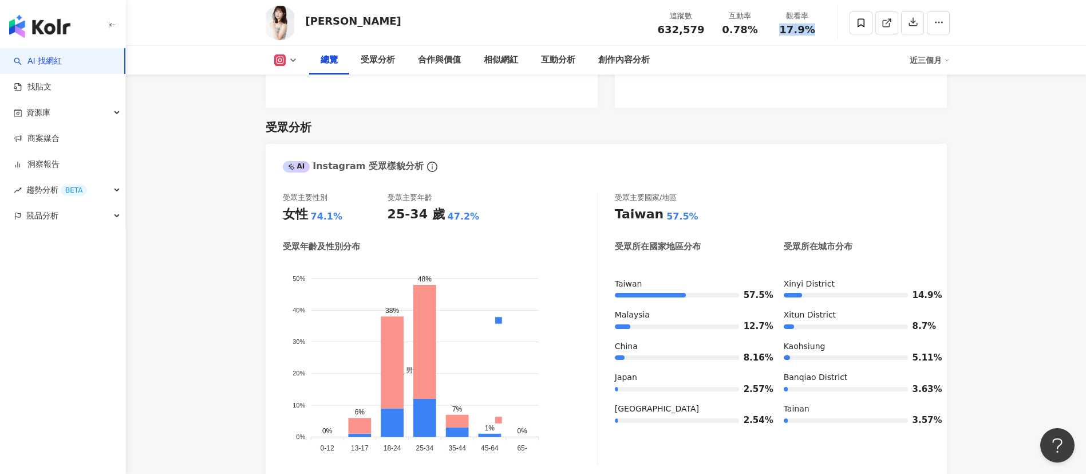
copy span "17.9%"
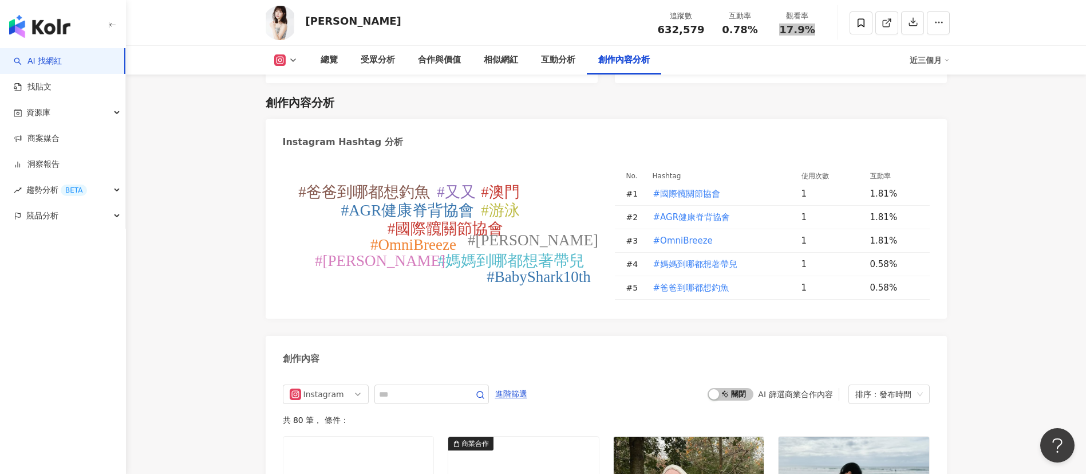
scroll to position [3436, 0]
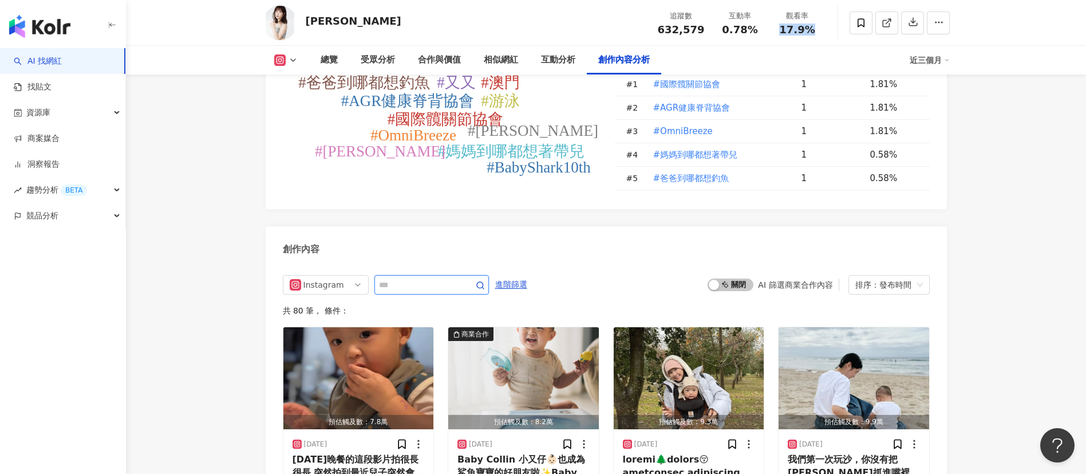
click at [459, 278] on input "text" at bounding box center [419, 285] width 80 height 14
type input "***"
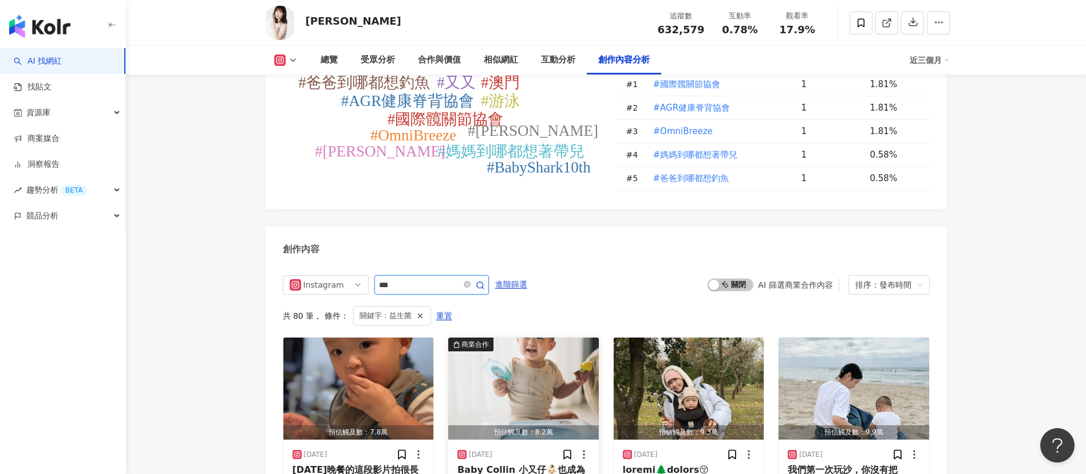
scroll to position [3536, 0]
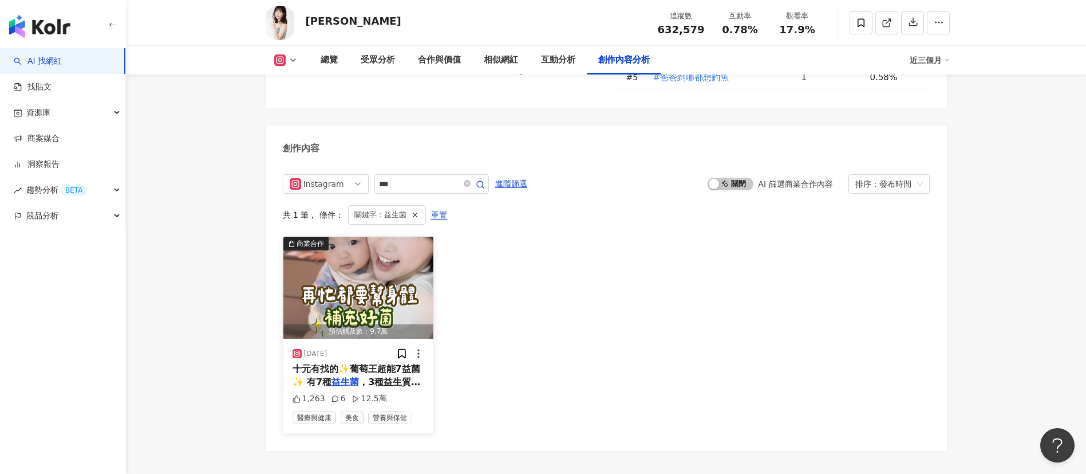
click at [389, 363] on span "十元有找的✨葡萄王超能7益菌✨ 有7種" at bounding box center [357, 374] width 128 height 23
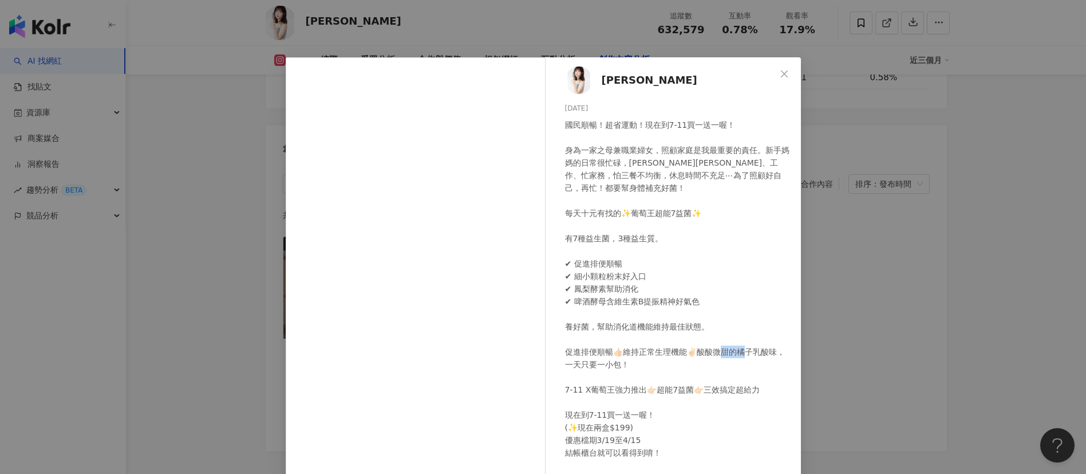
drag, startPoint x: 579, startPoint y: 389, endPoint x: 604, endPoint y: 389, distance: 24.1
click at [604, 389] on div "國民順暢！超省運動！現在到7-11買一送一喔！ 身為一家之母兼職業婦女，照顧家庭是我最重要的責任。新手媽媽的日常很忙碌，顧娃、工作、忙家務，怕三餐不均衡，休息…" at bounding box center [678, 327] width 227 height 416
copy div "強力推"
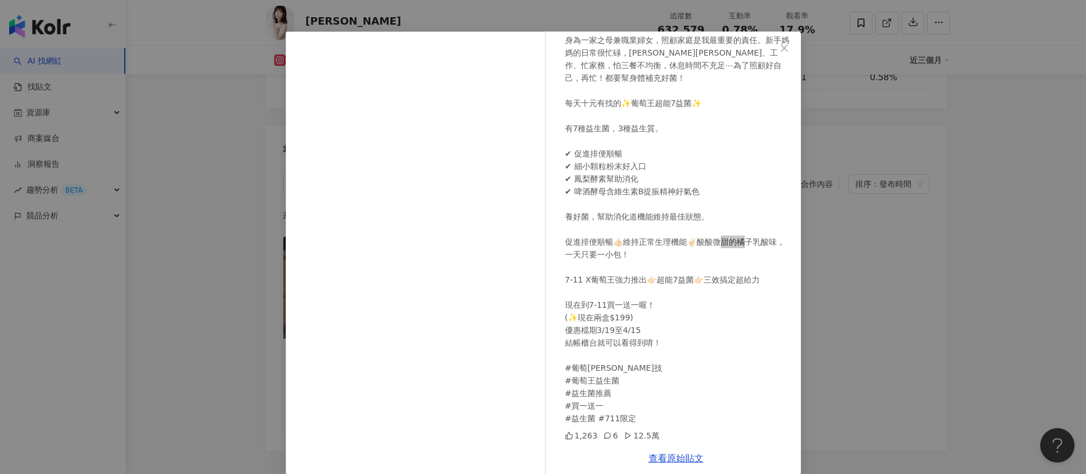
scroll to position [40, 0]
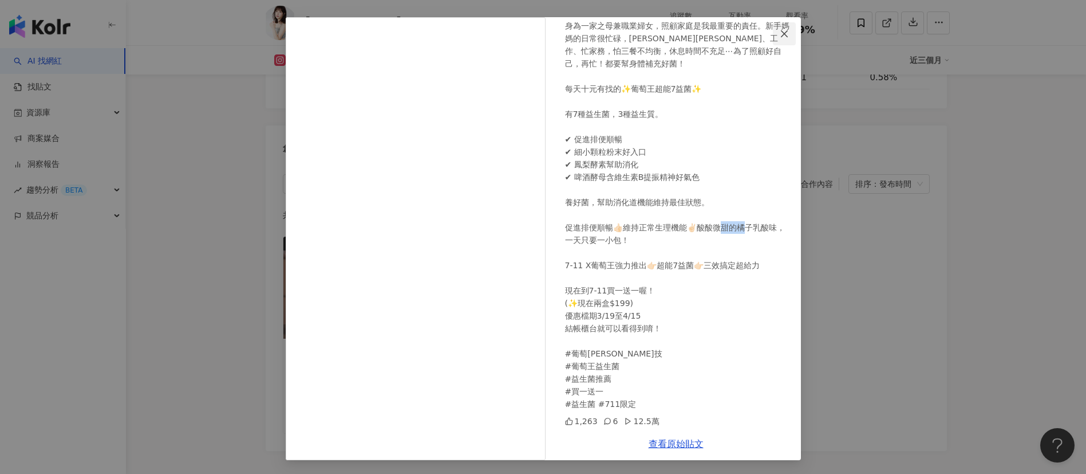
click at [780, 31] on icon "close" at bounding box center [784, 33] width 9 height 9
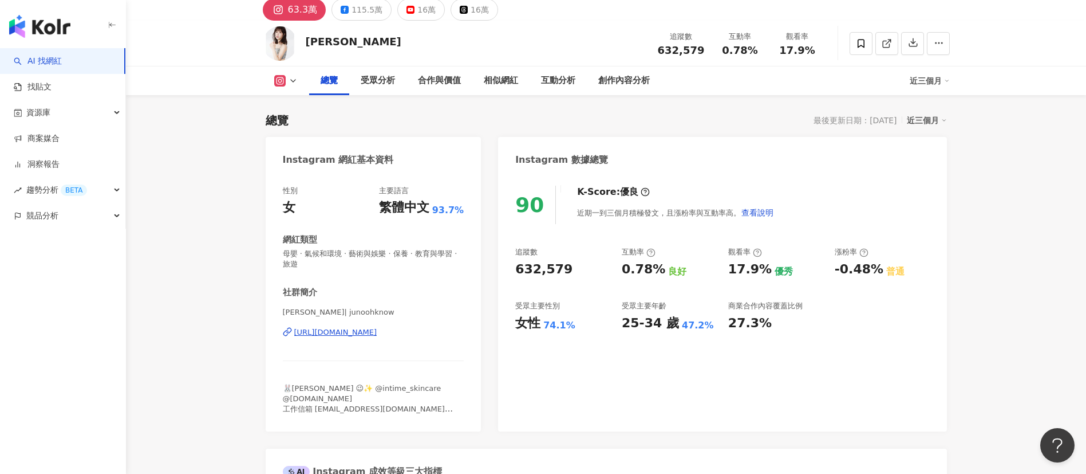
scroll to position [0, 0]
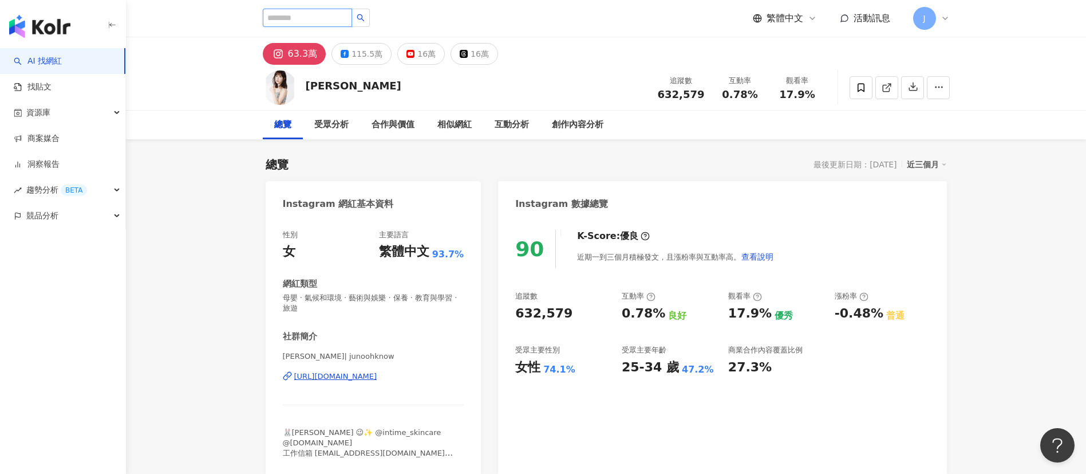
click at [301, 17] on input "search" at bounding box center [307, 18] width 89 height 18
paste input "**"
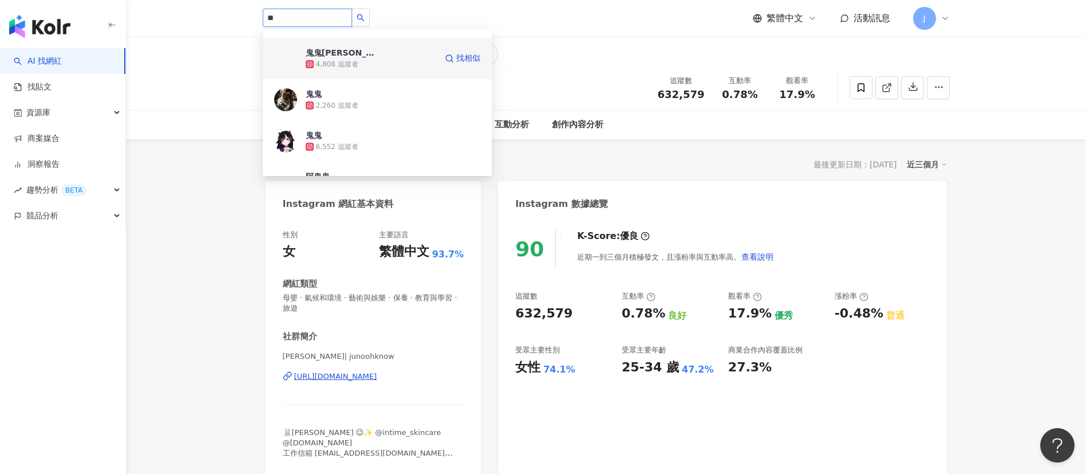
scroll to position [429, 0]
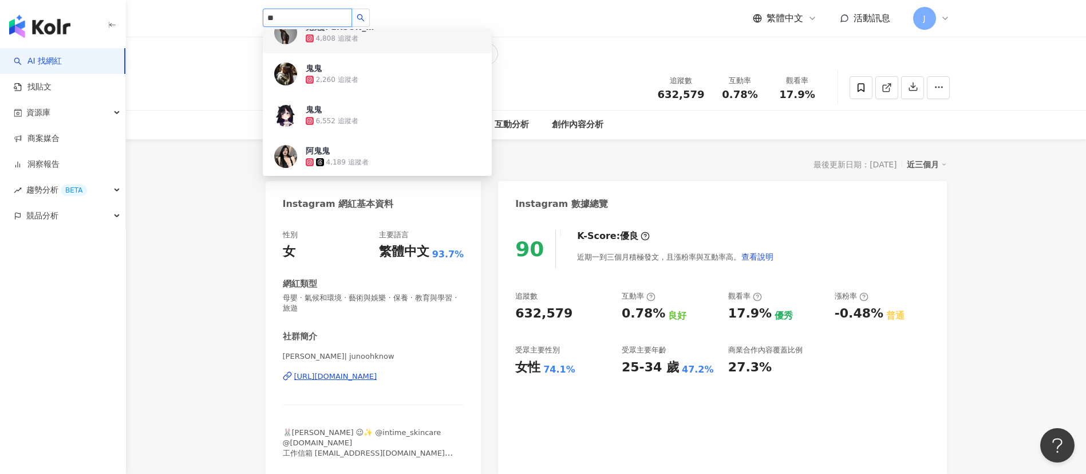
type input "*"
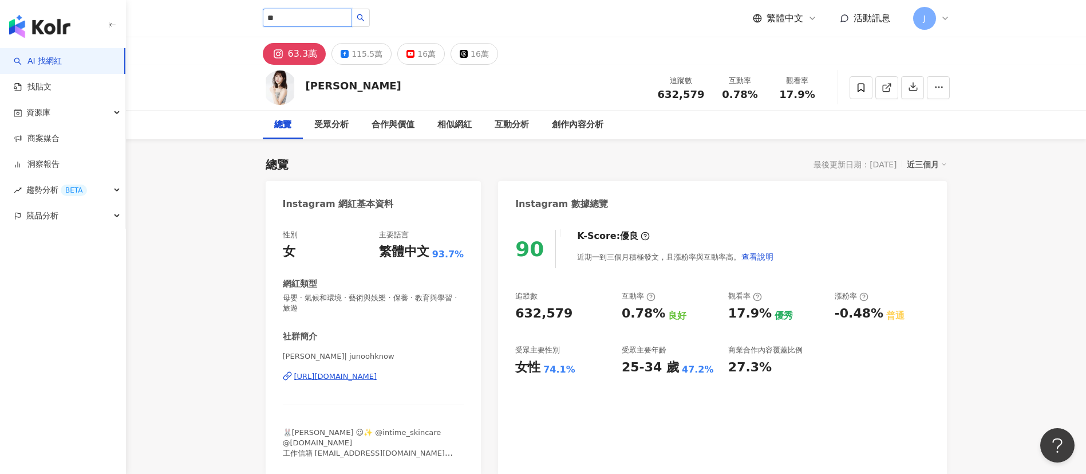
type input "**"
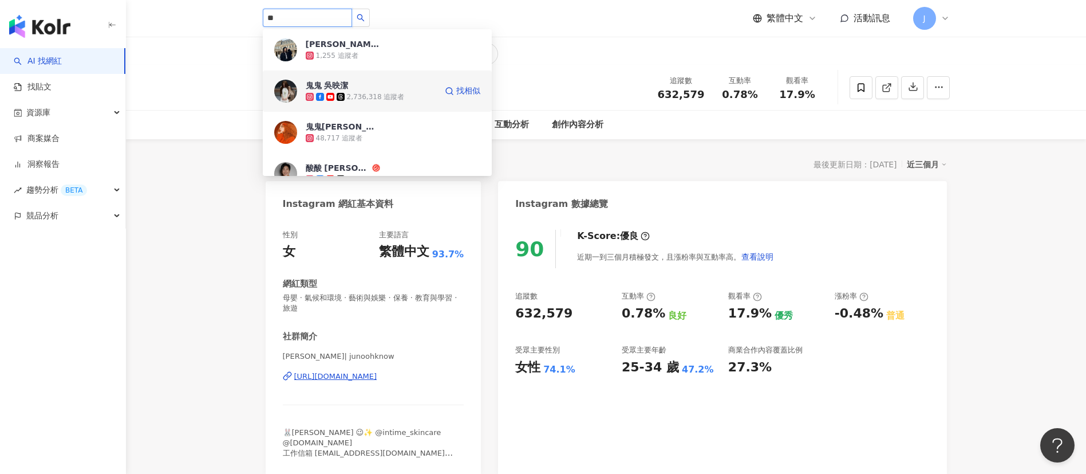
click at [375, 101] on div "2,736,318 追蹤者" at bounding box center [376, 97] width 58 height 10
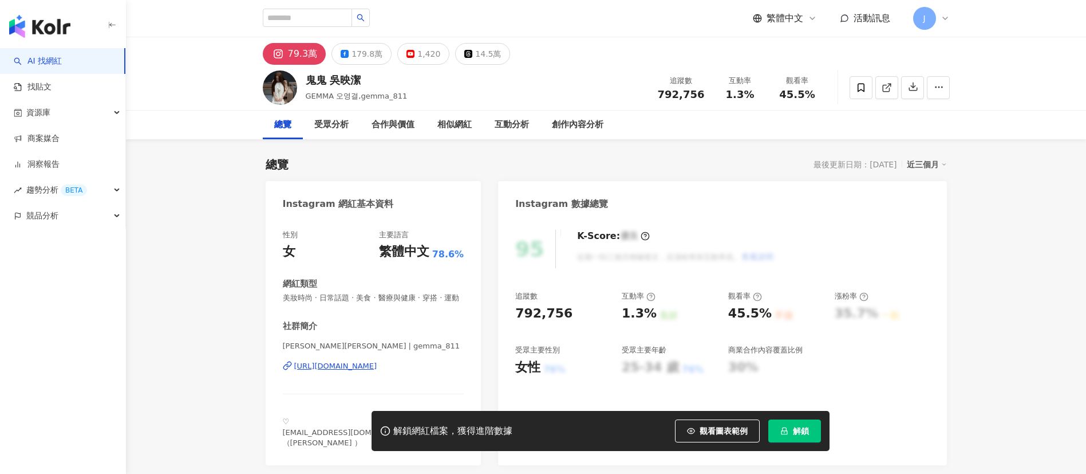
click at [799, 426] on span "解鎖" at bounding box center [801, 430] width 16 height 9
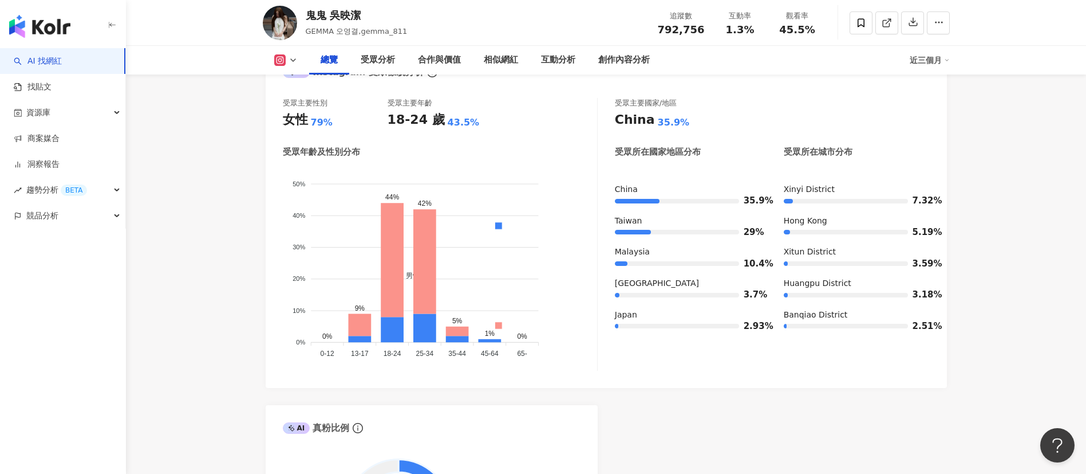
scroll to position [859, 0]
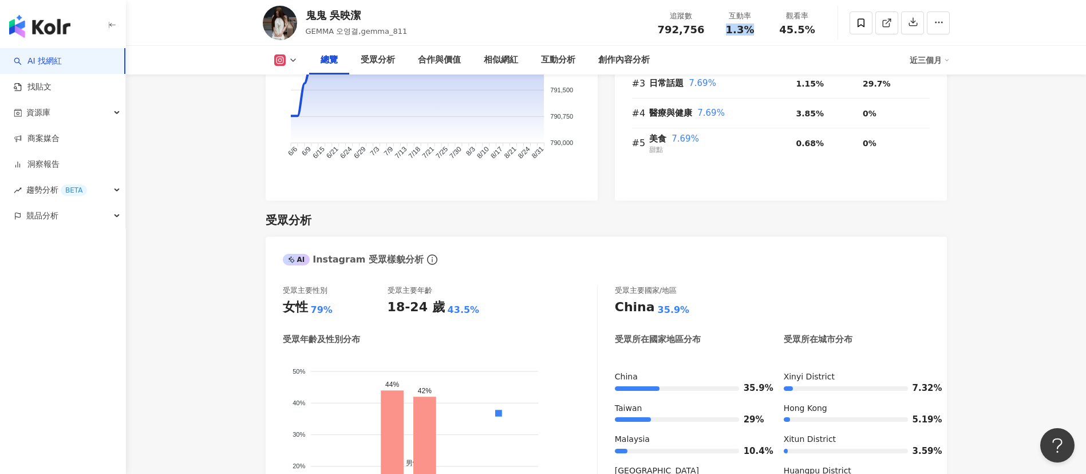
drag, startPoint x: 728, startPoint y: 30, endPoint x: 762, endPoint y: 32, distance: 34.4
click at [762, 32] on div "互動率 1.3%" at bounding box center [740, 22] width 57 height 25
copy span "1.3%"
drag, startPoint x: 786, startPoint y: 30, endPoint x: 817, endPoint y: 35, distance: 31.8
click at [817, 35] on div "追蹤數 792,756 互動率 1.3% 觀看率 45.5%" at bounding box center [738, 23] width 175 height 34
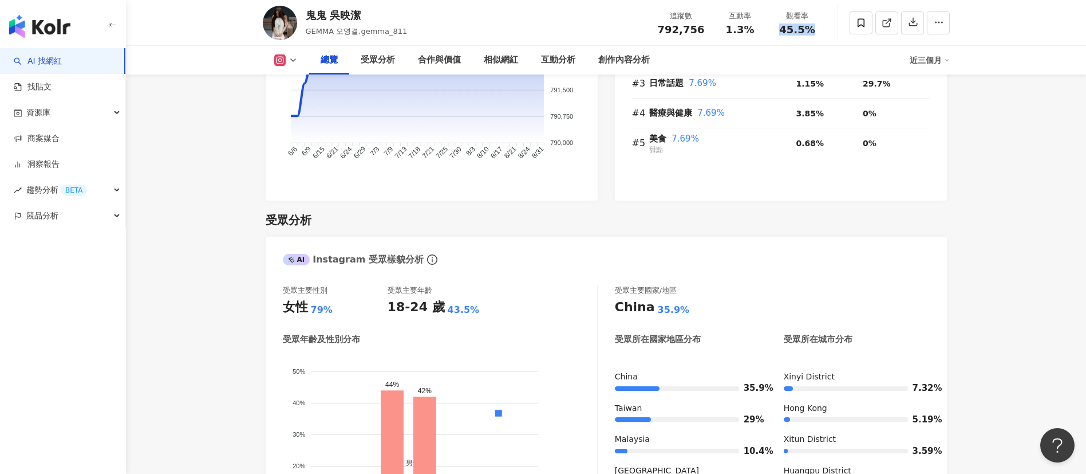
drag, startPoint x: 783, startPoint y: 29, endPoint x: 815, endPoint y: 32, distance: 31.6
click at [815, 32] on div "45.5%" at bounding box center [798, 29] width 44 height 11
copy span "45.5%"
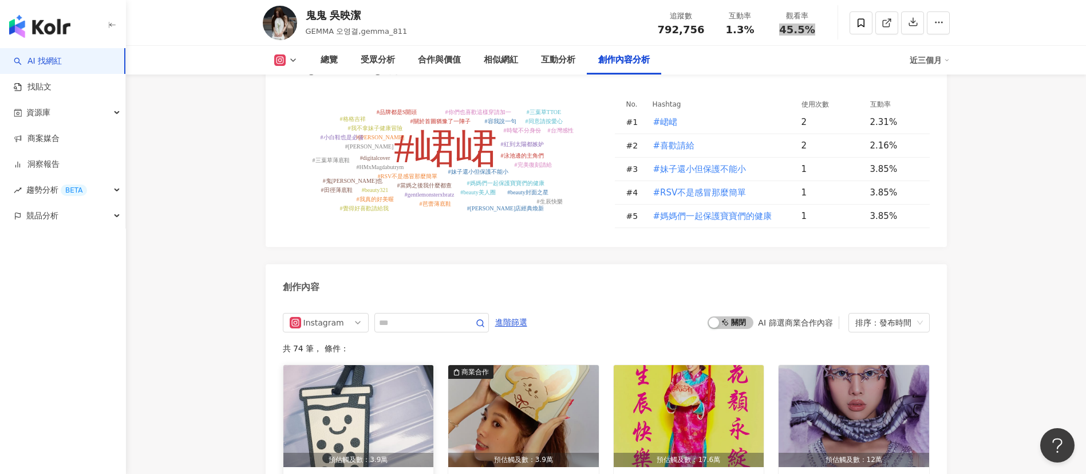
scroll to position [3436, 0]
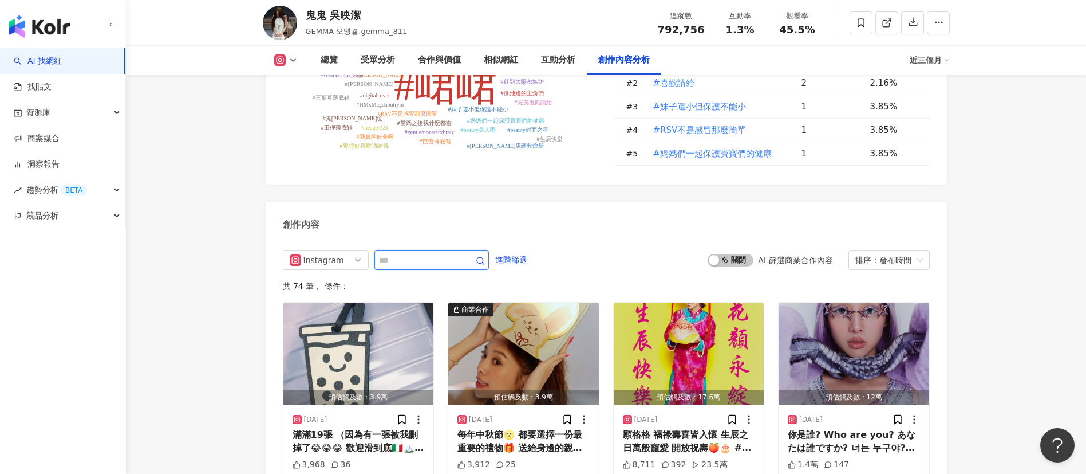
click at [409, 253] on input "text" at bounding box center [419, 260] width 80 height 14
type input "*"
type input "***"
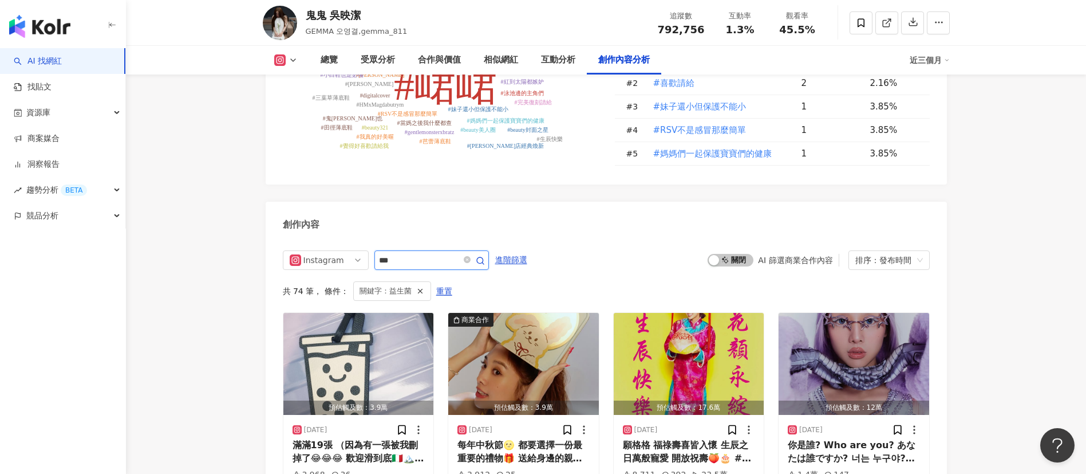
scroll to position [3513, 0]
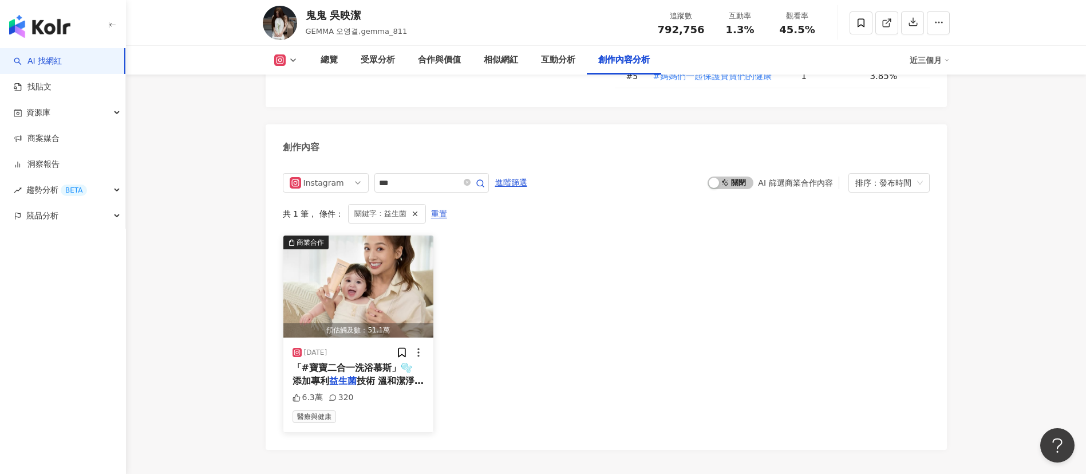
click at [368, 362] on span "「#寶寶二合一洗浴慕斯」🫧 添加專利" at bounding box center [353, 373] width 120 height 23
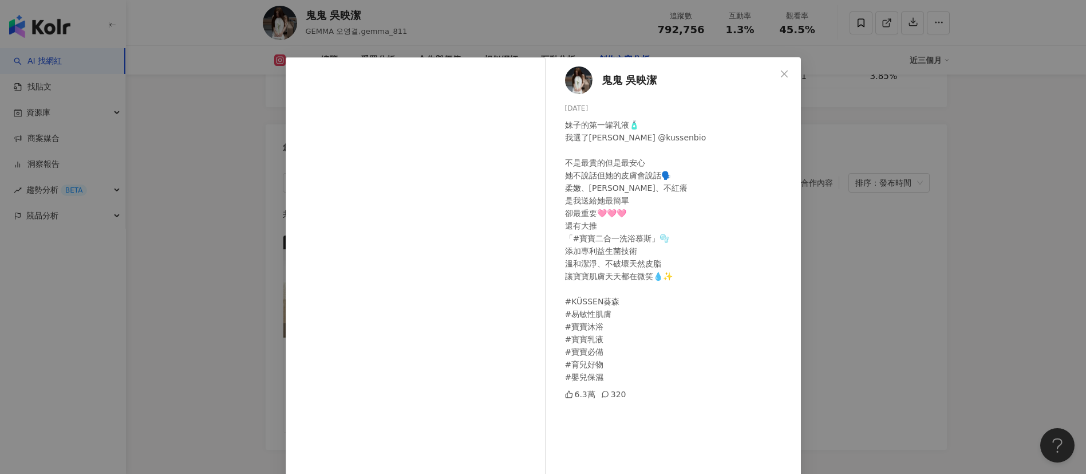
click at [780, 72] on icon "close" at bounding box center [784, 73] width 9 height 9
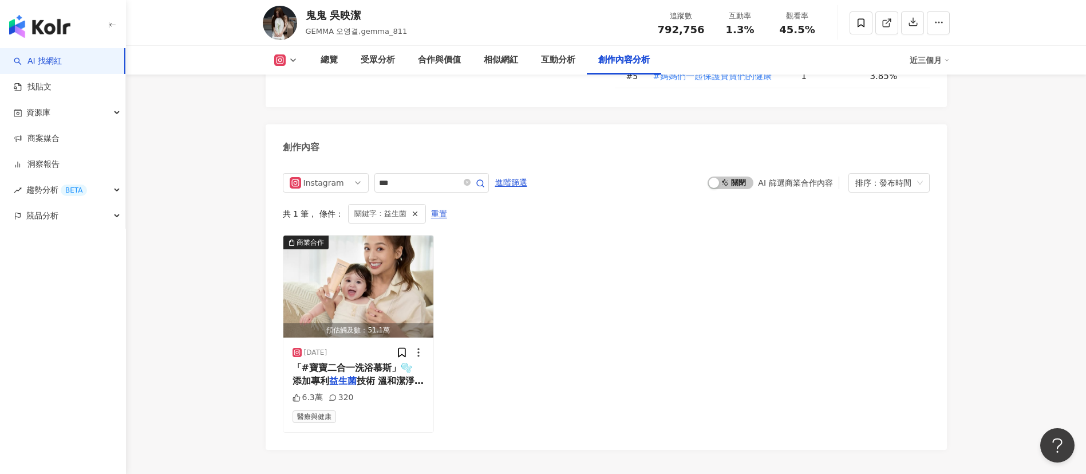
click at [285, 56] on icon at bounding box center [279, 59] width 11 height 11
click at [303, 110] on button "Facebook" at bounding box center [304, 108] width 69 height 16
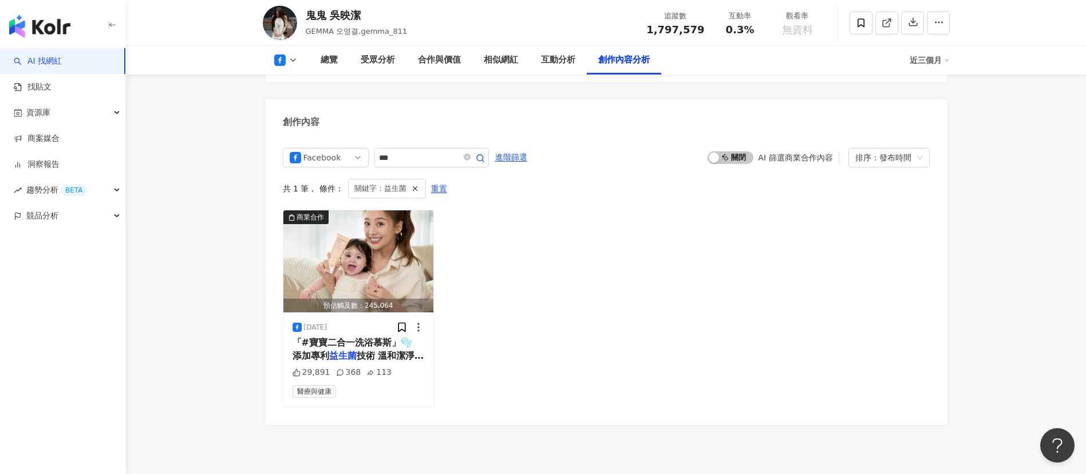
scroll to position [3029, 0]
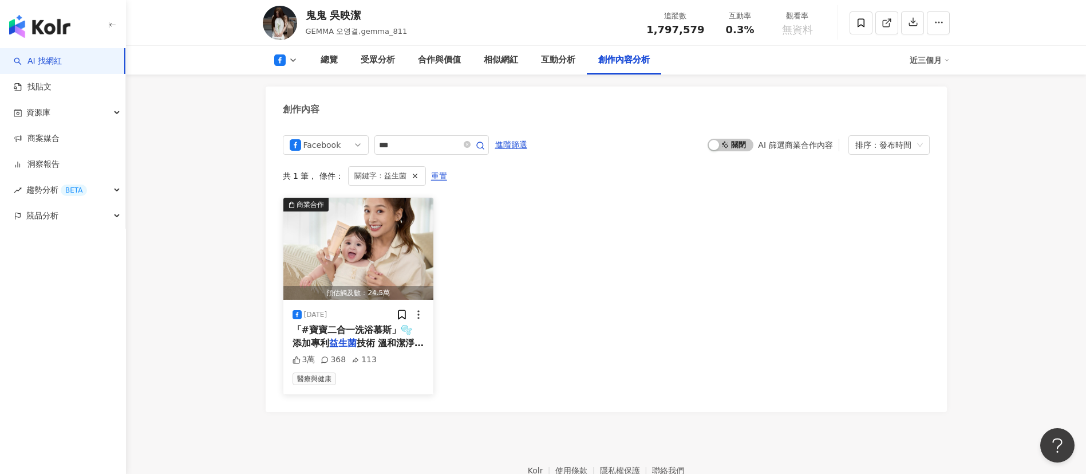
click at [339, 324] on span "「#寶寶二合一洗浴慕斯」🫧 添加專利" at bounding box center [353, 335] width 120 height 23
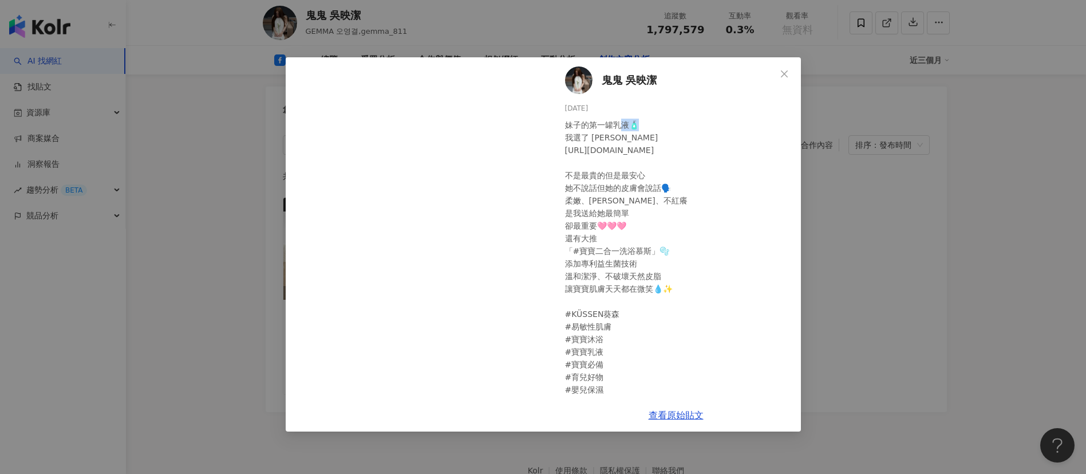
drag, startPoint x: 613, startPoint y: 125, endPoint x: 627, endPoint y: 124, distance: 13.8
click at [627, 124] on div "妹子的第一罐乳液🧴 我選了 KÜSSEN 葵森 https://kussen.tw/Official_/gemma 不是最貴的但是最安心 她不說話但她的皮膚會…" at bounding box center [678, 257] width 227 height 277
copy div "乳液"
click at [782, 76] on icon "close" at bounding box center [784, 73] width 7 height 7
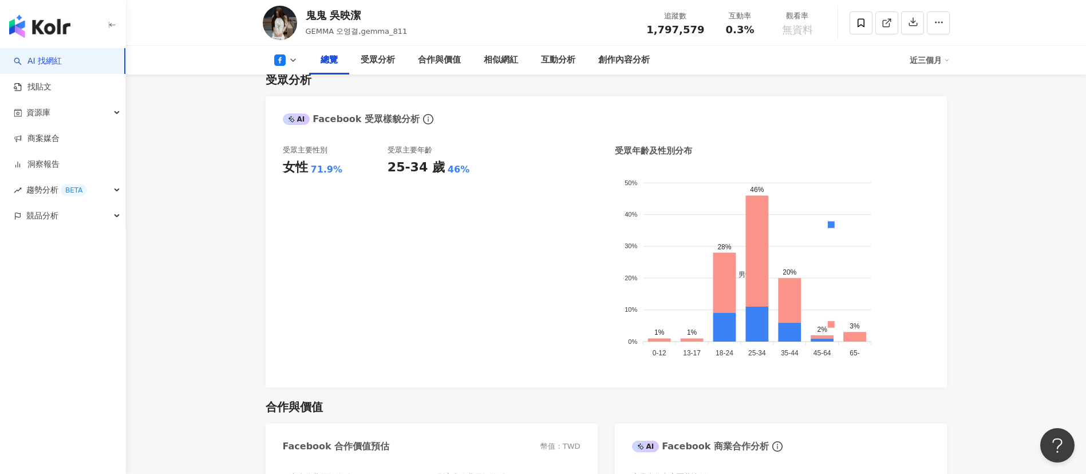
scroll to position [1031, 0]
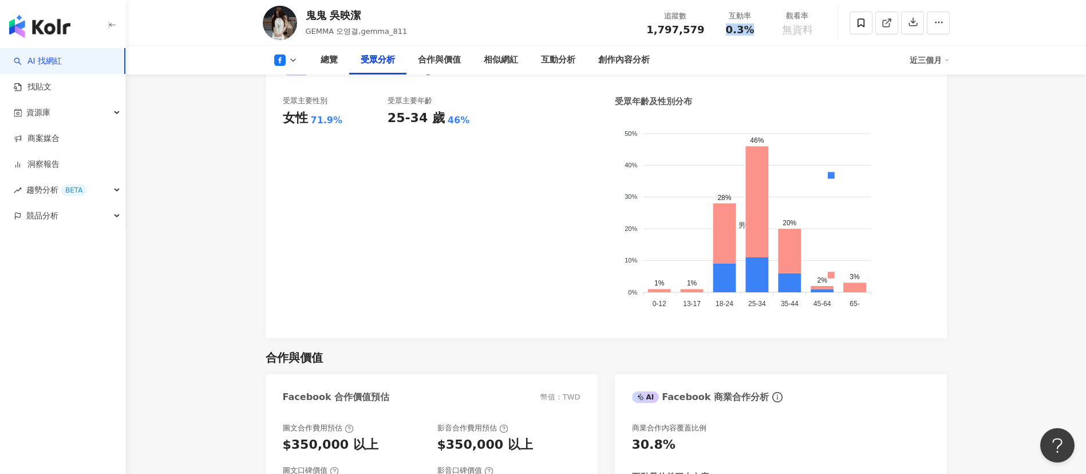
drag, startPoint x: 727, startPoint y: 30, endPoint x: 763, endPoint y: 30, distance: 36.1
click at [763, 30] on div "互動率 0.3%" at bounding box center [740, 22] width 57 height 25
copy span "0.3%"
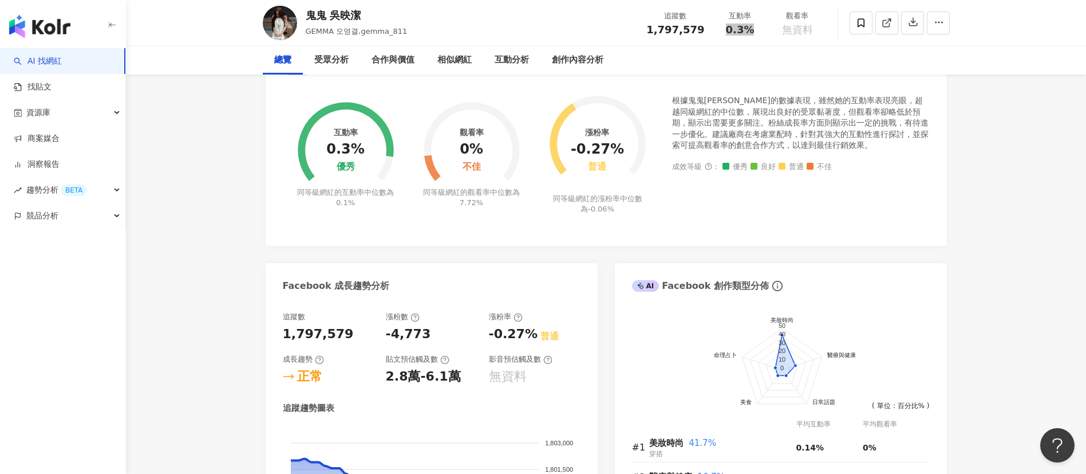
scroll to position [0, 0]
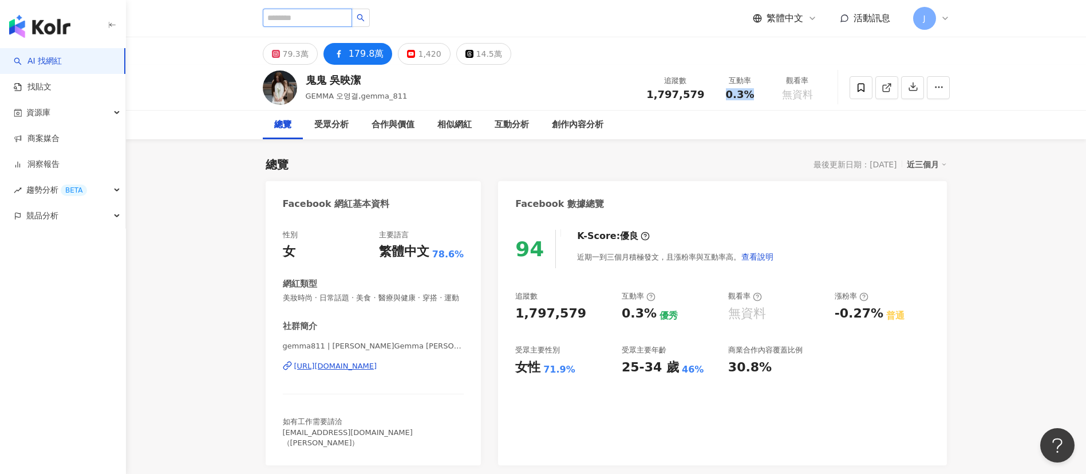
click at [320, 18] on input "search" at bounding box center [307, 18] width 89 height 18
paste input "***"
type input "***"
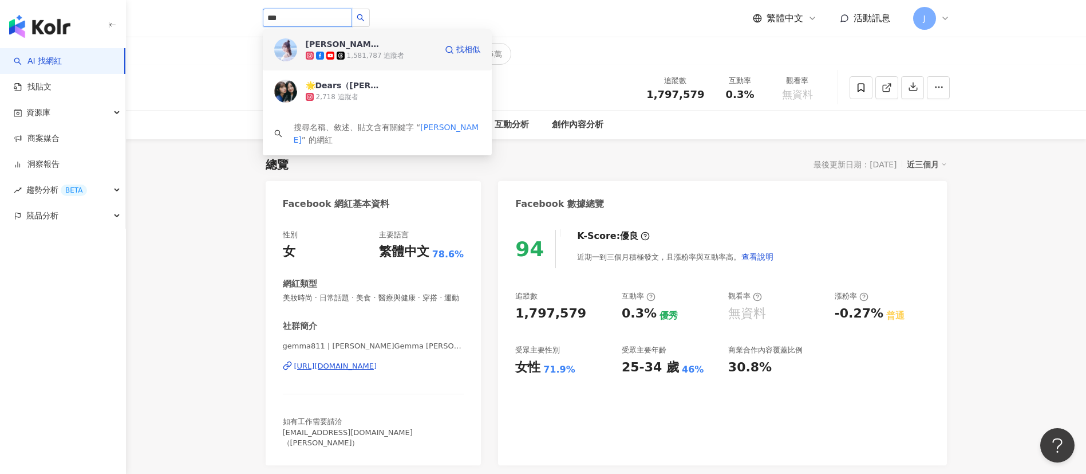
click at [332, 48] on span "簡廷芮" at bounding box center [343, 43] width 74 height 11
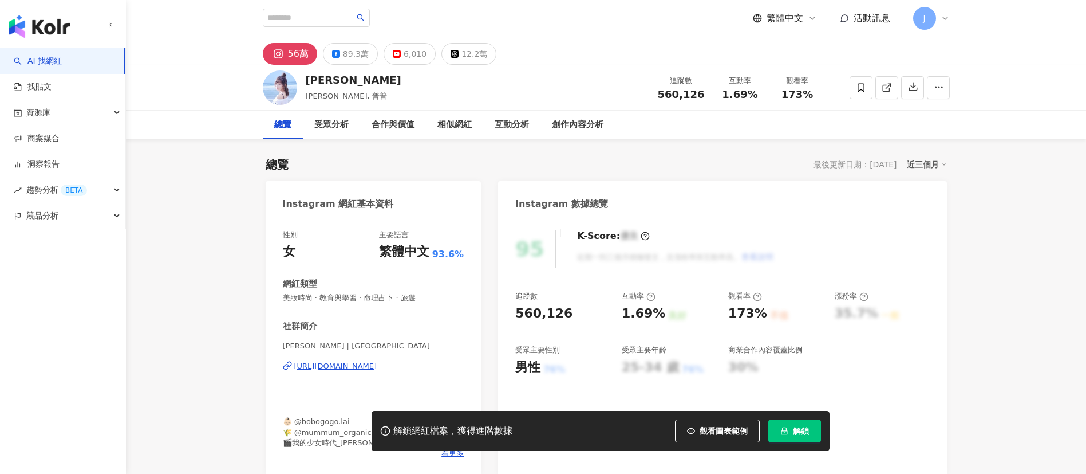
drag, startPoint x: 807, startPoint y: 434, endPoint x: 1085, endPoint y: 411, distance: 278.7
click at [807, 434] on span "解鎖" at bounding box center [801, 430] width 16 height 9
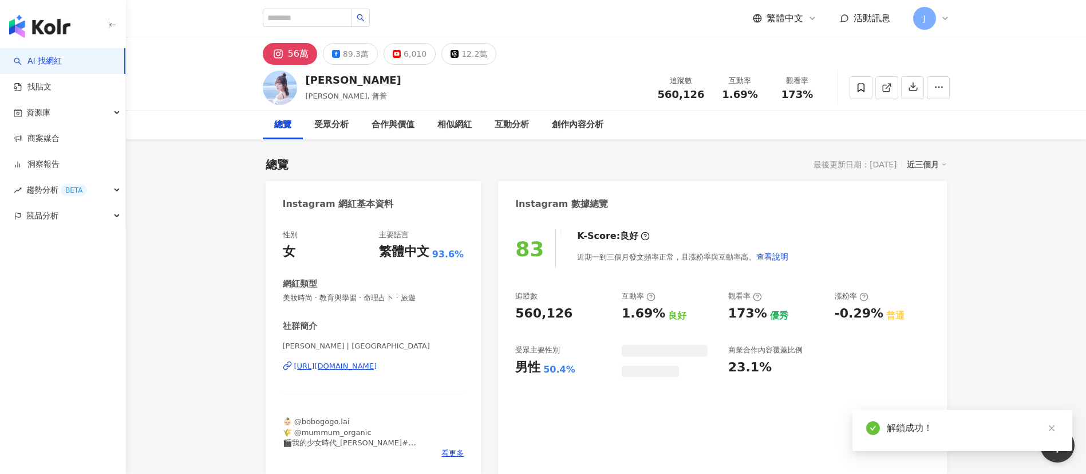
click at [760, 93] on div "1.69%" at bounding box center [741, 94] width 44 height 11
drag, startPoint x: 784, startPoint y: 96, endPoint x: 814, endPoint y: 97, distance: 29.8
click at [814, 97] on div "173%" at bounding box center [798, 94] width 44 height 11
copy span "173%"
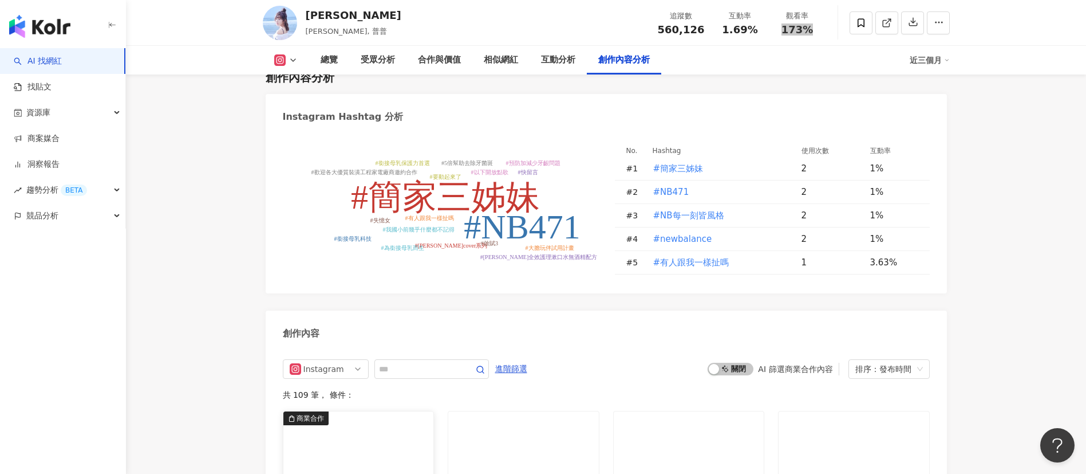
scroll to position [3432, 0]
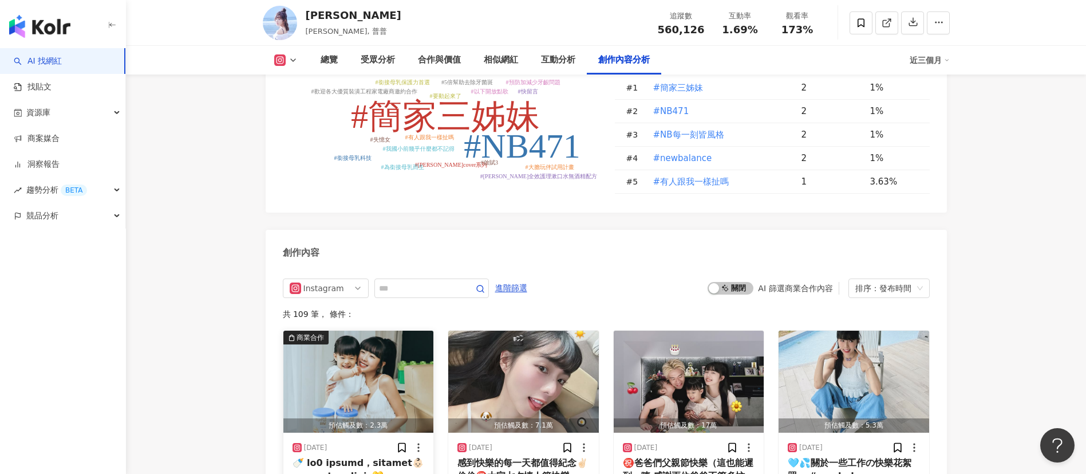
click at [373, 456] on div at bounding box center [359, 469] width 132 height 26
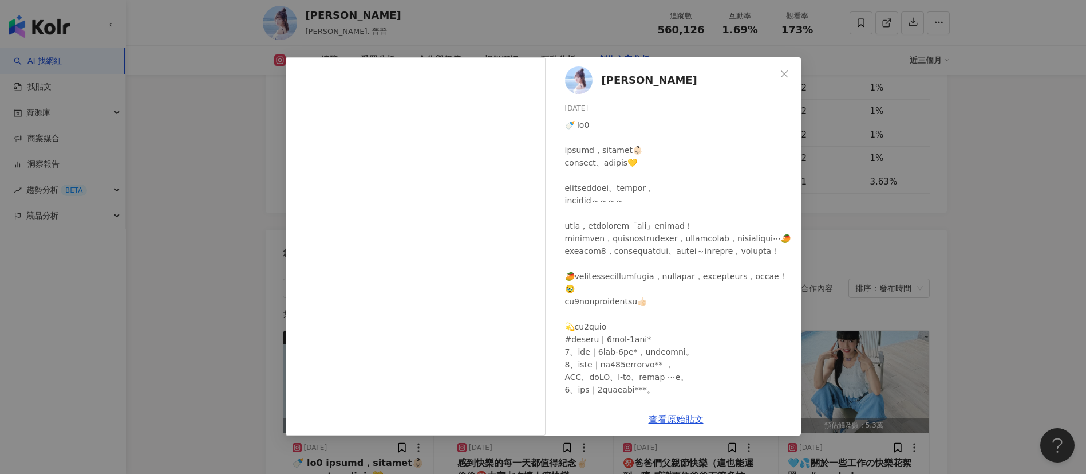
drag, startPoint x: 783, startPoint y: 70, endPoint x: 712, endPoint y: 102, distance: 78.4
click at [784, 70] on icon "close" at bounding box center [784, 73] width 9 height 9
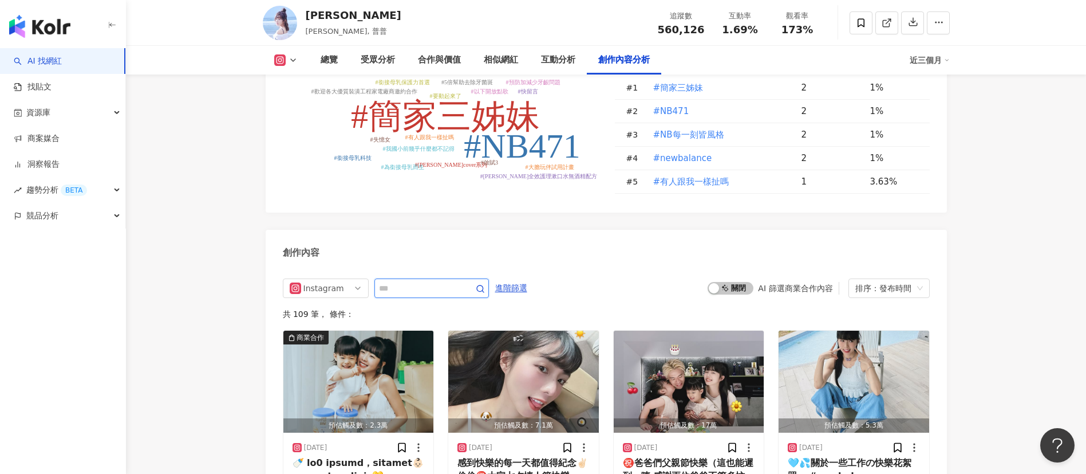
click at [389, 281] on input "text" at bounding box center [419, 288] width 80 height 14
type input "***"
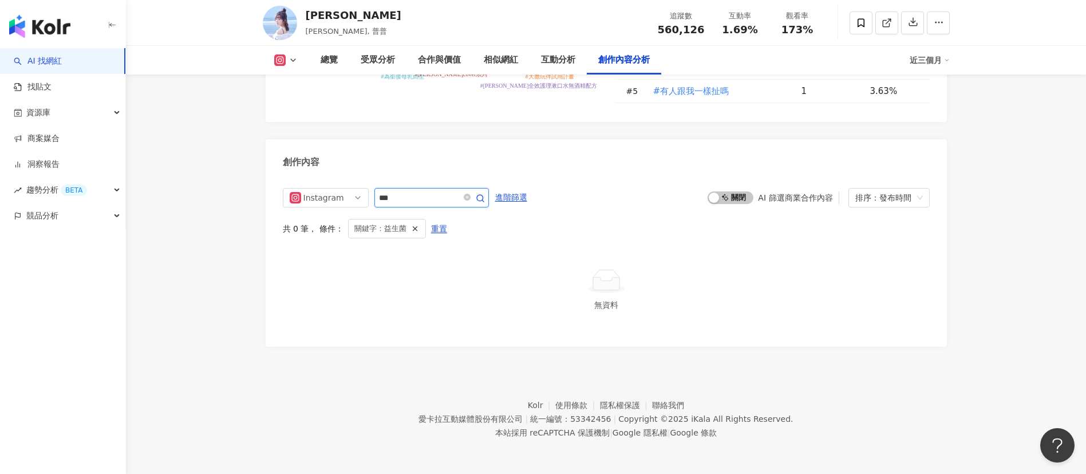
scroll to position [3472, 0]
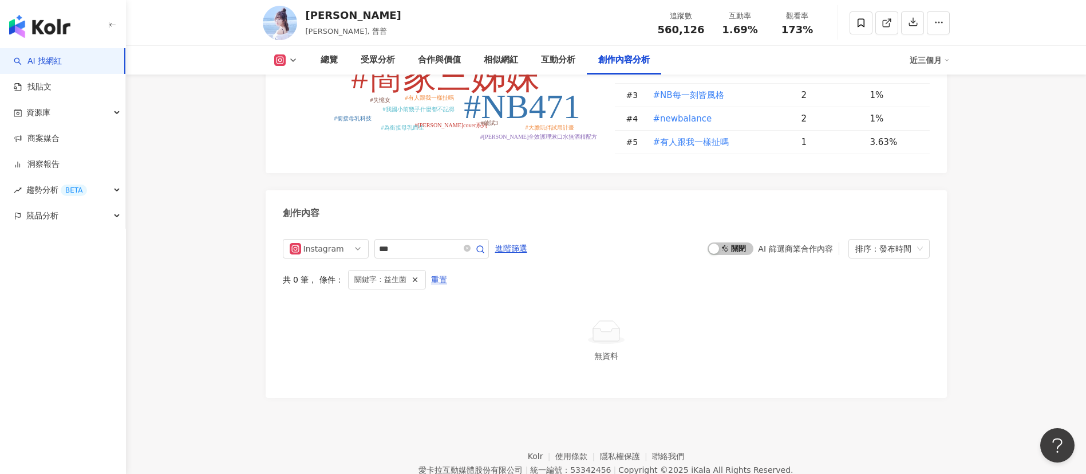
click at [295, 60] on icon at bounding box center [293, 60] width 9 height 9
click at [301, 109] on button "Facebook" at bounding box center [304, 108] width 69 height 16
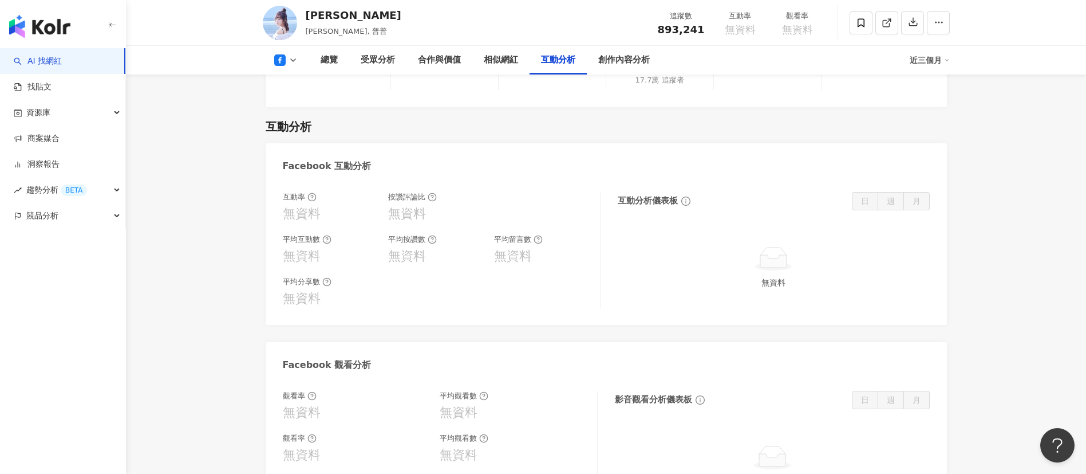
scroll to position [1718, 0]
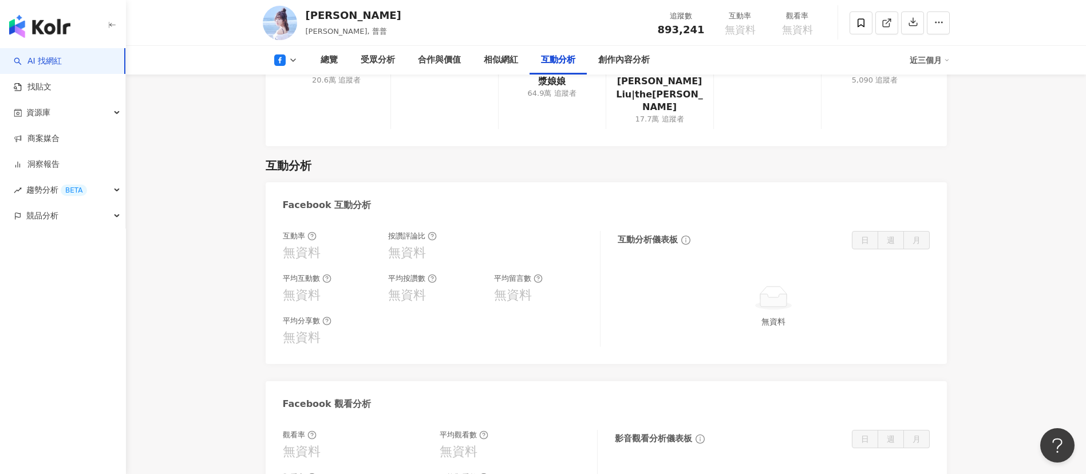
click at [310, 231] on icon at bounding box center [311, 235] width 9 height 9
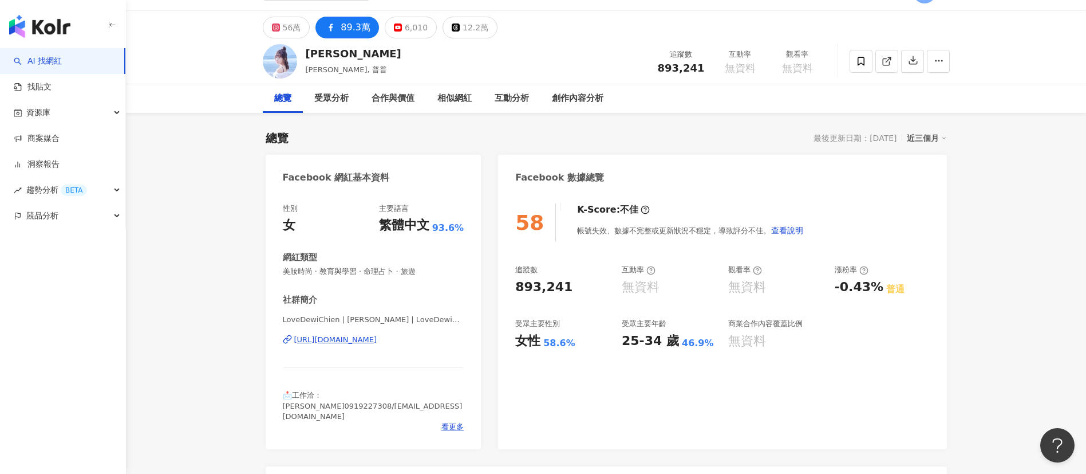
scroll to position [0, 0]
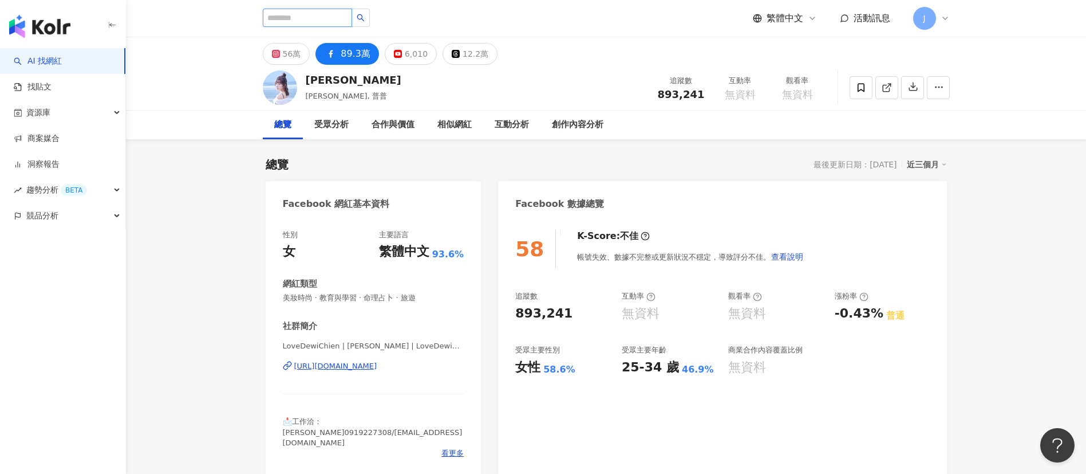
click at [294, 15] on input "search" at bounding box center [307, 18] width 89 height 18
paste input "***"
type input "***"
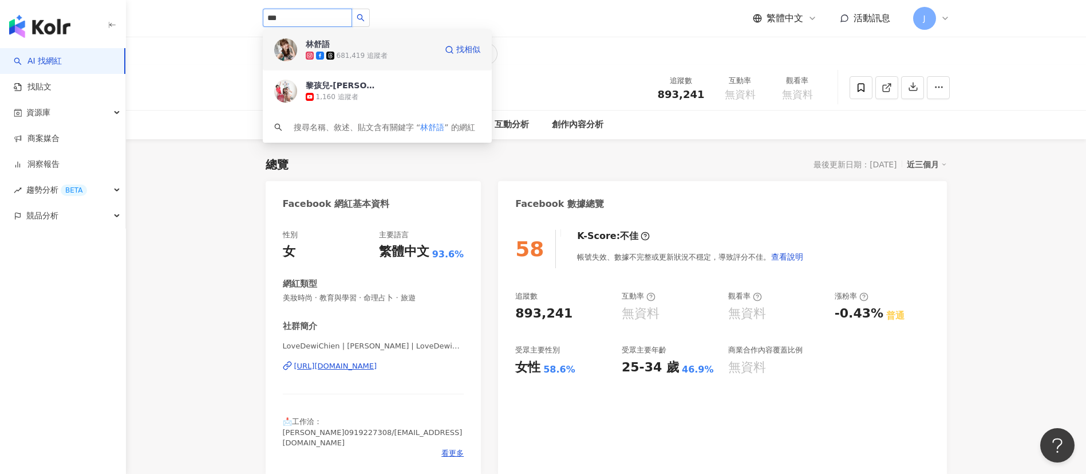
click at [340, 50] on div "681,419 追蹤者" at bounding box center [371, 55] width 131 height 11
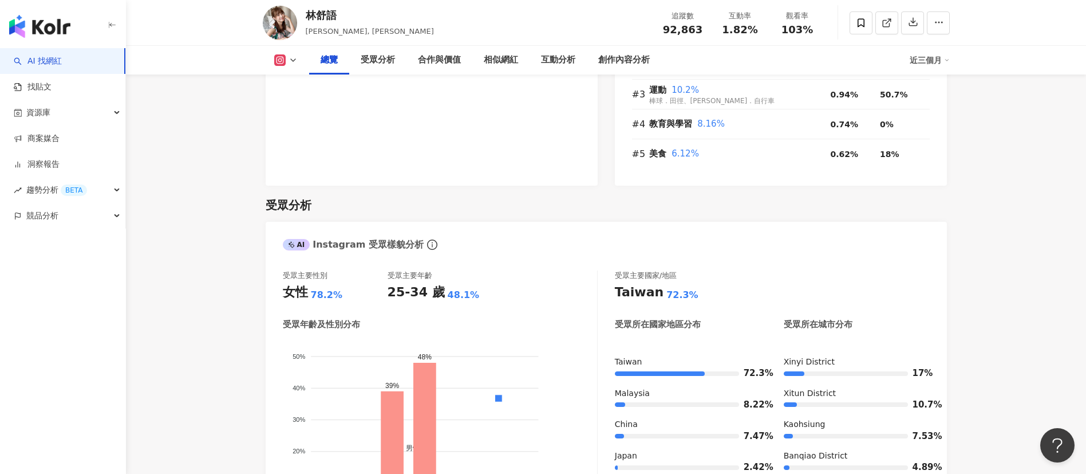
scroll to position [945, 0]
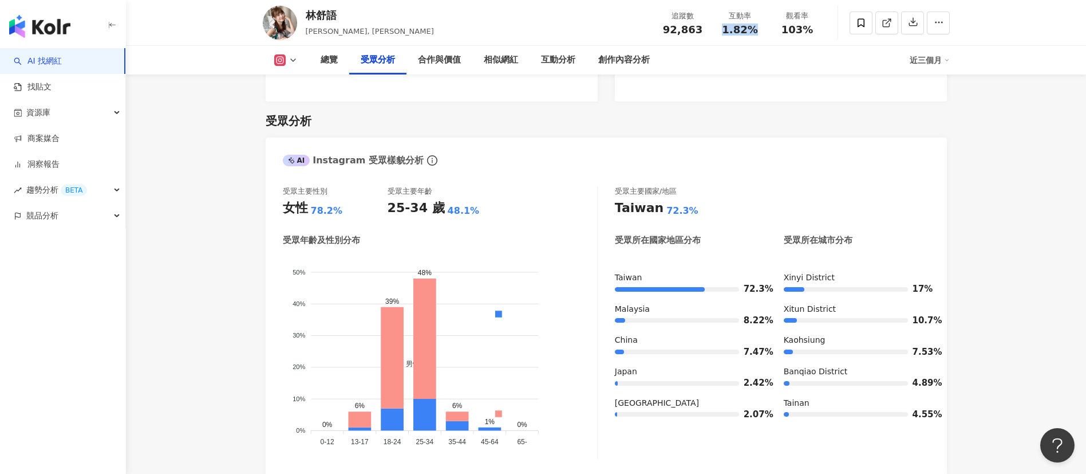
drag, startPoint x: 720, startPoint y: 27, endPoint x: 759, endPoint y: 30, distance: 38.5
click at [757, 28] on div "1.82%" at bounding box center [741, 29] width 44 height 11
copy span "1.82%"
drag, startPoint x: 780, startPoint y: 30, endPoint x: 822, endPoint y: 30, distance: 41.2
click at [821, 30] on div "觀看率 103%" at bounding box center [797, 22] width 57 height 25
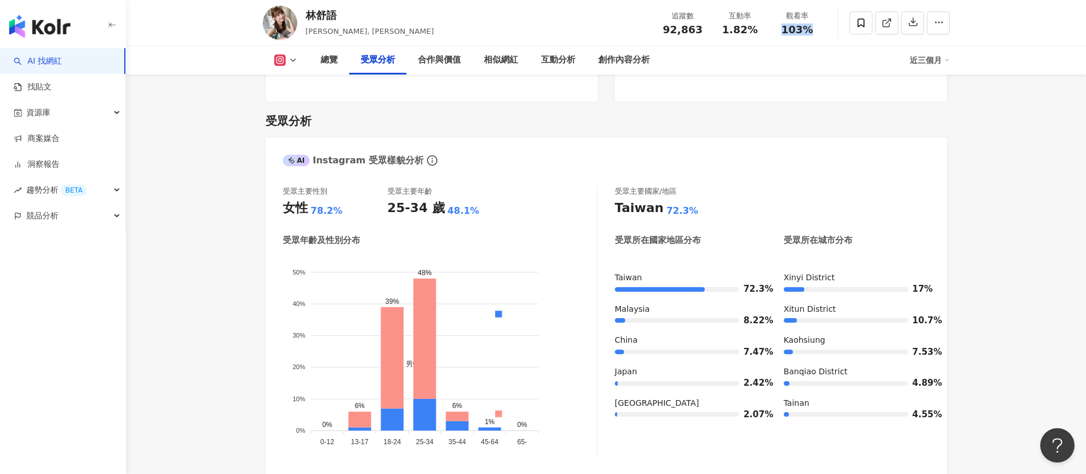
copy span "103%"
click at [289, 63] on icon at bounding box center [293, 60] width 9 height 9
click at [301, 107] on button "Facebook" at bounding box center [304, 108] width 69 height 16
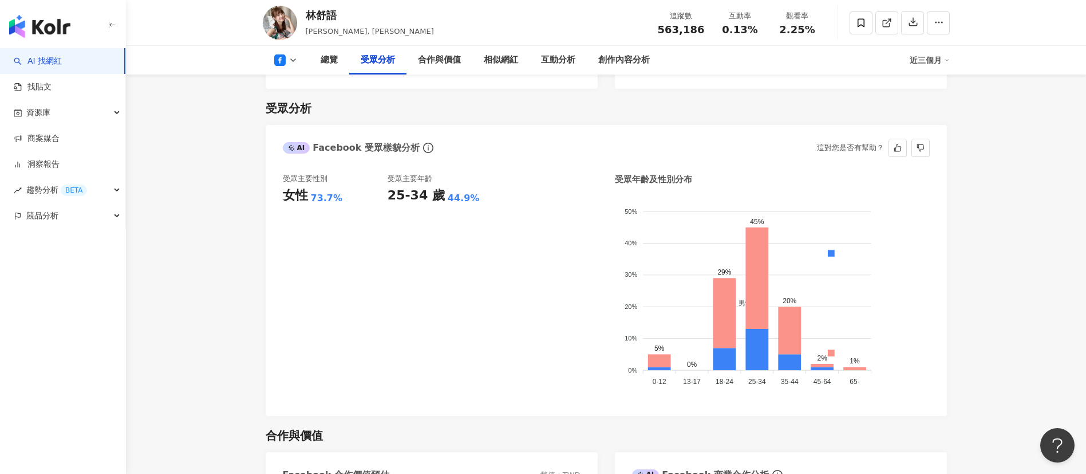
scroll to position [932, 0]
